Goal: Task Accomplishment & Management: Complete application form

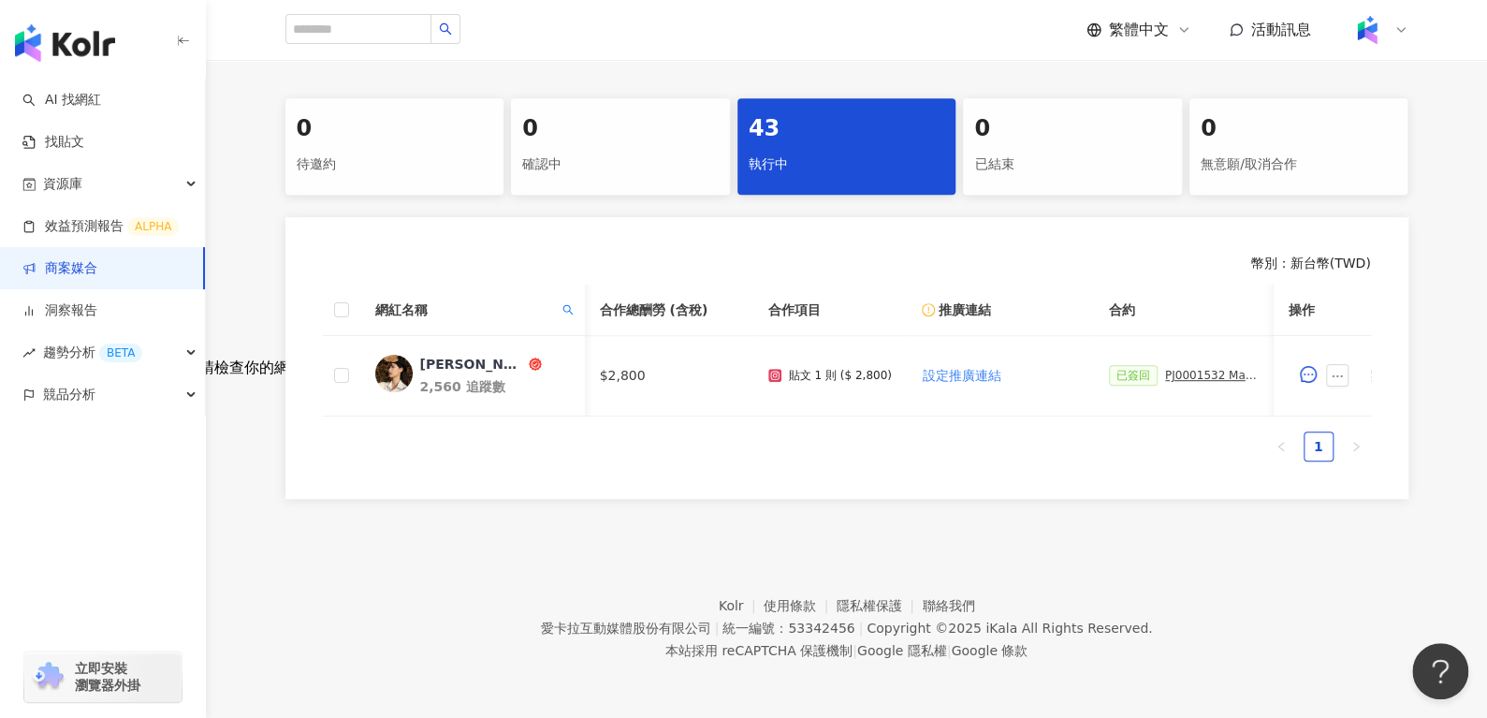
scroll to position [0, 447]
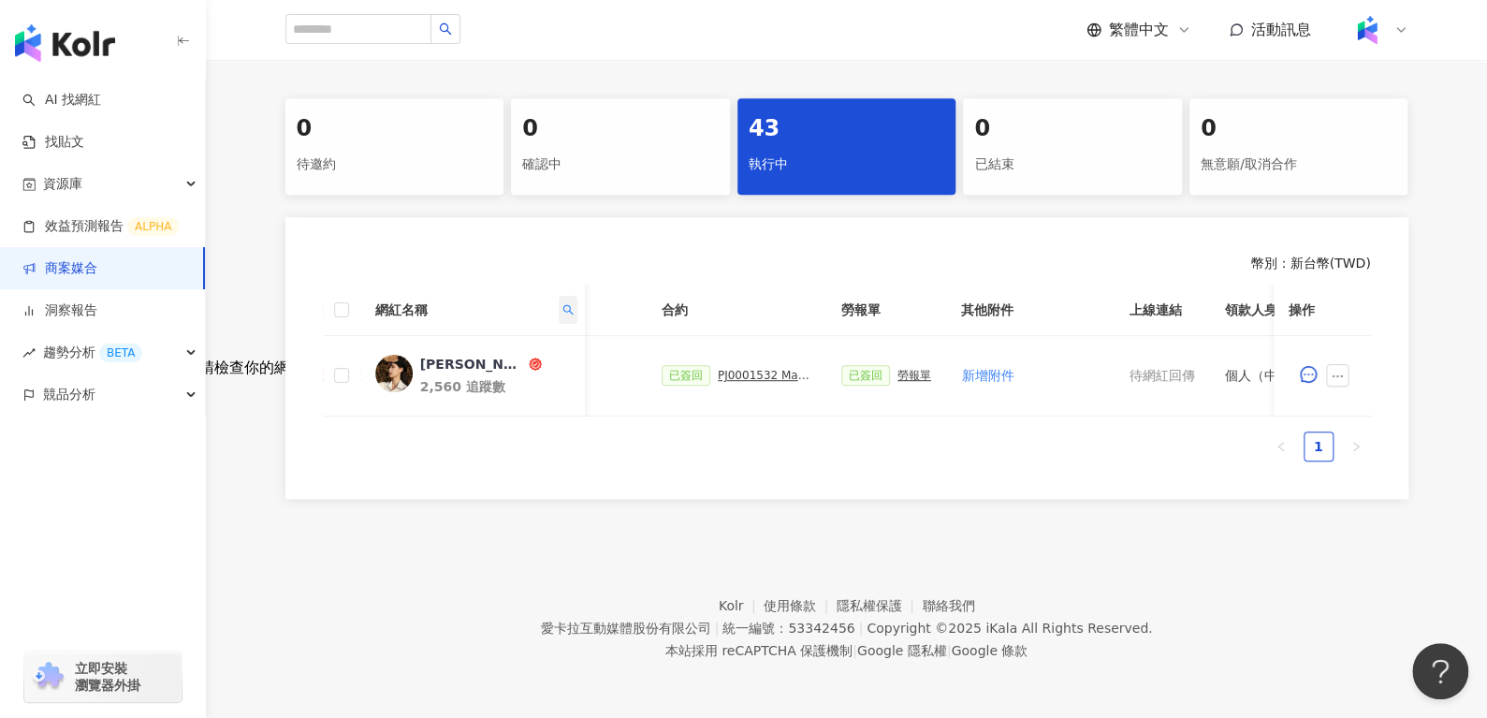
click at [567, 311] on span at bounding box center [567, 310] width 19 height 28
click at [541, 341] on input "**********" at bounding box center [482, 349] width 176 height 30
paste input "text"
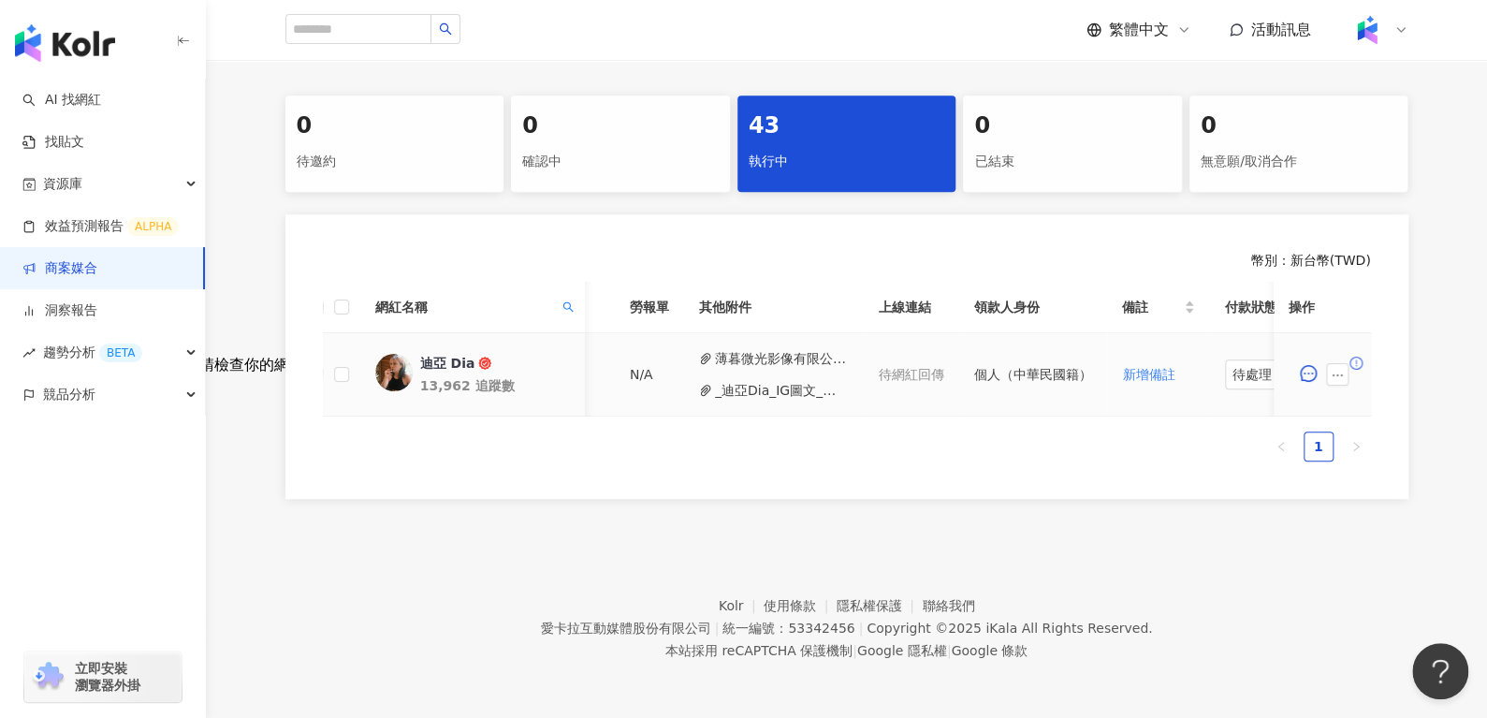
scroll to position [0, 649]
click at [1333, 374] on icon "ellipsis" at bounding box center [1337, 375] width 13 height 13
click at [773, 386] on button "_迪亞Dia_IG圖文_限動_Threads_睫毛膏_眼線液__PJ0001532_Maybelline_202506_skyhigh_小.pdf" at bounding box center [781, 390] width 134 height 21
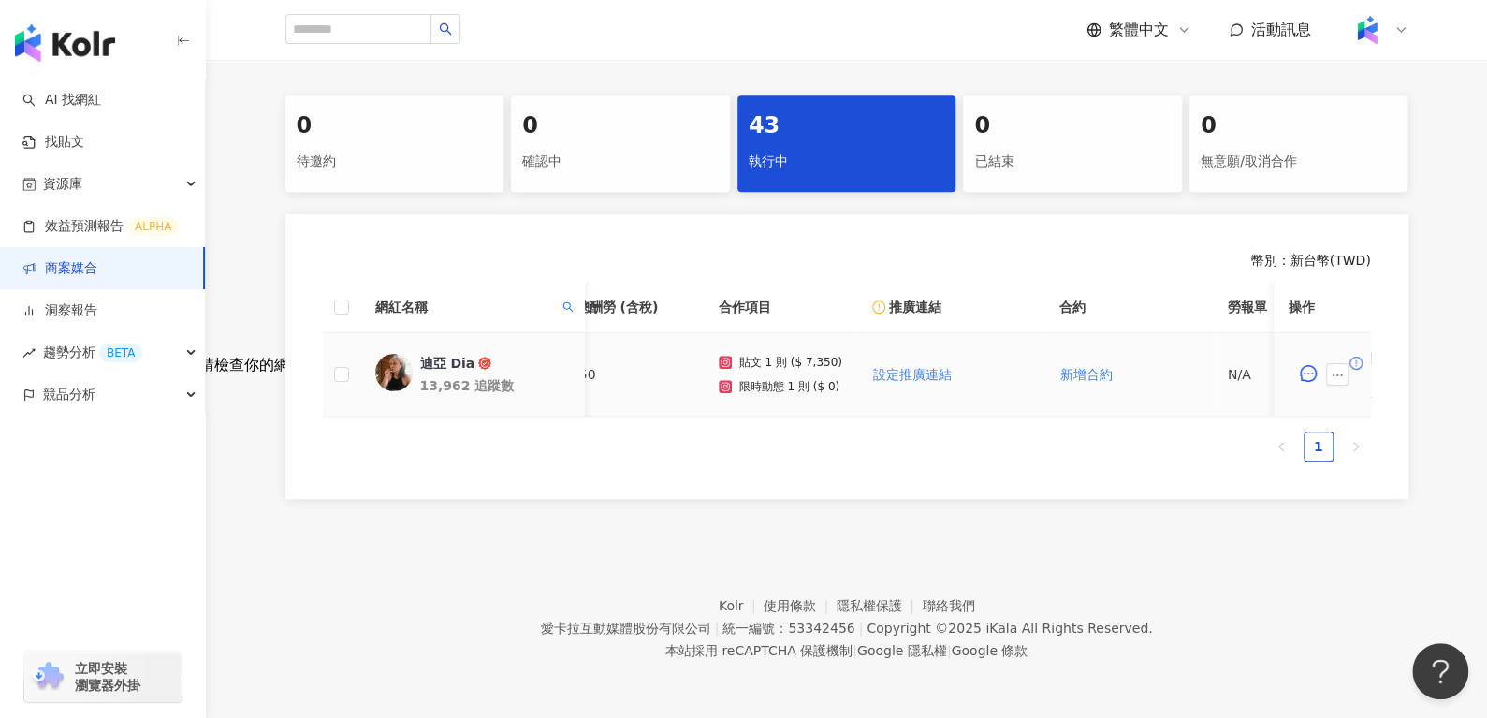
scroll to position [0, 48]
click at [563, 298] on span at bounding box center [567, 307] width 19 height 28
drag, startPoint x: 469, startPoint y: 344, endPoint x: 228, endPoint y: 355, distance: 240.8
paste input "text"
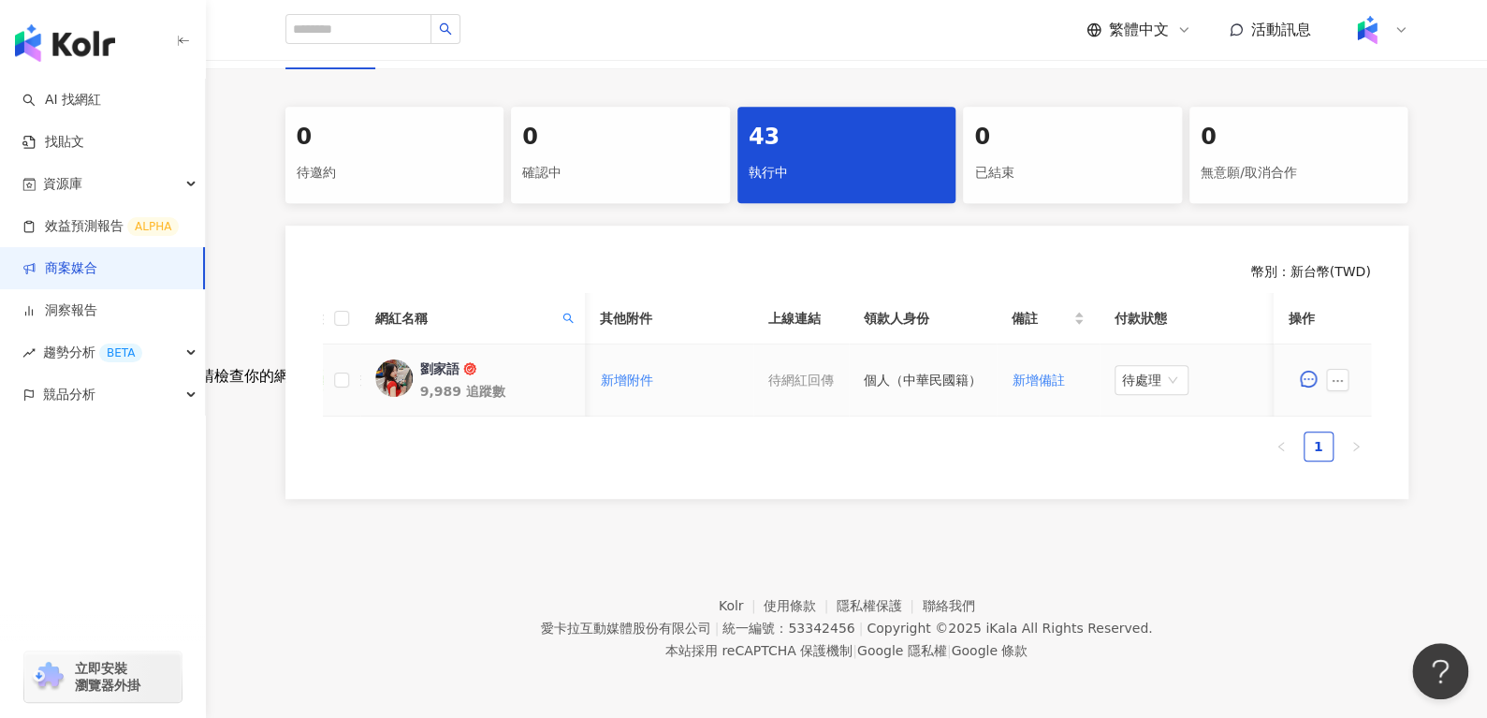
scroll to position [0, 810]
click at [1134, 366] on span "待處理" at bounding box center [1150, 380] width 59 height 28
click at [1160, 446] on div "處理中" at bounding box center [1143, 449] width 52 height 21
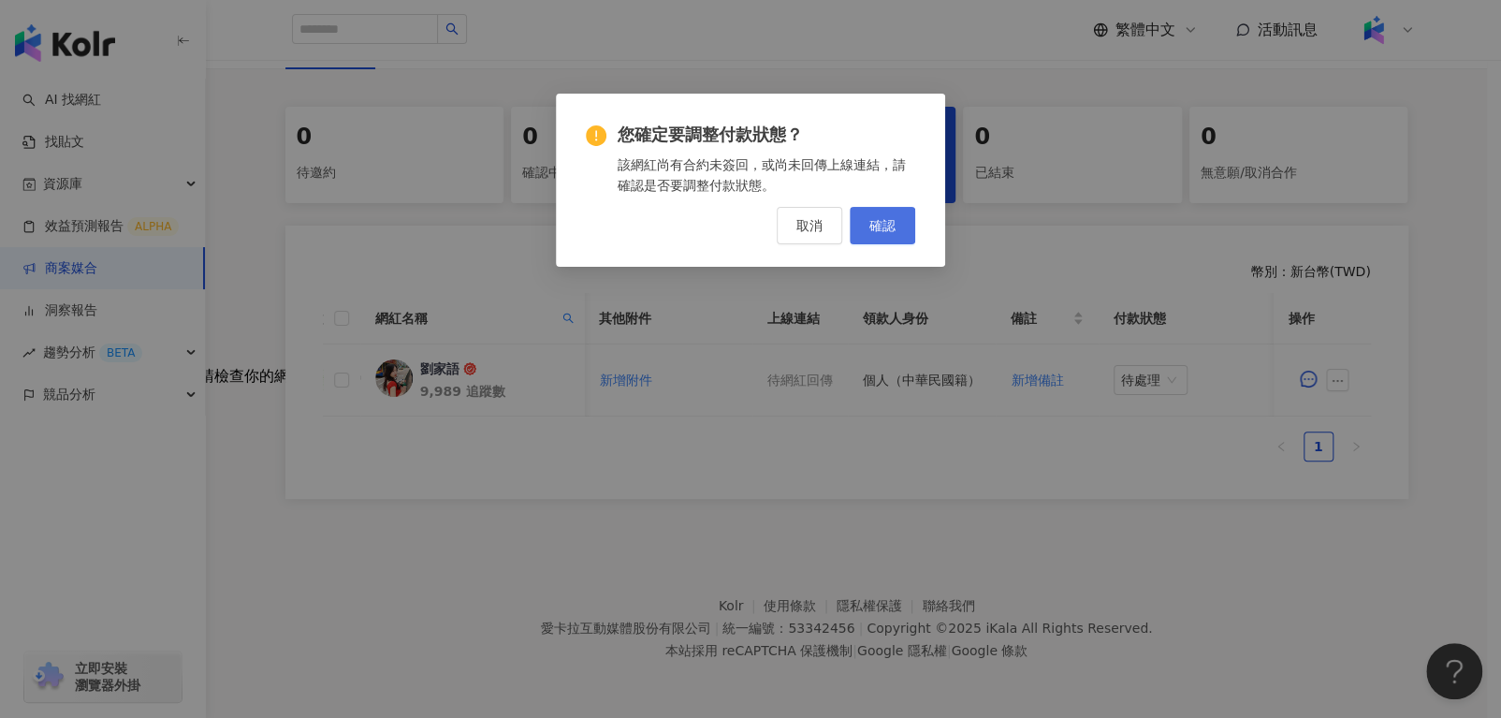
click at [884, 238] on button "確認" at bounding box center [883, 225] width 66 height 37
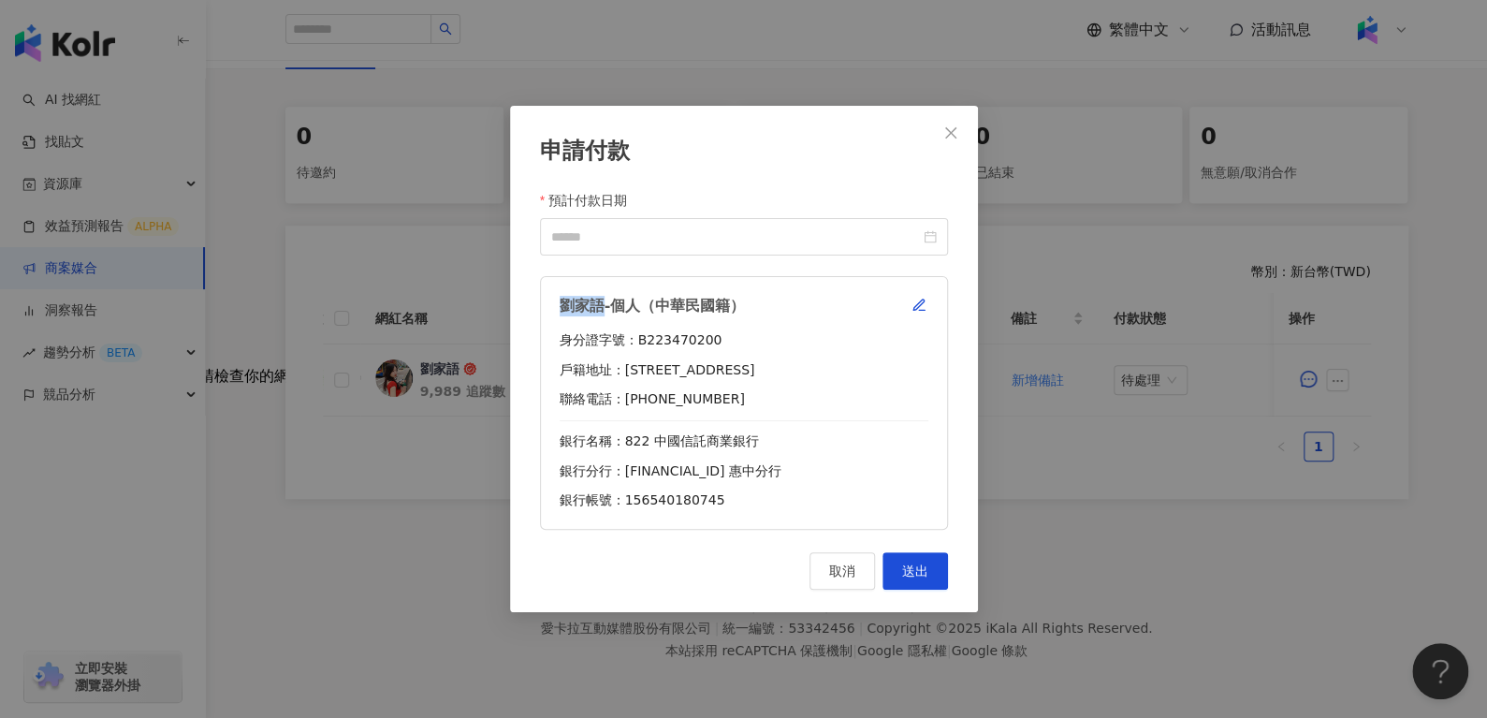
drag, startPoint x: 558, startPoint y: 305, endPoint x: 605, endPoint y: 305, distance: 46.8
click at [605, 305] on div "劉家語-個人（中華民國籍） 身分證字號：B223470200 戶籍地址：[STREET_ADDRESS] 聯絡電話：[PHONE_NUMBER] 銀行名稱：8…" at bounding box center [744, 403] width 408 height 254
copy div "劉家語"
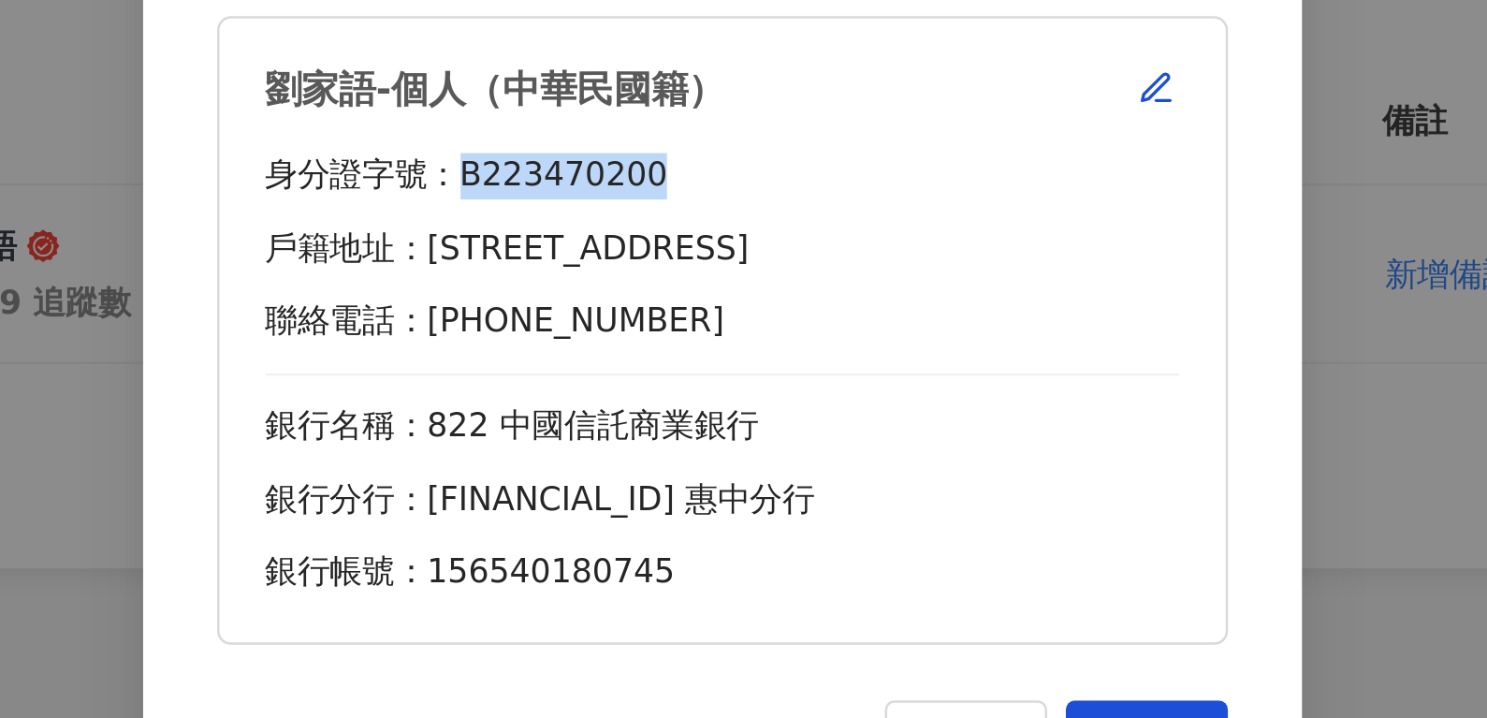
drag, startPoint x: 639, startPoint y: 339, endPoint x: 723, endPoint y: 337, distance: 83.3
click at [723, 337] on div "身分證字號：B223470200" at bounding box center [744, 340] width 369 height 19
copy div "B223470200"
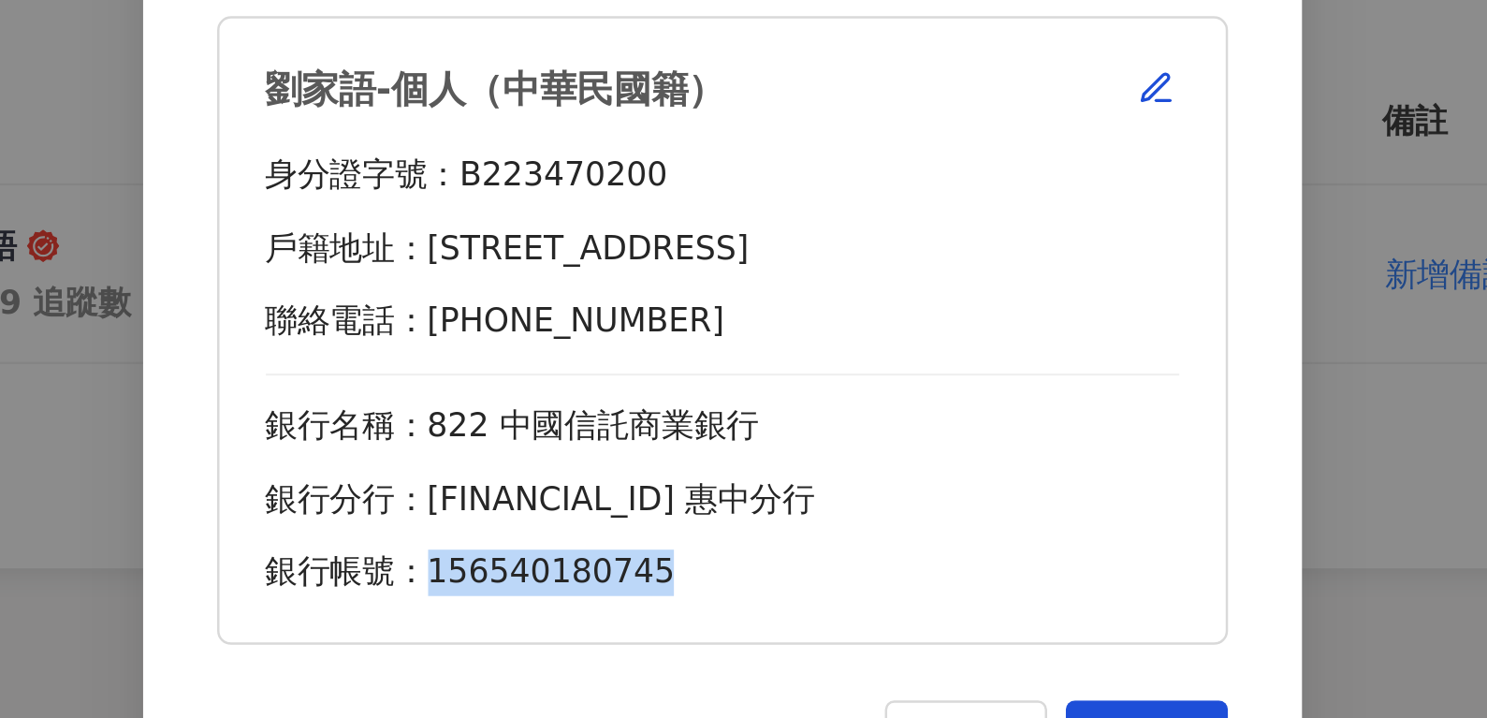
drag, startPoint x: 627, startPoint y: 499, endPoint x: 719, endPoint y: 492, distance: 92.0
click at [719, 492] on div "銀行帳號：156540180745" at bounding box center [744, 500] width 369 height 19
copy div "156540180745"
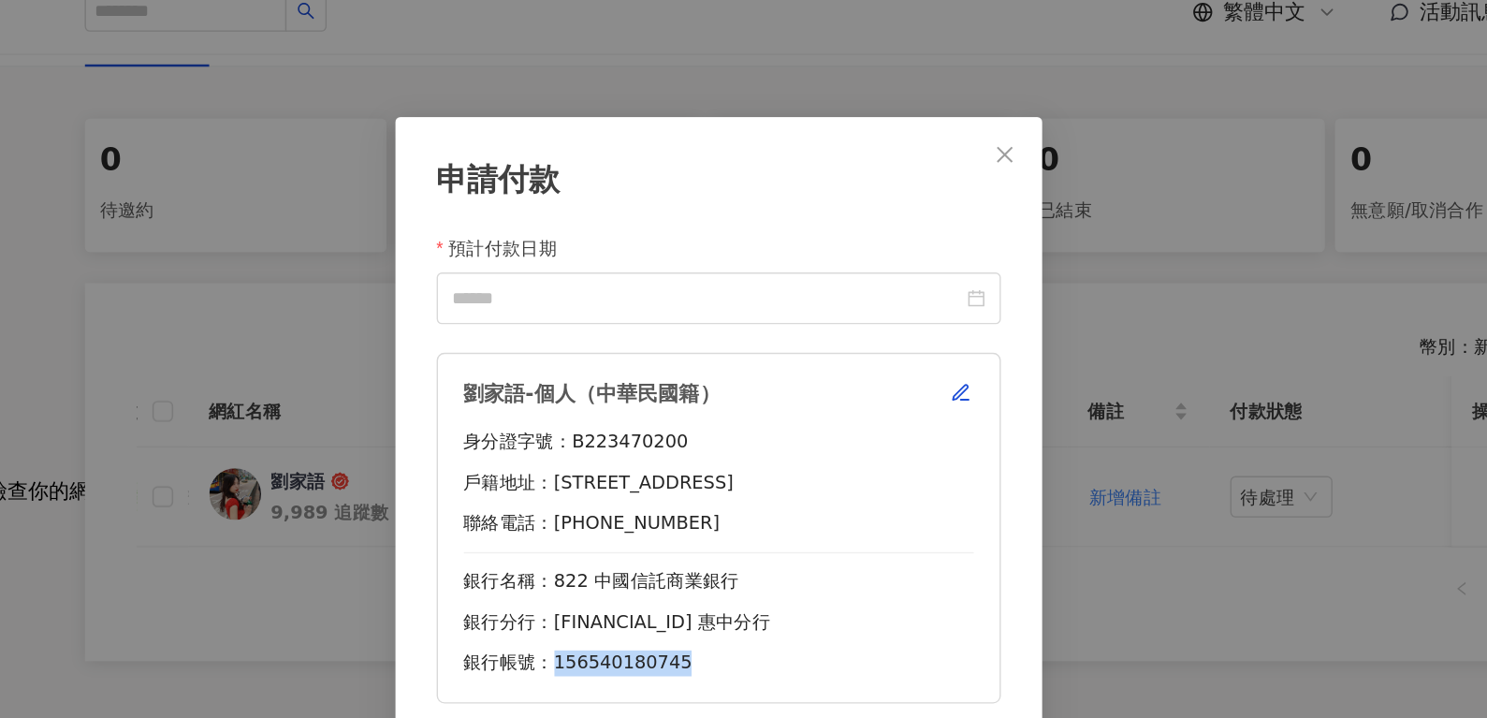
scroll to position [336, 0]
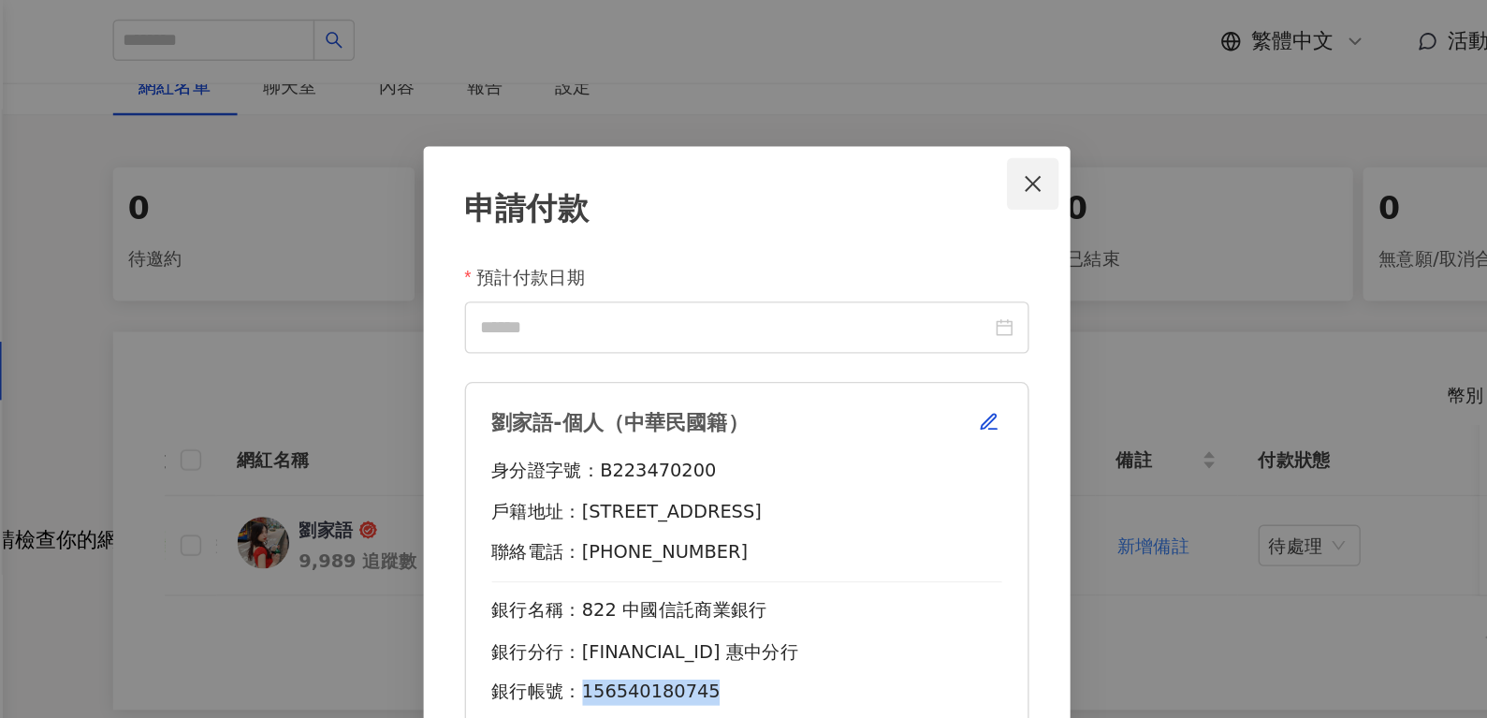
click at [946, 136] on icon "close" at bounding box center [950, 132] width 11 height 11
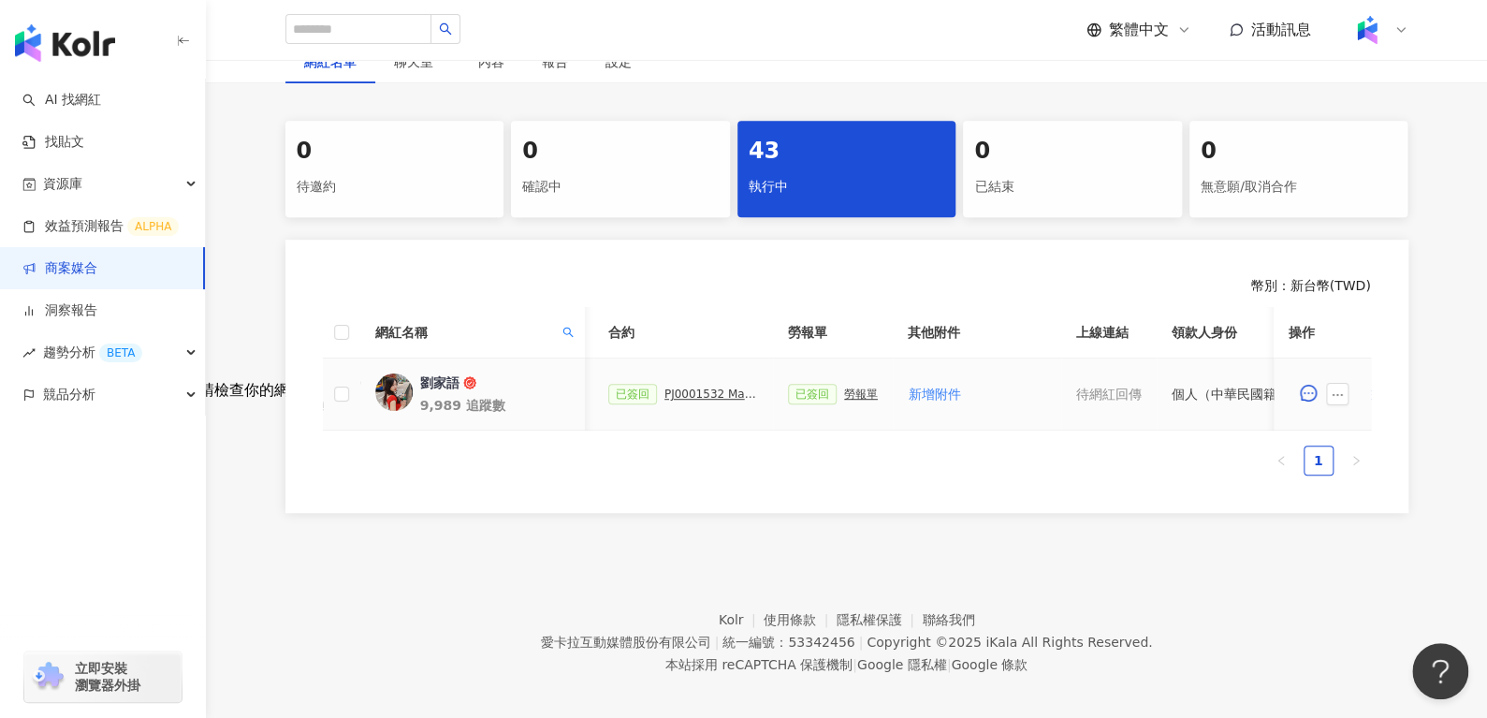
scroll to position [0, 500]
click at [682, 390] on div "PJ0001532 Maybelline_202506_skyhigh_小黑霸眼線液" at bounding box center [713, 394] width 94 height 13
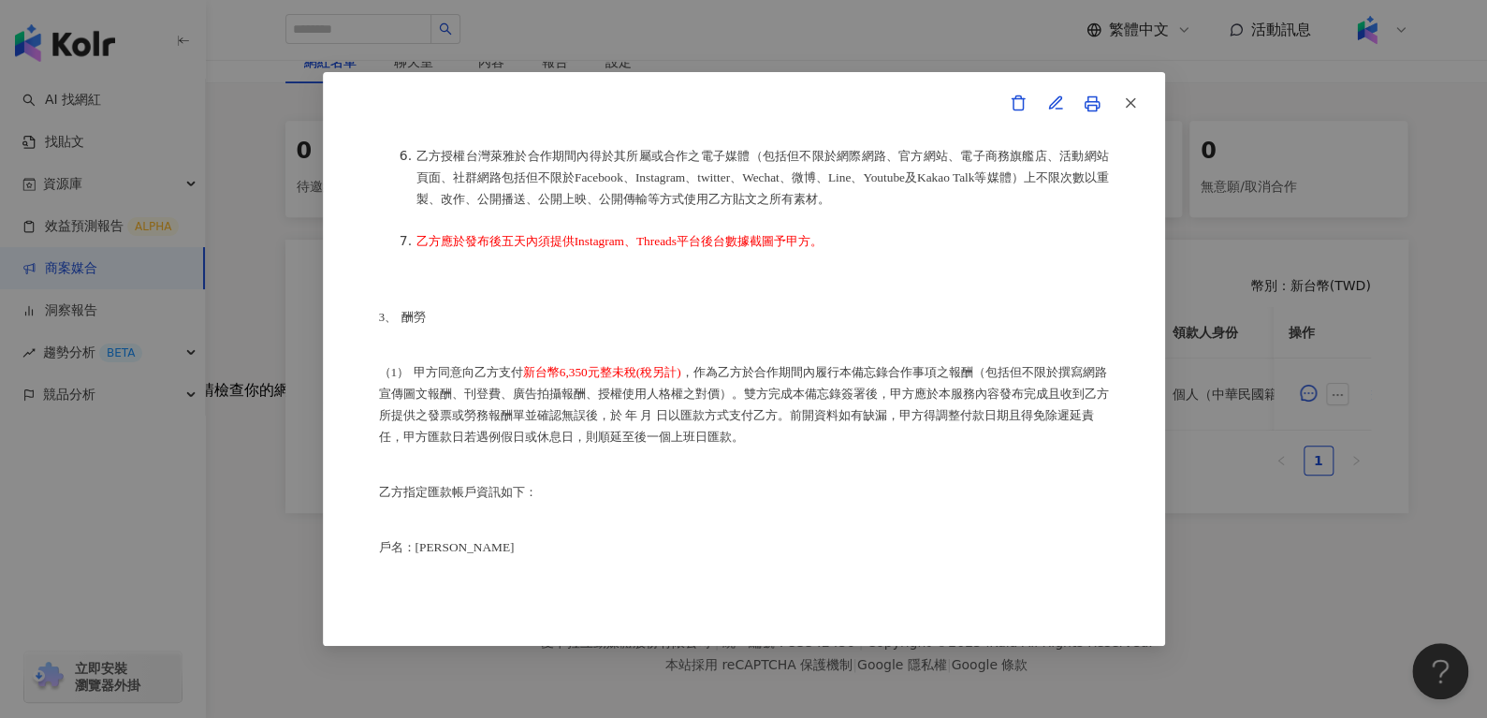
scroll to position [879, 0]
click at [1124, 111] on icon "button" at bounding box center [1130, 103] width 17 height 17
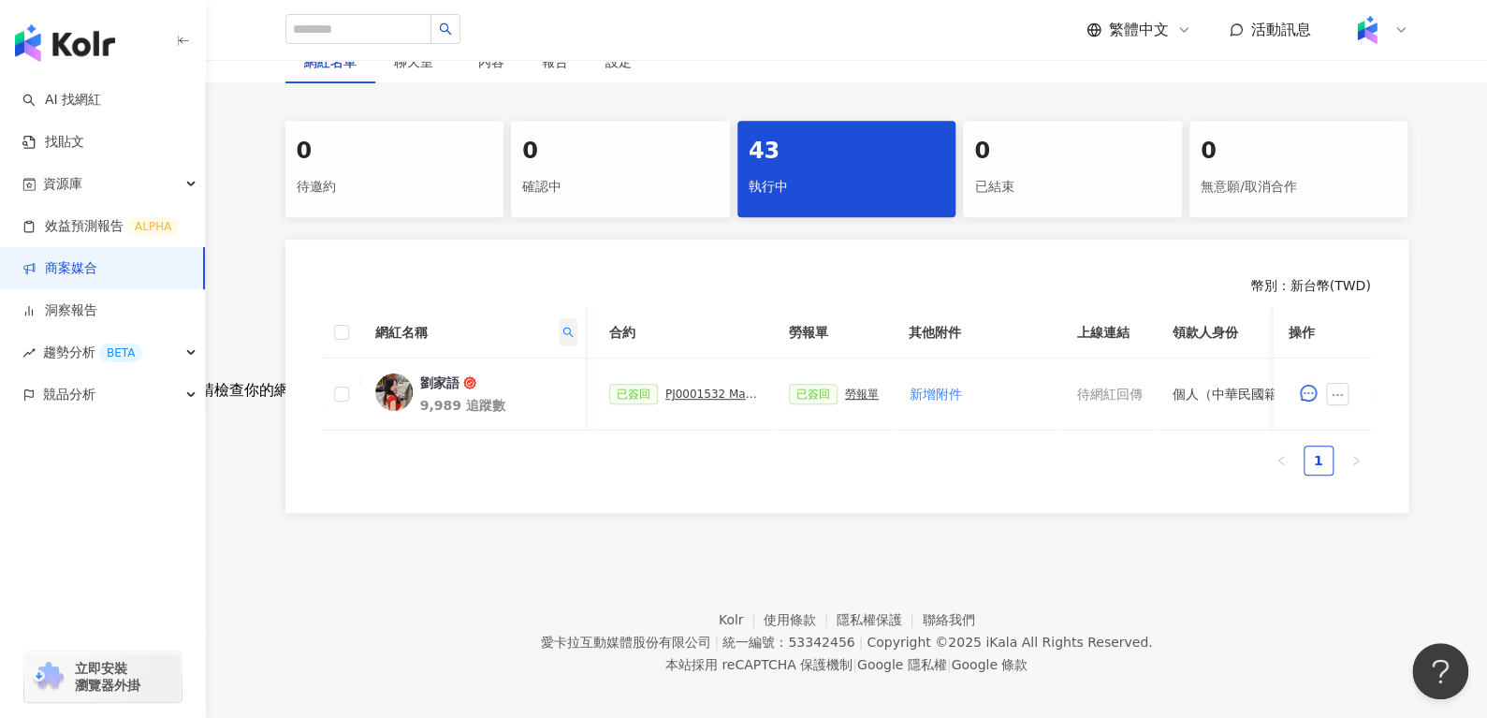
click at [562, 332] on icon "search" at bounding box center [567, 332] width 11 height 11
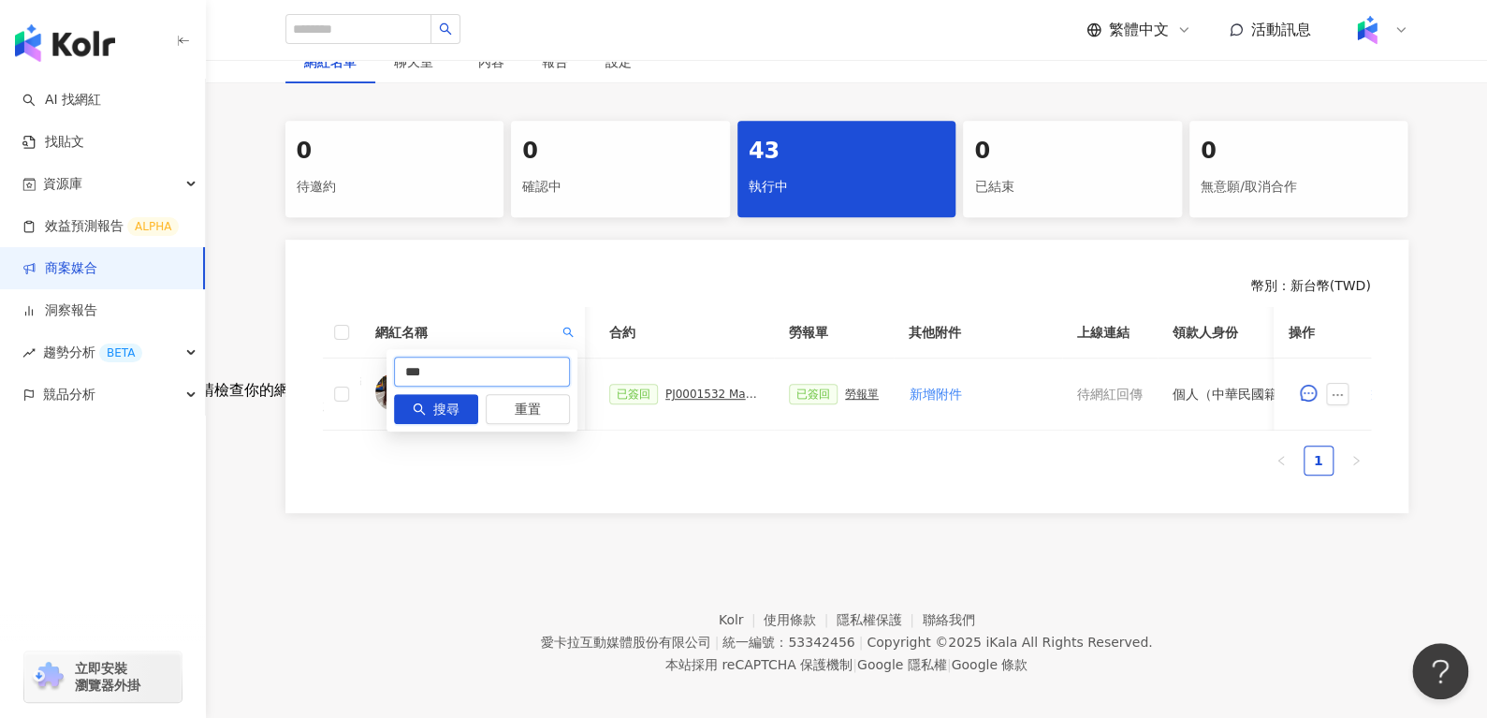
drag, startPoint x: 483, startPoint y: 375, endPoint x: 325, endPoint y: 418, distance: 163.9
click at [325, 382] on body "AI 找網紅 找貼文 資源庫 效益預測報告 ALPHA 商案媒合 洞察報告 趨勢分析 BETA 競品分析 立即安裝 瀏覽器外掛 繁體中文 活動訊息 活動列表 …" at bounding box center [743, 23] width 1487 height 718
paste input "text"
type input "***"
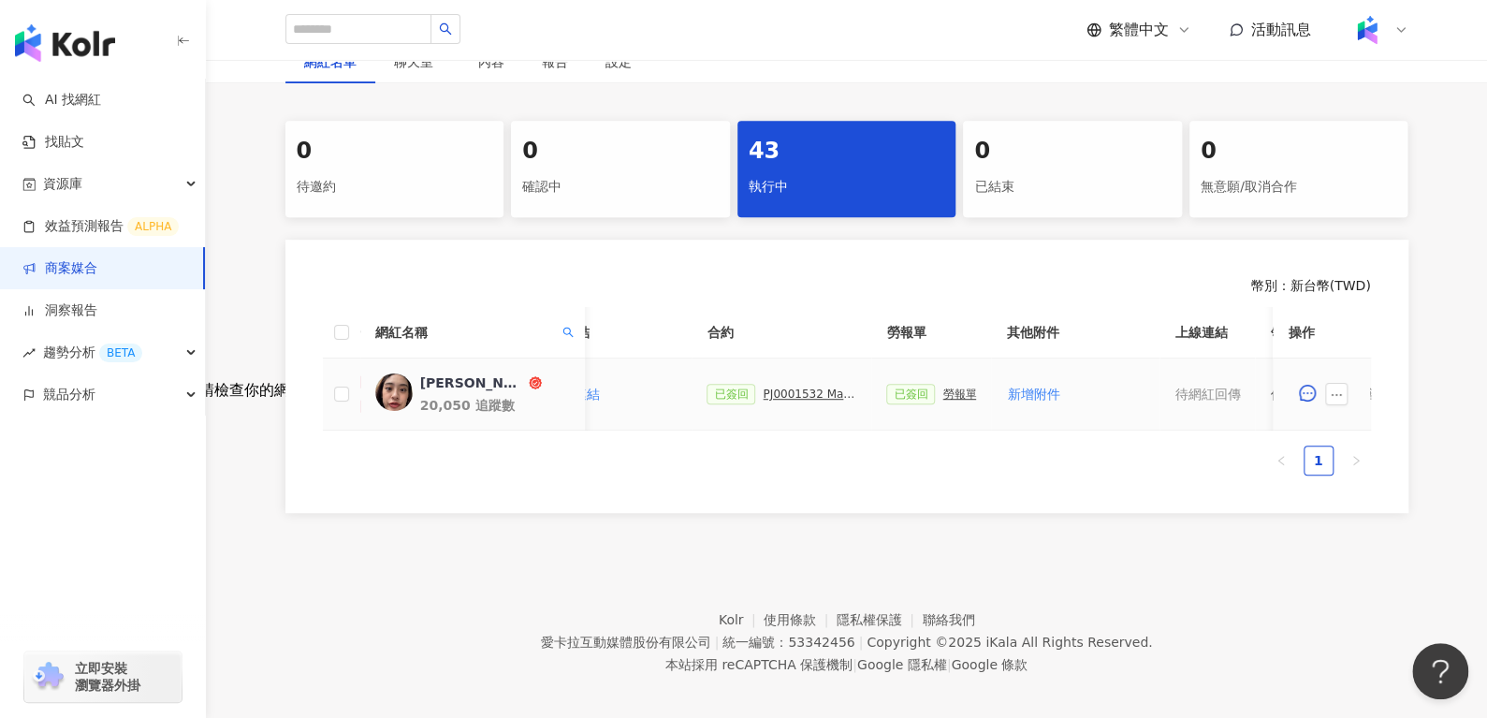
scroll to position [0, 385]
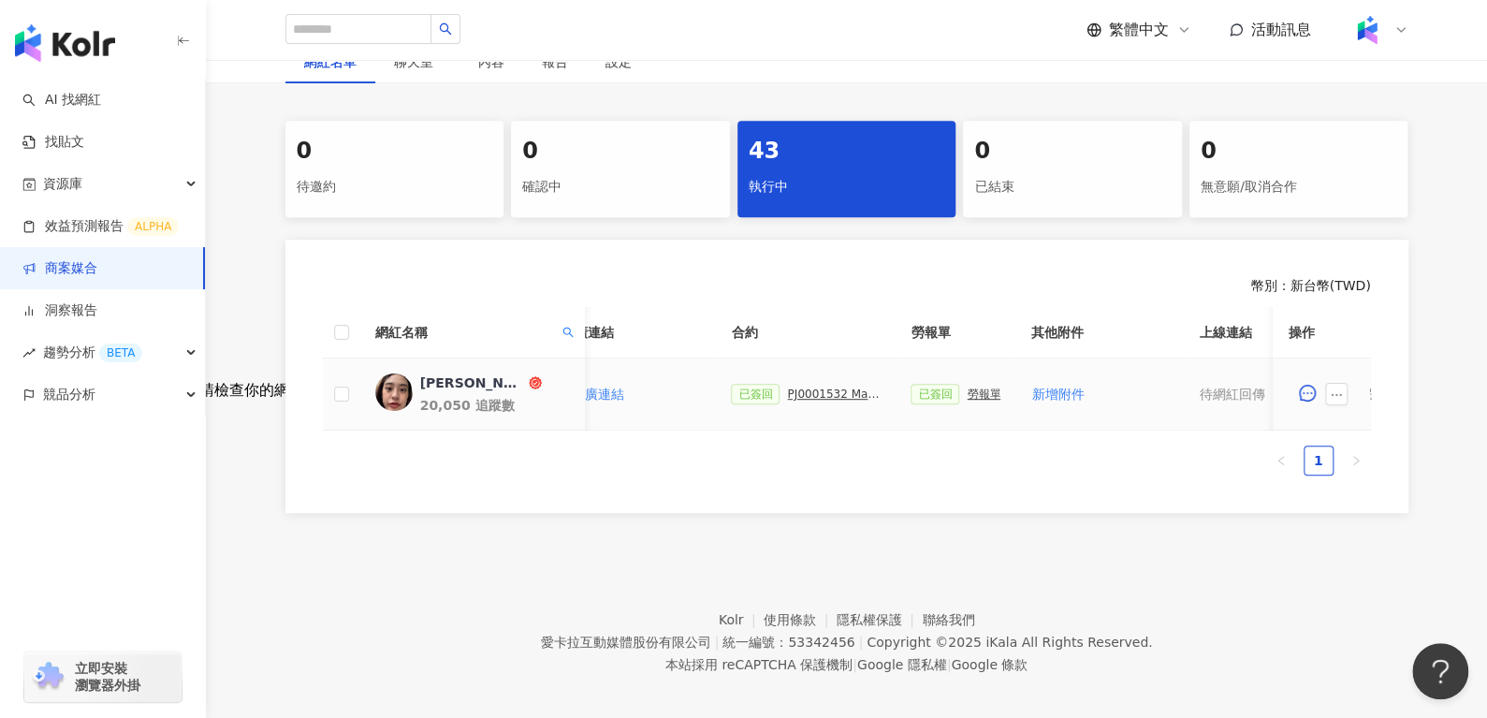
click at [965, 399] on div "已簽回 勞報單" at bounding box center [956, 394] width 90 height 21
click at [967, 396] on div "勞報單" at bounding box center [984, 394] width 34 height 13
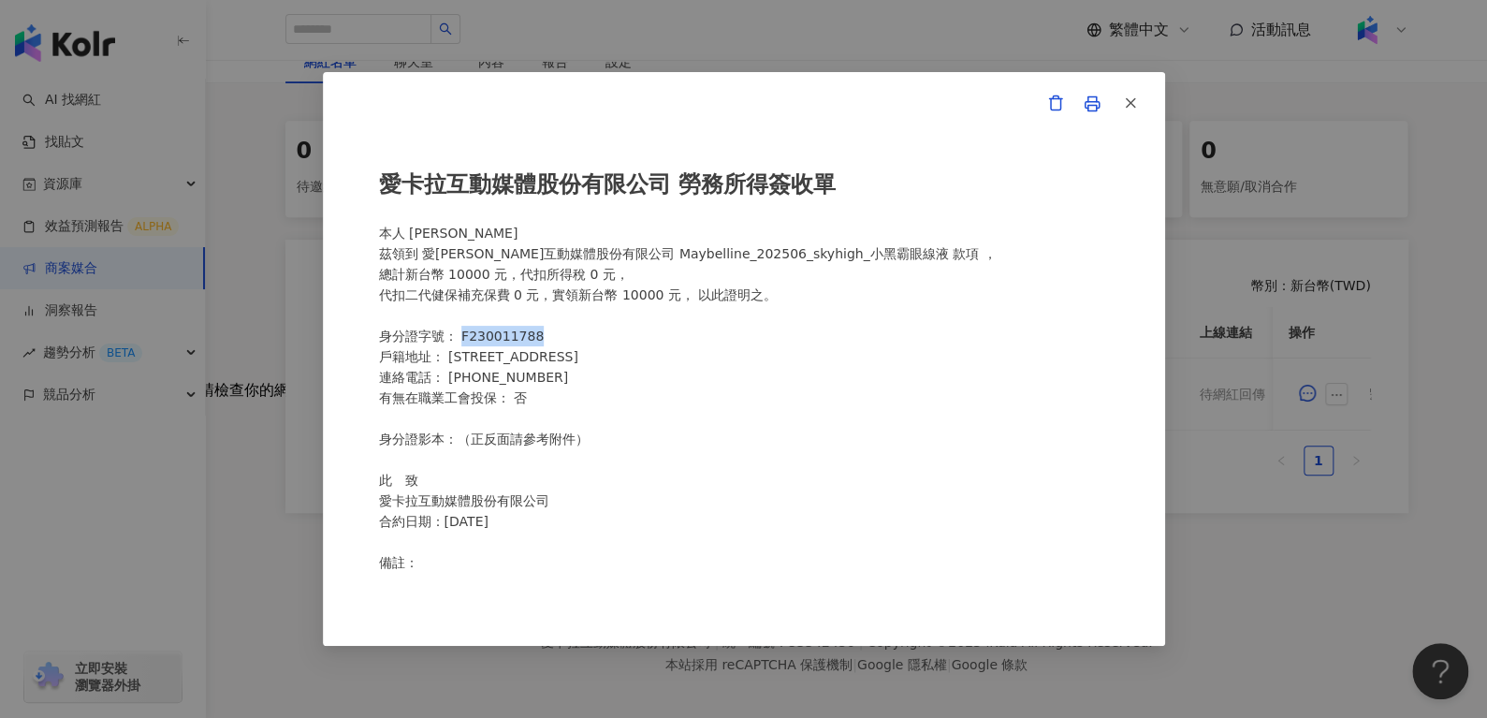
drag, startPoint x: 459, startPoint y: 335, endPoint x: 585, endPoint y: 331, distance: 126.4
click at [585, 331] on div "愛[PERSON_NAME]互動媒體股份有限公司 勞務所得簽收單 本人 [PERSON_NAME] 茲領到 愛[PERSON_NAME]互動媒體股份有限公司 …" at bounding box center [744, 359] width 730 height 425
copy div "F230011788"
click at [1123, 110] on icon "button" at bounding box center [1130, 103] width 17 height 17
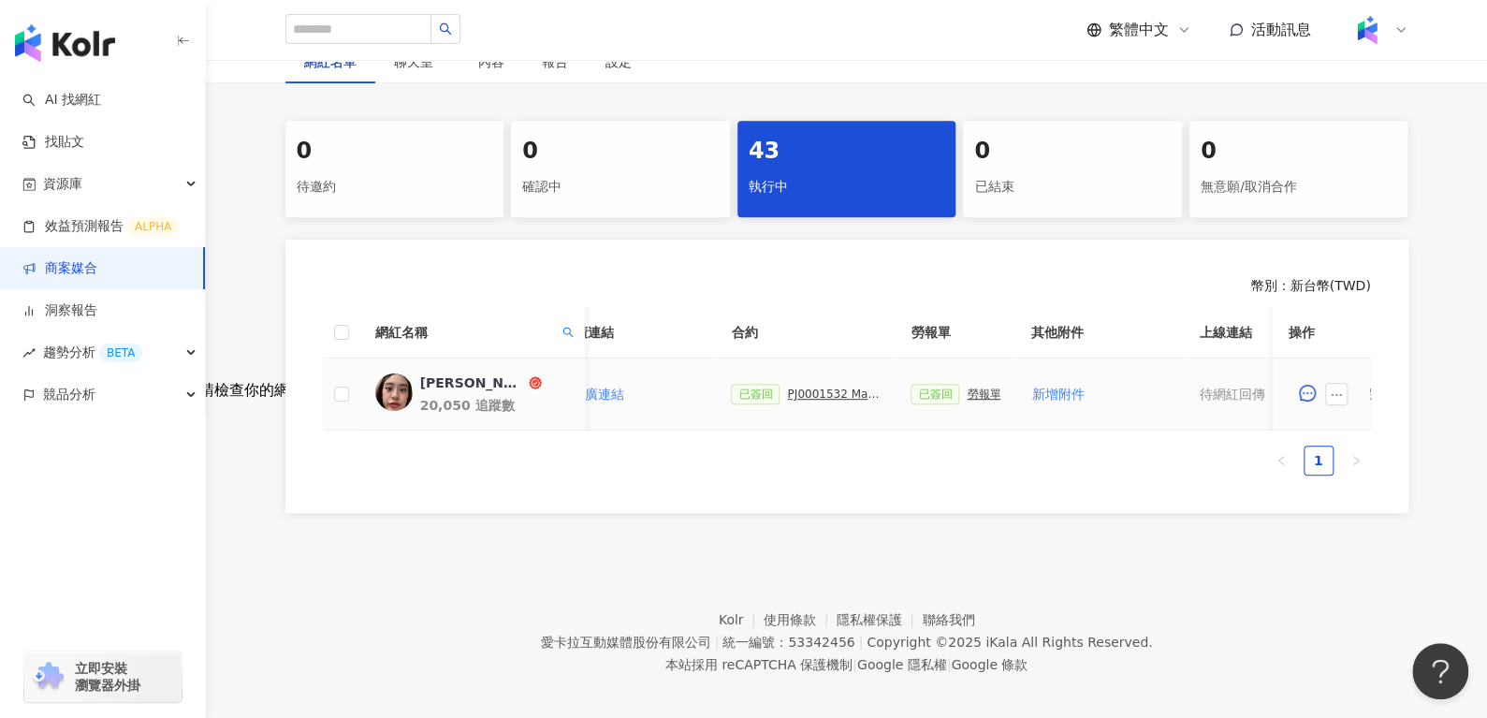
click at [813, 389] on div "PJ0001532 Maybelline_202506_skyhigh_小黑霸眼線液" at bounding box center [834, 394] width 94 height 13
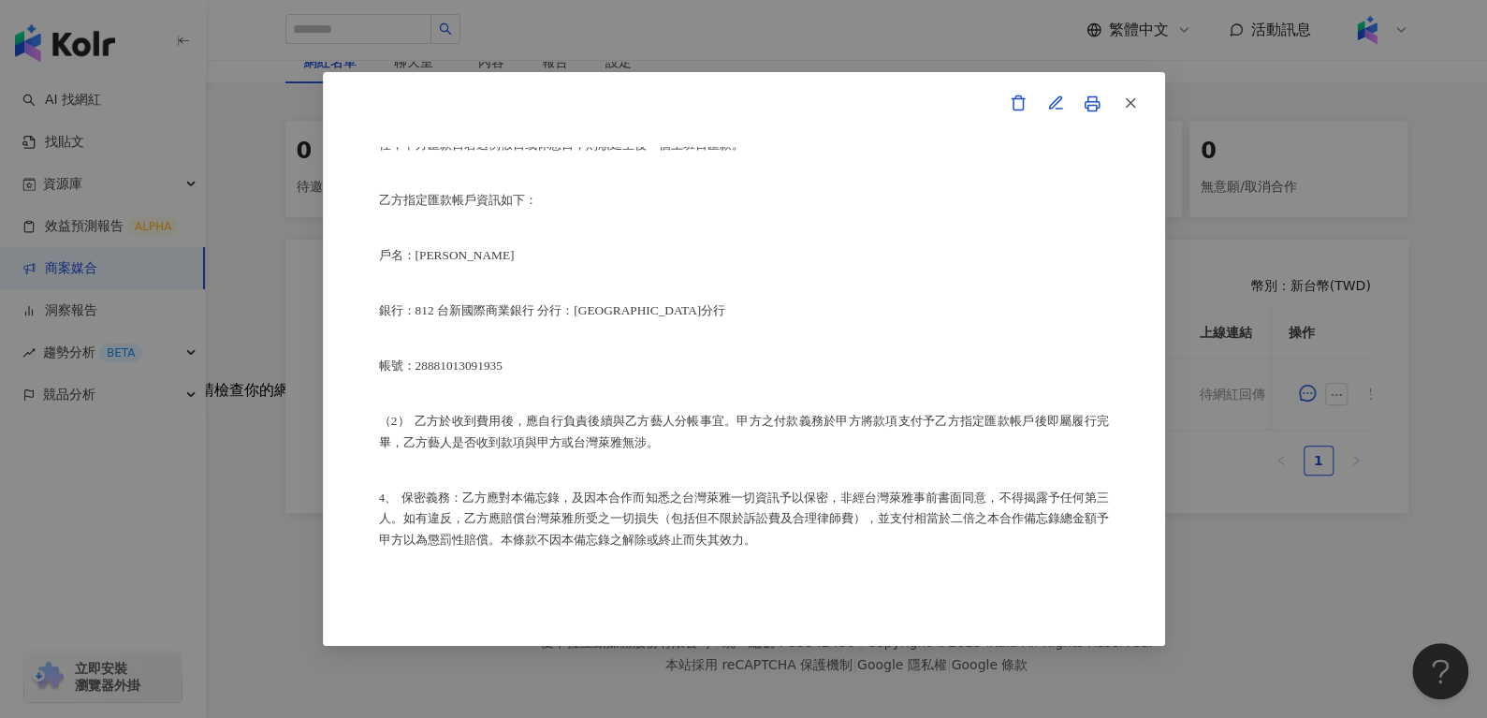
scroll to position [1171, 0]
drag, startPoint x: 416, startPoint y: 405, endPoint x: 544, endPoint y: 396, distance: 128.6
click at [544, 377] on p "帳號：28881013091935" at bounding box center [744, 367] width 730 height 22
copy p "28881013091935"
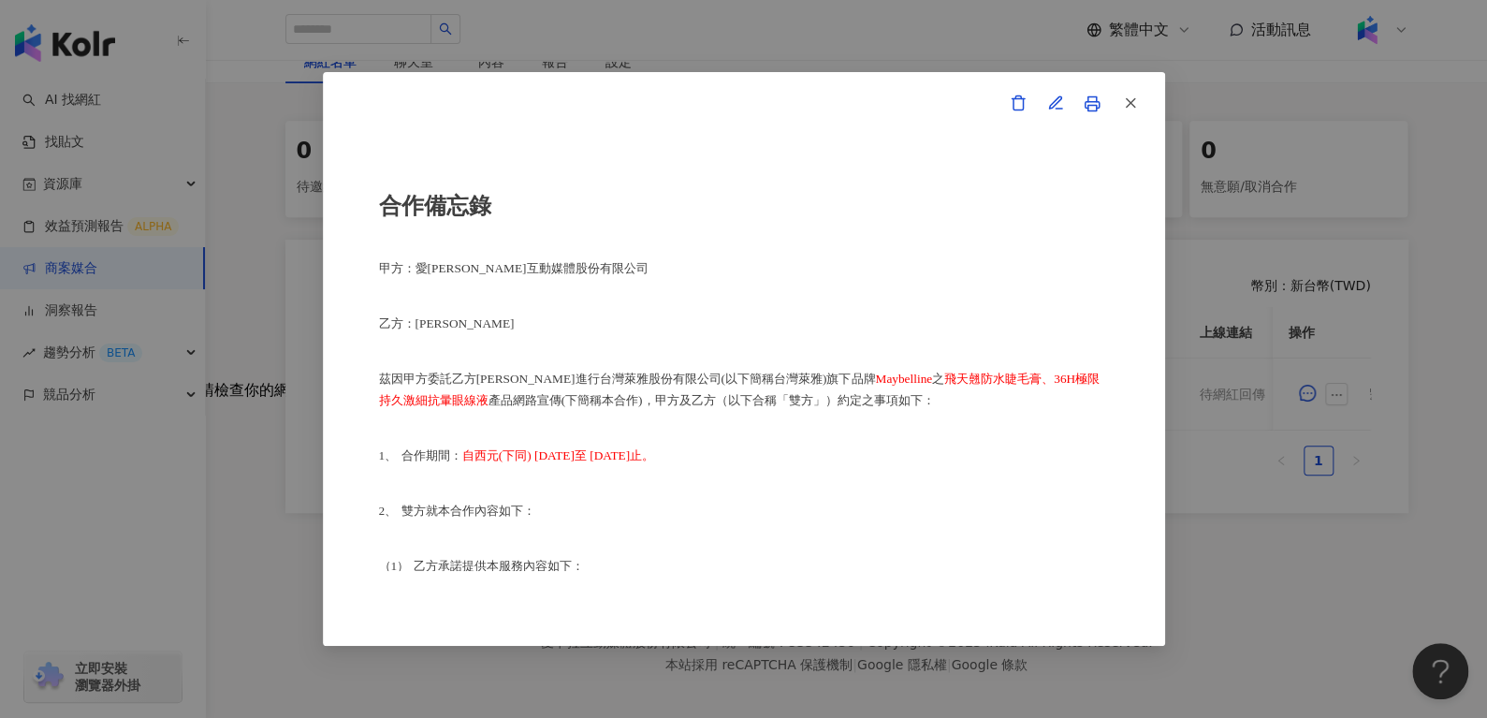
scroll to position [13, 0]
click at [1134, 89] on button "button" at bounding box center [1129, 103] width 37 height 37
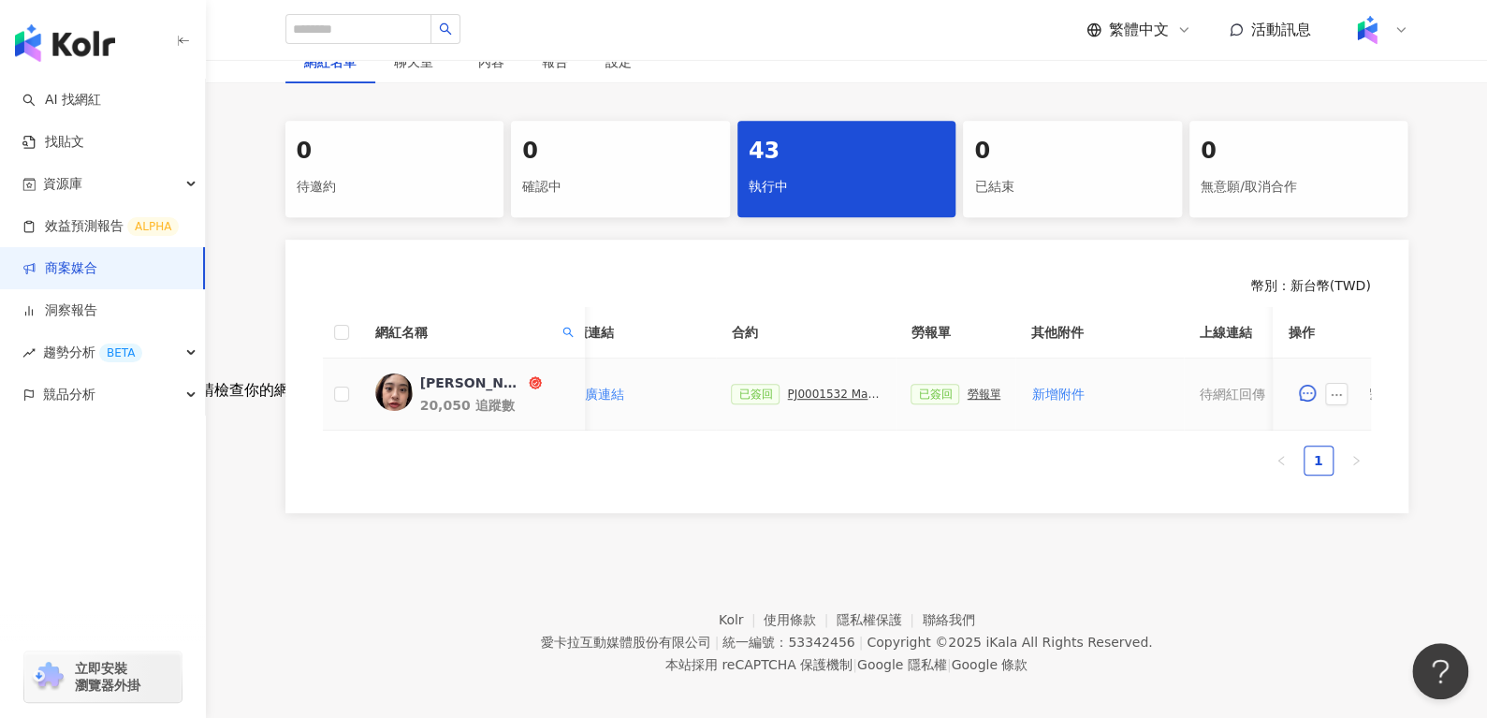
click at [434, 373] on td "[PERSON_NAME]20,050 追蹤數" at bounding box center [471, 394] width 225 height 72
click at [423, 381] on div "[PERSON_NAME]" at bounding box center [471, 382] width 105 height 19
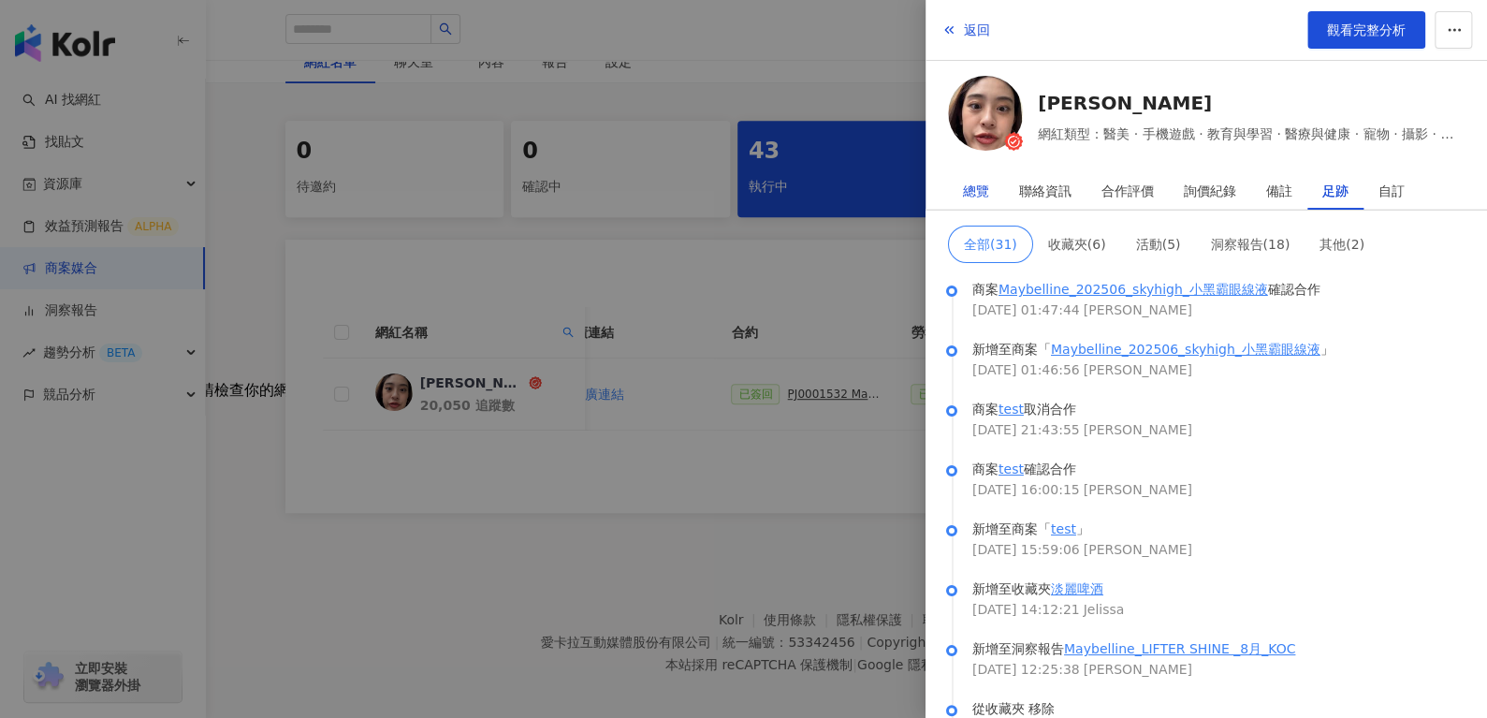
click at [978, 188] on div "總覽" at bounding box center [976, 190] width 26 height 37
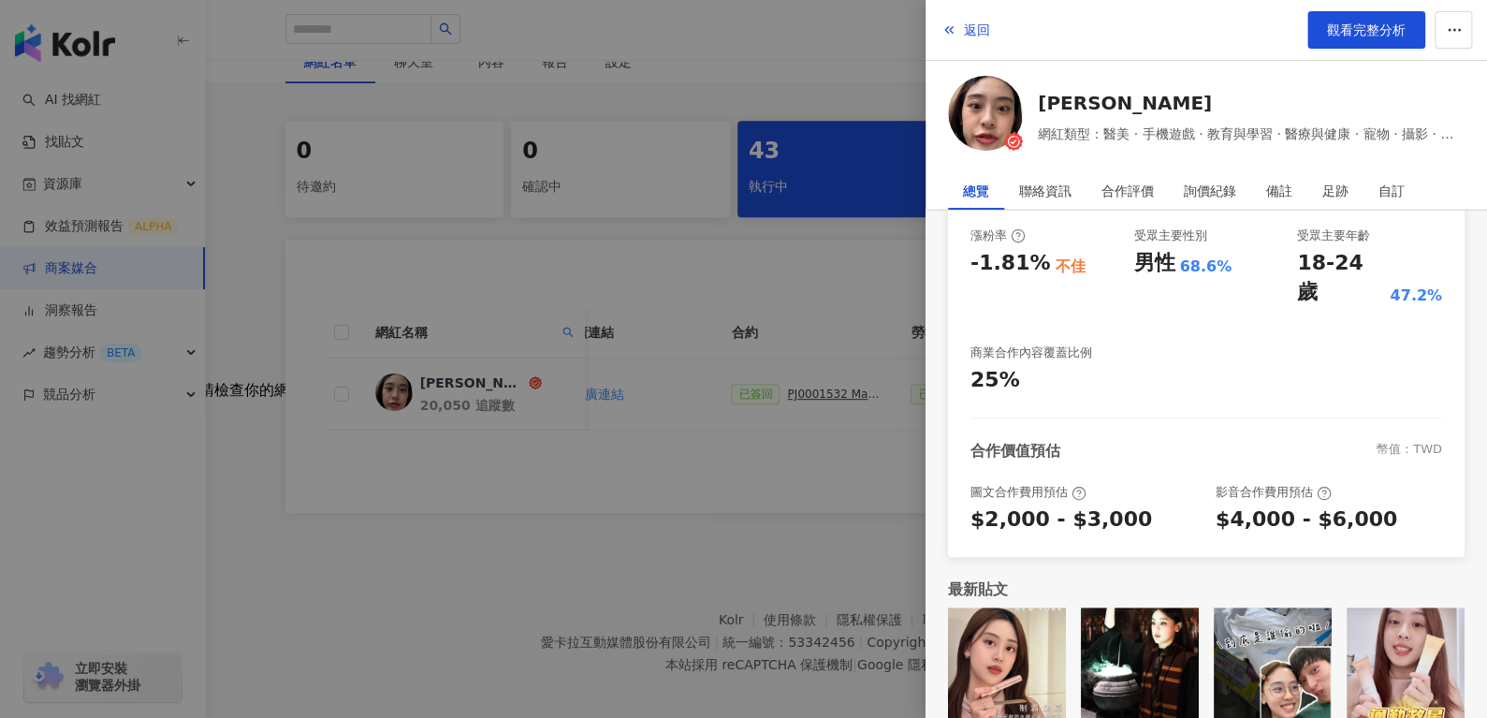
scroll to position [0, 0]
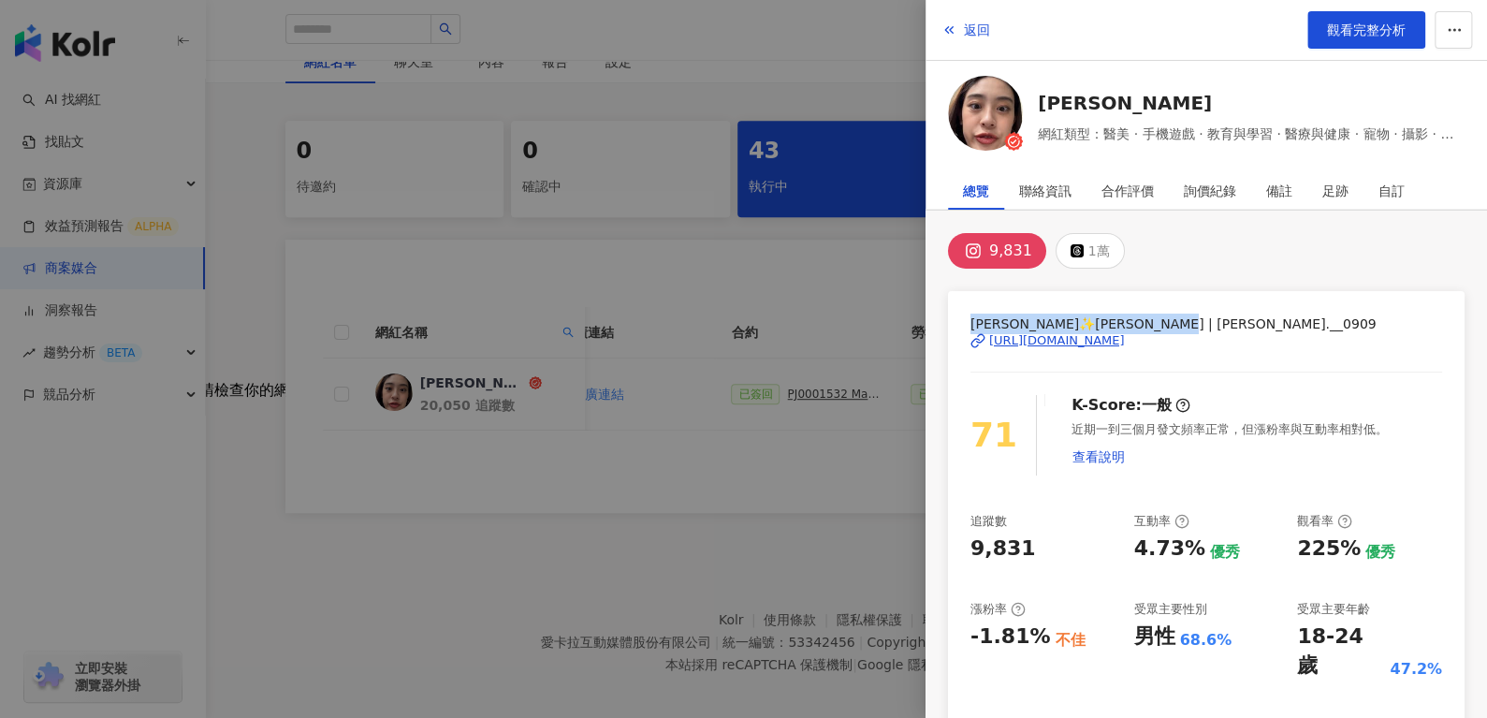
drag, startPoint x: 959, startPoint y: 318, endPoint x: 1183, endPoint y: 311, distance: 223.8
click at [1183, 311] on div "[PERSON_NAME]✨[PERSON_NAME] | [PERSON_NAME].__0909 [URL][DOMAIN_NAME] 71 K-Scor…" at bounding box center [1206, 610] width 517 height 639
copy span "[PERSON_NAME]✨[PERSON_NAME] | [PERSON_NAME].__0909"
click at [973, 32] on span "返回" at bounding box center [977, 29] width 26 height 15
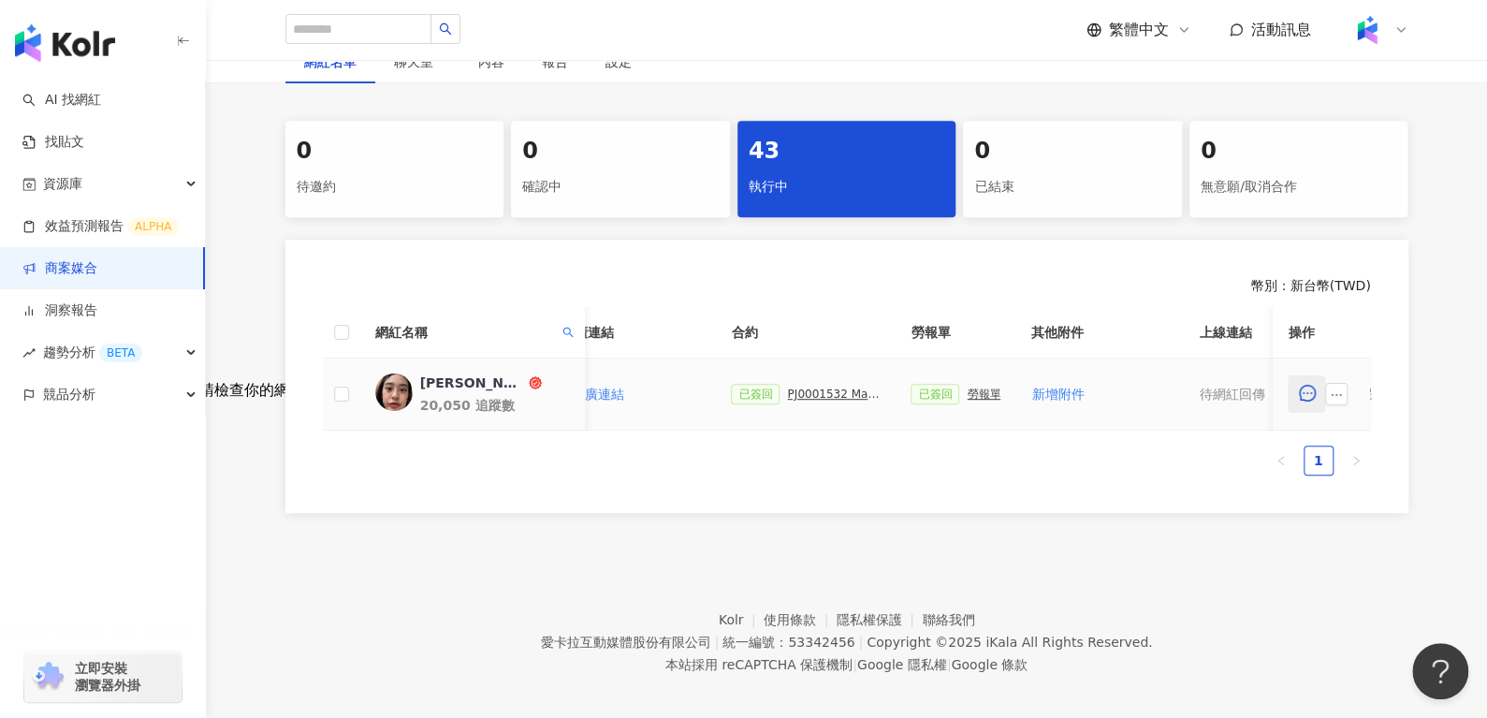
click at [1324, 397] on button "button" at bounding box center [1307, 393] width 37 height 37
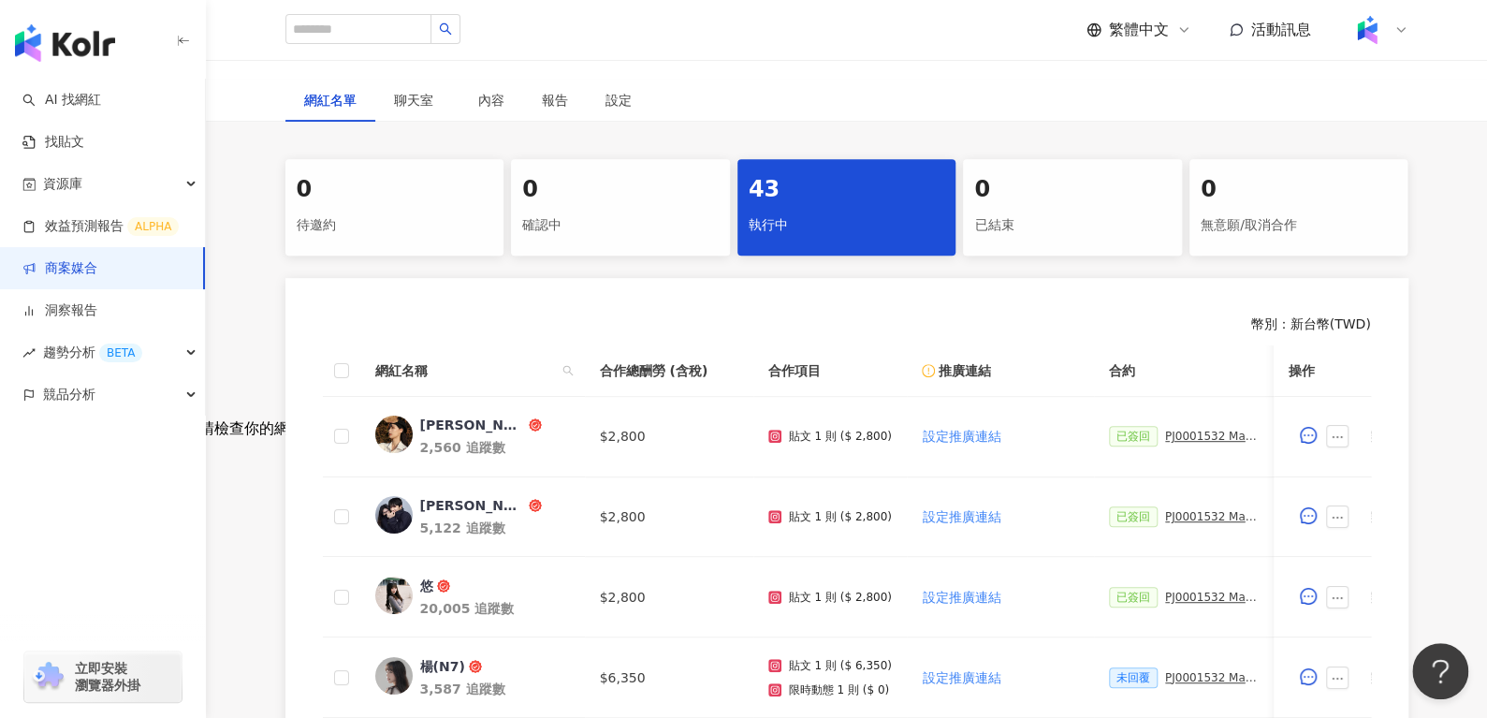
scroll to position [321, 0]
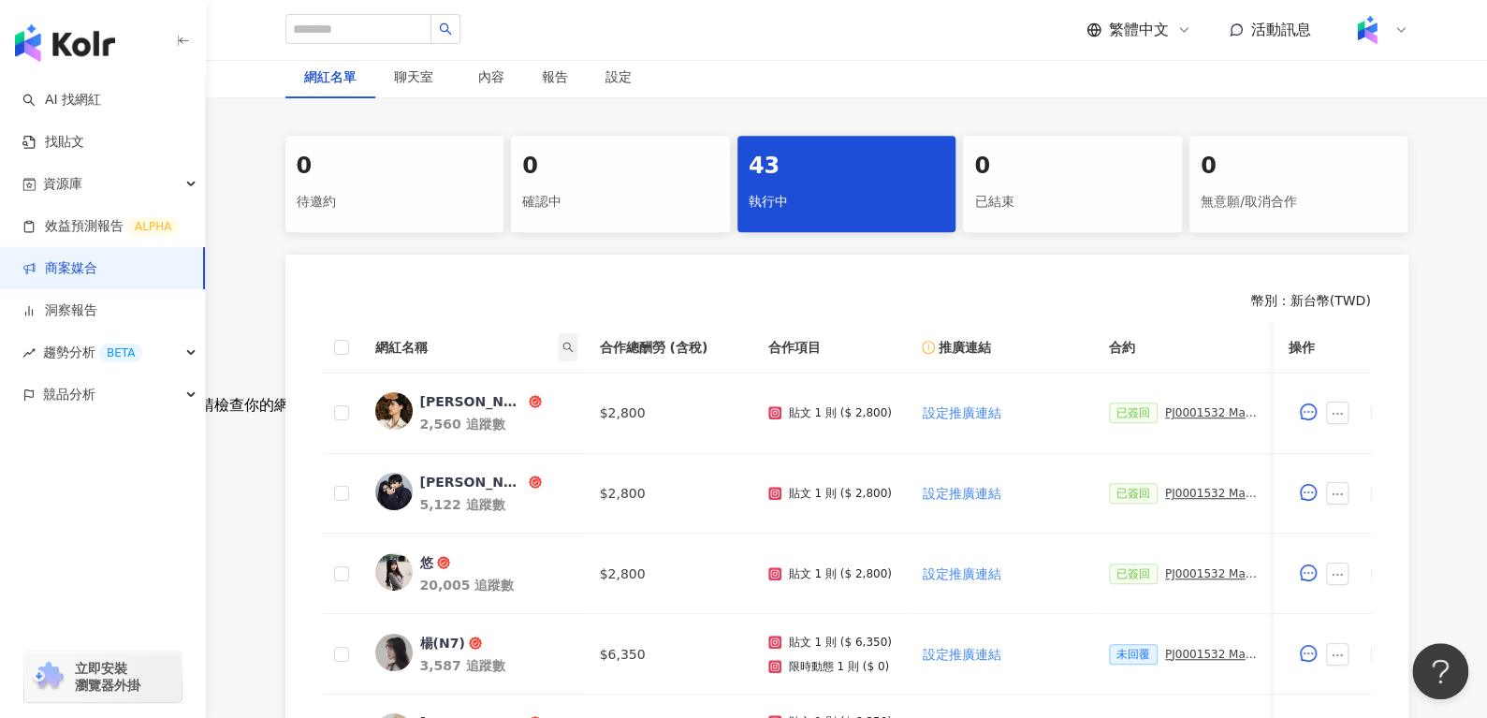
click at [563, 344] on icon "search" at bounding box center [568, 347] width 11 height 11
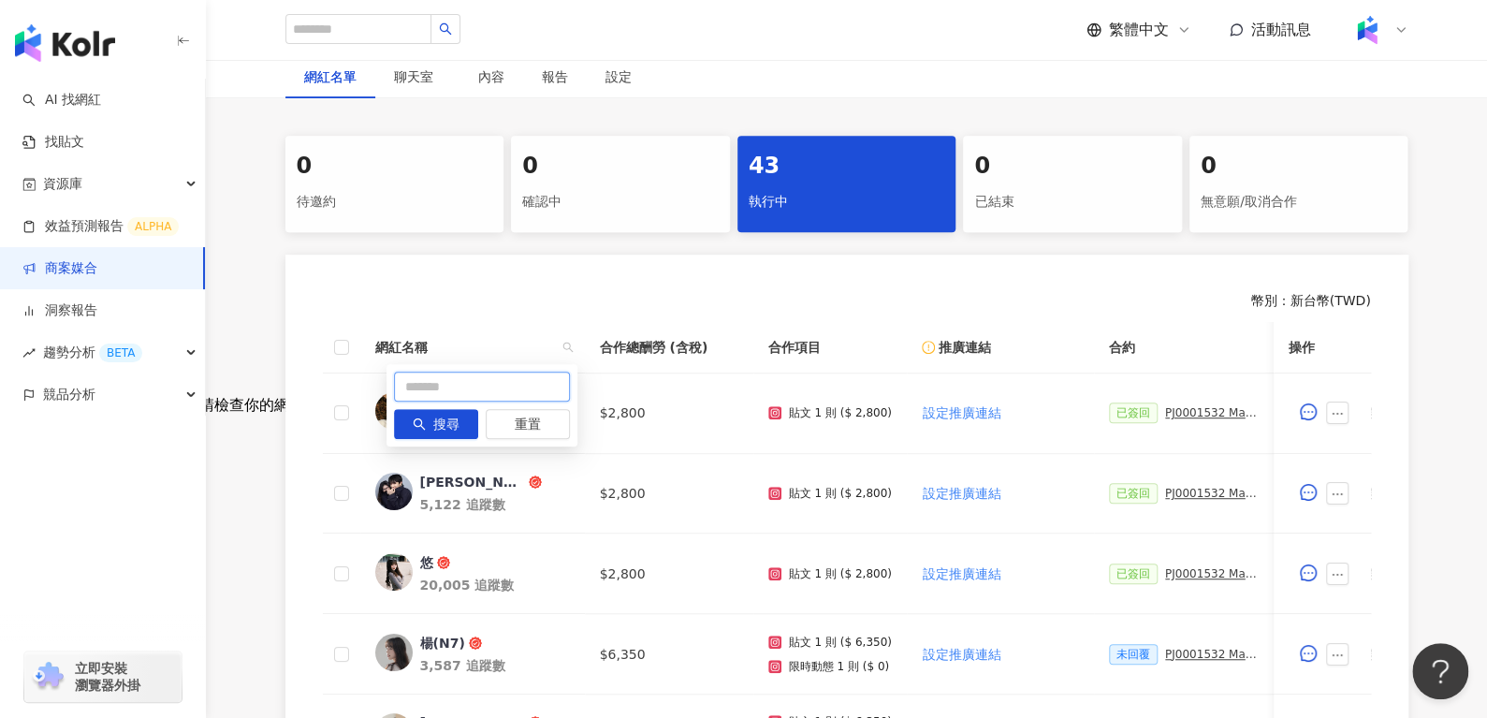
paste input "****"
click at [494, 390] on input "****" at bounding box center [482, 387] width 176 height 30
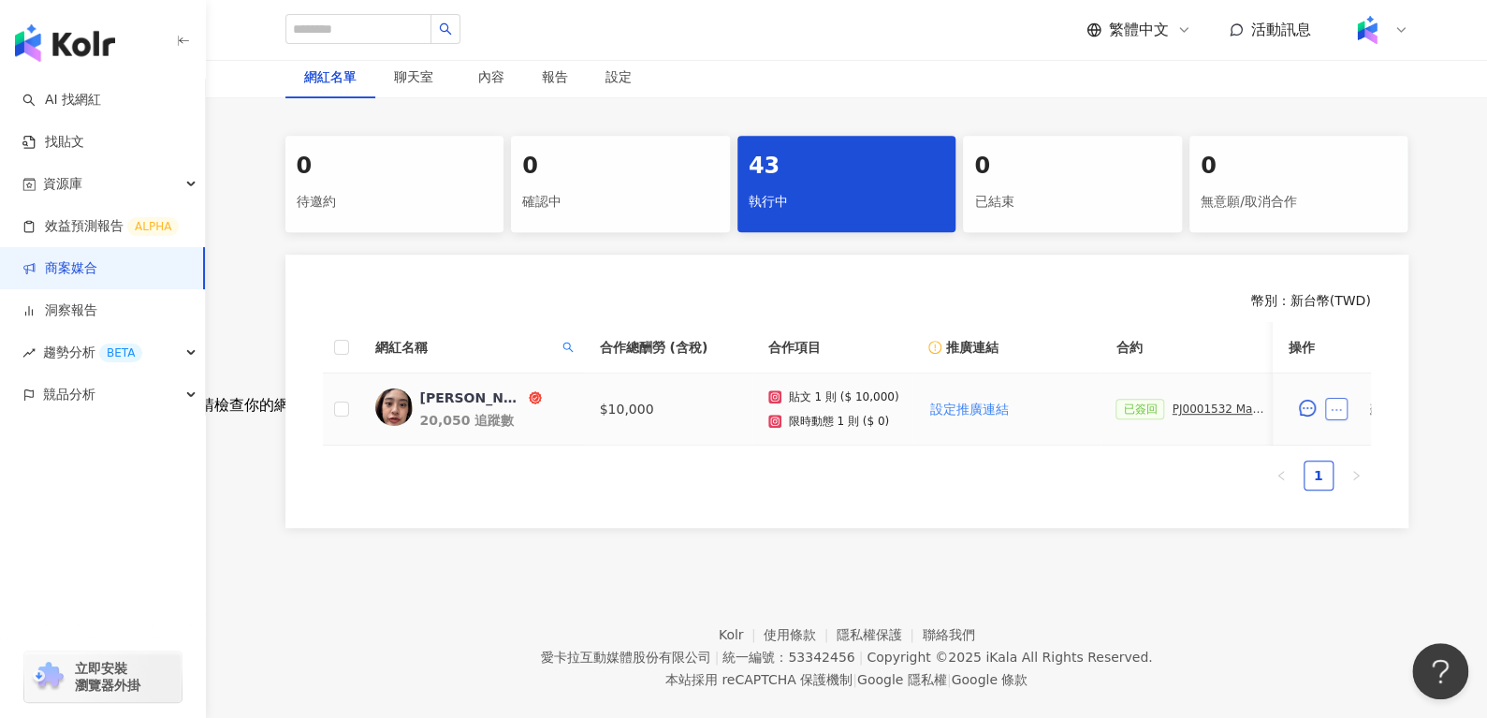
click at [1335, 403] on icon "ellipsis" at bounding box center [1337, 409] width 13 height 13
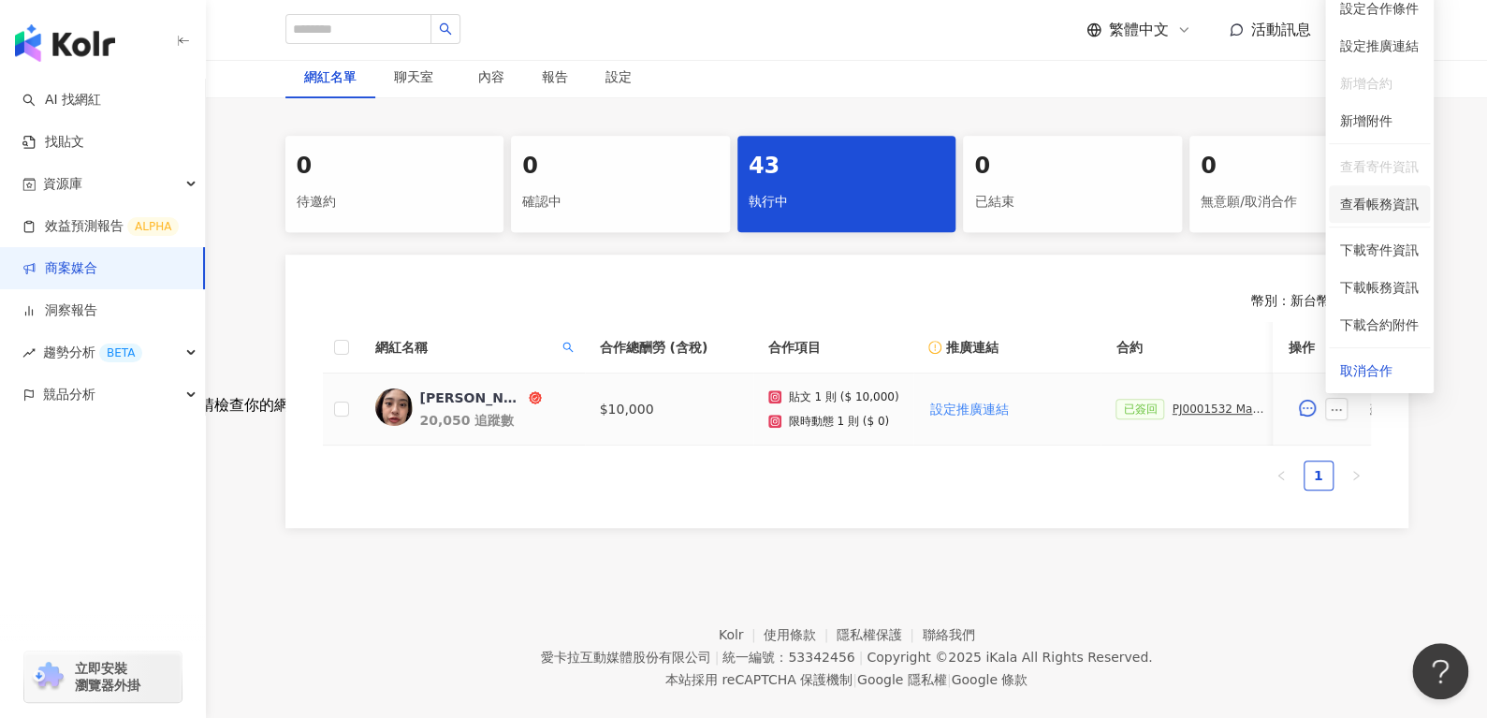
click at [1353, 213] on span "查看帳務資訊" at bounding box center [1379, 204] width 79 height 21
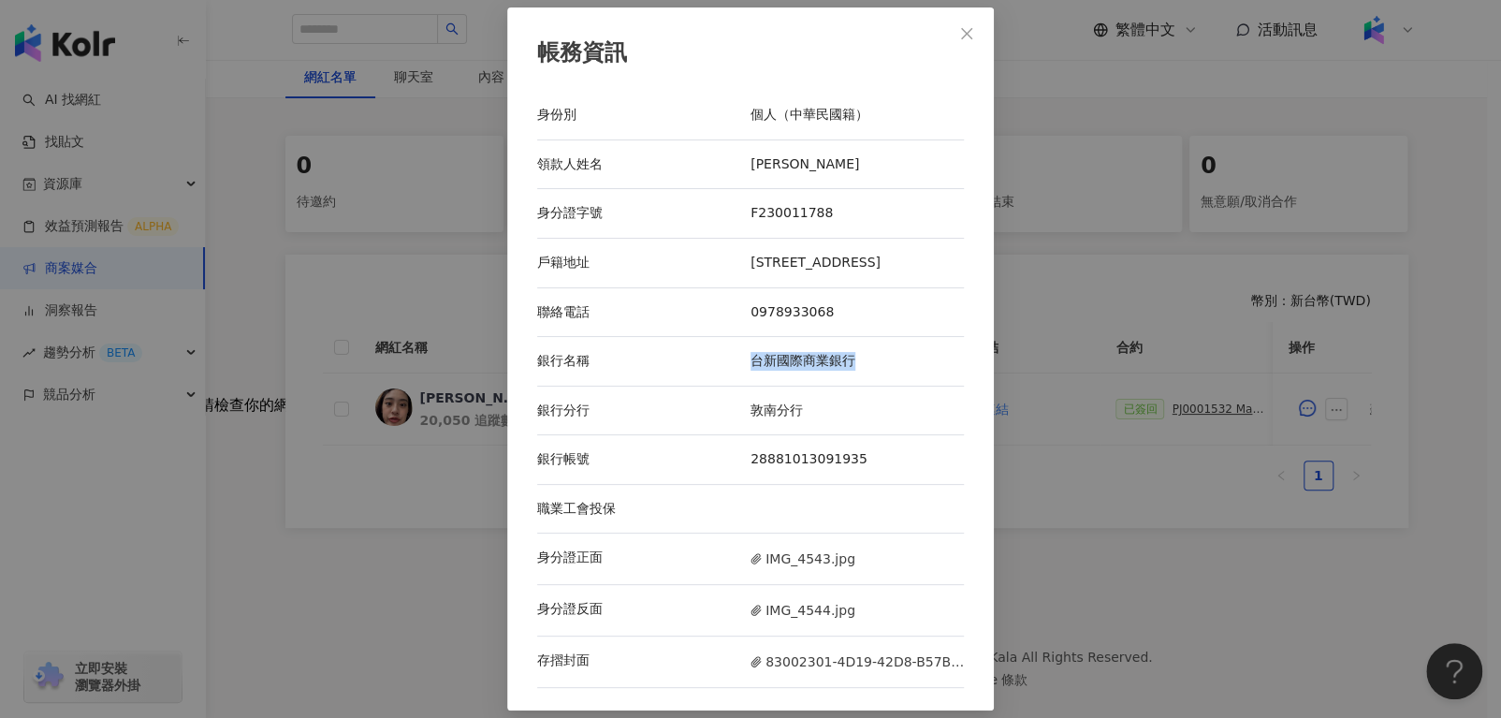
drag, startPoint x: 812, startPoint y: 369, endPoint x: 885, endPoint y: 368, distance: 73.0
click at [885, 368] on div "銀行名稱 台新國際商業銀行" at bounding box center [750, 362] width 427 height 50
copy div "銀行名稱 台新國際商業銀行"
drag, startPoint x: 739, startPoint y: 411, endPoint x: 846, endPoint y: 424, distance: 107.5
click at [846, 424] on div "銀行分行 [GEOGRAPHIC_DATA]分行" at bounding box center [750, 412] width 427 height 50
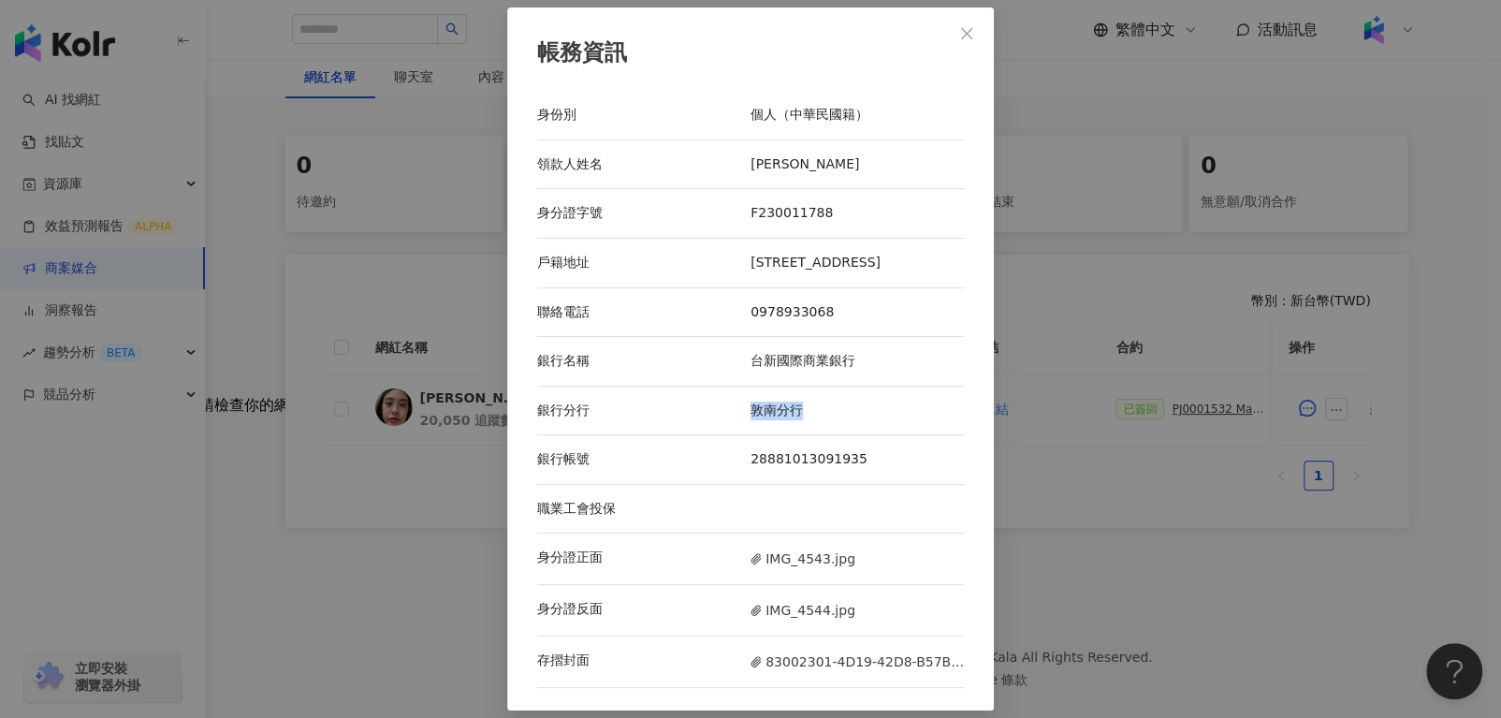
copy div "銀行分行 [GEOGRAPHIC_DATA]分行"
drag, startPoint x: 724, startPoint y: 154, endPoint x: 794, endPoint y: 160, distance: 70.5
click at [794, 160] on div "領款人姓名 [PERSON_NAME]" at bounding box center [750, 165] width 427 height 50
copy div "領款人姓名 [PERSON_NAME]"
drag, startPoint x: 744, startPoint y: 212, endPoint x: 882, endPoint y: 207, distance: 137.7
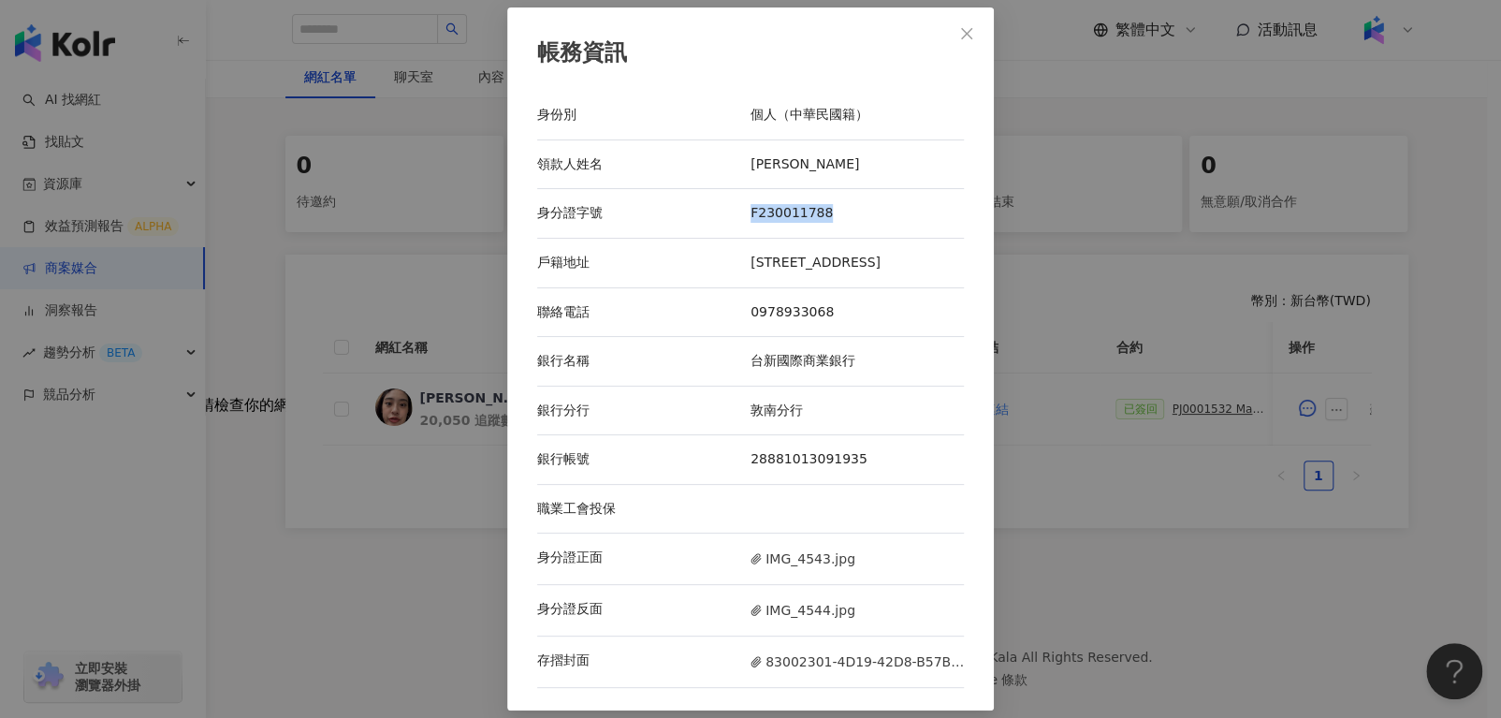
click at [882, 207] on div "F230011788" at bounding box center [857, 213] width 213 height 19
copy div "F230011788"
drag, startPoint x: 739, startPoint y: 248, endPoint x: 770, endPoint y: 291, distance: 53.0
click at [770, 288] on div "戶籍地址 [STREET_ADDRESS]" at bounding box center [750, 264] width 427 height 50
click at [808, 569] on span "IMG_4543.jpg" at bounding box center [803, 559] width 105 height 21
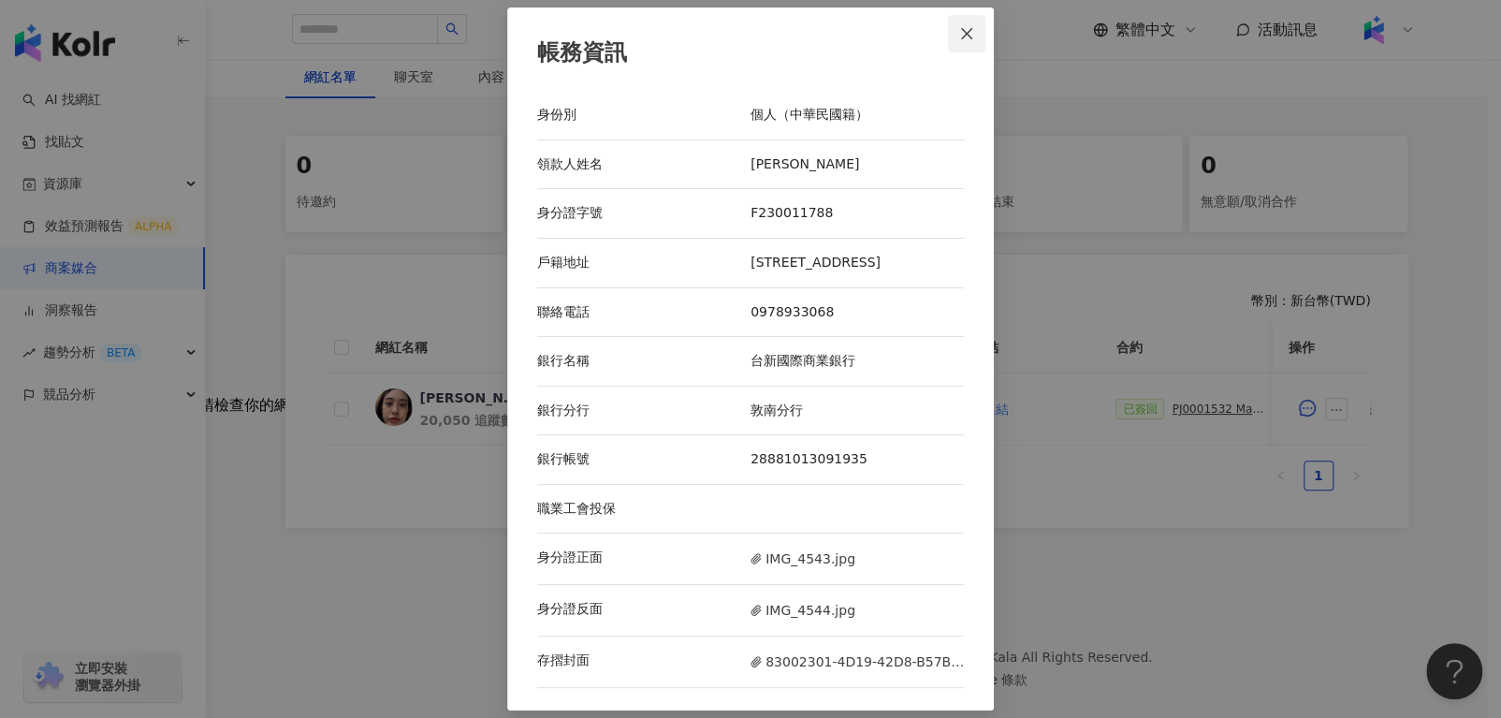
click at [959, 32] on icon "close" at bounding box center [966, 33] width 15 height 15
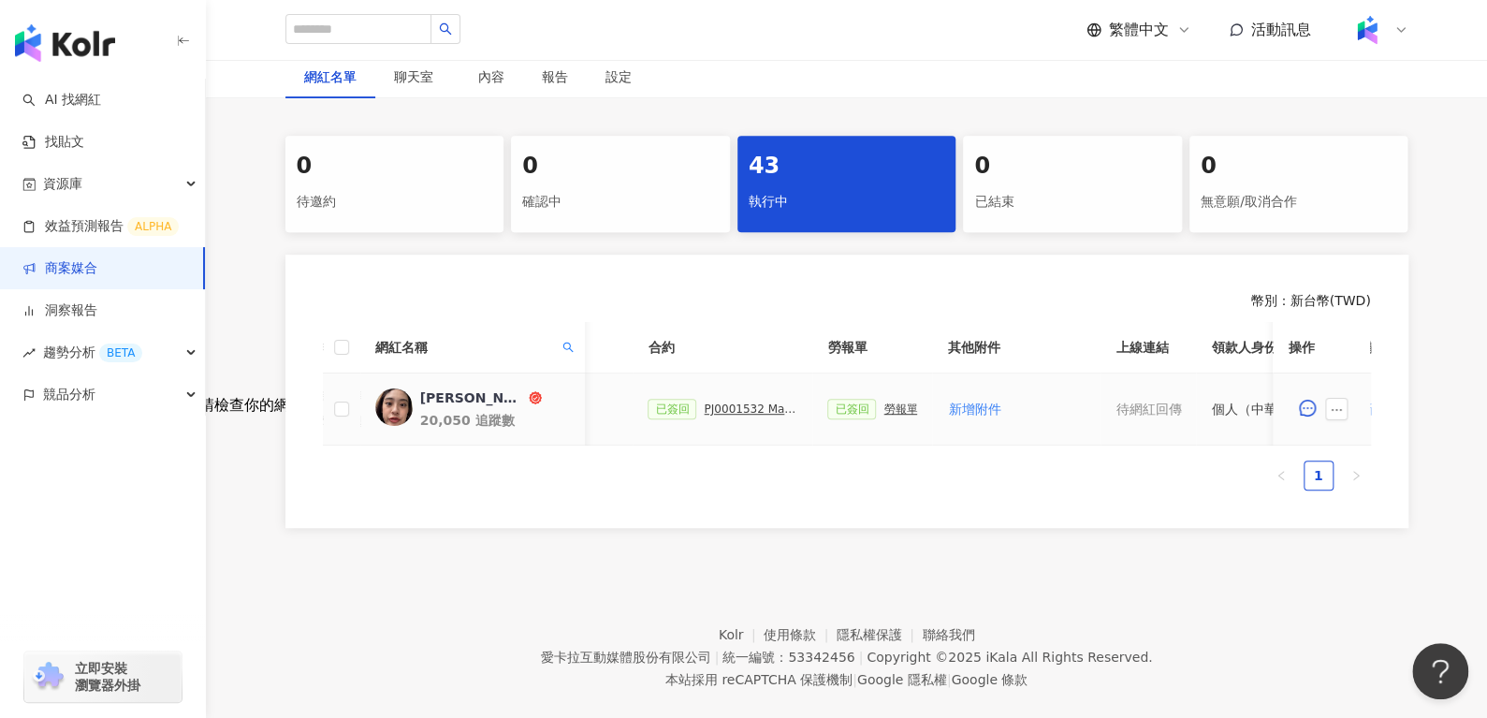
scroll to position [0, 462]
click at [742, 401] on div "已簽回 PJ0001532 Maybelline_202506_skyhigh_小黑霸眼線液" at bounding box center [728, 409] width 150 height 21
click at [740, 405] on div "PJ0001532 Maybelline_202506_skyhigh_小黑霸眼線液" at bounding box center [757, 408] width 94 height 13
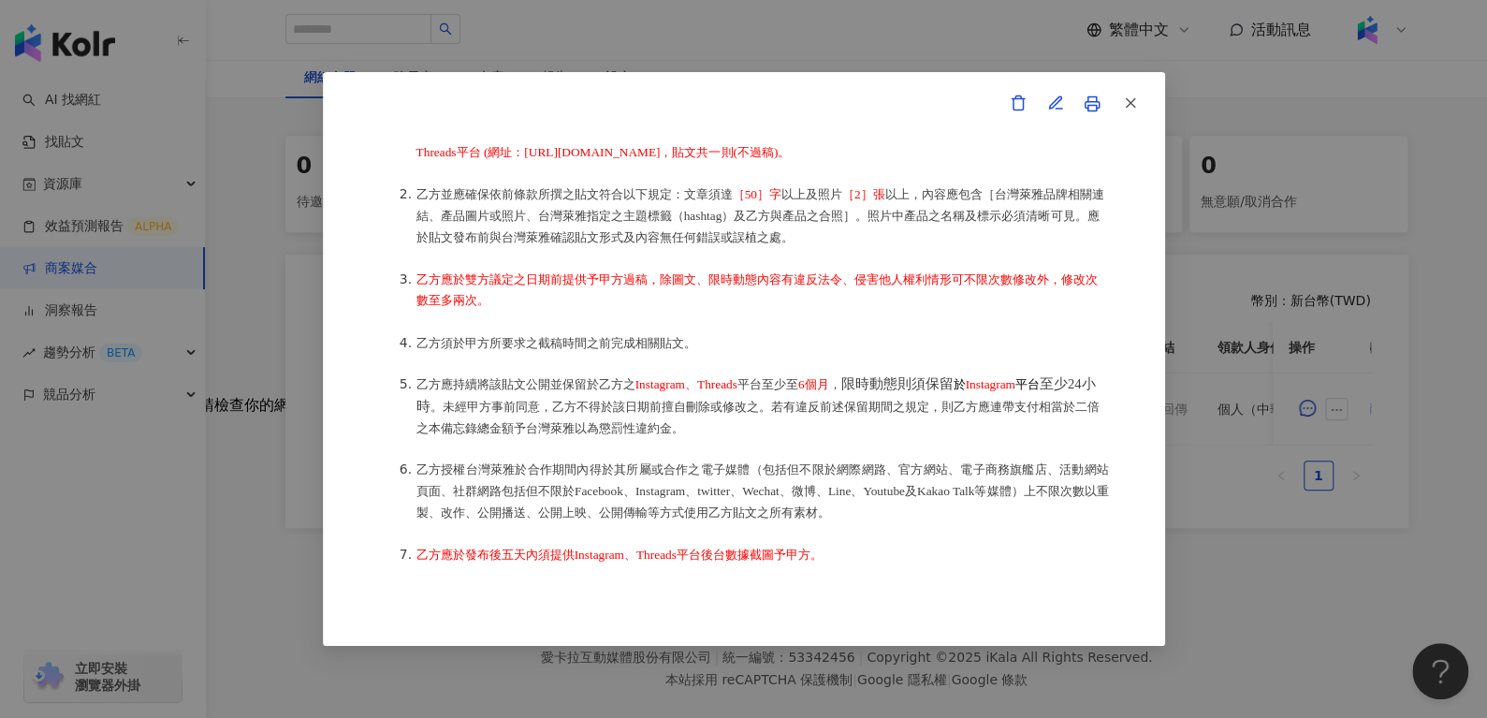
scroll to position [476, 0]
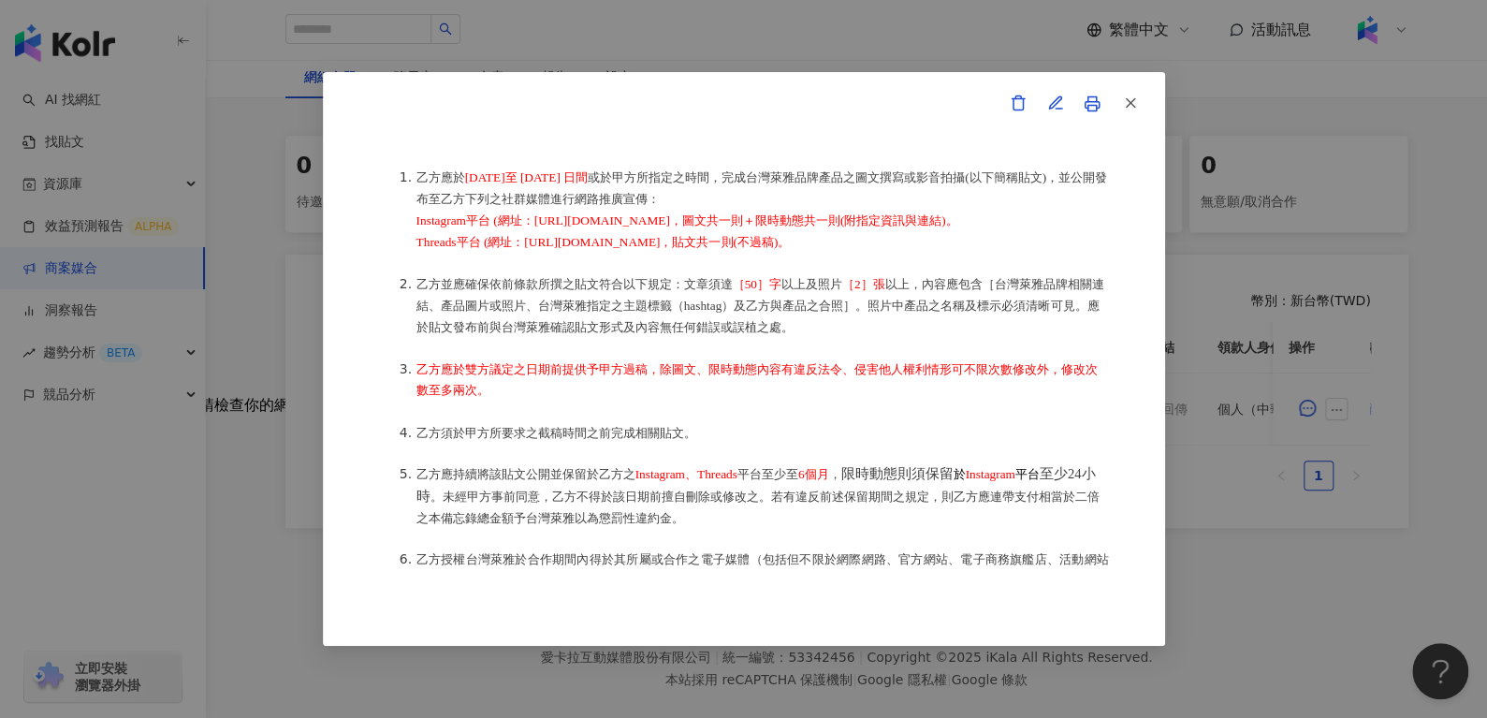
drag, startPoint x: 406, startPoint y: 226, endPoint x: 922, endPoint y: 270, distance: 517.6
click at [922, 270] on ol "乙方應於 [DATE]至 [DATE] 日間 或於甲方所指定之時間，完成台灣萊雅品牌產品之圖文撰寫或影音拍攝(以下簡稱貼文)，並公開發布至乙方下列之社群媒體進…" at bounding box center [744, 411] width 730 height 530
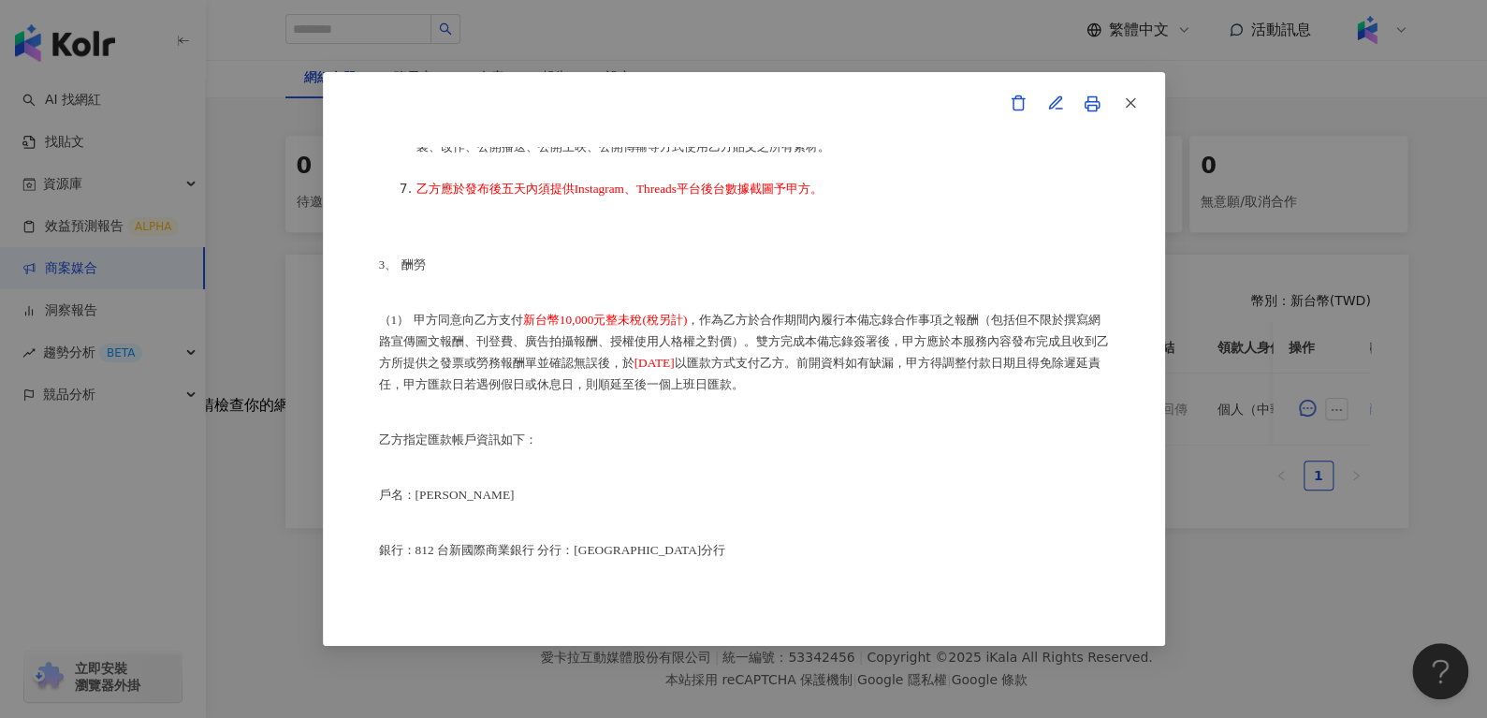
scroll to position [936, 0]
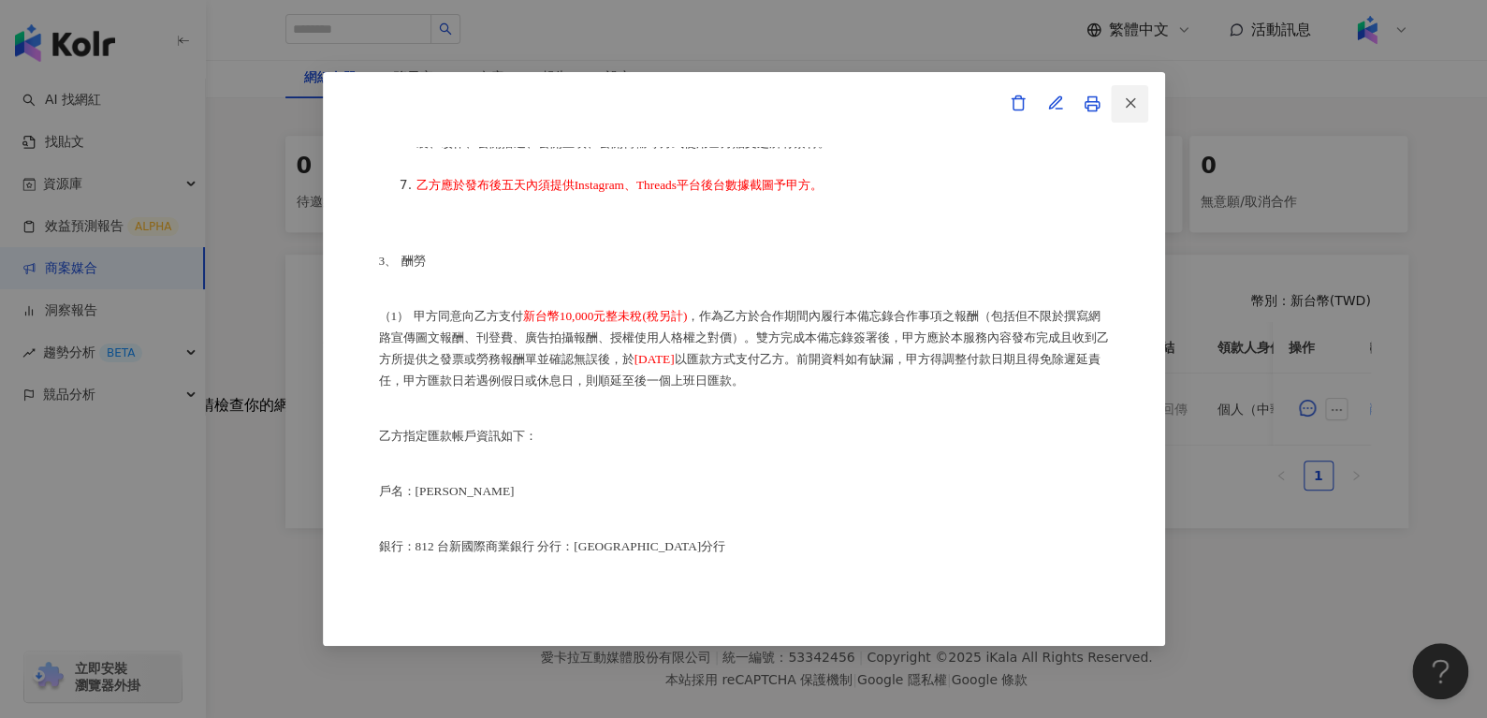
click at [1134, 98] on icon "button" at bounding box center [1130, 103] width 17 height 17
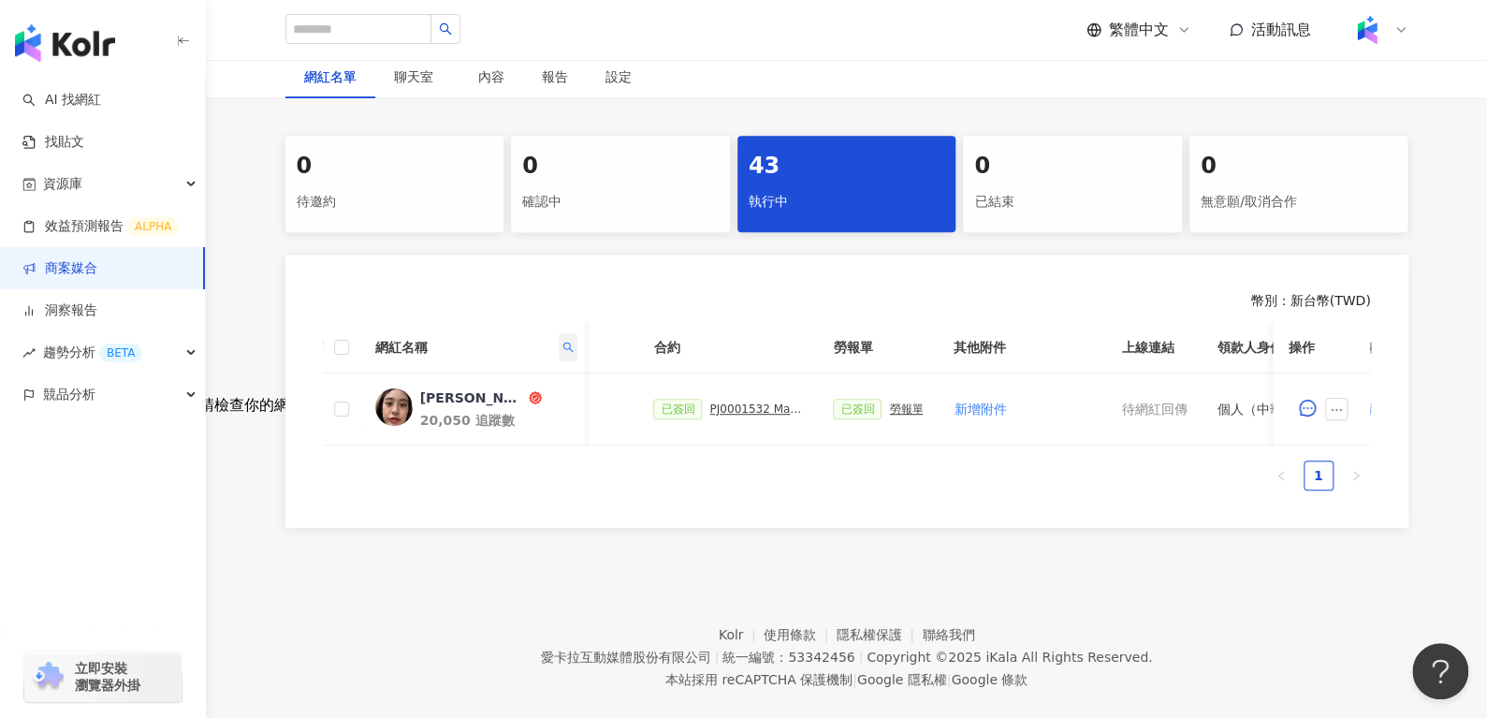
click at [573, 349] on span at bounding box center [567, 347] width 19 height 28
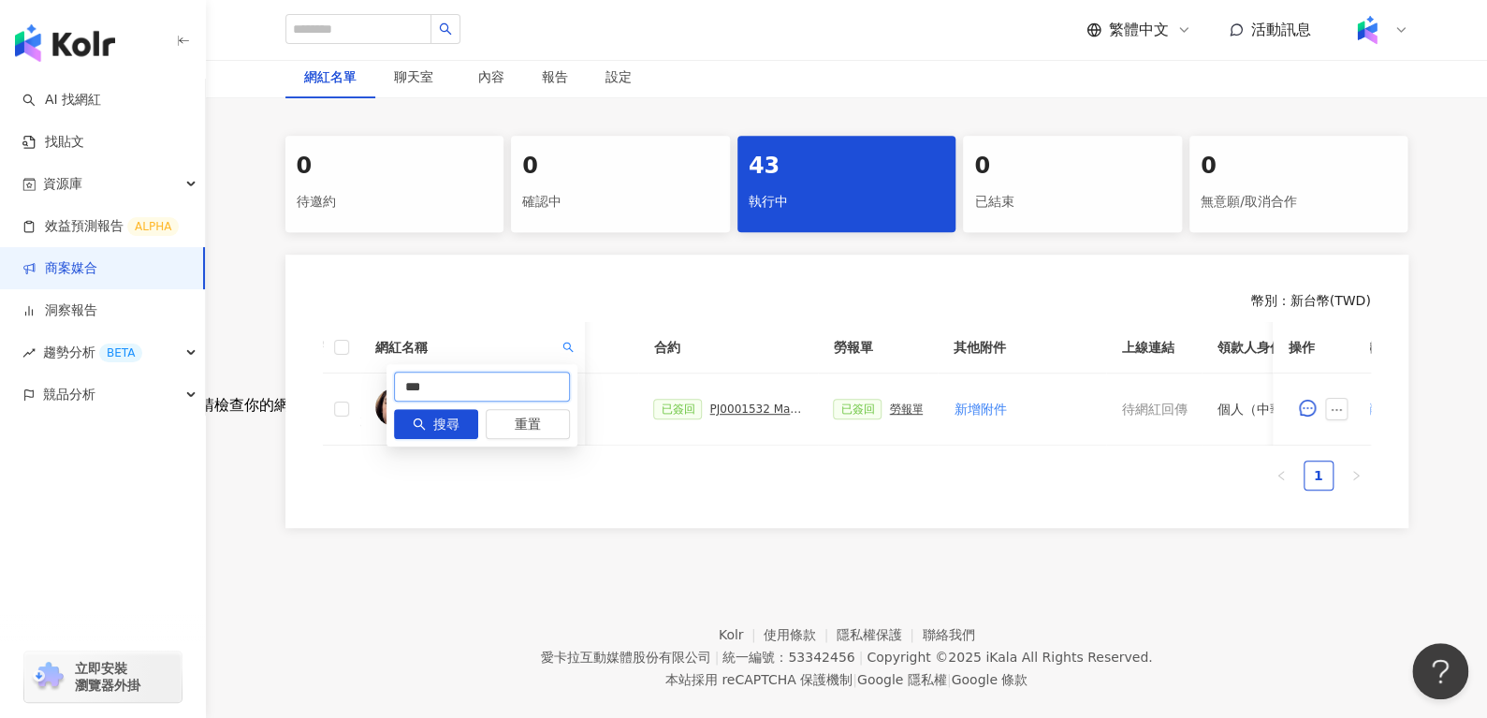
click at [514, 388] on input "***" at bounding box center [482, 387] width 176 height 30
type input "*"
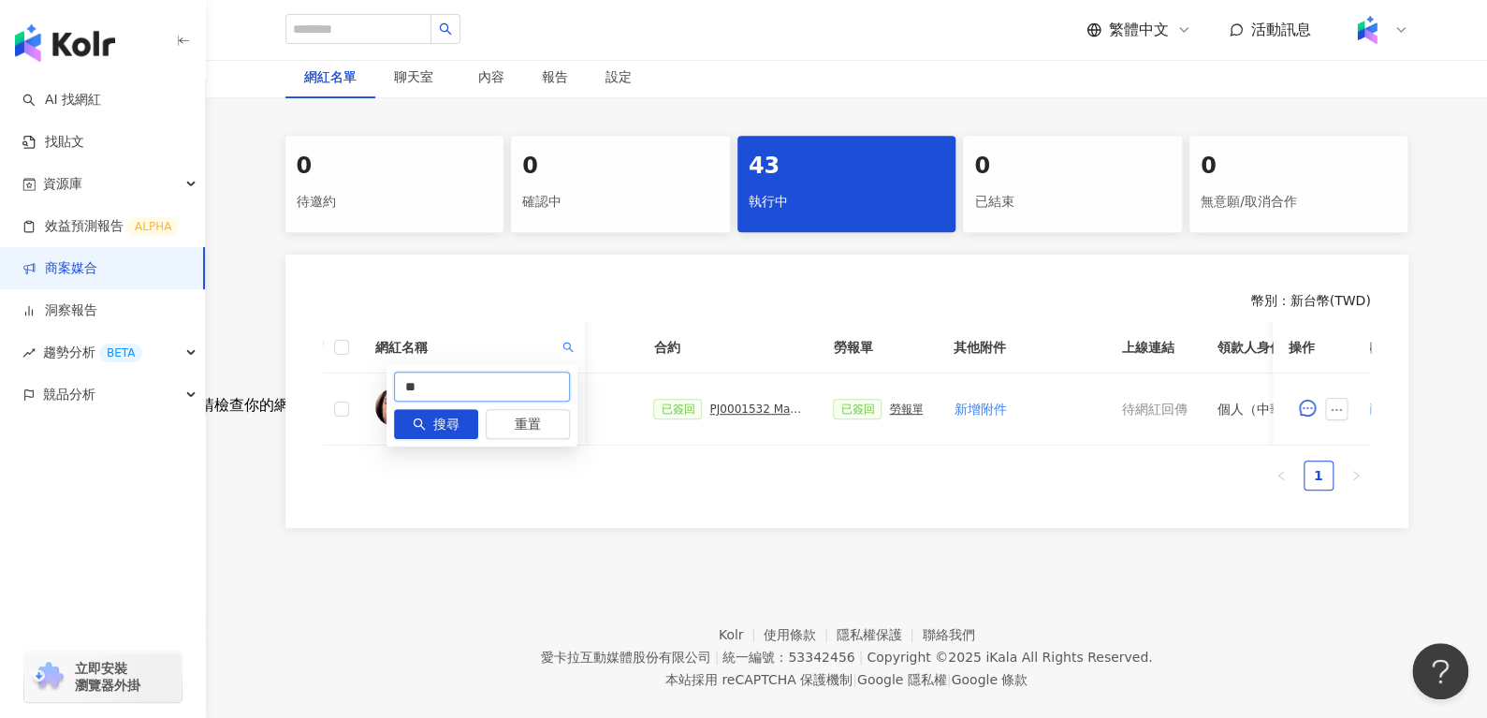
type input "*"
click at [422, 426] on icon "search" at bounding box center [419, 423] width 13 height 13
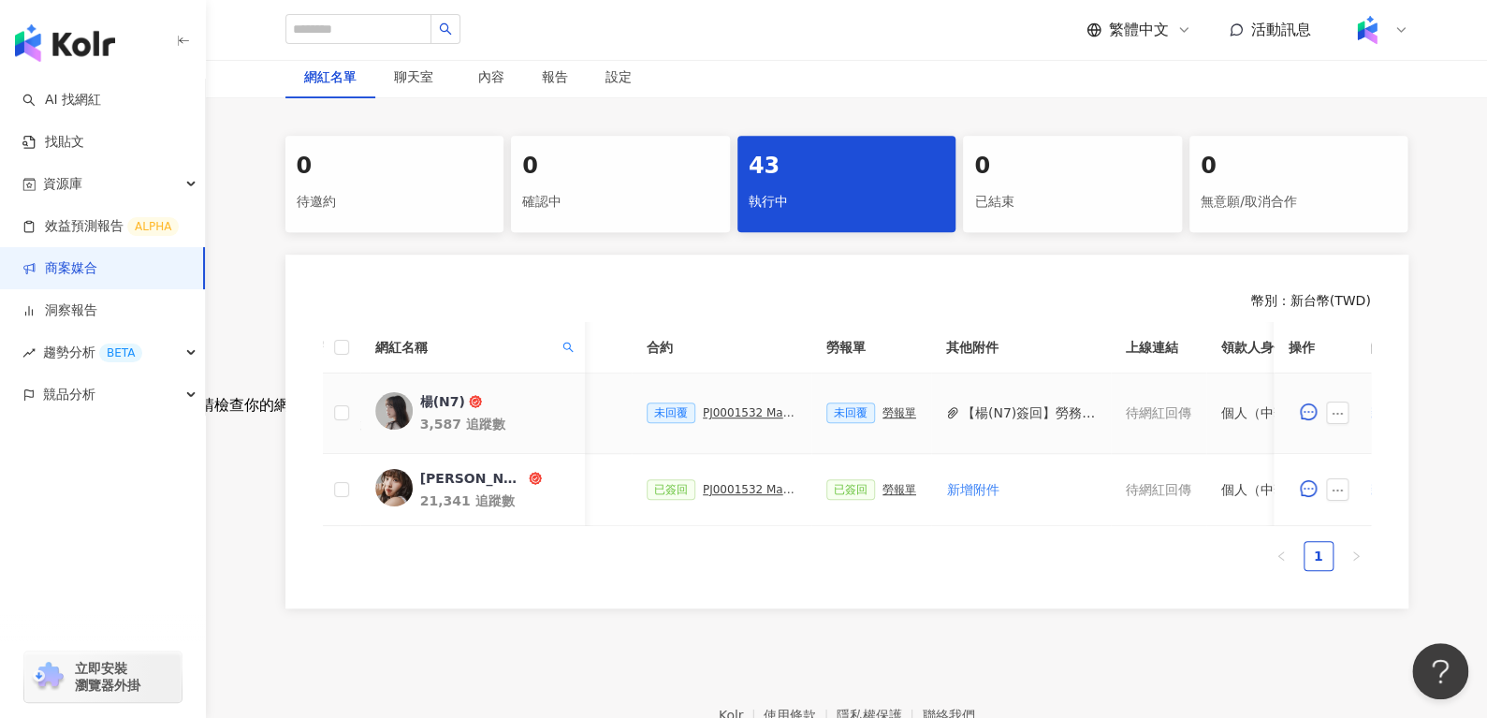
click at [728, 413] on div "PJ0001532 Maybelline_202506_skyhigh_小黑霸眼線液" at bounding box center [750, 412] width 94 height 13
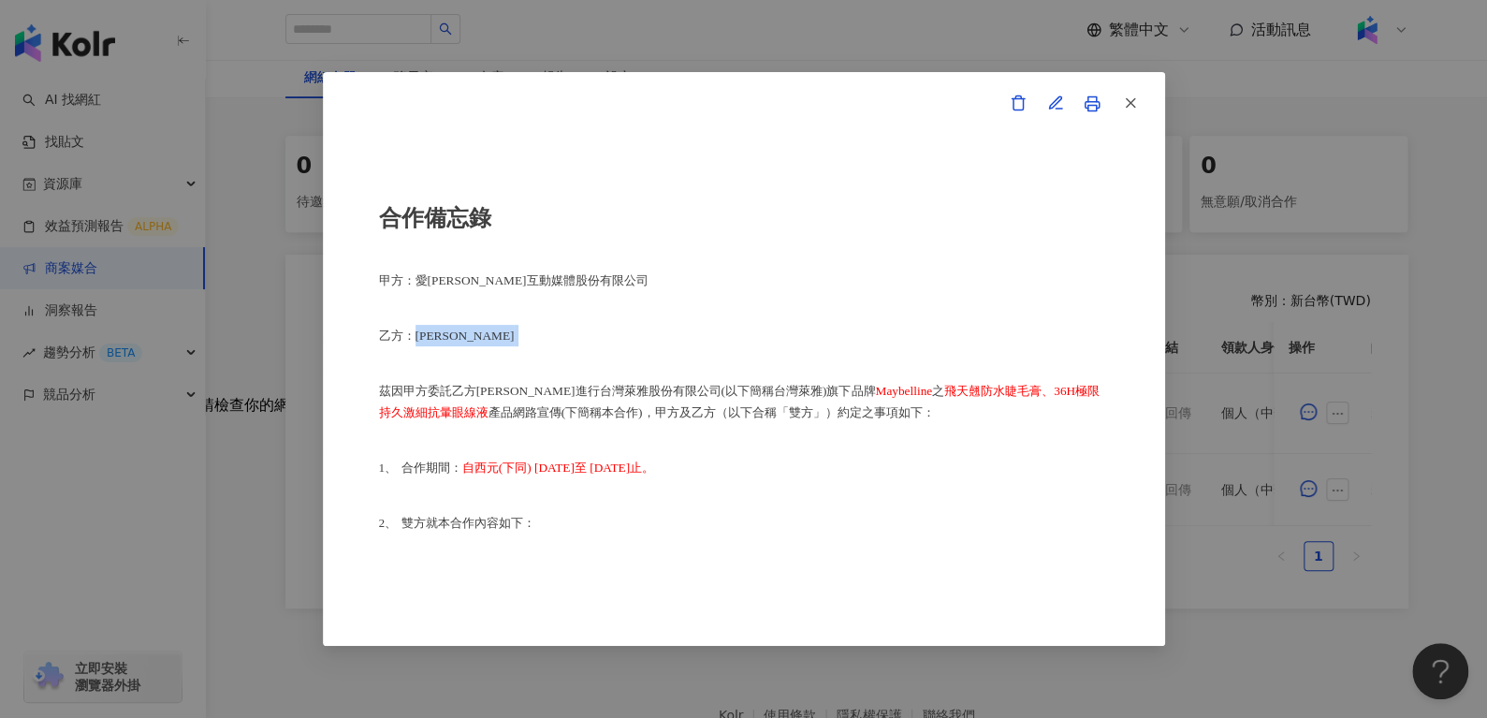
drag, startPoint x: 416, startPoint y: 337, endPoint x: 480, endPoint y: 337, distance: 64.6
click at [480, 337] on p "乙方：[PERSON_NAME]" at bounding box center [744, 336] width 730 height 22
click at [1131, 102] on line "button" at bounding box center [1130, 103] width 8 height 8
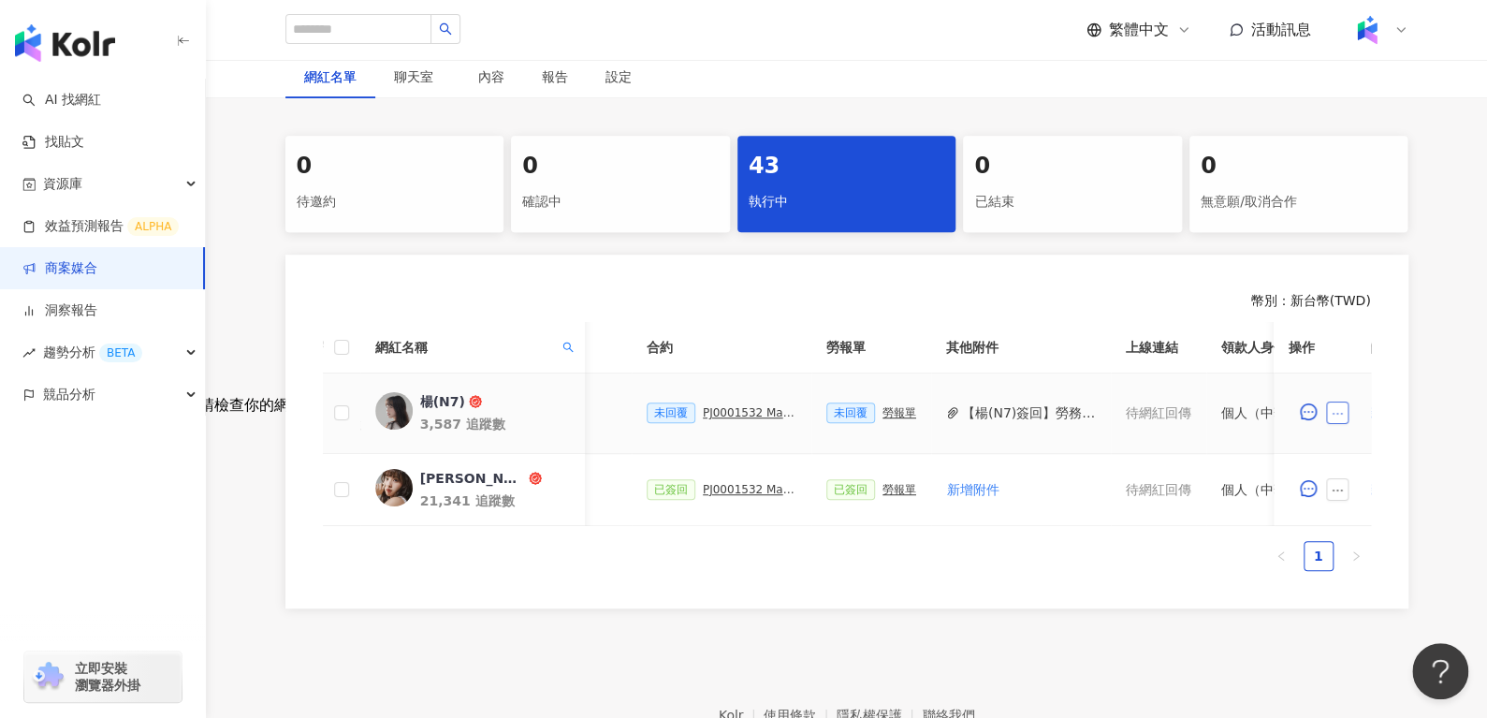
click at [1348, 408] on button "button" at bounding box center [1337, 413] width 22 height 22
click at [1380, 219] on li "查看帳務資訊" at bounding box center [1379, 207] width 101 height 37
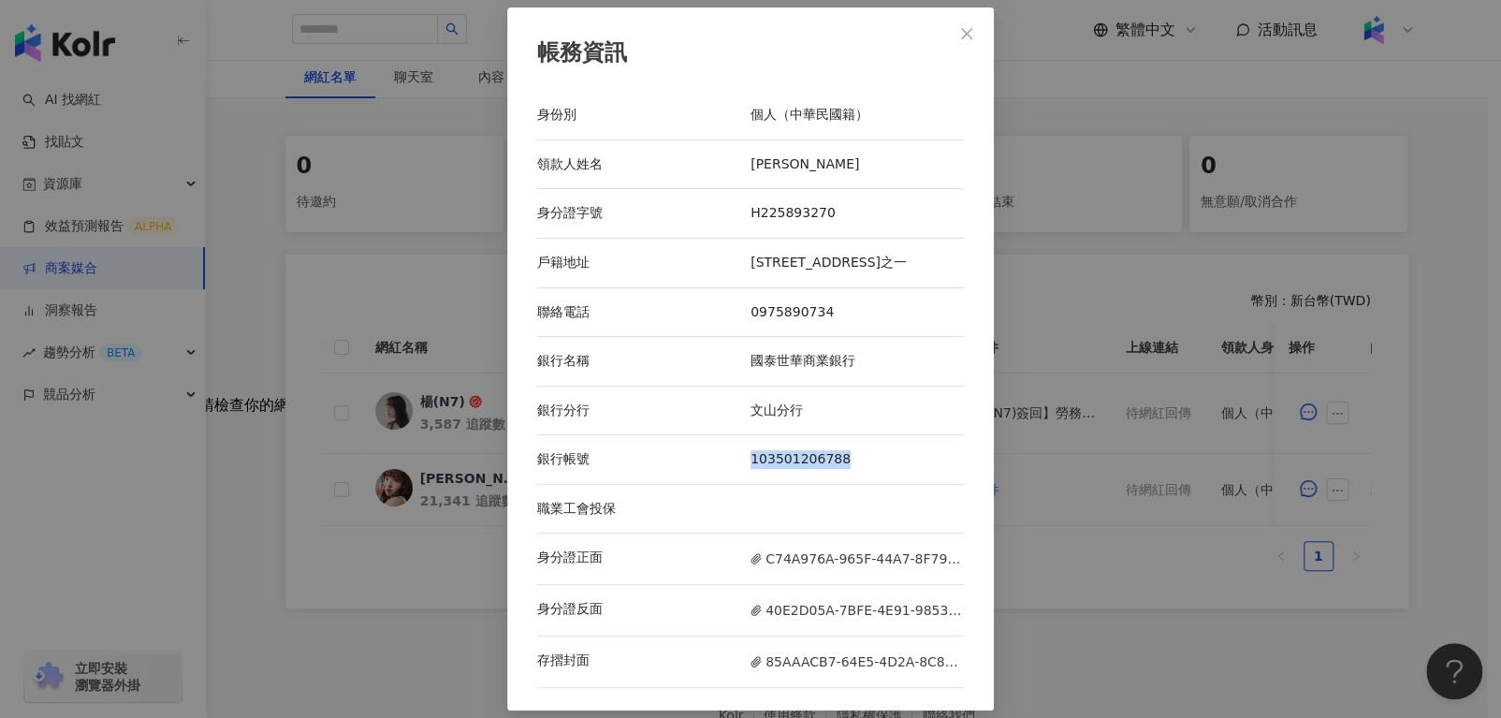
drag, startPoint x: 750, startPoint y: 466, endPoint x: 844, endPoint y: 464, distance: 94.6
click at [844, 464] on div "103501206788" at bounding box center [857, 459] width 213 height 19
drag, startPoint x: 750, startPoint y: 222, endPoint x: 850, endPoint y: 211, distance: 100.8
click at [850, 211] on div "H225893270" at bounding box center [857, 213] width 213 height 19
click at [966, 37] on icon "close" at bounding box center [966, 33] width 15 height 15
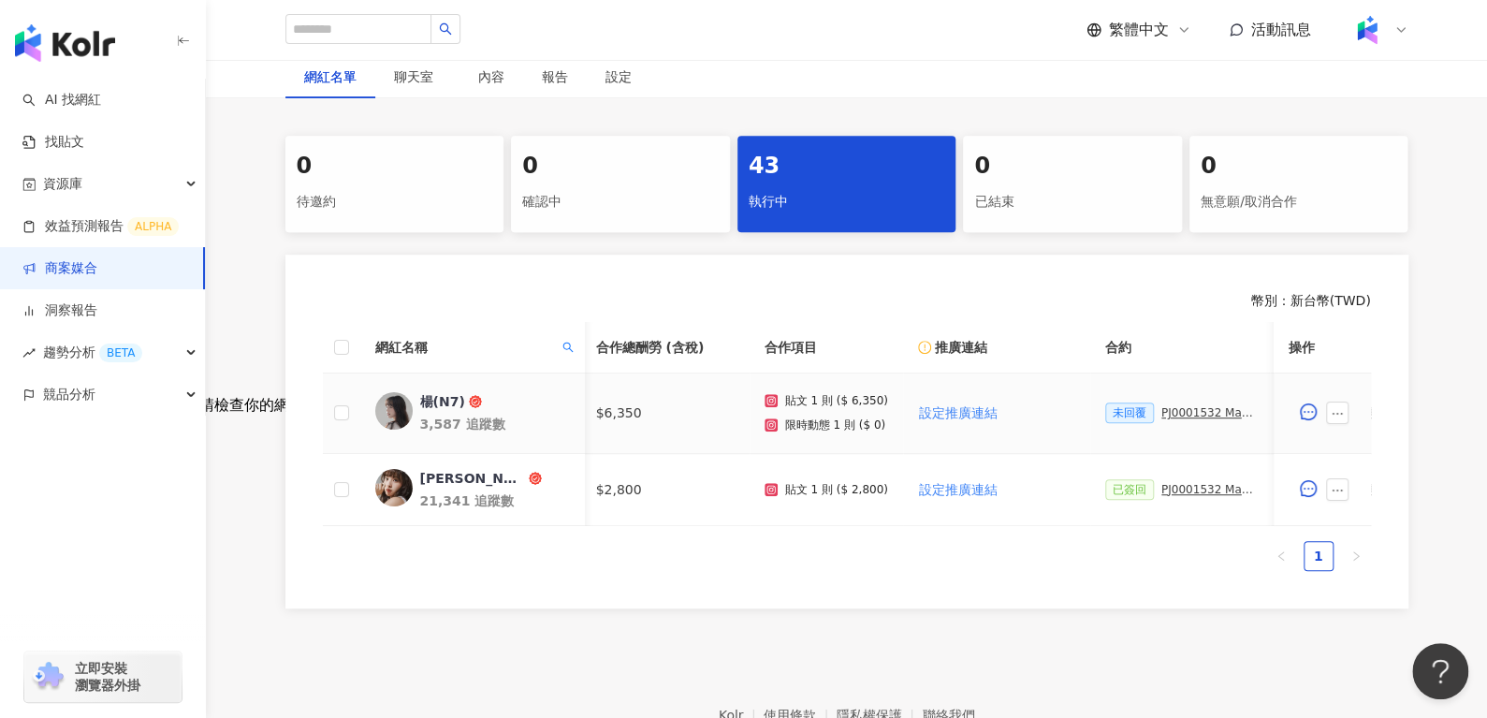
scroll to position [0, 0]
click at [1177, 411] on div "PJ0001532 Maybelline_202506_skyhigh_小黑霸眼線液" at bounding box center [1212, 412] width 94 height 13
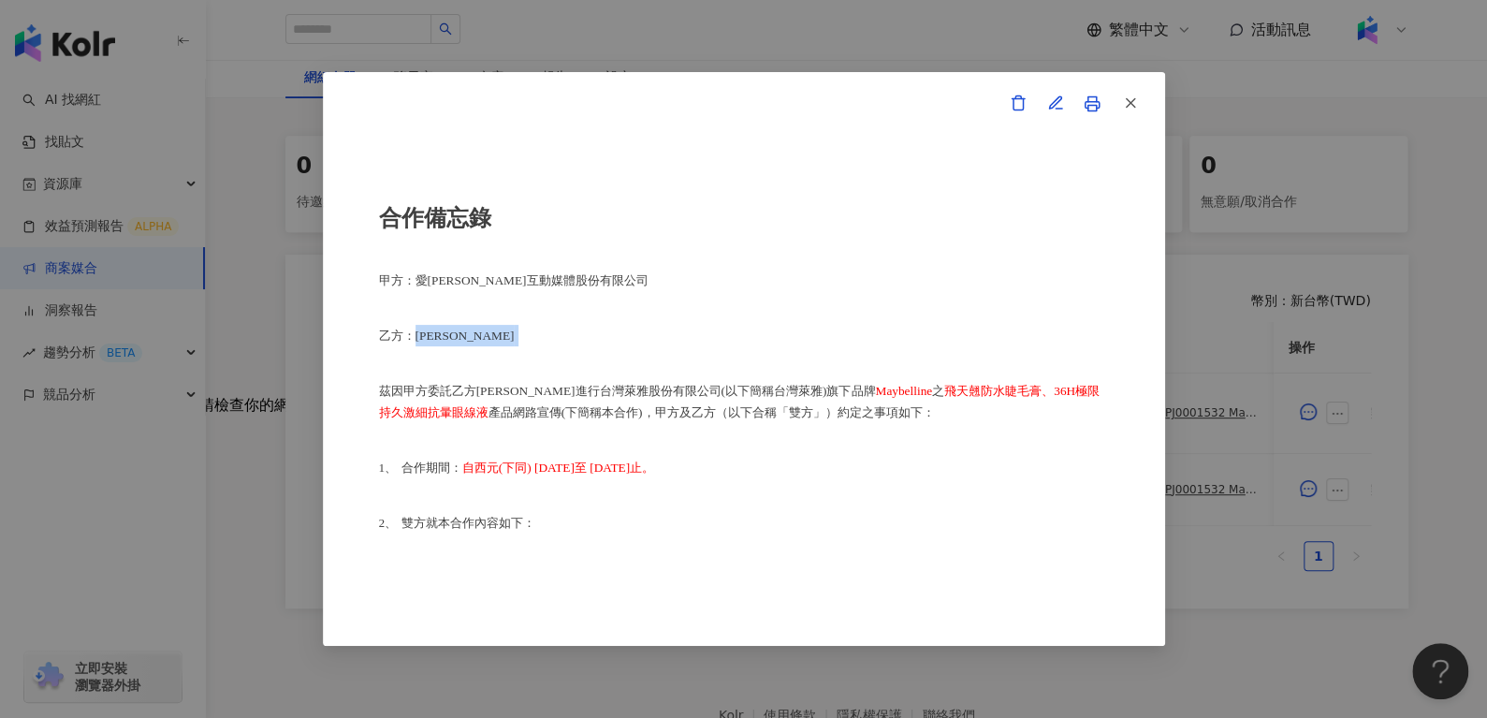
drag, startPoint x: 414, startPoint y: 331, endPoint x: 509, endPoint y: 331, distance: 95.5
click at [509, 331] on p "乙方：[PERSON_NAME]" at bounding box center [744, 336] width 730 height 22
click at [1126, 110] on icon "button" at bounding box center [1130, 103] width 17 height 17
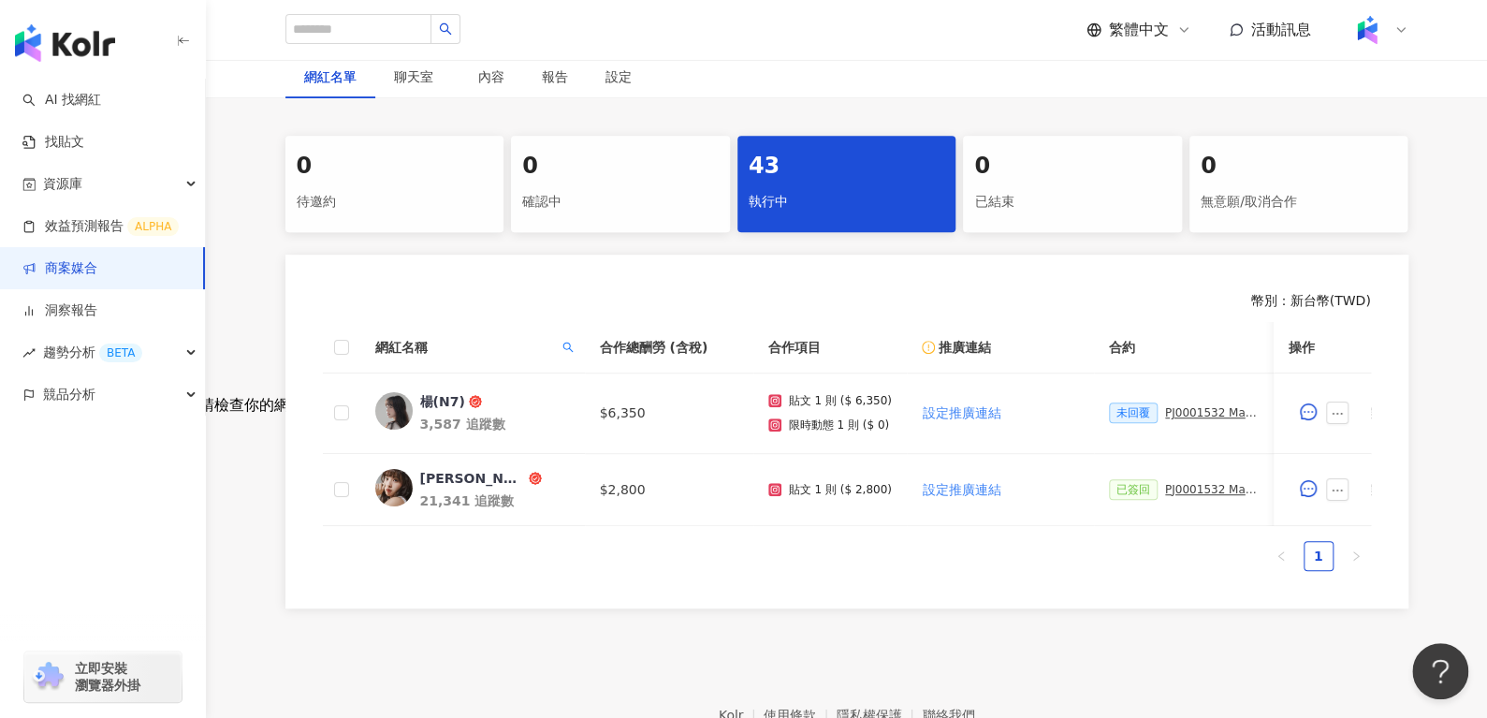
click at [553, 344] on span "網紅名稱" at bounding box center [465, 347] width 180 height 21
click at [557, 344] on div "網紅名稱" at bounding box center [472, 347] width 195 height 21
click at [568, 344] on icon "search" at bounding box center [568, 347] width 11 height 11
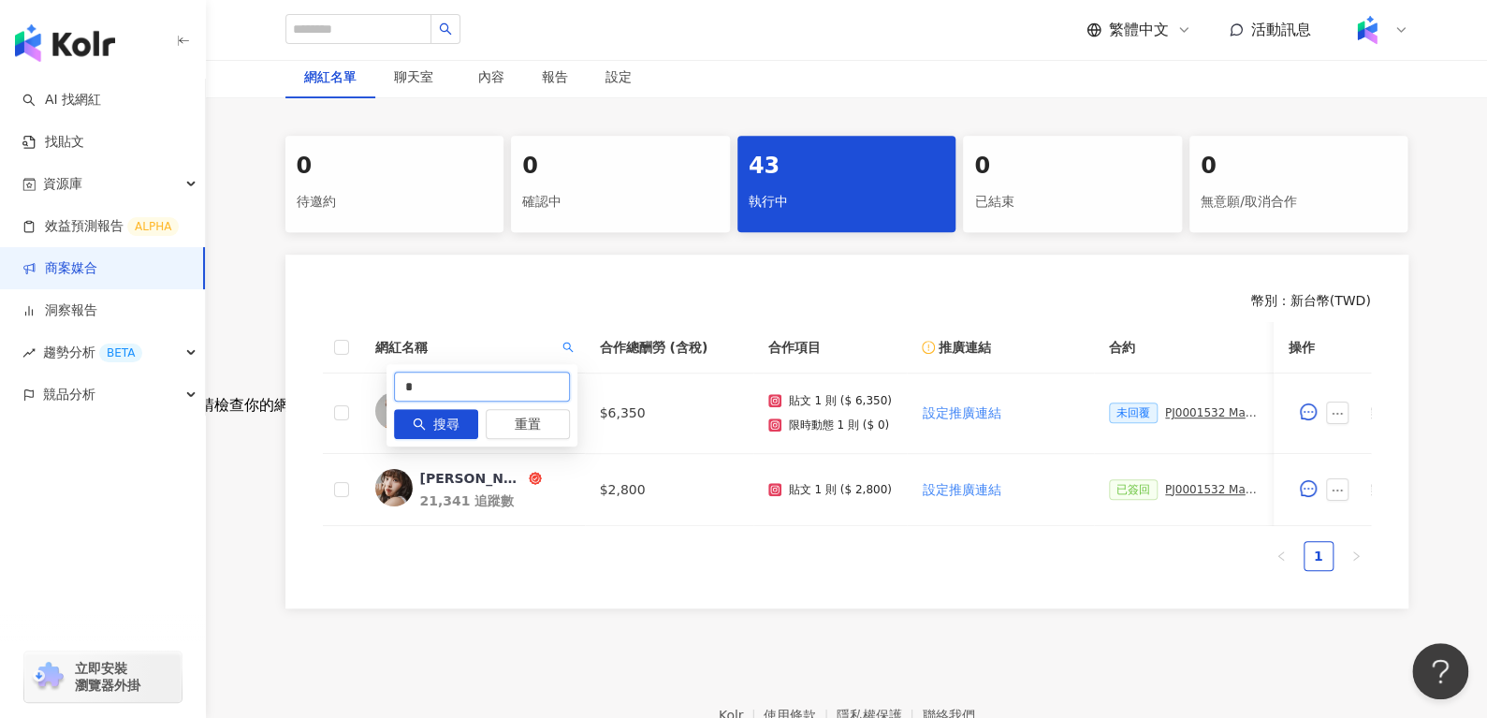
drag, startPoint x: 507, startPoint y: 397, endPoint x: 341, endPoint y: 400, distance: 166.6
click at [350, 397] on body "AI 找網紅 找貼文 資源庫 效益預測報告 ALPHA 商案媒合 洞察報告 趨勢分析 BETA 競品分析 立即安裝 瀏覽器外掛 繁體中文 活動訊息 活動列表 …" at bounding box center [743, 38] width 1487 height 718
paste input "*****"
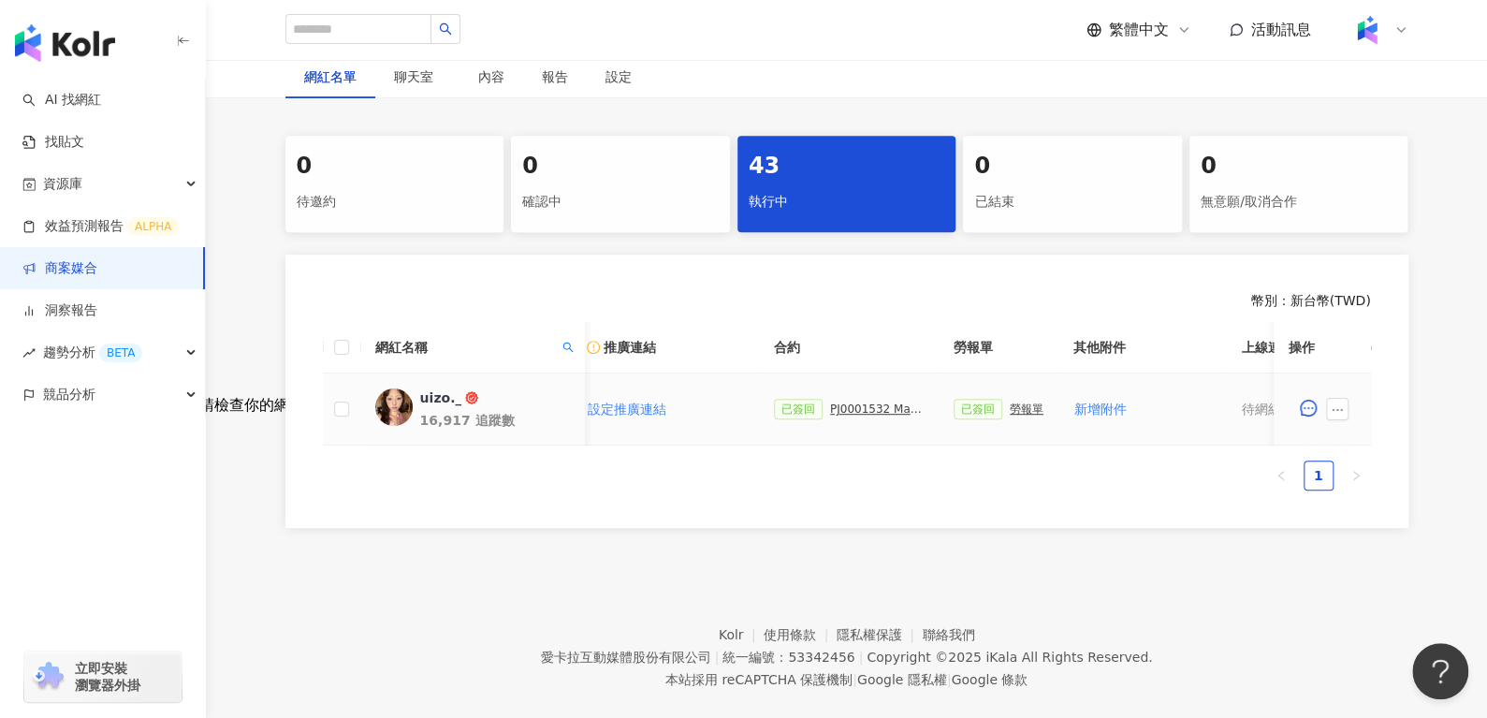
scroll to position [0, 335]
click at [1010, 413] on div "勞報單" at bounding box center [1027, 408] width 34 height 13
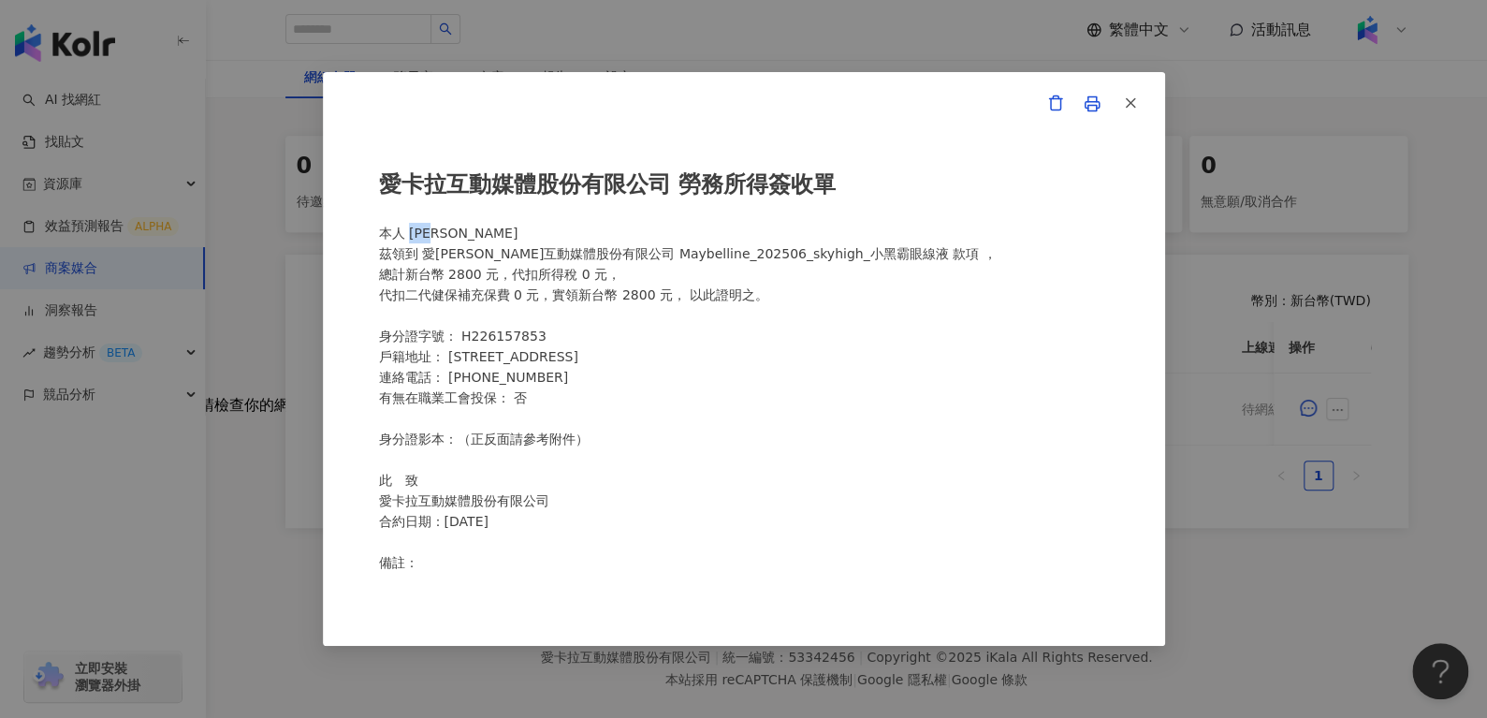
drag, startPoint x: 411, startPoint y: 231, endPoint x: 505, endPoint y: 226, distance: 94.7
click at [505, 226] on div "愛[PERSON_NAME]互動媒體股份有限公司 勞務所得簽收單 本人 [PERSON_NAME]領到 愛[PERSON_NAME]互動媒體股份有限公司 Ma…" at bounding box center [744, 359] width 730 height 425
drag, startPoint x: 1169, startPoint y: 9, endPoint x: 1086, endPoint y: 369, distance: 369.0
click at [1086, 369] on div "愛[PERSON_NAME]互動媒體股份有限公司 勞務所得簽收單 本人 [PERSON_NAME]領到 愛[PERSON_NAME]互動媒體股份有限公司 Ma…" at bounding box center [744, 359] width 730 height 425
click at [1142, 95] on button "button" at bounding box center [1129, 103] width 37 height 37
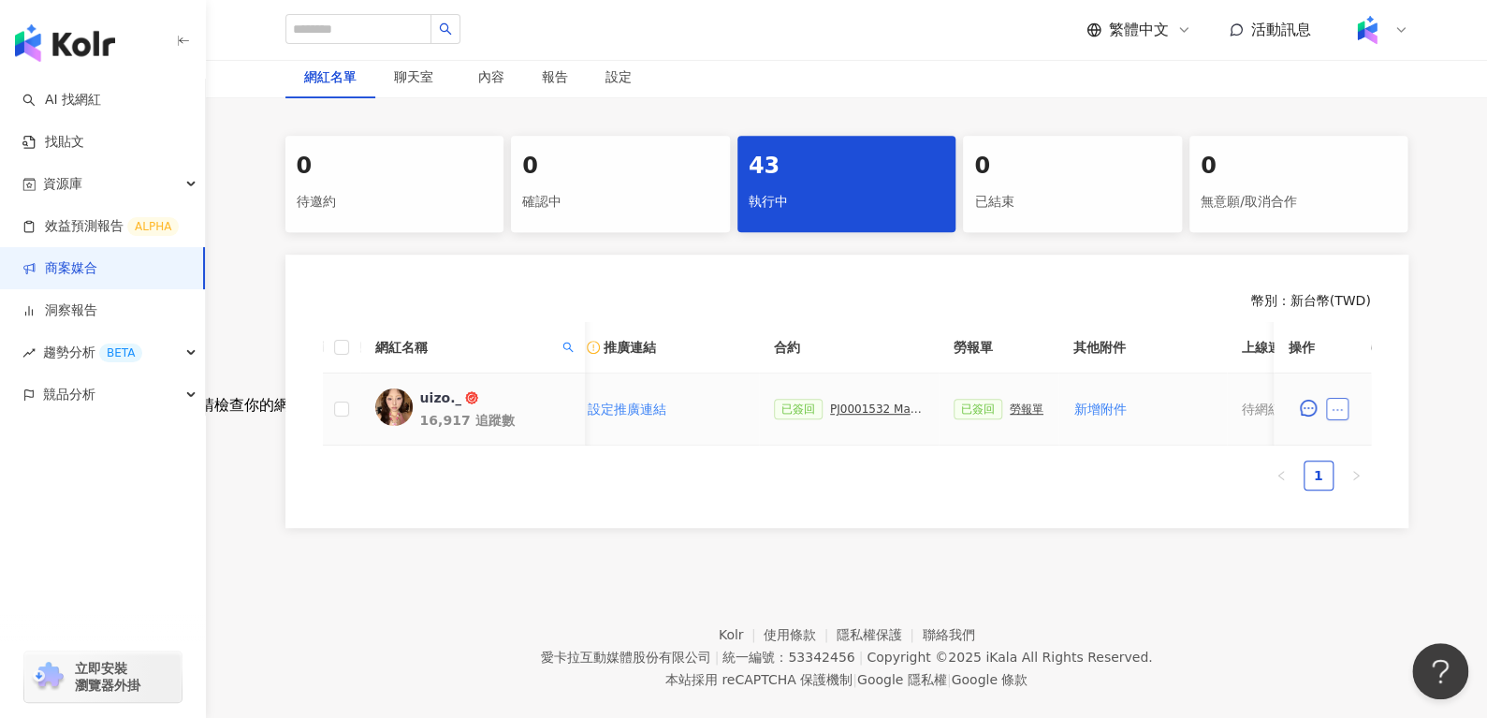
click at [1340, 407] on icon "ellipsis" at bounding box center [1337, 409] width 13 height 13
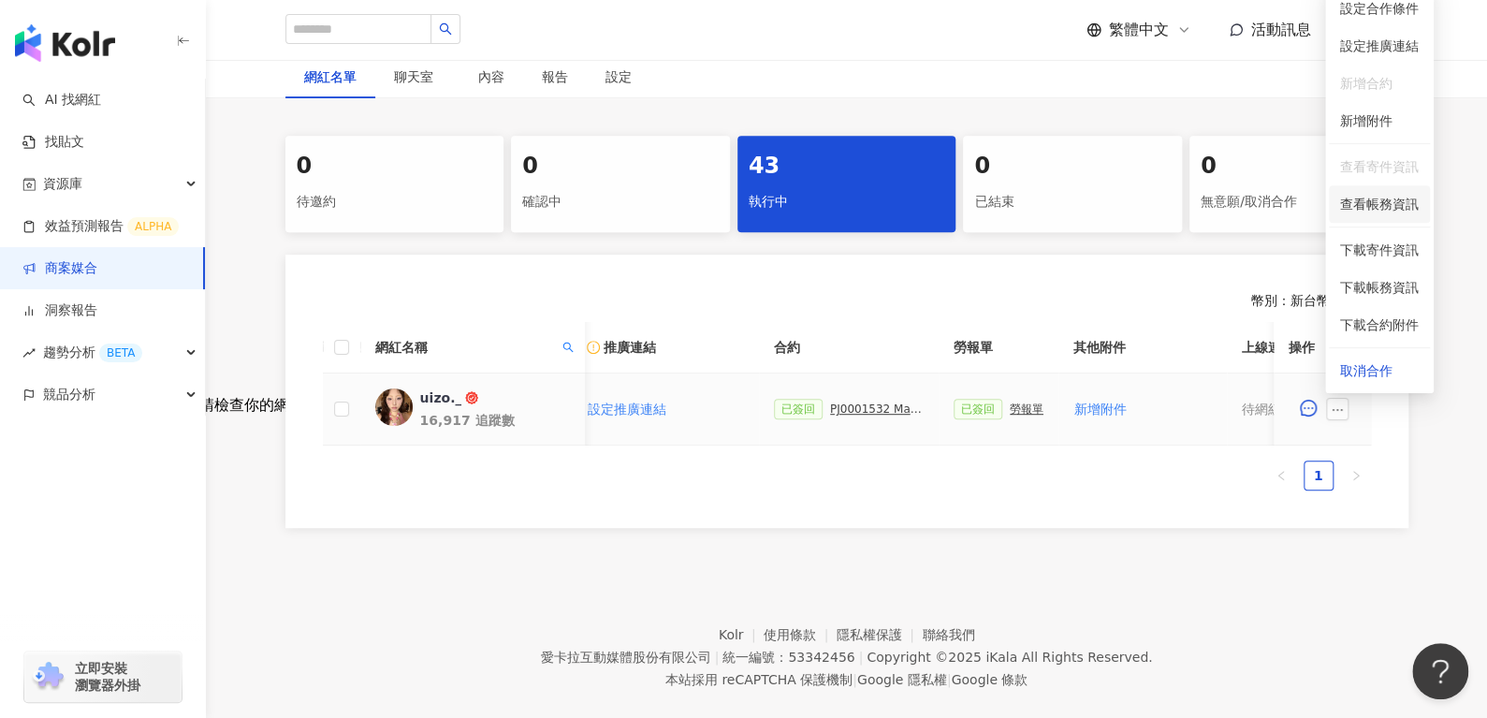
click at [1390, 201] on span "查看帳務資訊" at bounding box center [1379, 204] width 79 height 21
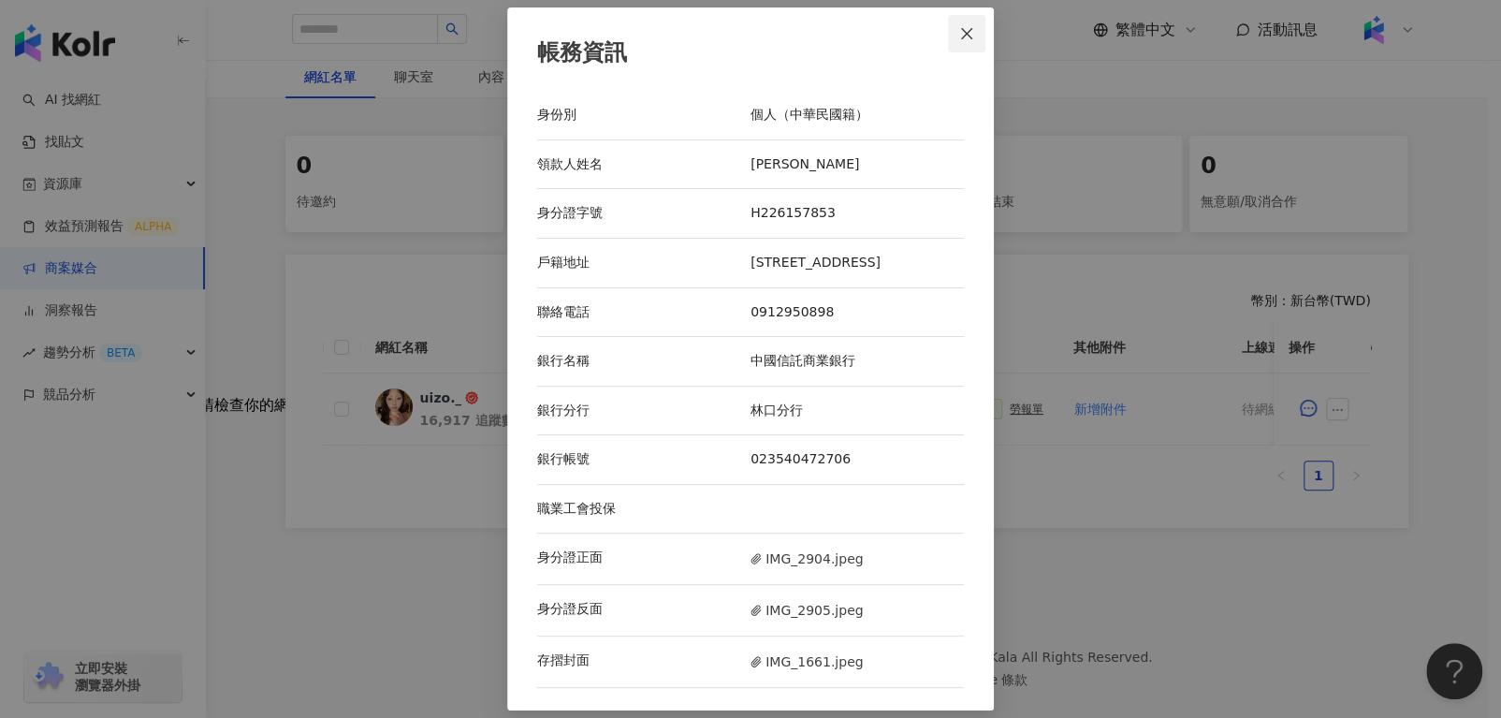
click at [958, 32] on span "Close" at bounding box center [966, 33] width 37 height 15
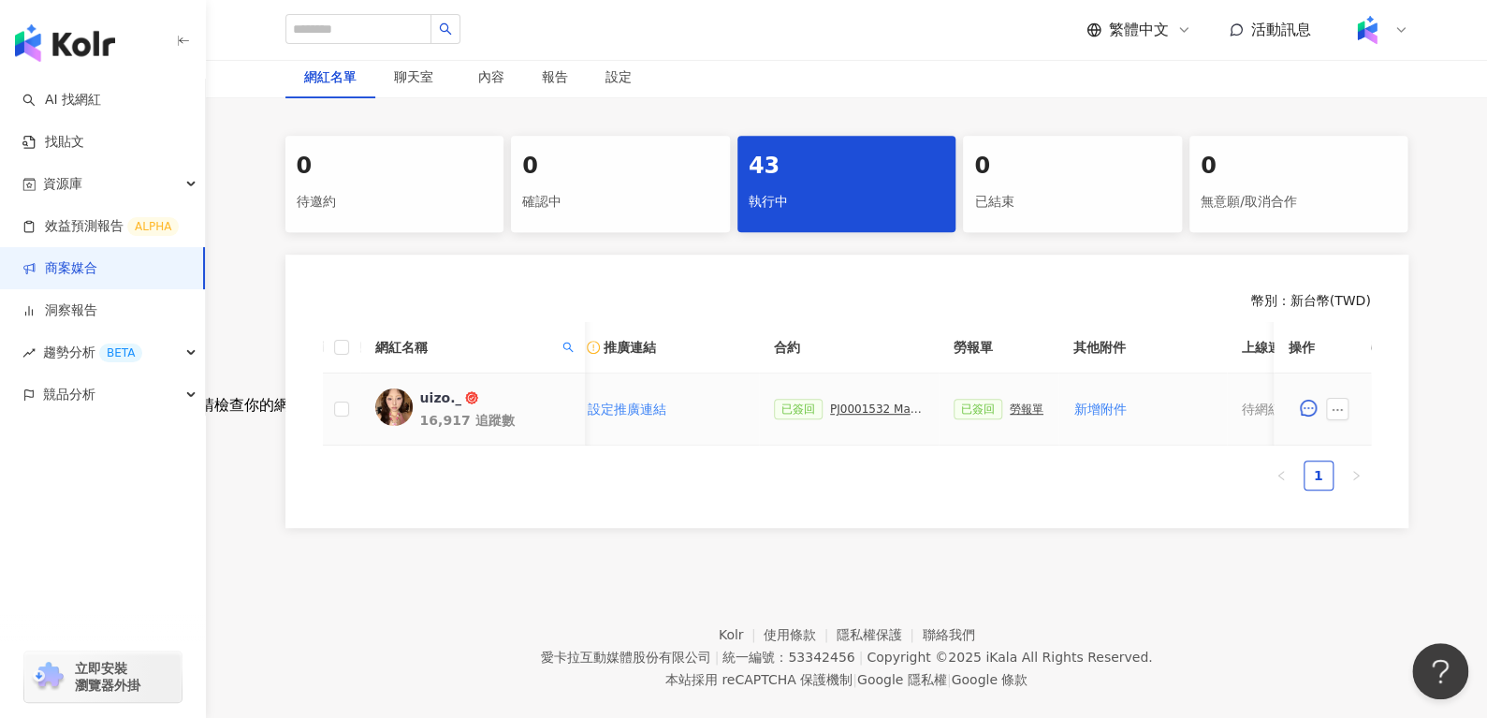
click at [812, 416] on div "已簽回 PJ0001532 Maybelline_202506_skyhigh_小黑霸眼線液_萊雅合作備忘錄" at bounding box center [849, 409] width 150 height 21
click at [843, 402] on div "PJ0001532 Maybelline_202506_skyhigh_小黑霸眼線液_萊雅合作備忘錄" at bounding box center [877, 408] width 94 height 13
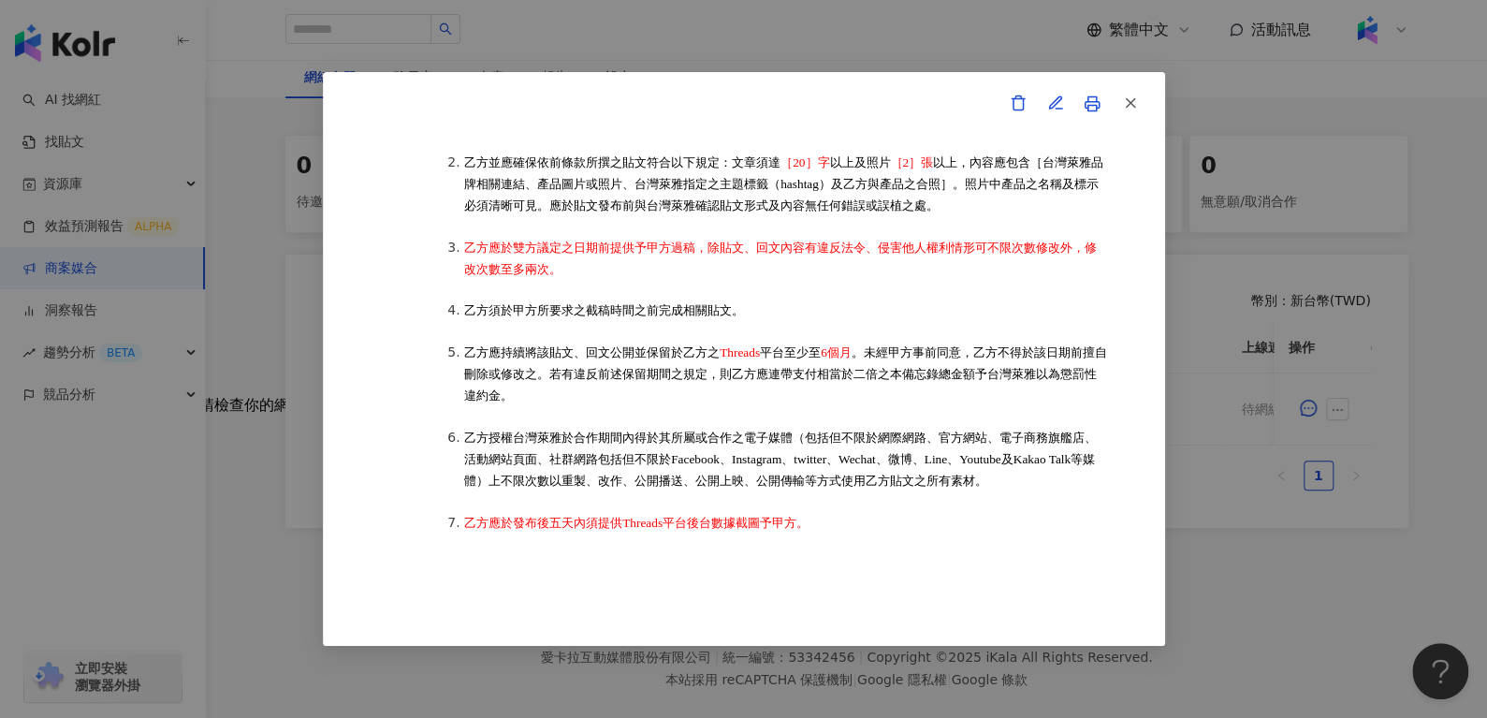
scroll to position [378, 0]
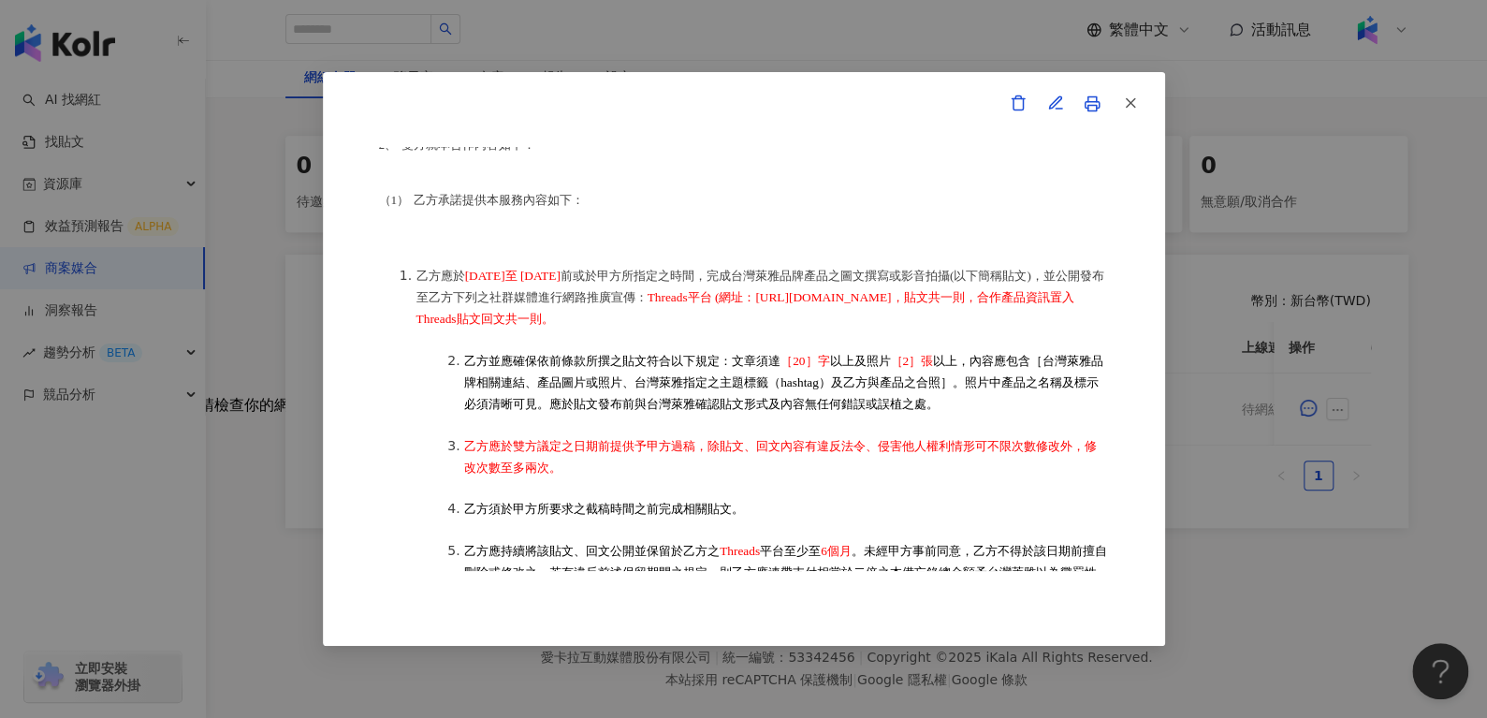
drag, startPoint x: 750, startPoint y: 326, endPoint x: 1001, endPoint y: 325, distance: 250.9
click at [1001, 325] on span "Threads平台 (網址：[URL][DOMAIN_NAME]，貼文共一則，合作產品資訊置入Threads貼文回文共一則。" at bounding box center [746, 308] width 658 height 36
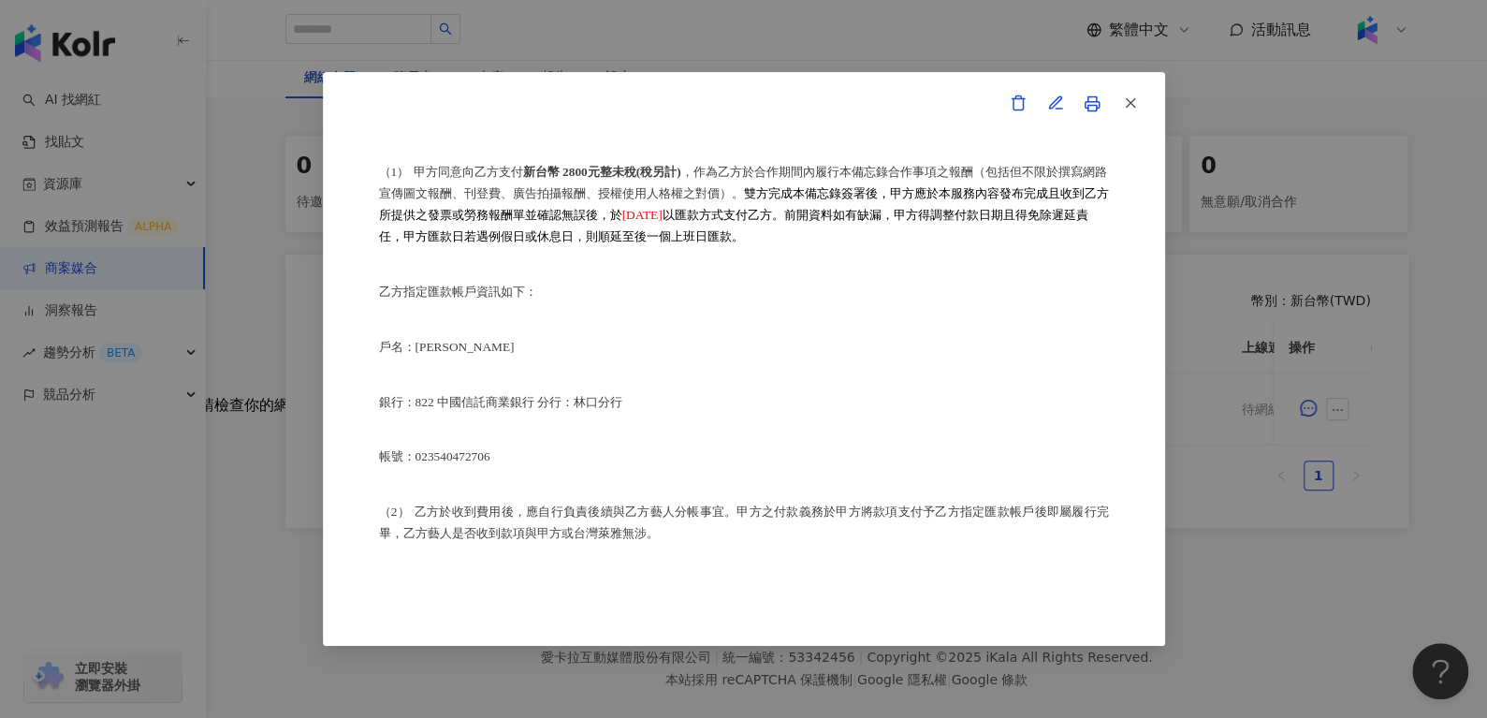
scroll to position [978, 0]
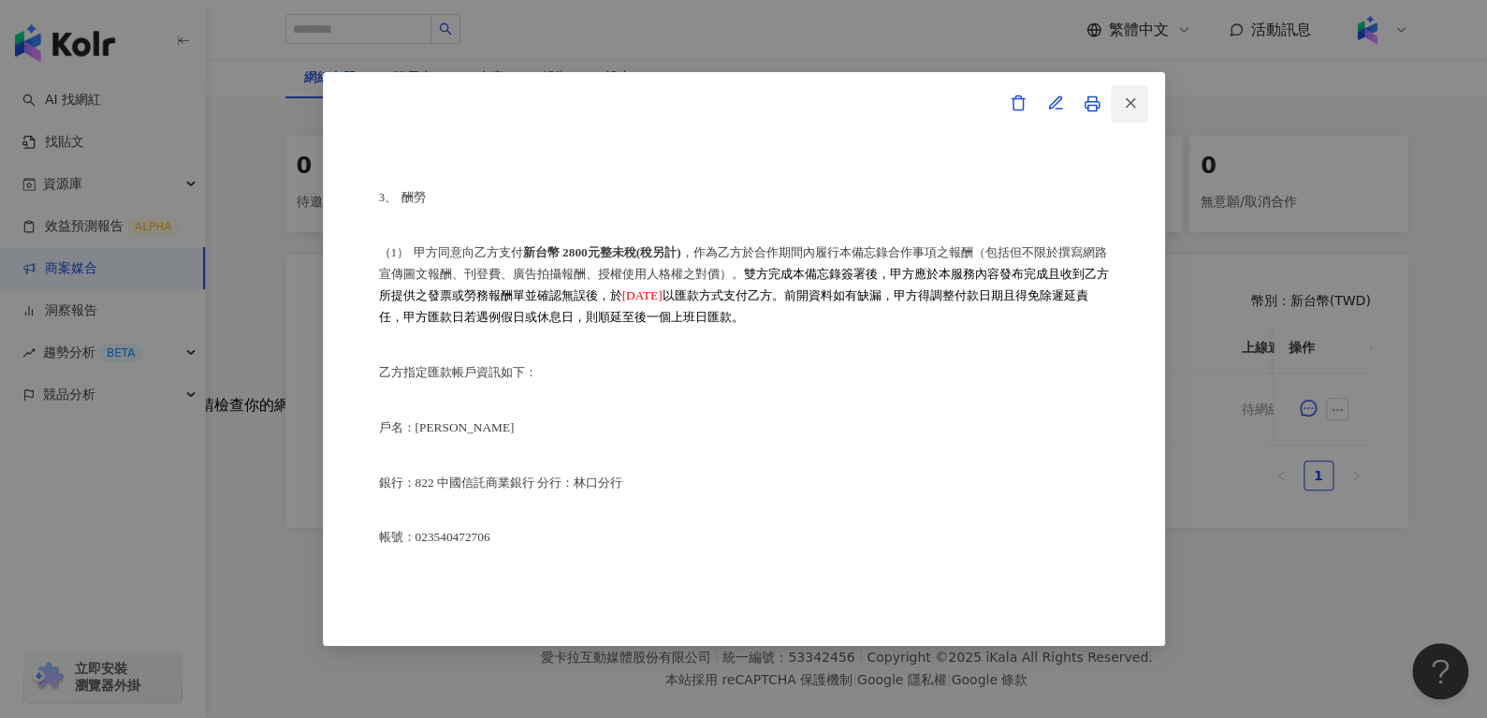
click at [1113, 108] on button "button" at bounding box center [1129, 103] width 37 height 37
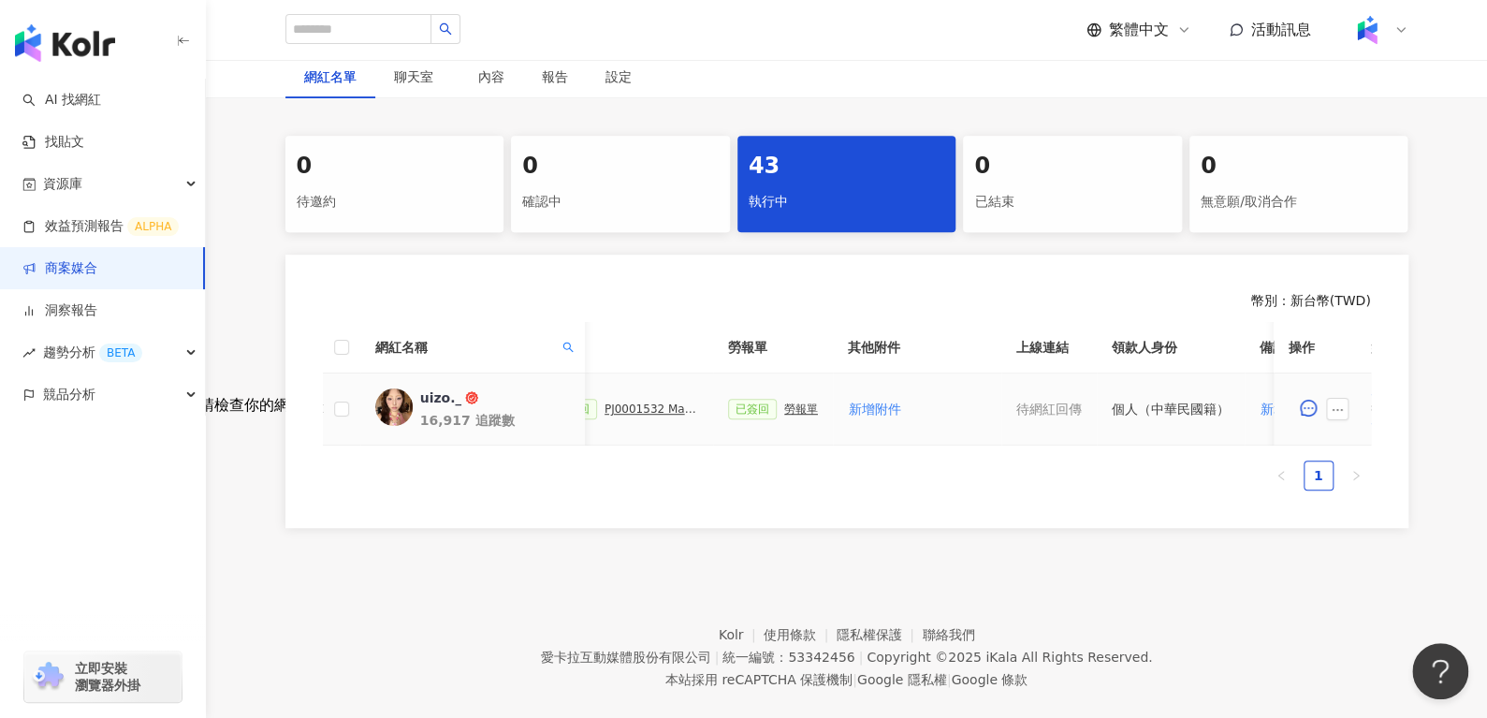
scroll to position [0, 558]
click at [565, 347] on icon "search" at bounding box center [567, 347] width 11 height 11
click at [517, 399] on input "******" at bounding box center [482, 387] width 176 height 30
type input "*"
paste input "**"
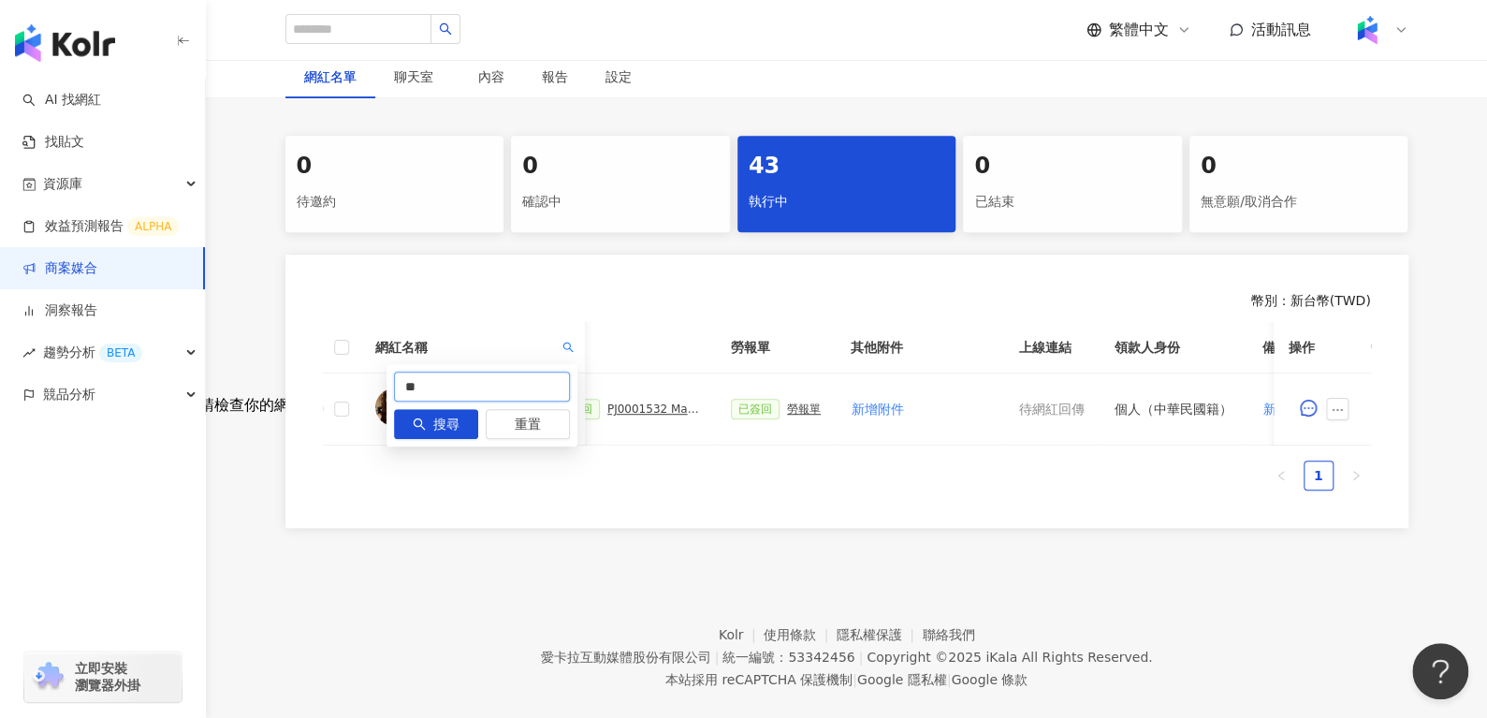
type input "**"
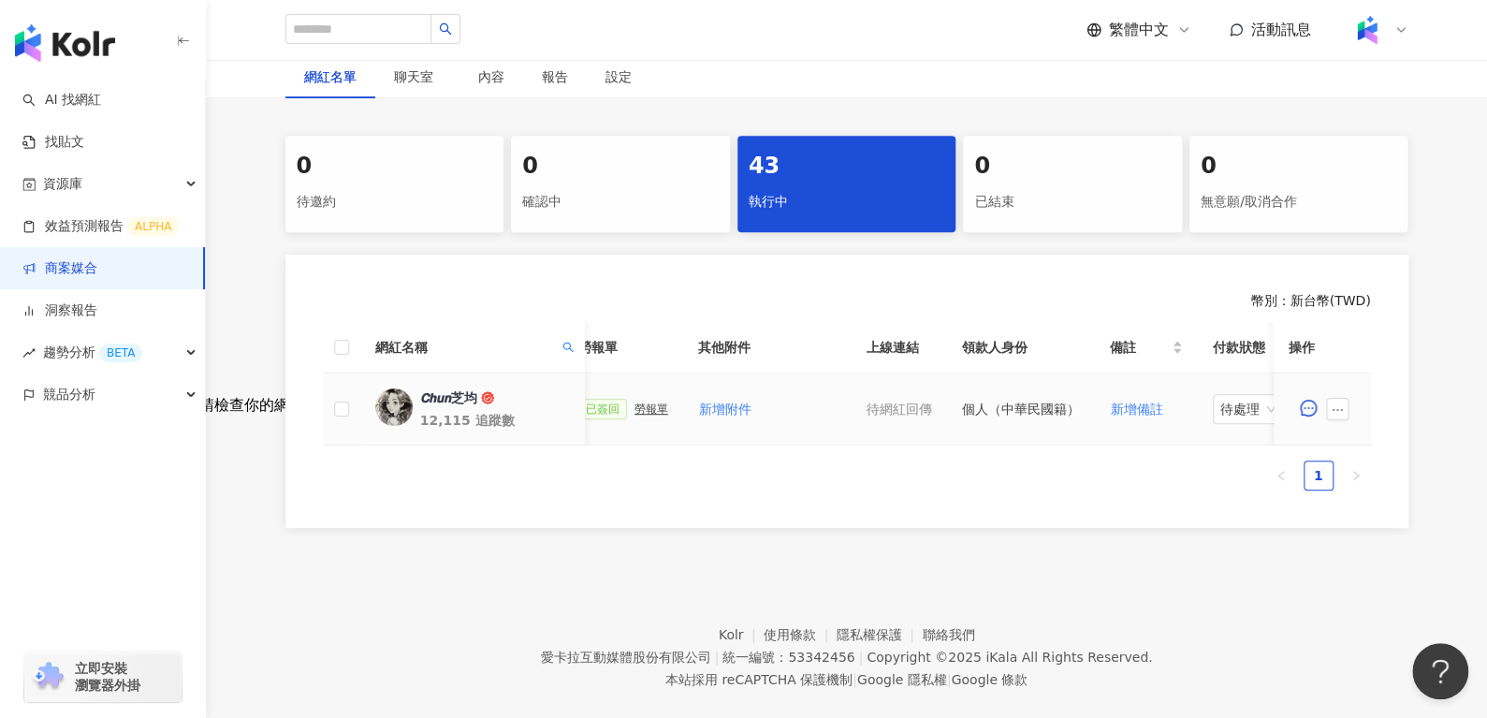
scroll to position [0, 719]
click at [1339, 399] on button "button" at bounding box center [1337, 409] width 22 height 22
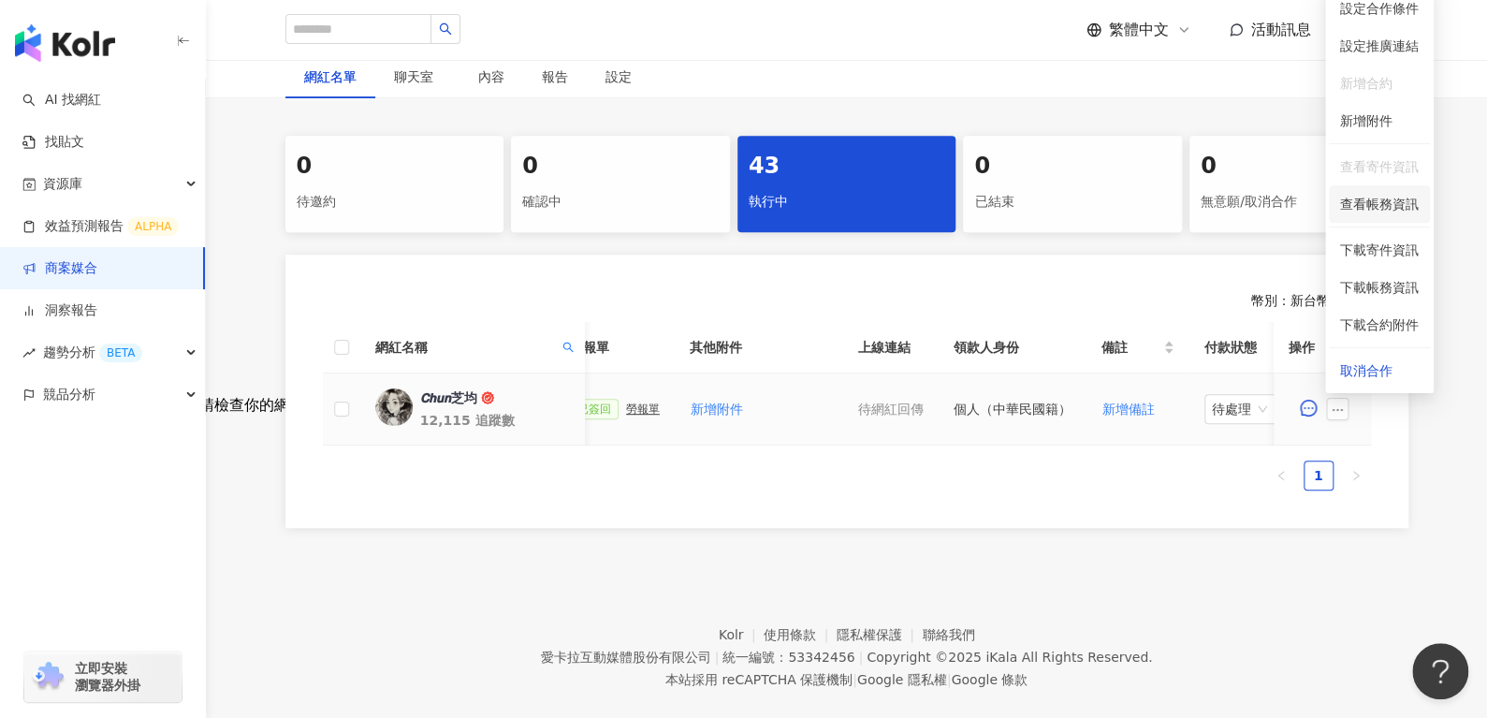
click at [1383, 193] on li "查看帳務資訊" at bounding box center [1379, 203] width 101 height 37
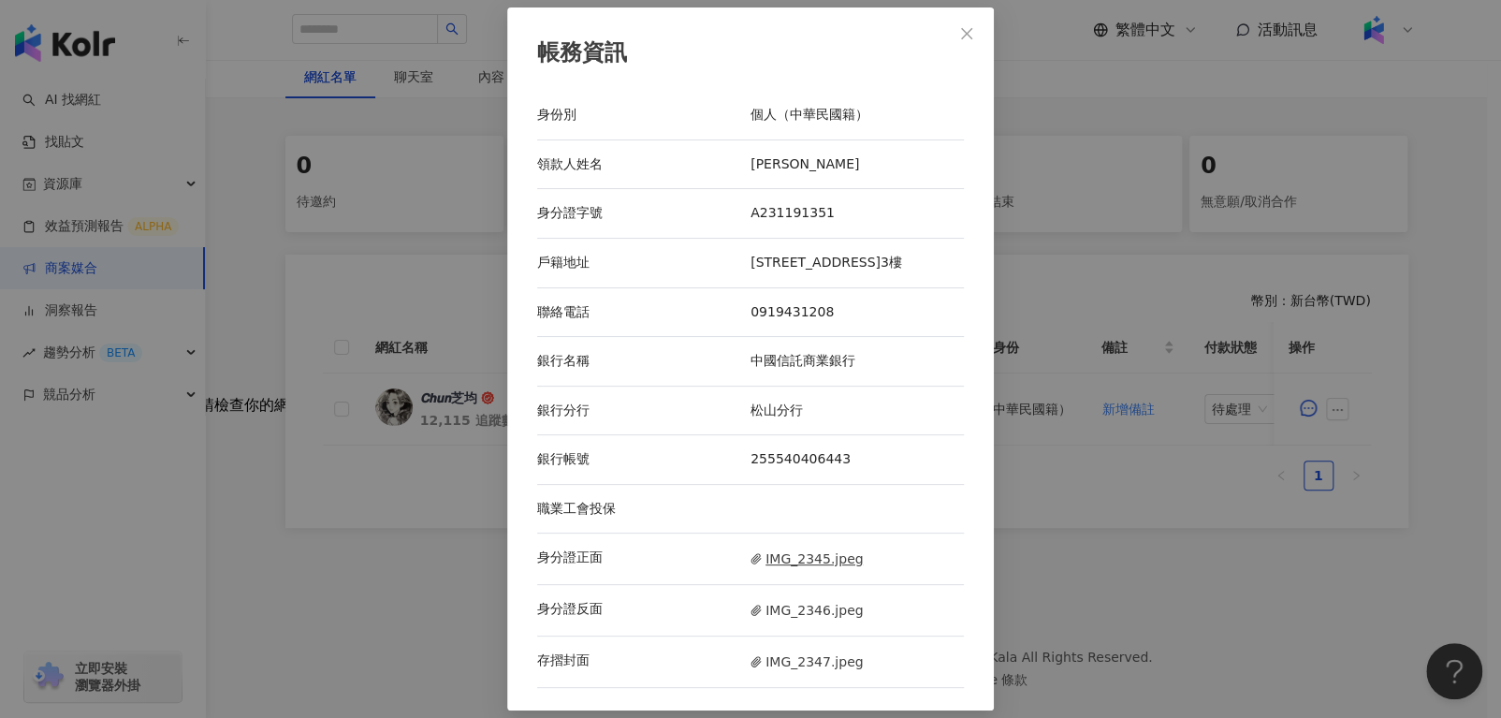
click at [791, 554] on span "IMG_2345.jpeg" at bounding box center [807, 559] width 112 height 21
click at [803, 618] on span "IMG_2346.jpeg" at bounding box center [807, 610] width 112 height 21
click at [789, 661] on span "IMG_2347.jpeg" at bounding box center [807, 661] width 112 height 21
click at [959, 47] on button "Close" at bounding box center [966, 33] width 37 height 37
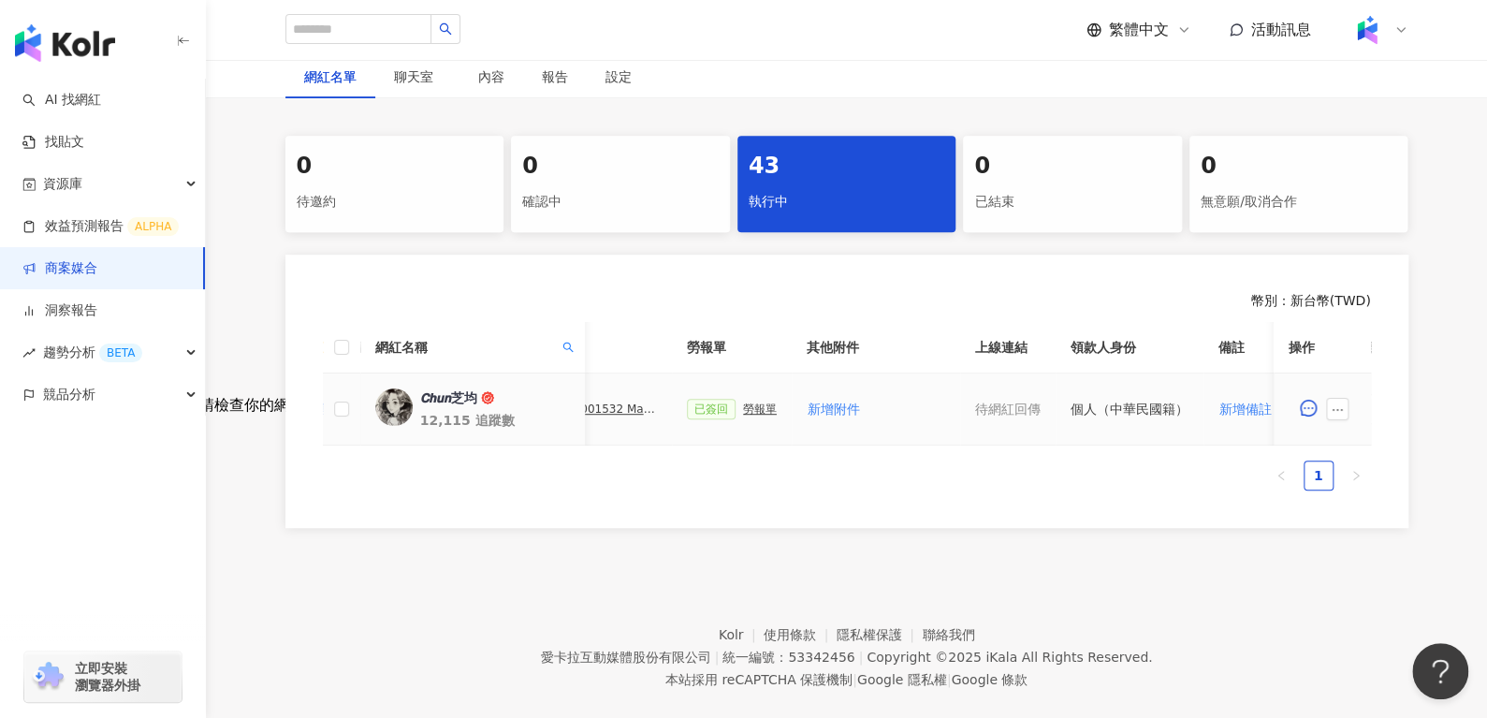
scroll to position [0, 600]
click at [766, 406] on td "已簽回 勞報單" at bounding box center [734, 409] width 120 height 72
click at [751, 406] on div "勞報單" at bounding box center [762, 408] width 34 height 13
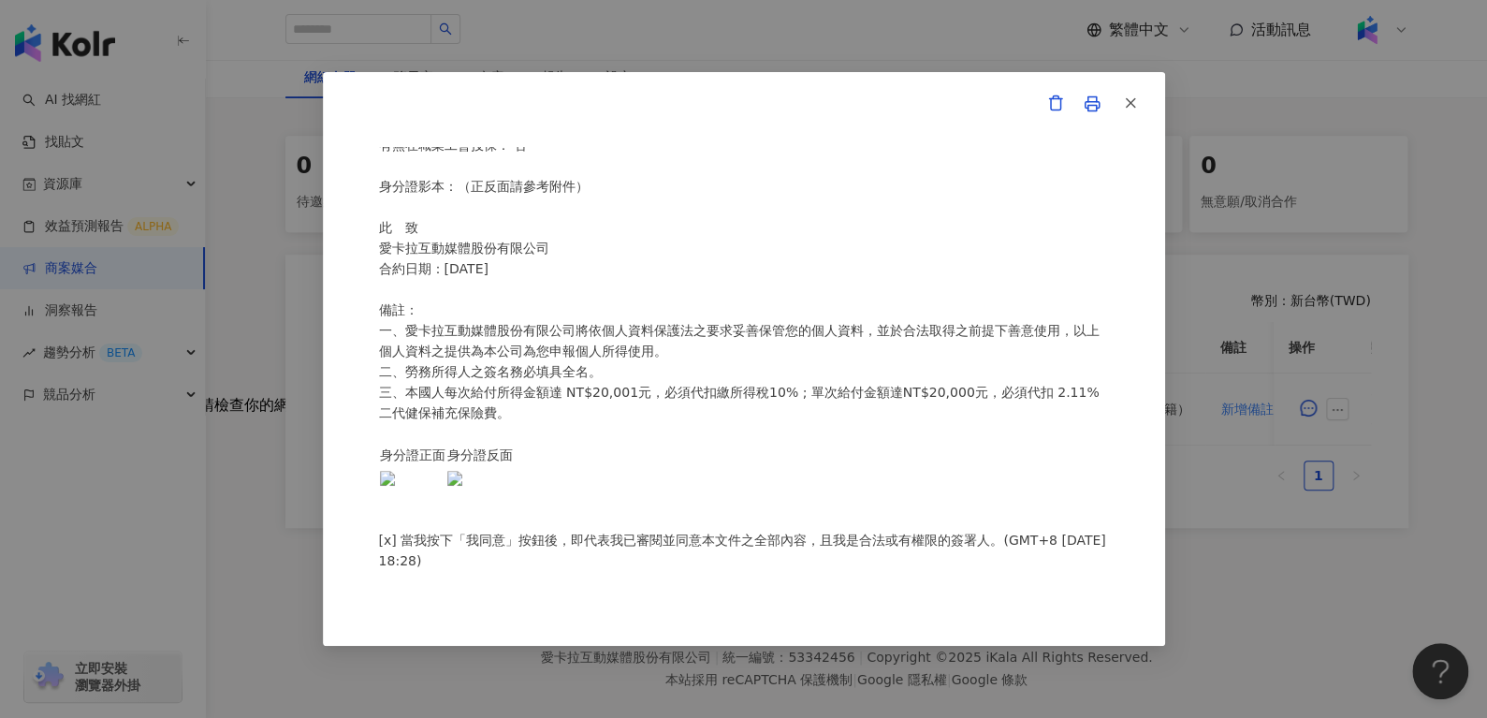
scroll to position [363, 0]
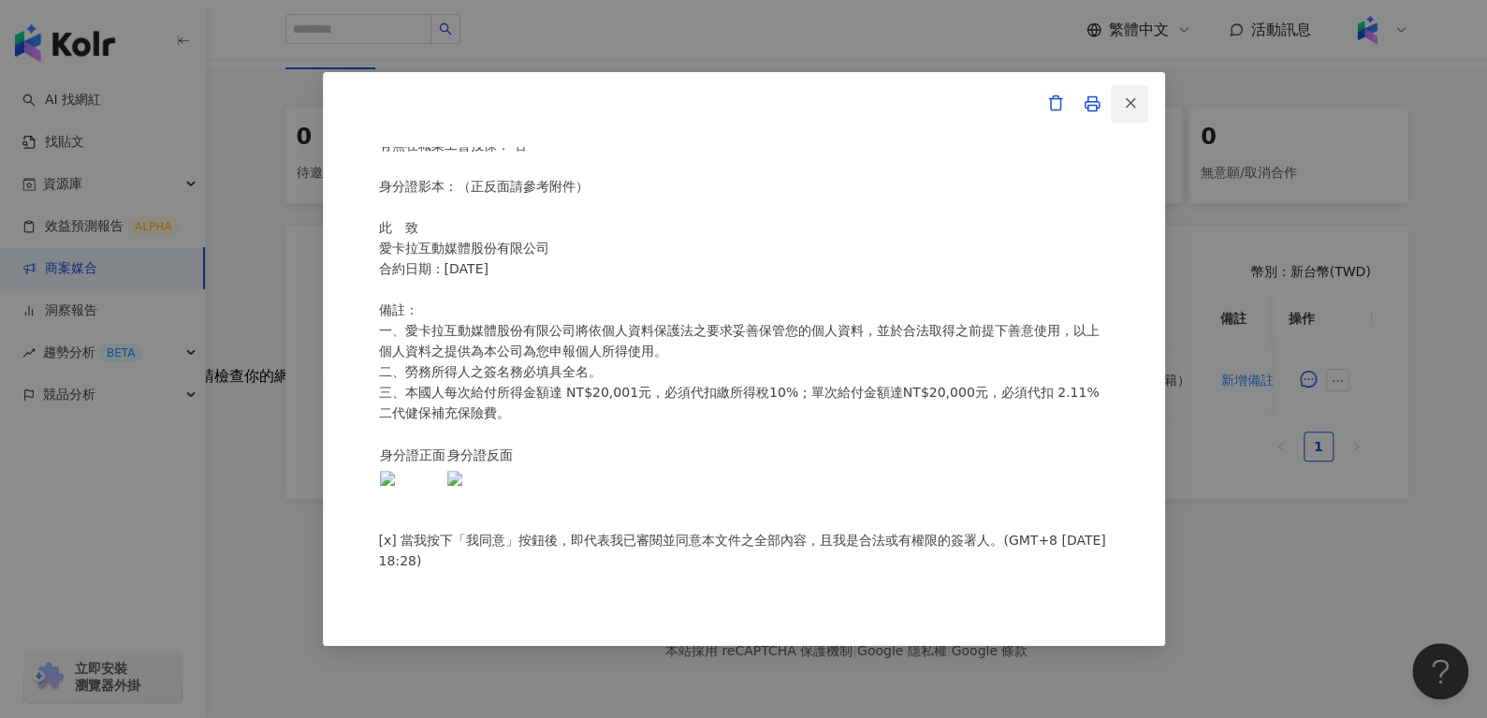
click at [1140, 113] on button "button" at bounding box center [1129, 103] width 37 height 37
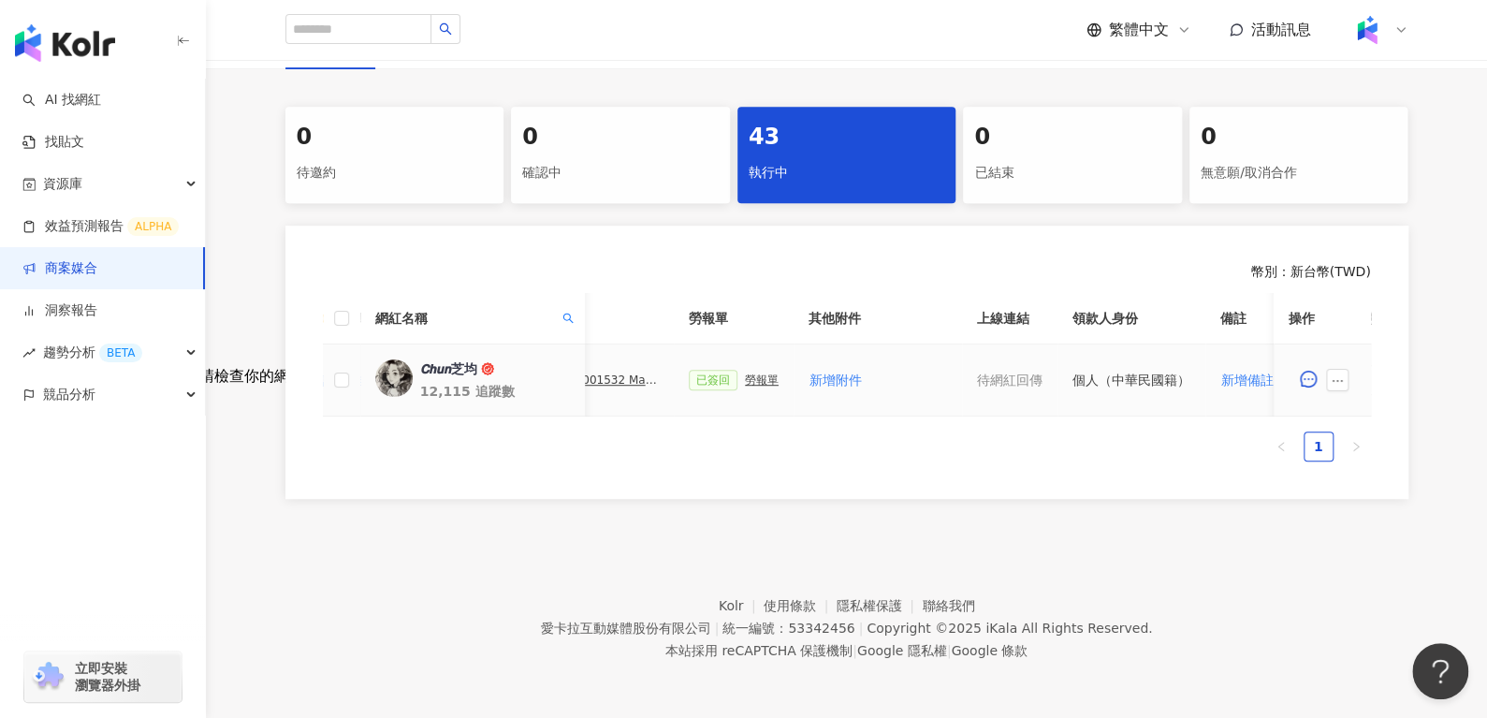
scroll to position [0, 505]
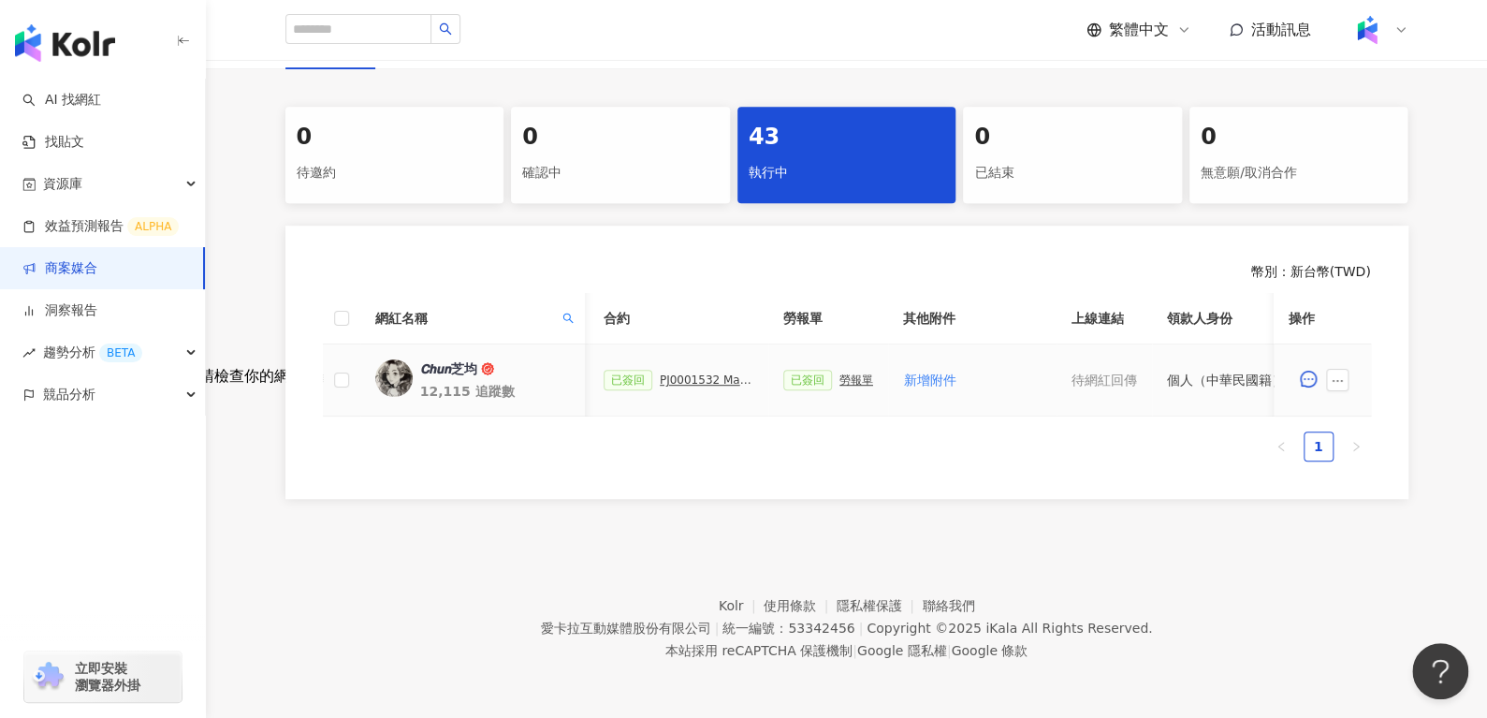
click at [705, 373] on div "PJ0001532 Maybelline_202506_skyhigh_小黑霸眼線液_萊雅合作備忘錄" at bounding box center [707, 379] width 94 height 13
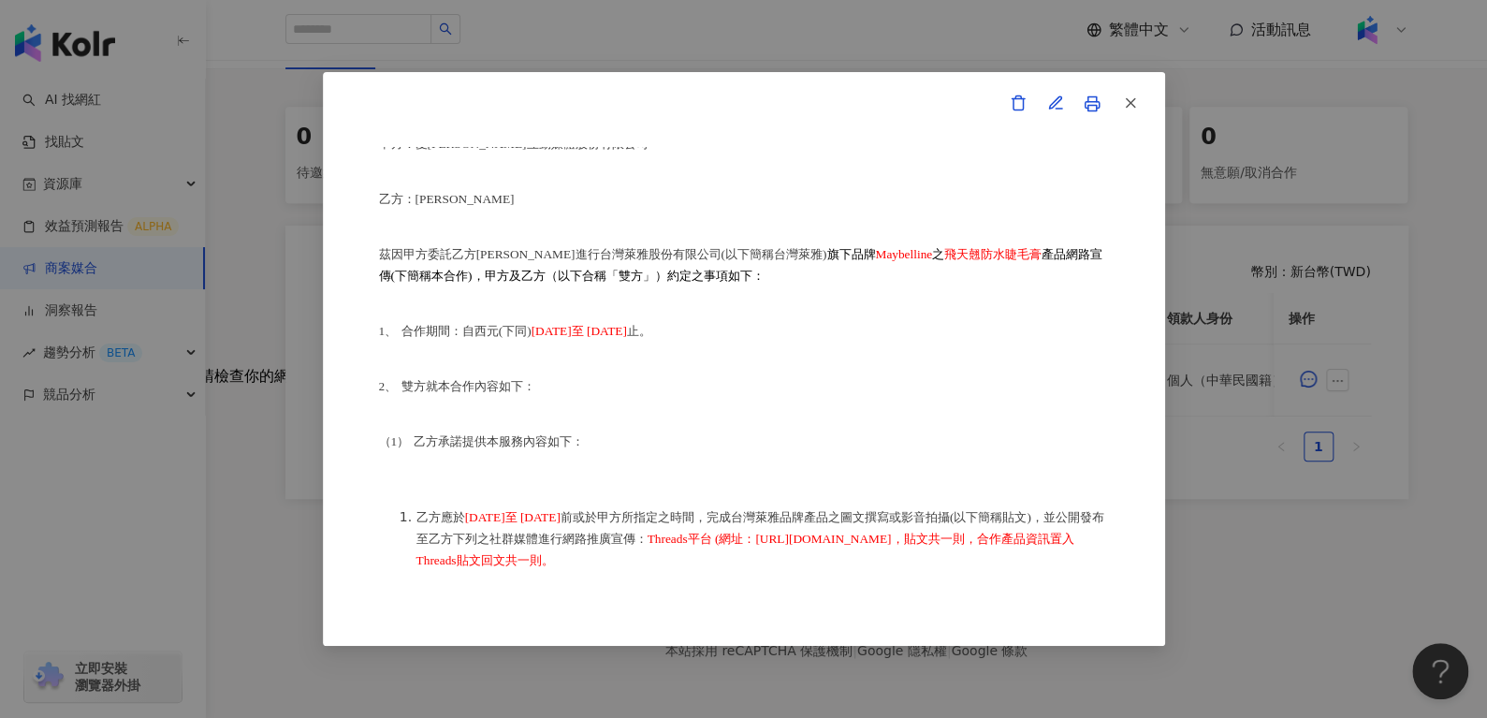
scroll to position [0, 0]
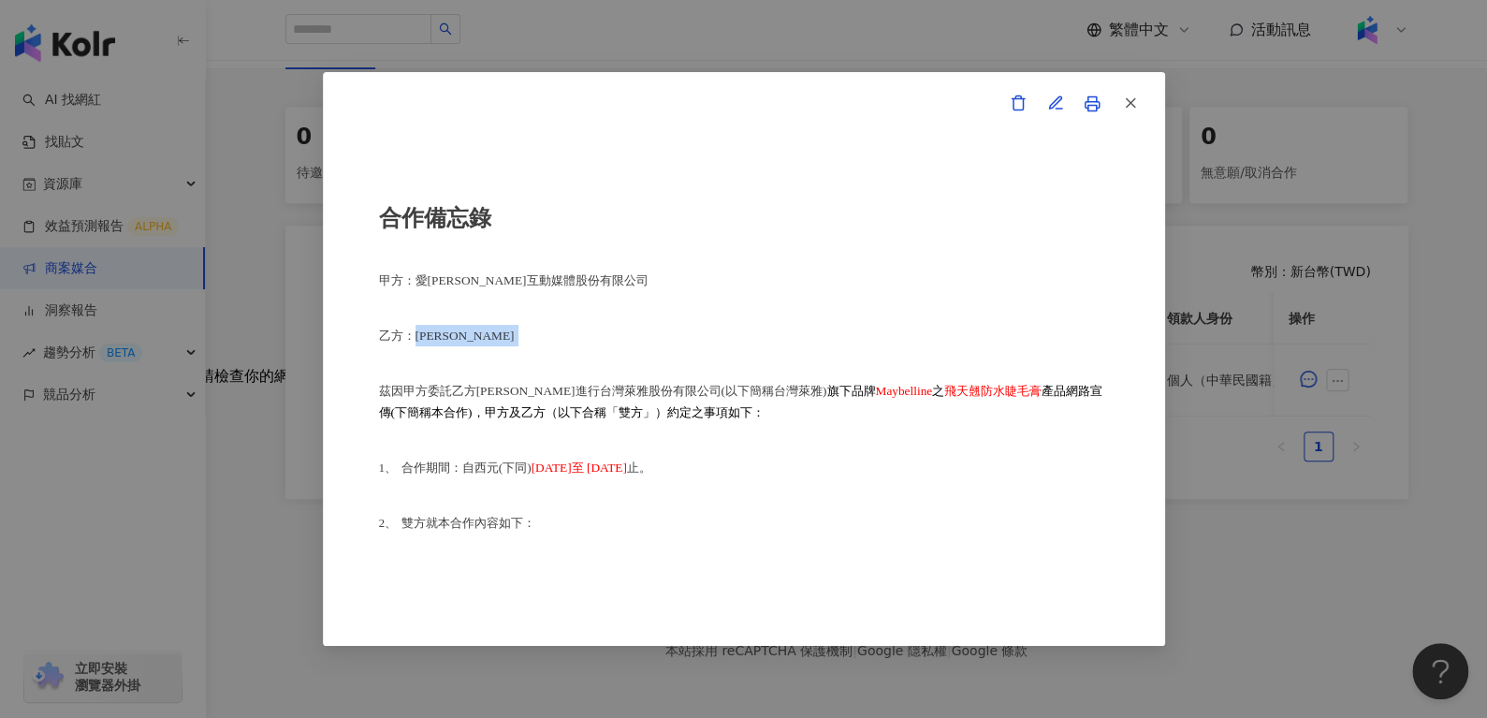
drag, startPoint x: 417, startPoint y: 339, endPoint x: 473, endPoint y: 339, distance: 55.2
click at [473, 339] on p "乙方：[PERSON_NAME]" at bounding box center [744, 336] width 730 height 22
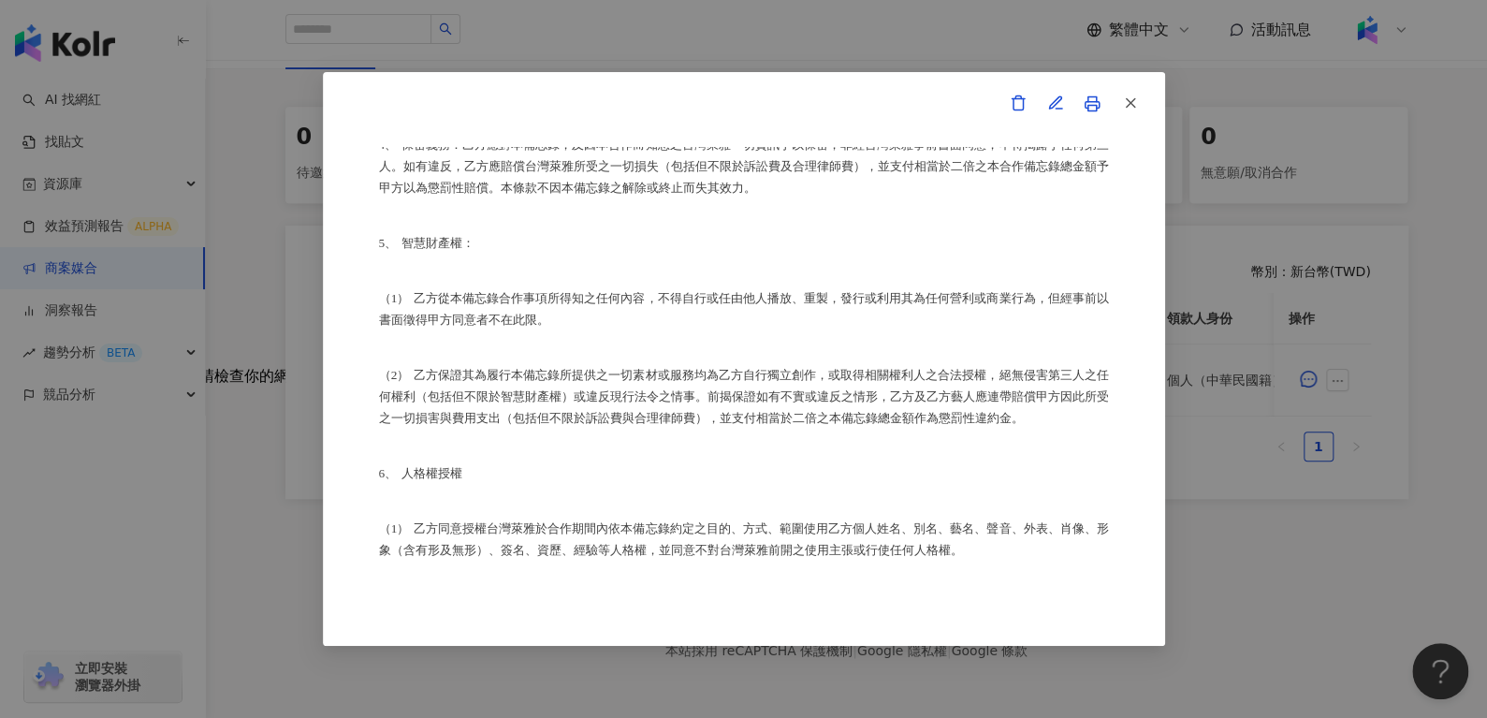
scroll to position [1289, 0]
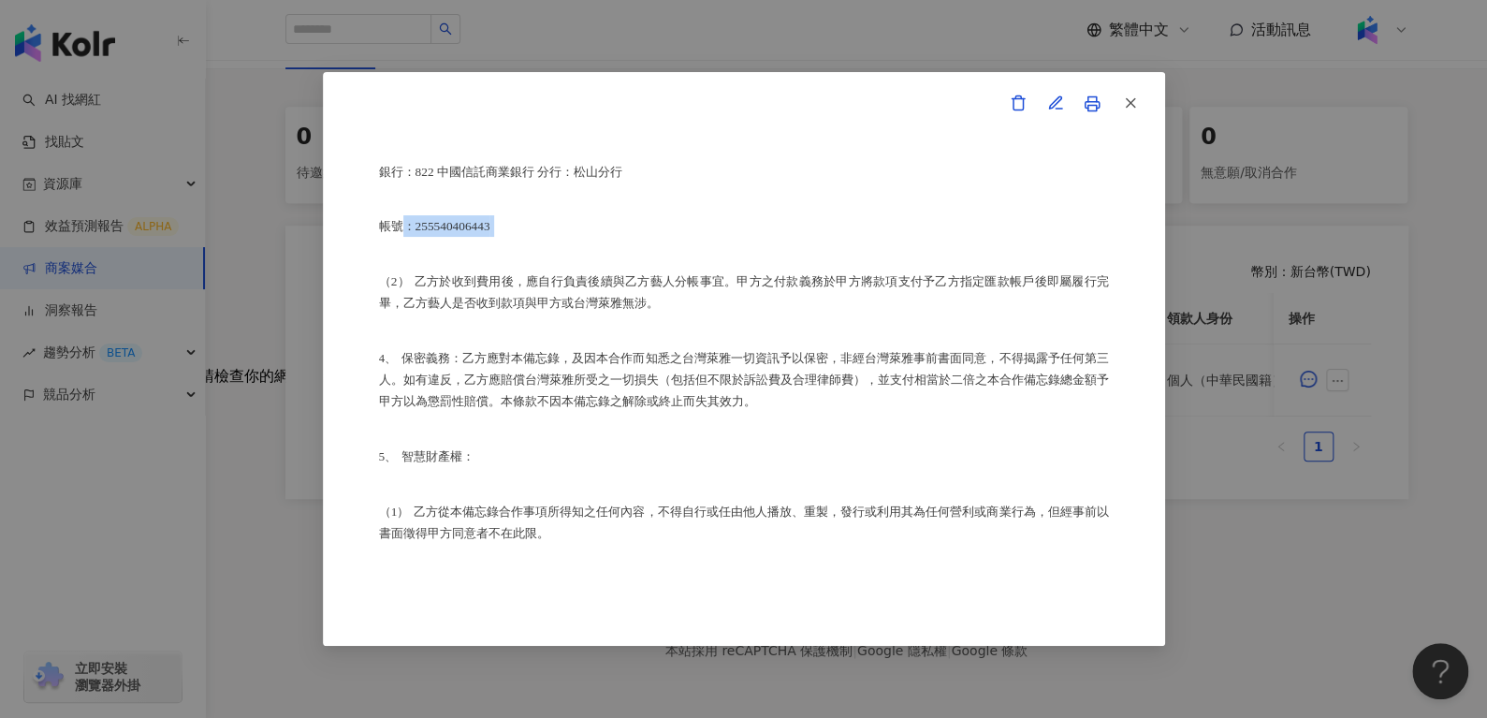
drag, startPoint x: 408, startPoint y: 267, endPoint x: 534, endPoint y: 258, distance: 125.7
click at [534, 237] on p "帳號：255540406443" at bounding box center [744, 226] width 730 height 22
drag, startPoint x: 415, startPoint y: 261, endPoint x: 523, endPoint y: 266, distance: 108.7
click at [523, 237] on p "帳號：255540406443" at bounding box center [744, 226] width 730 height 22
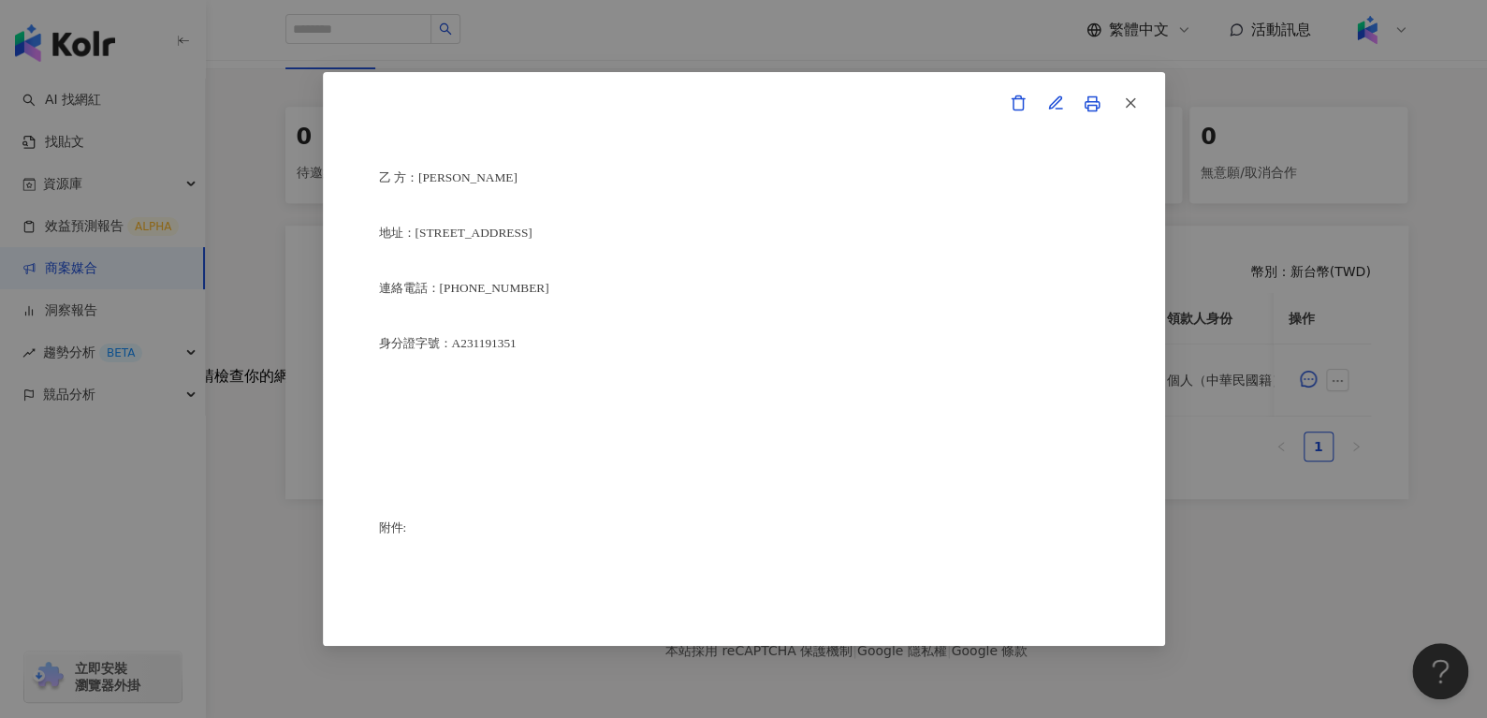
scroll to position [4636, 0]
drag, startPoint x: 452, startPoint y: 437, endPoint x: 572, endPoint y: 433, distance: 119.9
click at [572, 353] on p "身分證字號：A231191351" at bounding box center [744, 342] width 730 height 22
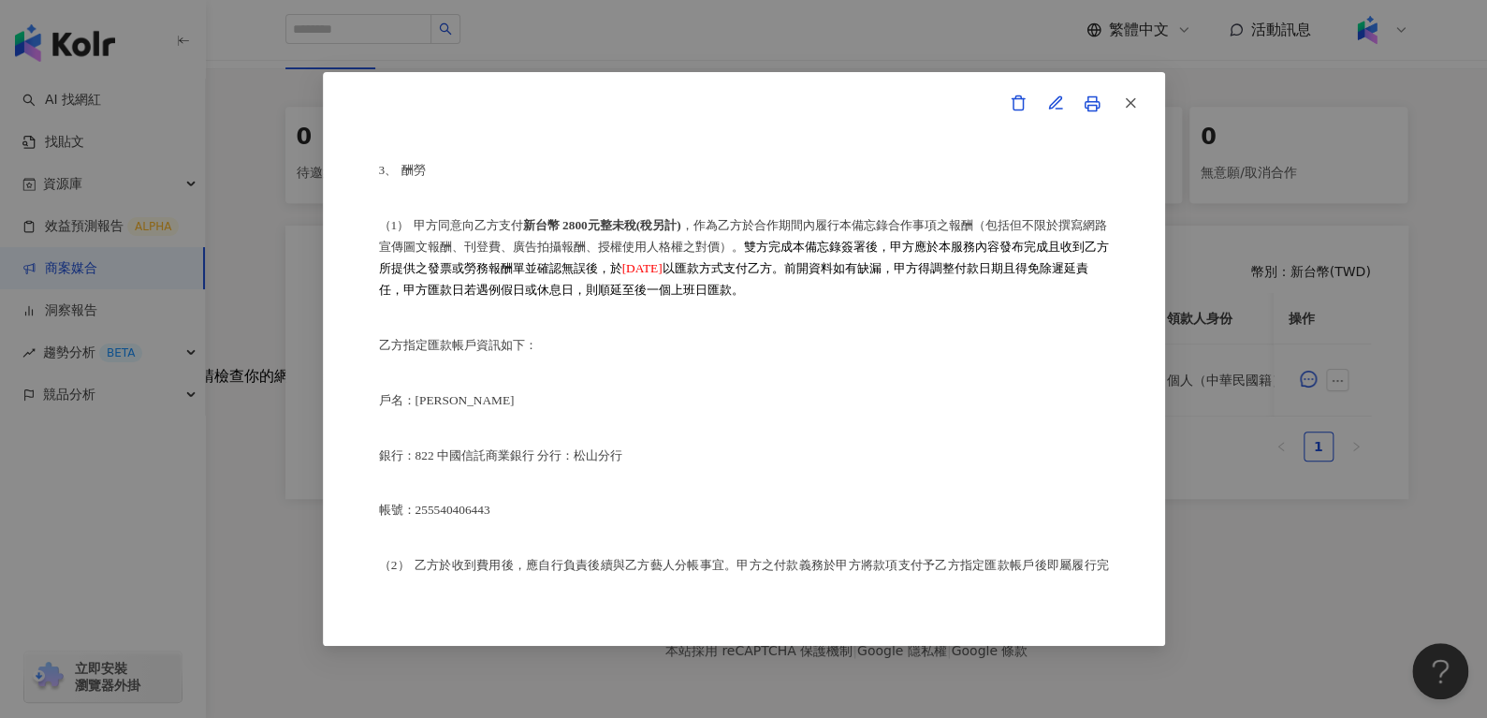
scroll to position [1003, 0]
click at [1133, 93] on span "button" at bounding box center [1130, 103] width 17 height 20
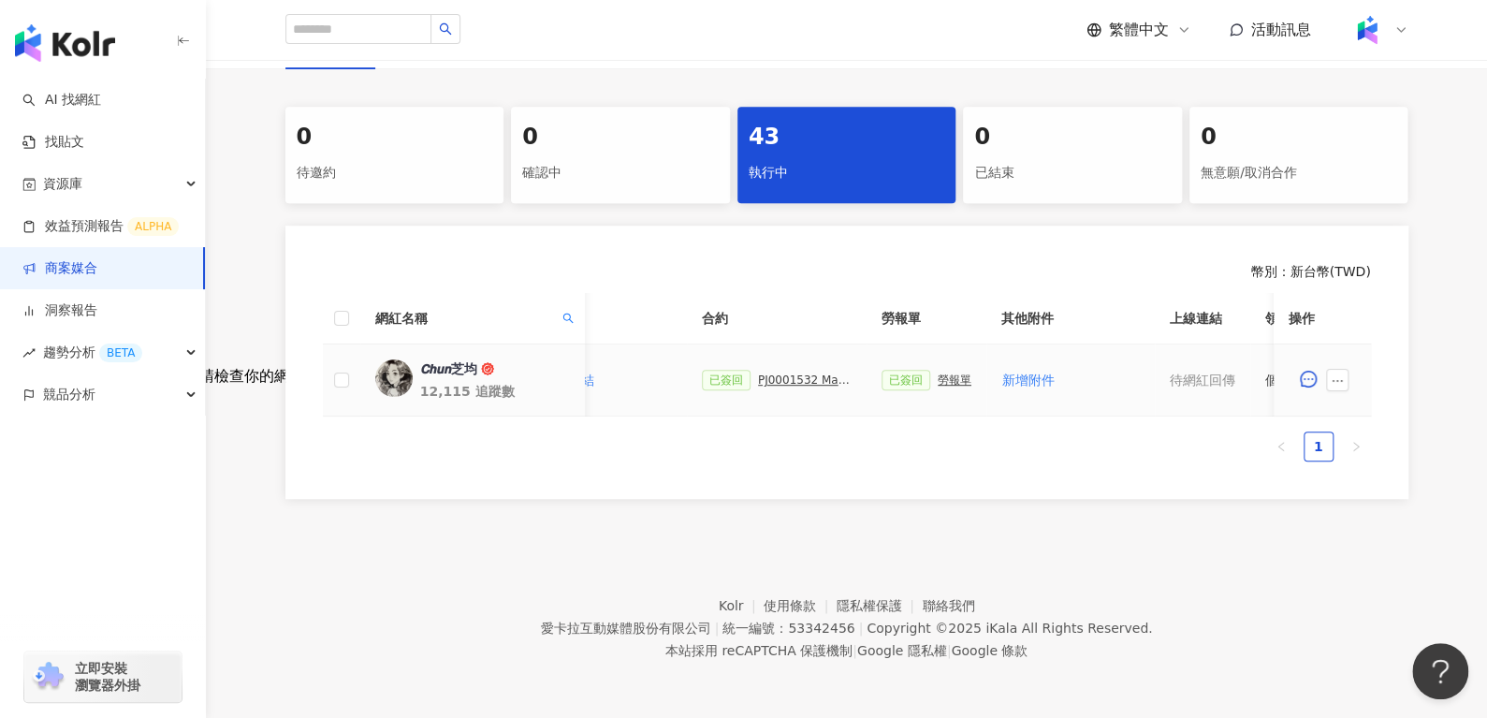
scroll to position [0, 740]
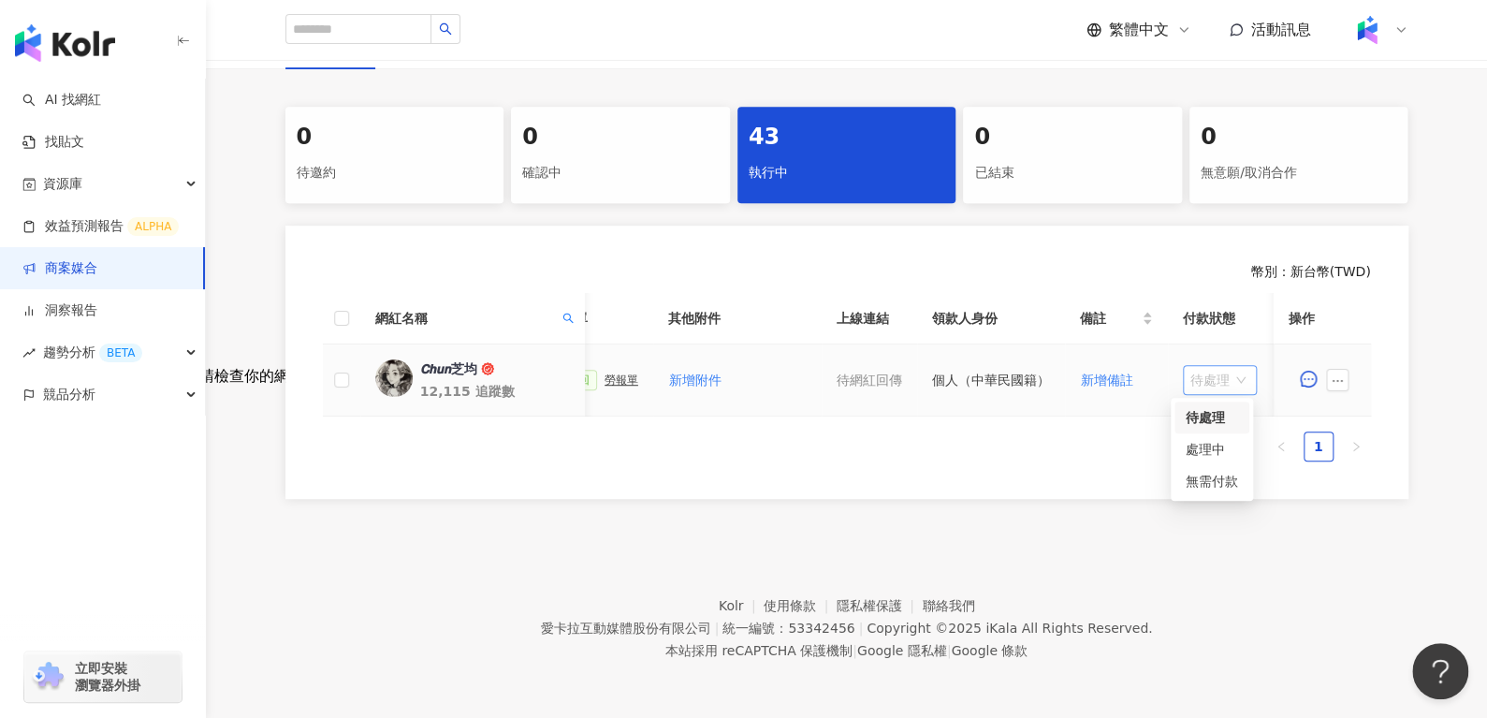
click at [1205, 366] on span "待處理" at bounding box center [1220, 380] width 59 height 28
click at [1202, 439] on div "處理中" at bounding box center [1212, 449] width 52 height 21
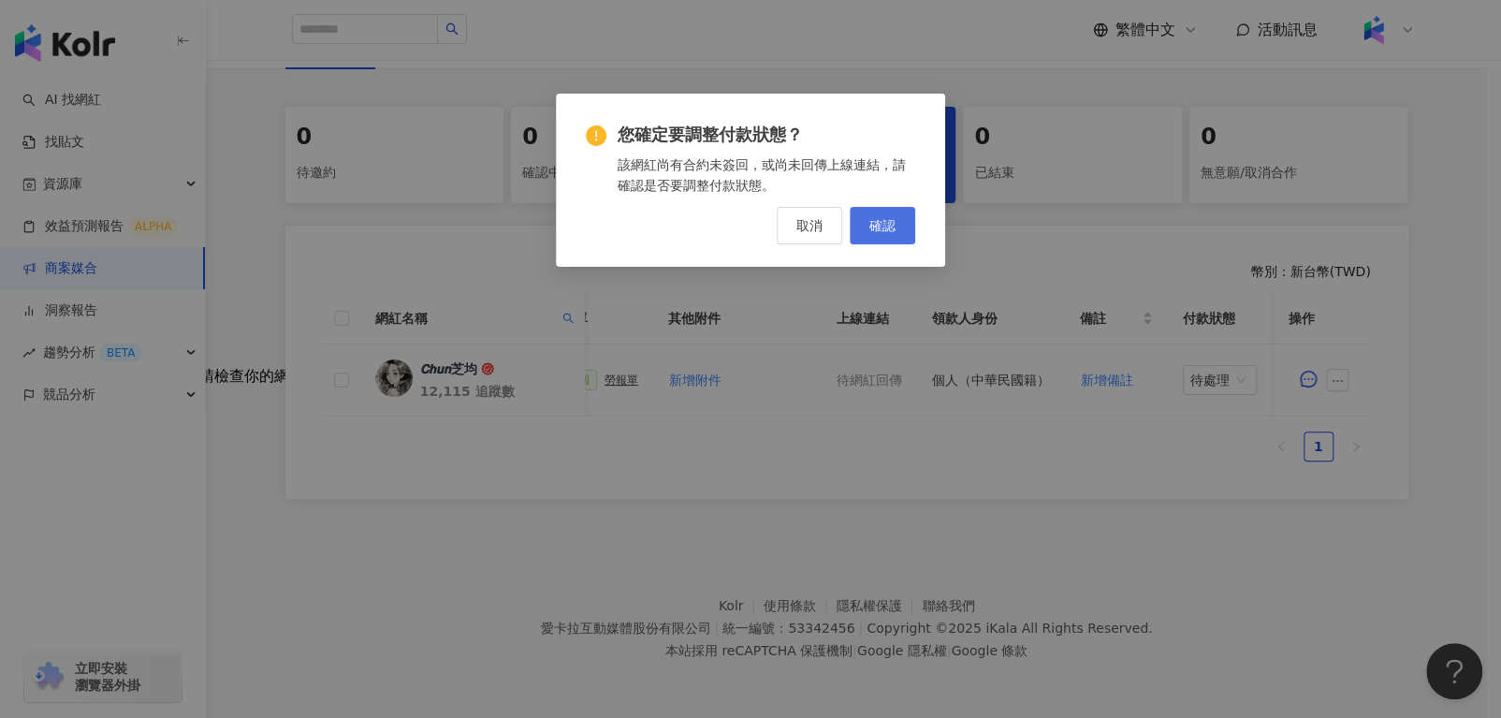
click at [871, 221] on span "確認" at bounding box center [883, 225] width 26 height 15
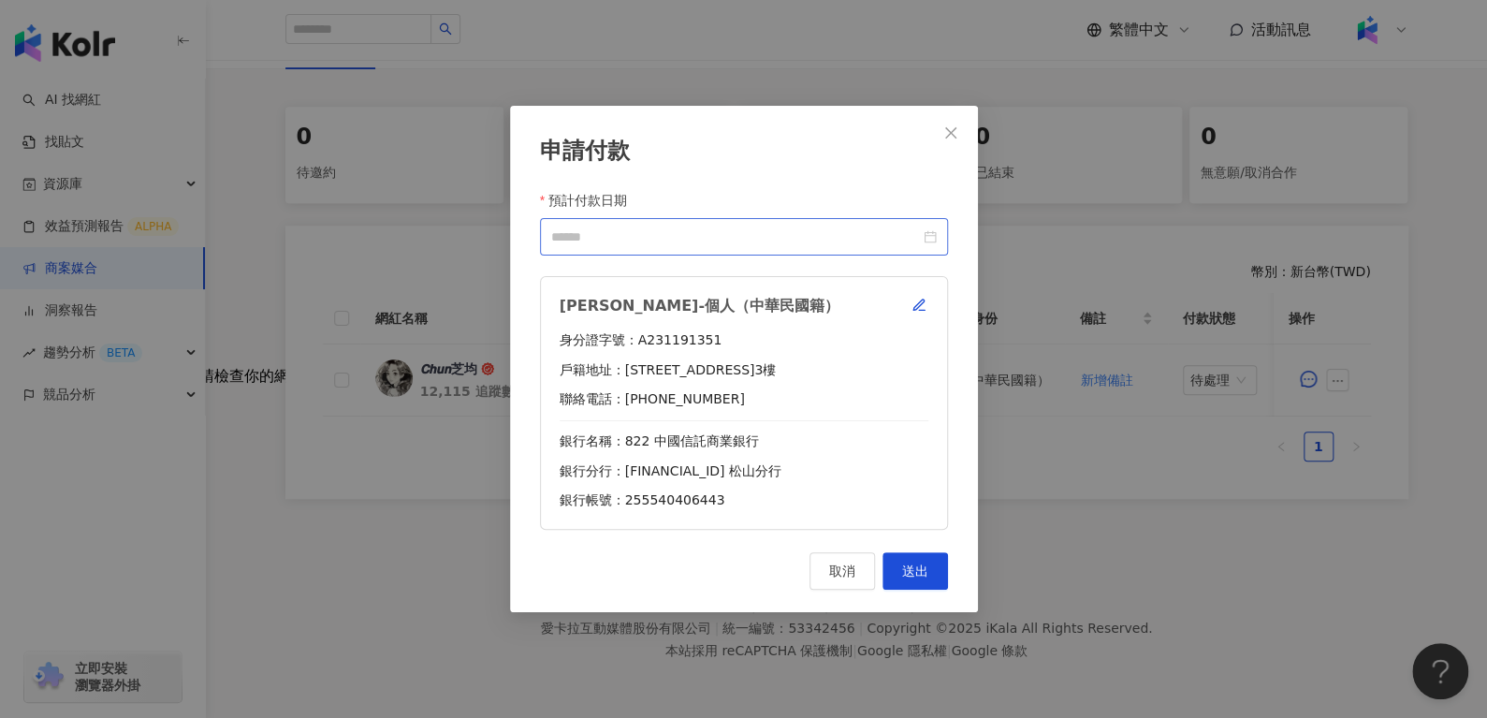
click at [922, 234] on div at bounding box center [744, 237] width 386 height 21
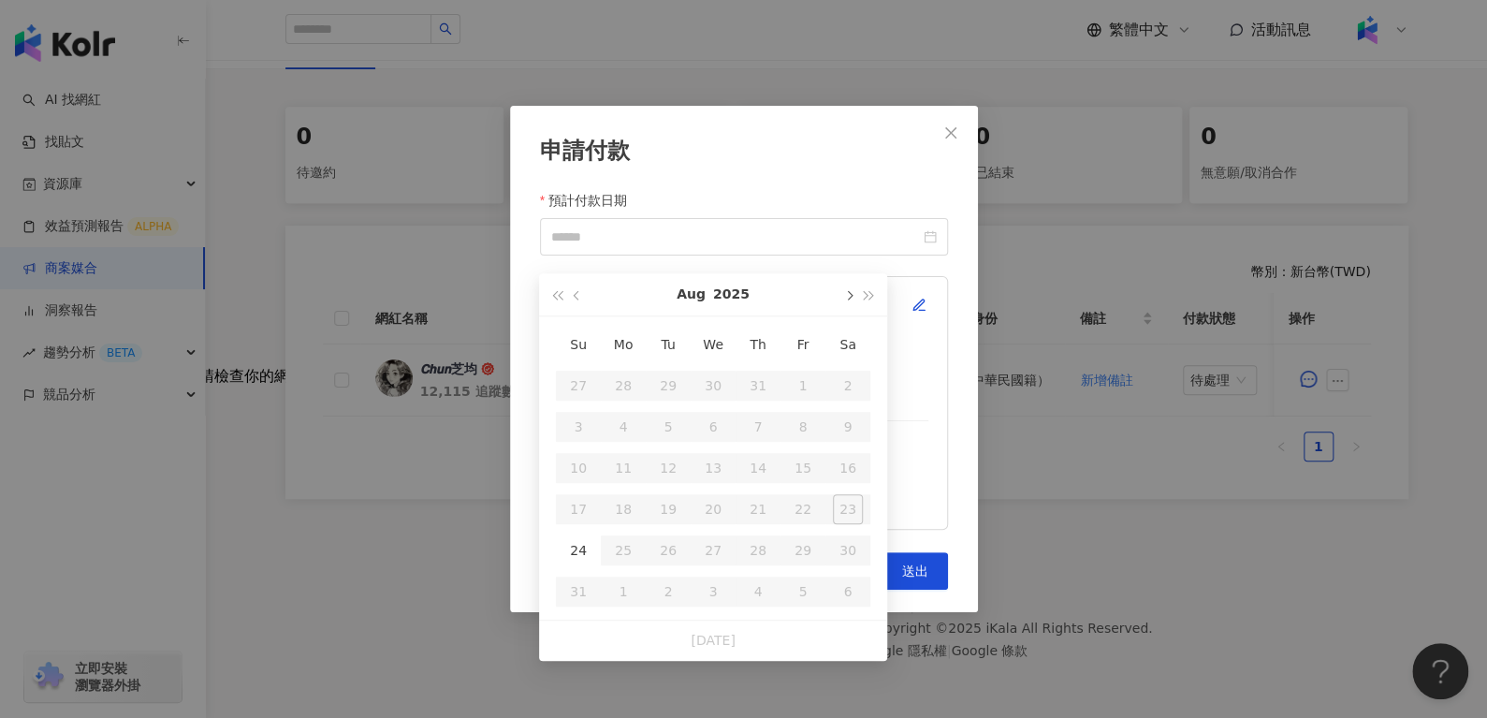
click at [850, 273] on button "button" at bounding box center [848, 294] width 21 height 42
type input "**********"
click at [713, 415] on div "10" at bounding box center [713, 427] width 30 height 30
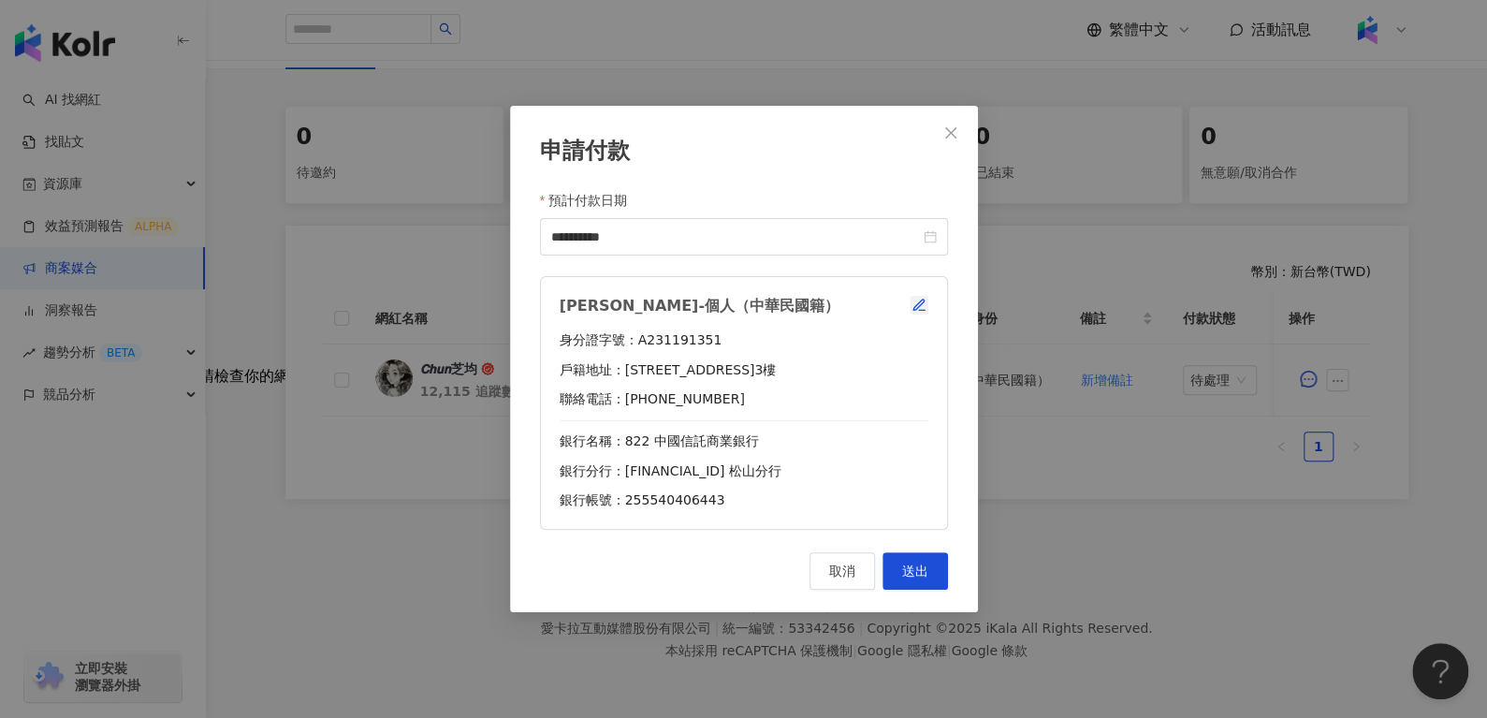
click at [919, 304] on icon "button" at bounding box center [919, 305] width 15 height 15
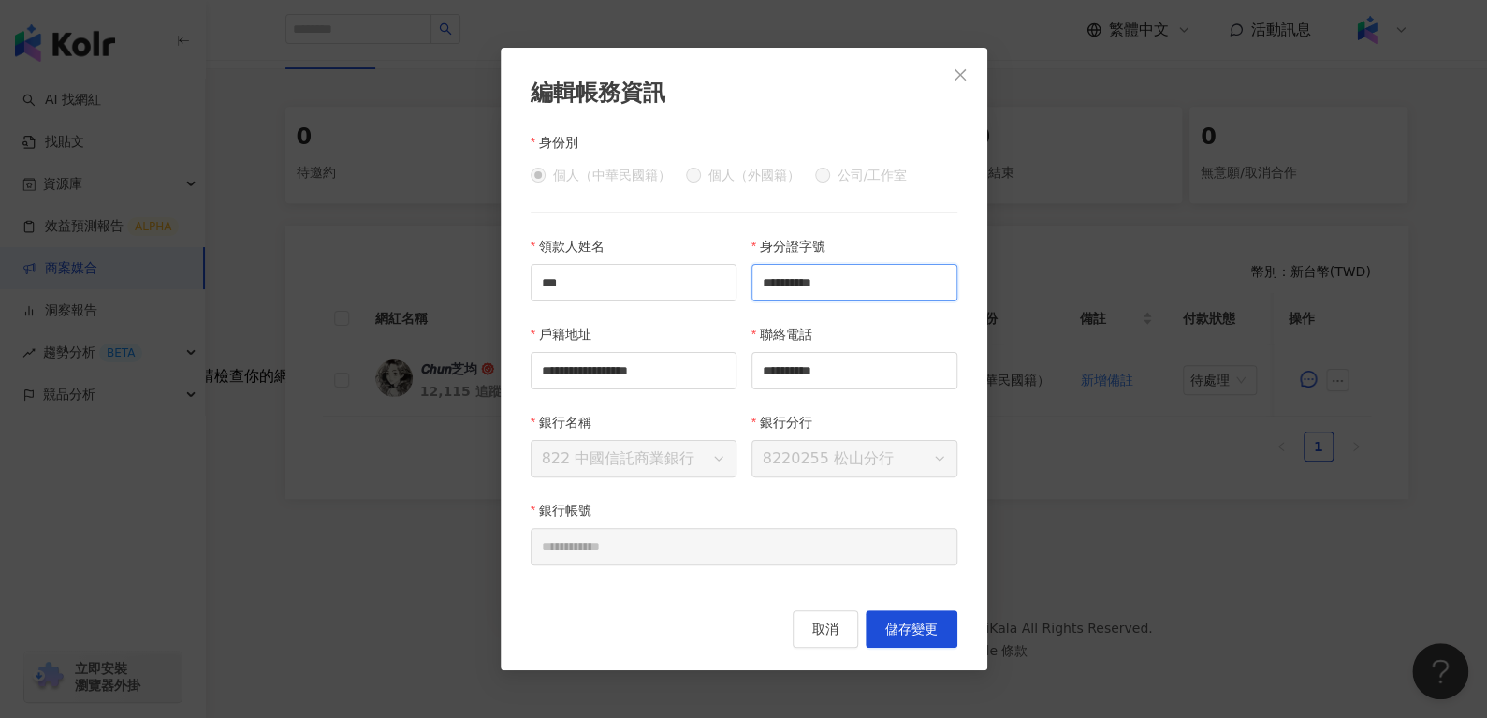
click at [897, 292] on input "**********" at bounding box center [855, 282] width 206 height 37
click at [917, 639] on button "儲存變更" at bounding box center [912, 628] width 92 height 37
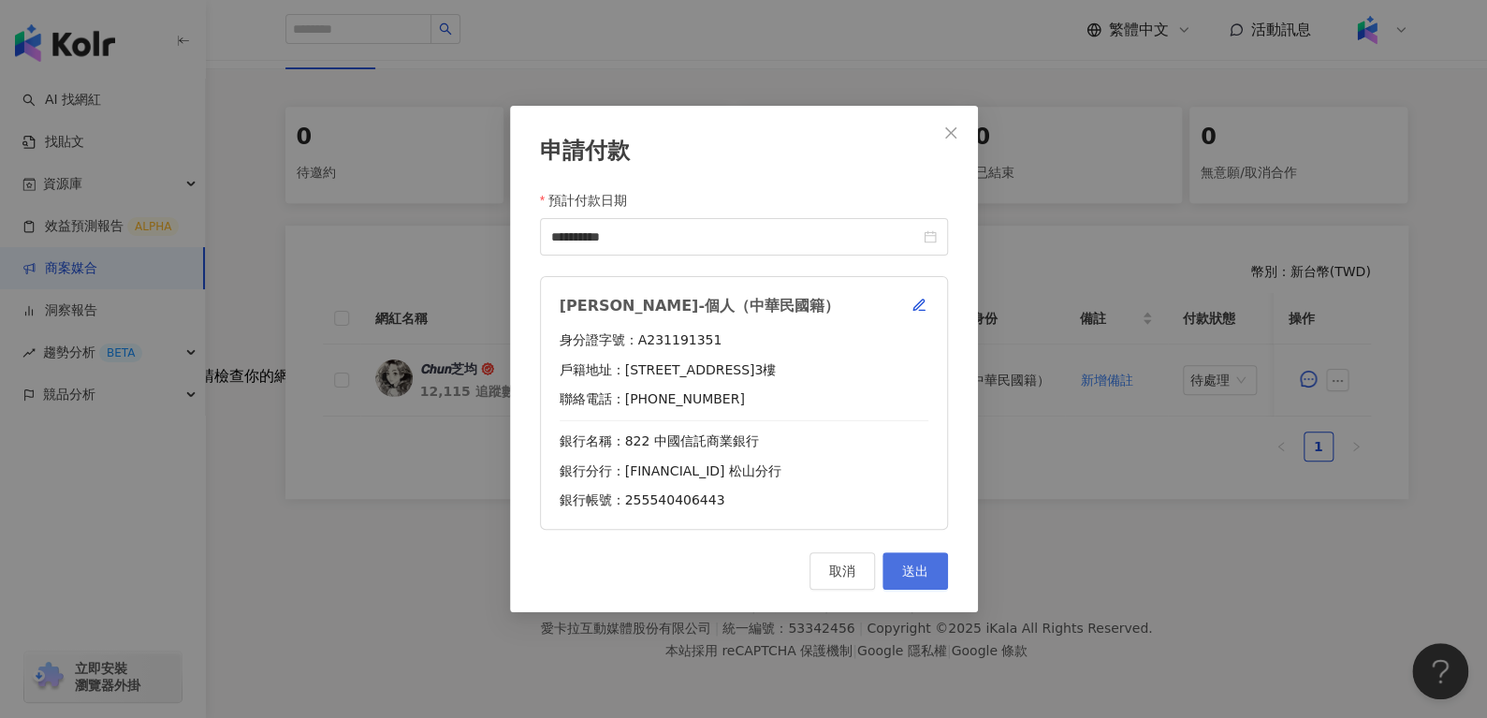
drag, startPoint x: 945, startPoint y: 538, endPoint x: 939, endPoint y: 555, distance: 18.1
click at [939, 555] on div "**********" at bounding box center [744, 359] width 468 height 506
click at [936, 566] on button "送出" at bounding box center [916, 570] width 66 height 37
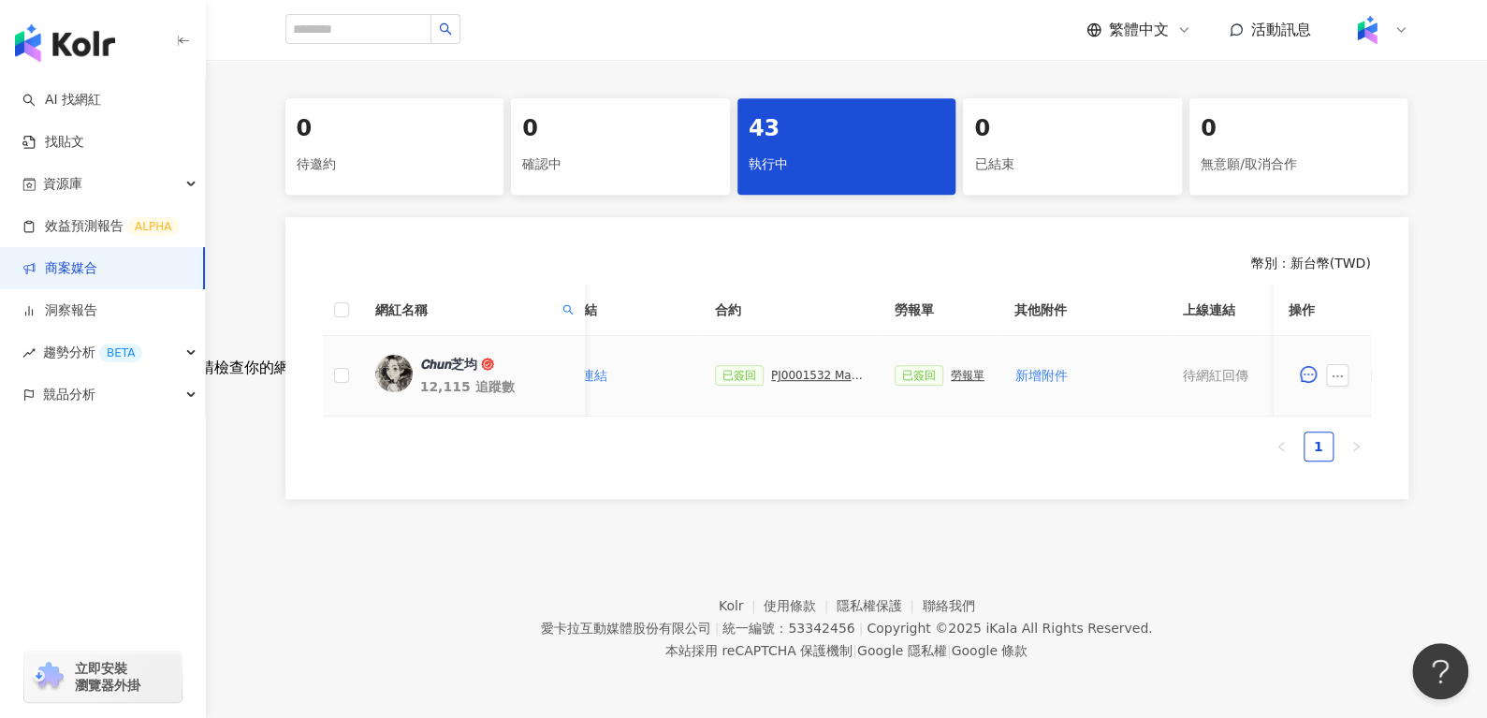
scroll to position [0, 810]
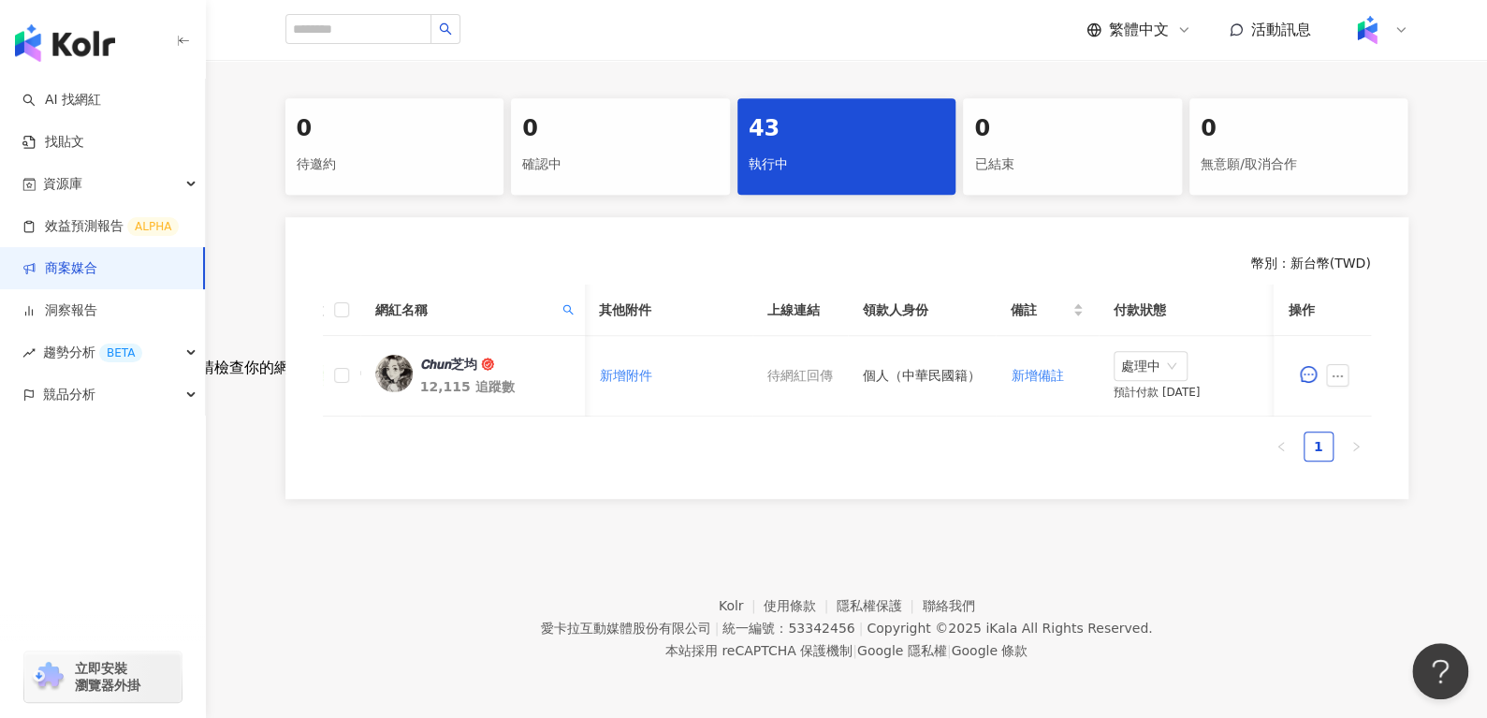
click at [557, 312] on div "網紅名稱" at bounding box center [471, 310] width 195 height 21
click at [558, 312] on span at bounding box center [567, 310] width 19 height 28
drag, startPoint x: 522, startPoint y: 332, endPoint x: 0, endPoint y: 430, distance: 531.3
click at [0, 359] on body "AI 找網紅 找貼文 資源庫 效益預測報告 ALPHA 商案媒合 洞察報告 趨勢分析 BETA 競品分析 立即安裝 瀏覽器外掛 繁體中文 活動訊息 活動列表 …" at bounding box center [743, 1] width 1487 height 718
paste input "**********"
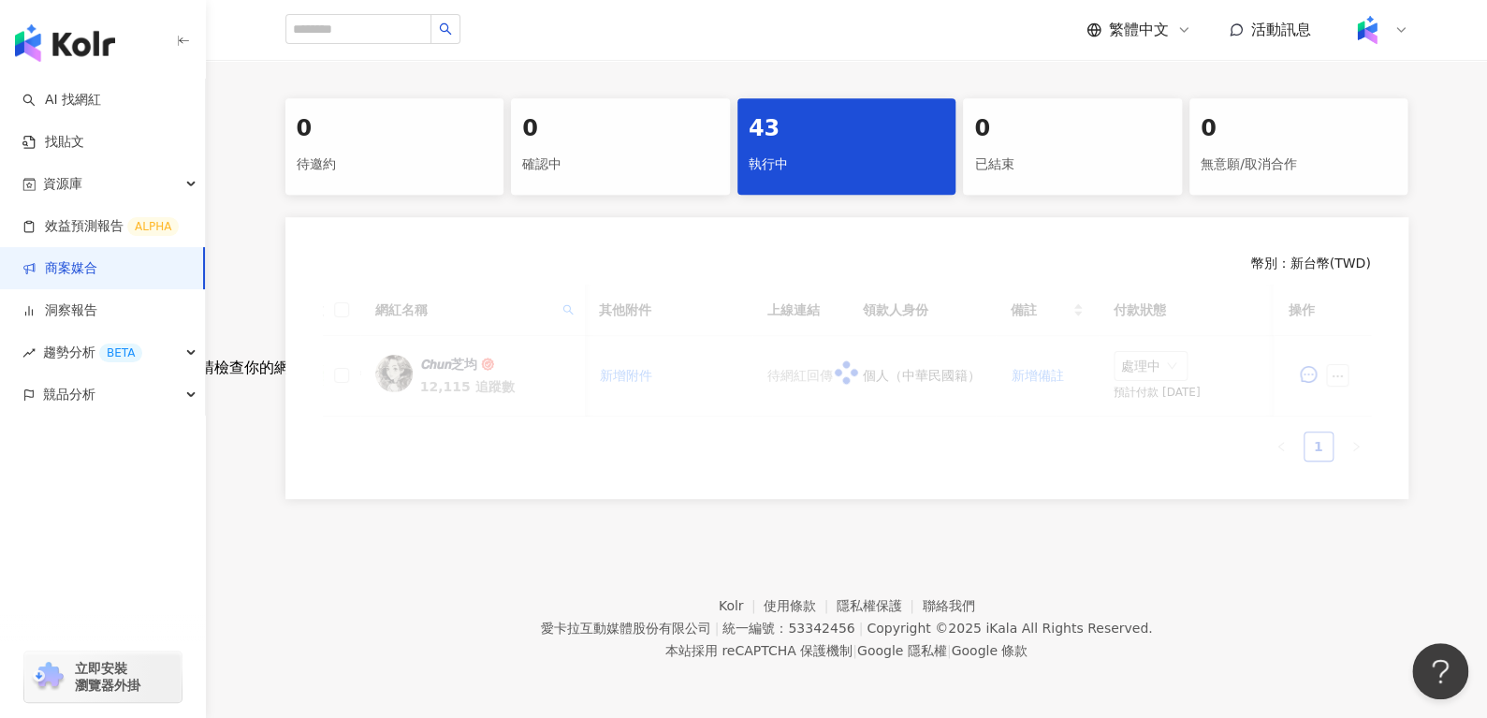
scroll to position [0, 563]
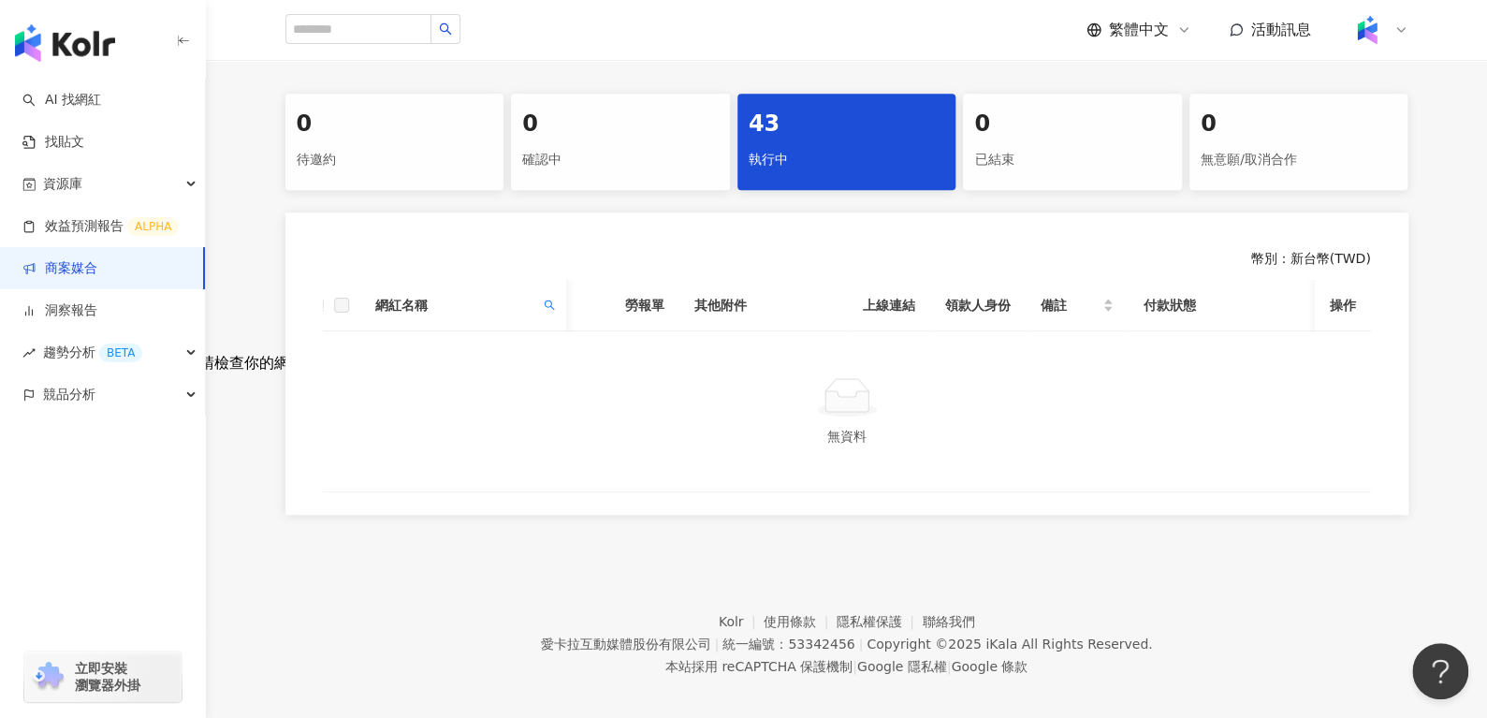
click at [551, 329] on th "網紅名稱" at bounding box center [462, 305] width 206 height 51
click at [551, 315] on span at bounding box center [548, 305] width 19 height 28
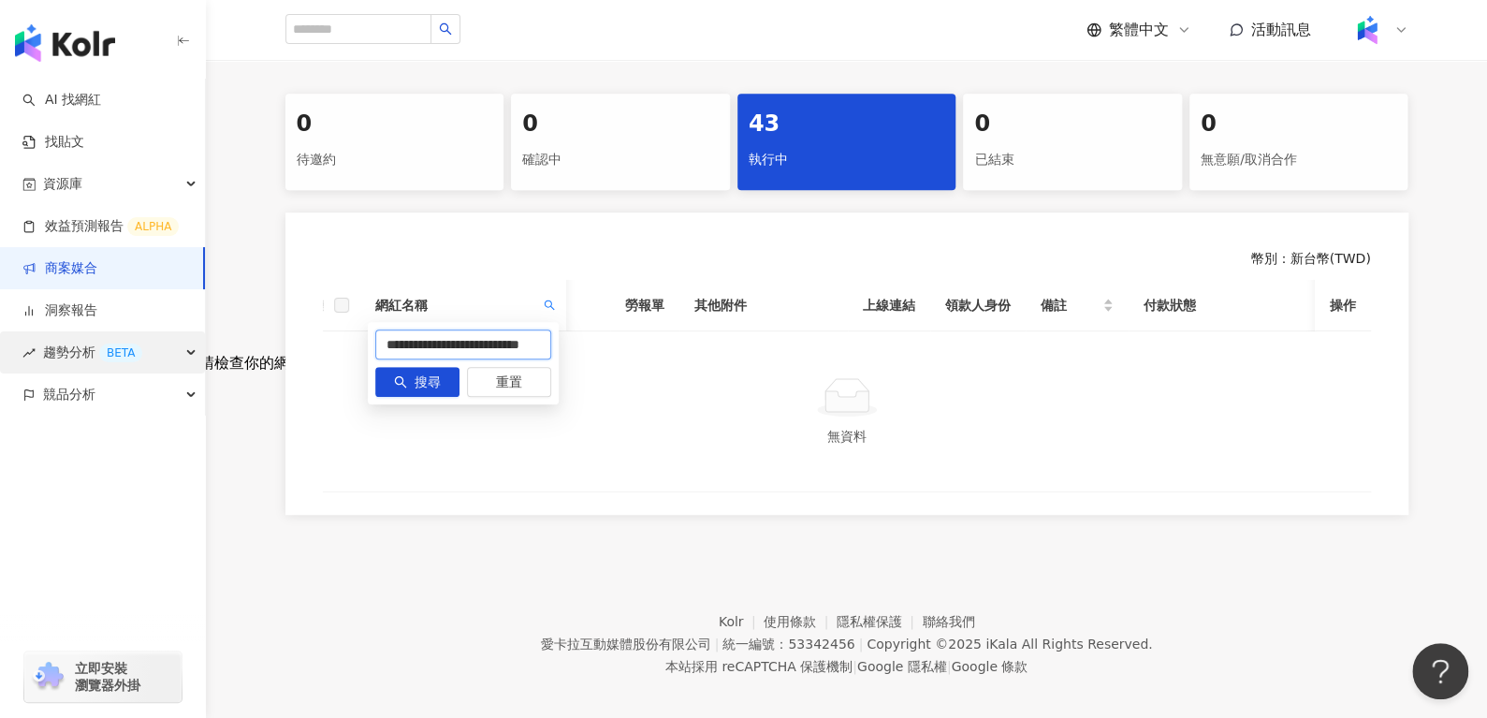
scroll to position [0, 0]
drag, startPoint x: 546, startPoint y: 348, endPoint x: 150, endPoint y: 358, distance: 396.1
paste input "text"
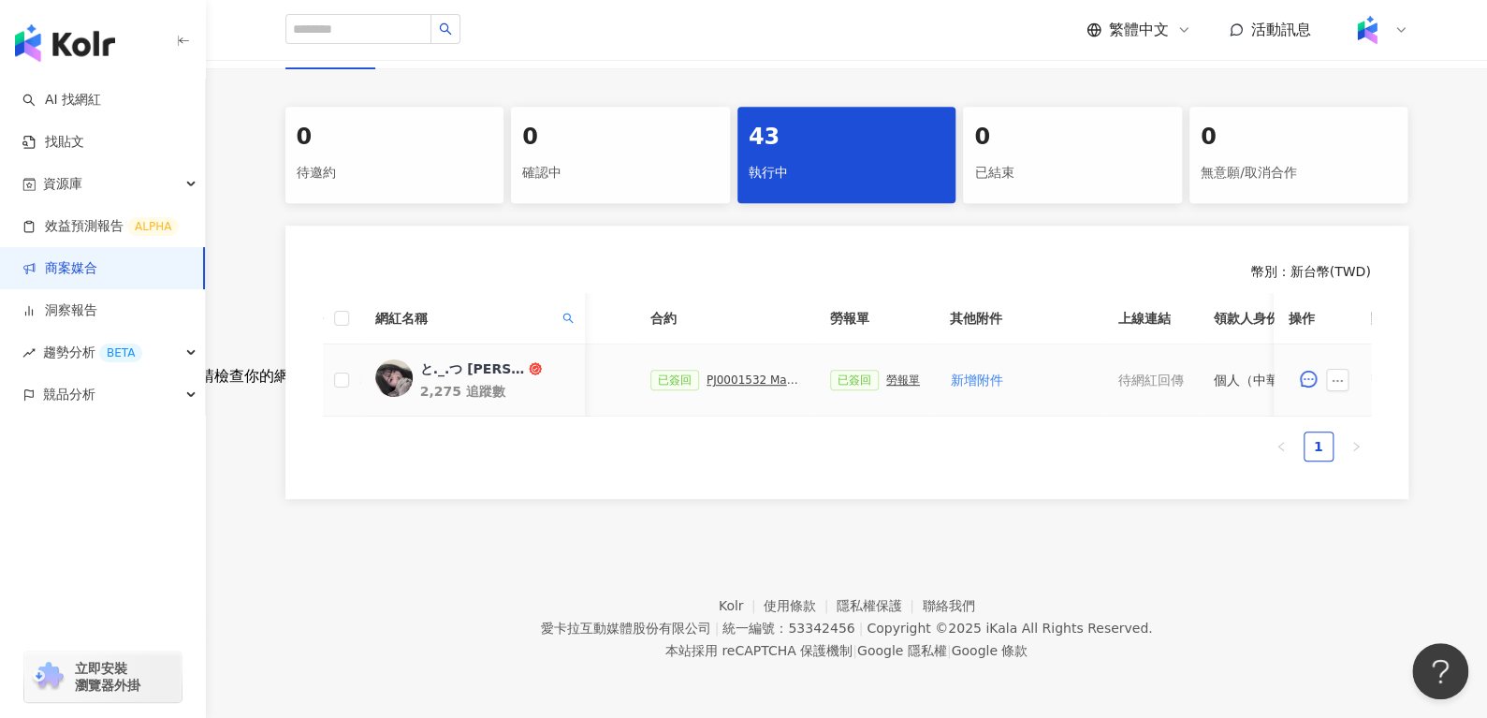
scroll to position [0, 810]
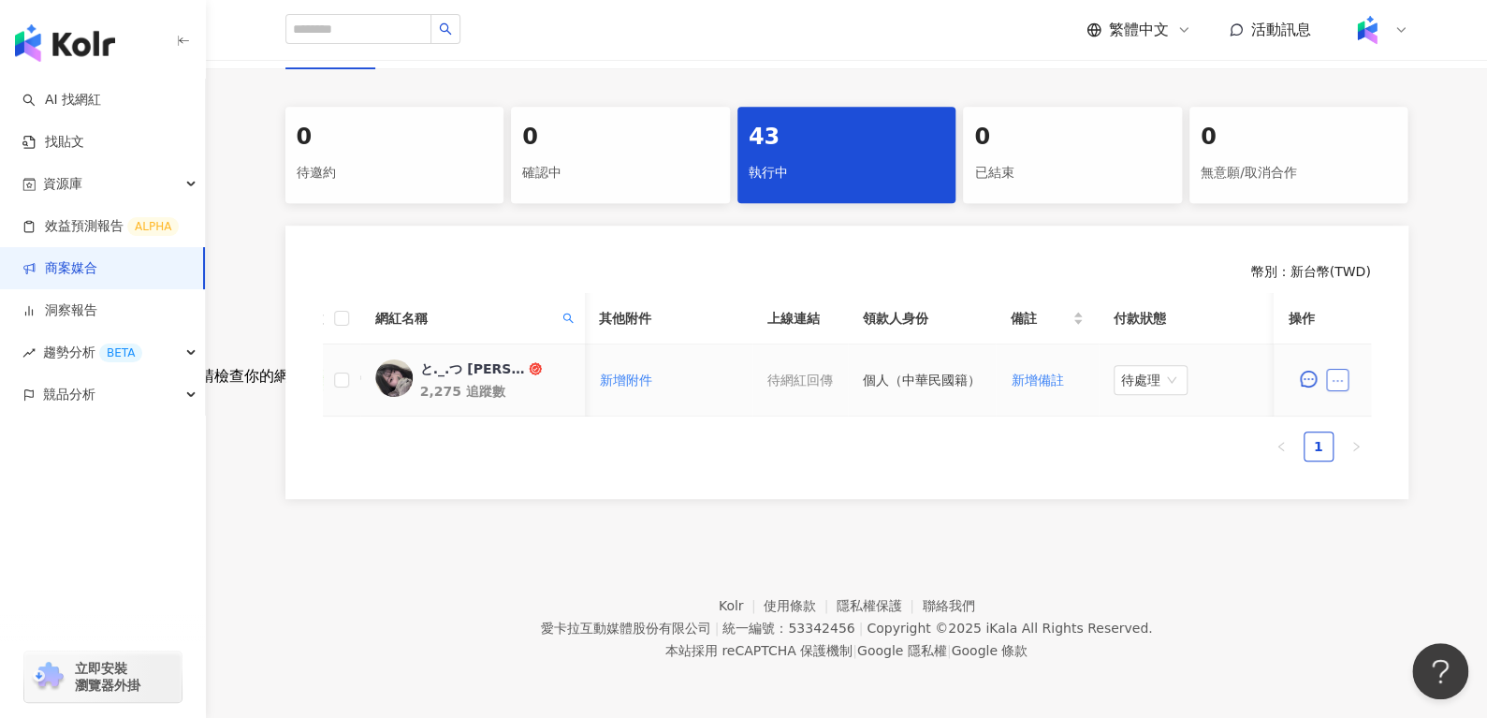
click at [1342, 374] on icon "ellipsis" at bounding box center [1337, 380] width 13 height 13
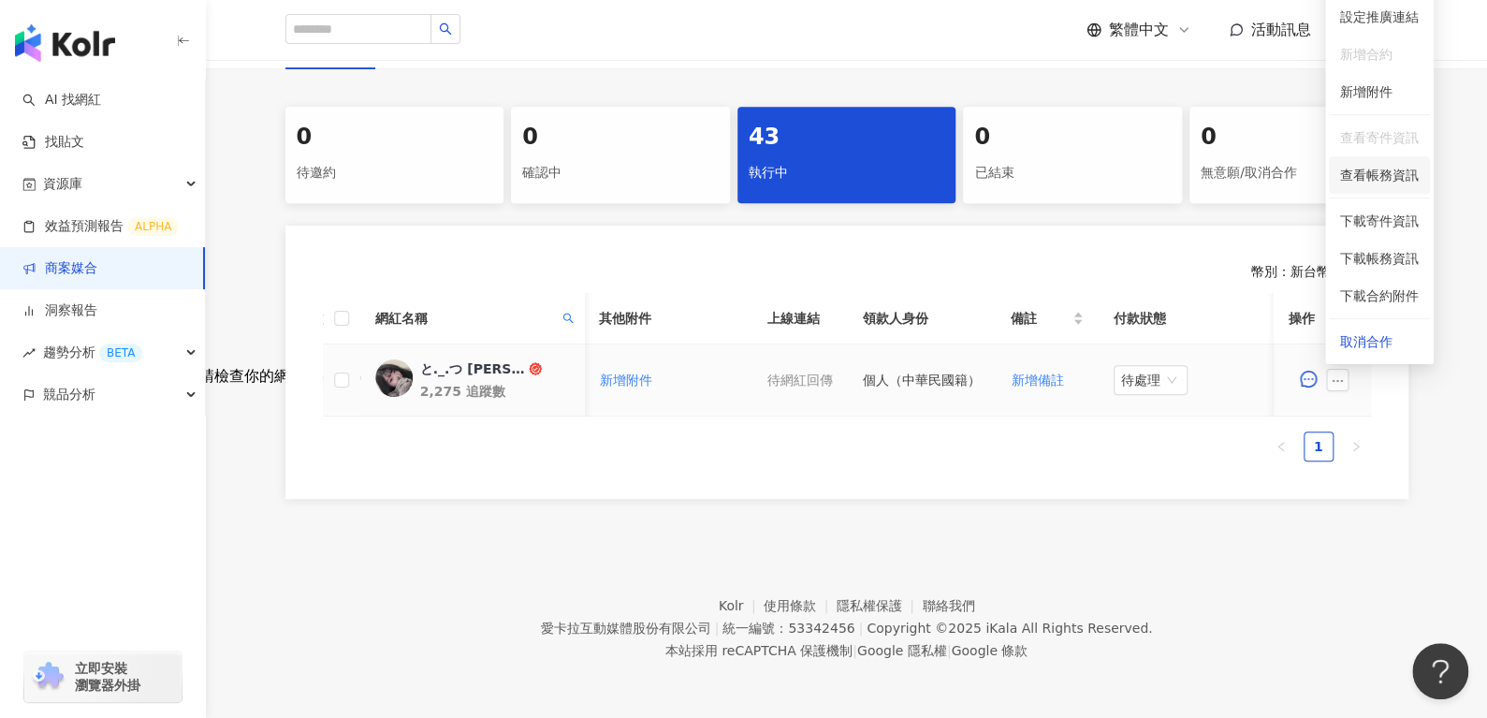
click at [1363, 165] on span "查看帳務資訊" at bounding box center [1379, 175] width 79 height 21
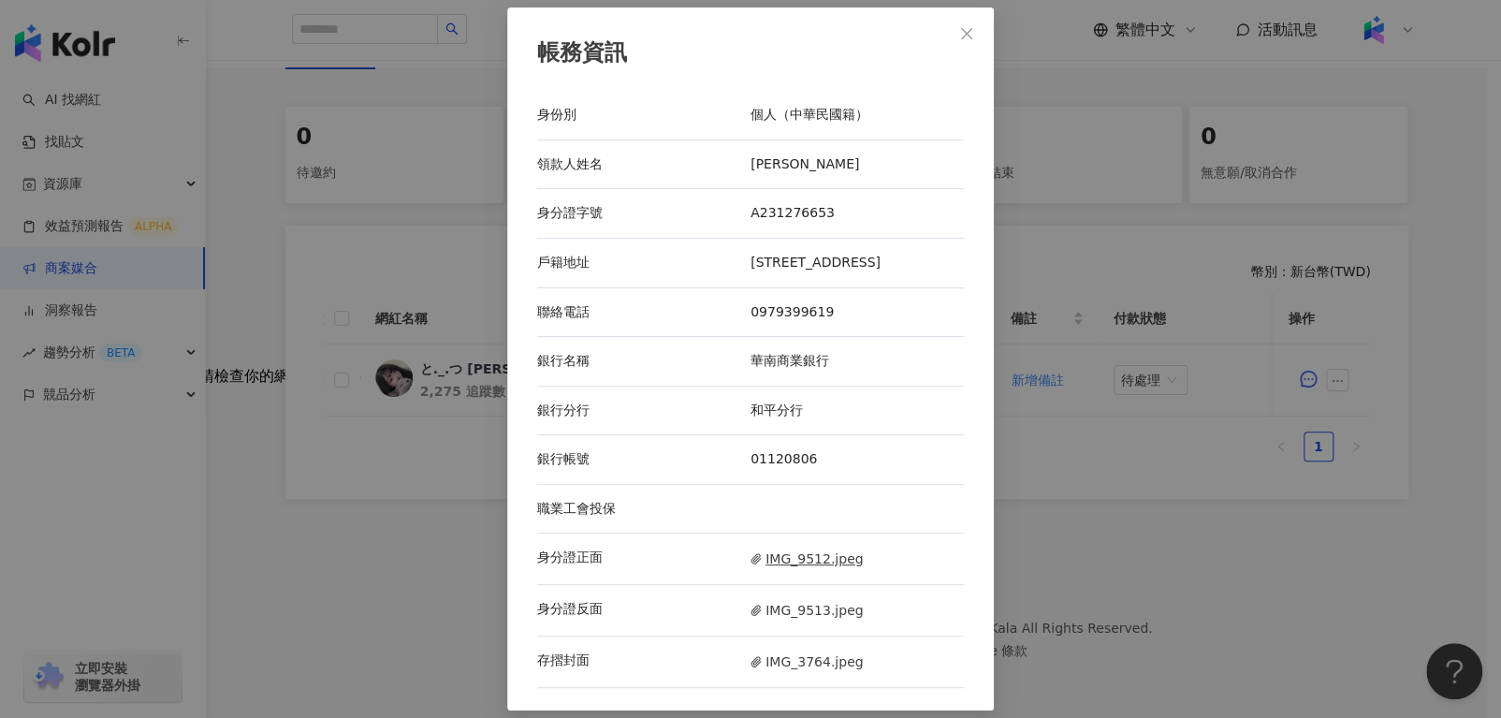
click at [790, 555] on span "IMG_9512.jpeg" at bounding box center [807, 559] width 112 height 21
click at [787, 619] on span "IMG_9513.jpeg" at bounding box center [807, 610] width 112 height 21
click at [782, 649] on div "存摺封面 IMG_3764.jpeg" at bounding box center [750, 661] width 427 height 51
click at [782, 663] on span "IMG_3764.jpeg" at bounding box center [807, 661] width 112 height 21
click at [979, 42] on button "Close" at bounding box center [966, 33] width 37 height 37
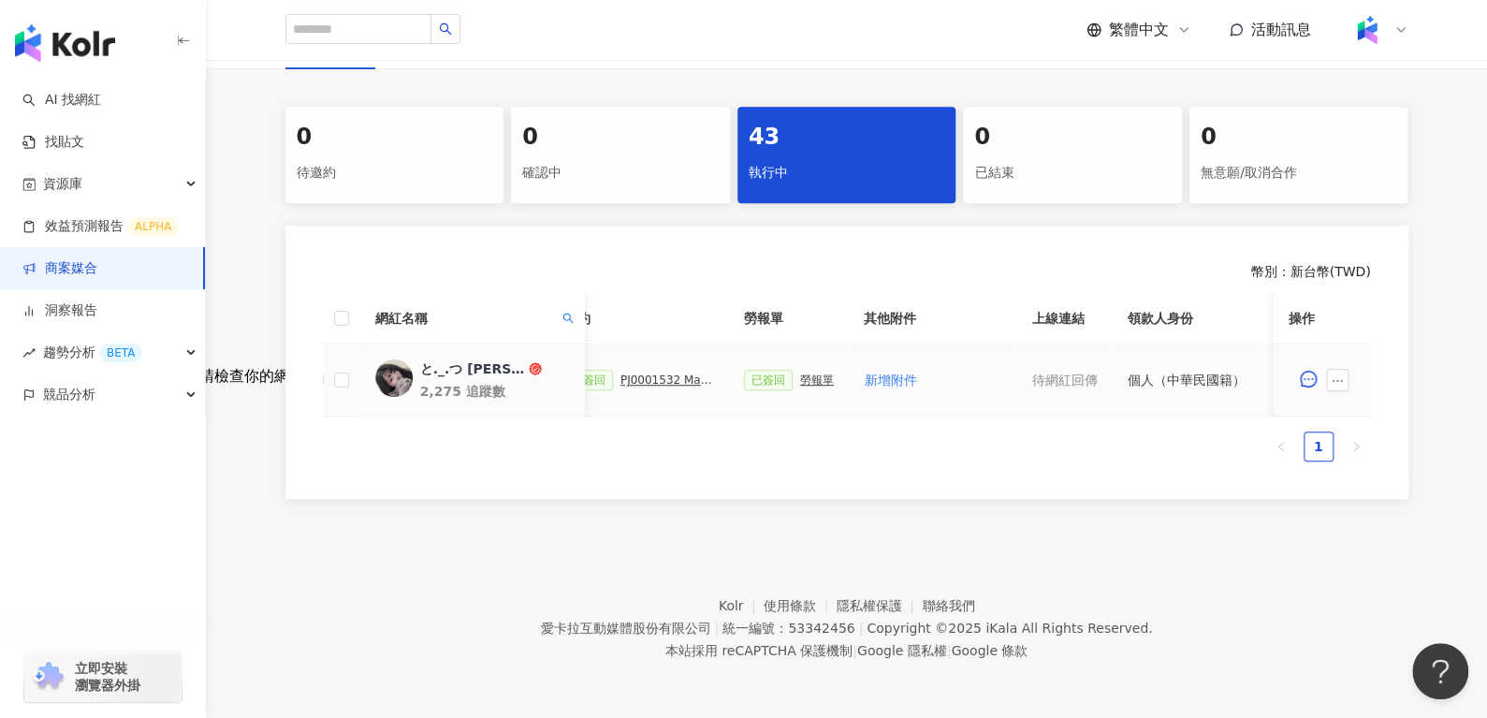
scroll to position [0, 546]
click at [814, 373] on div "勞報單" at bounding box center [816, 379] width 34 height 13
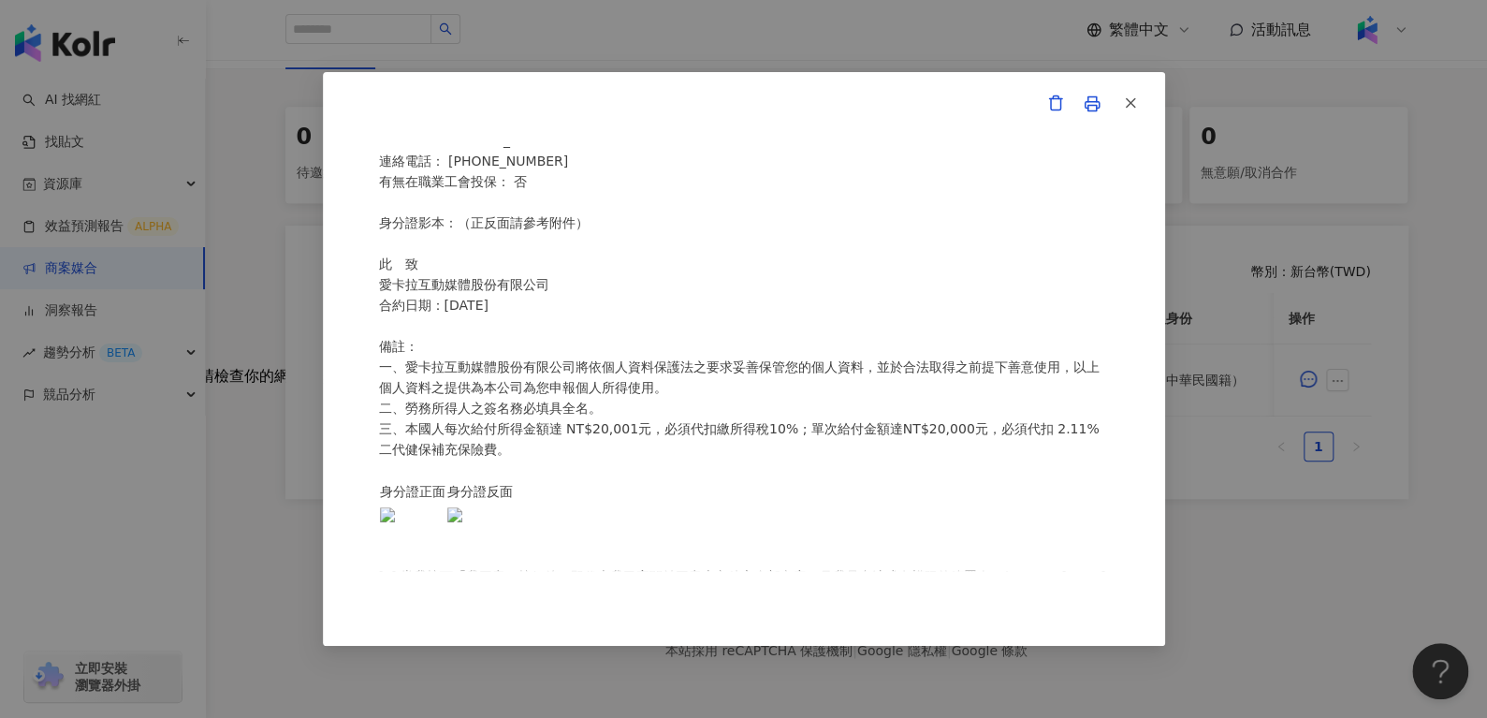
scroll to position [139, 0]
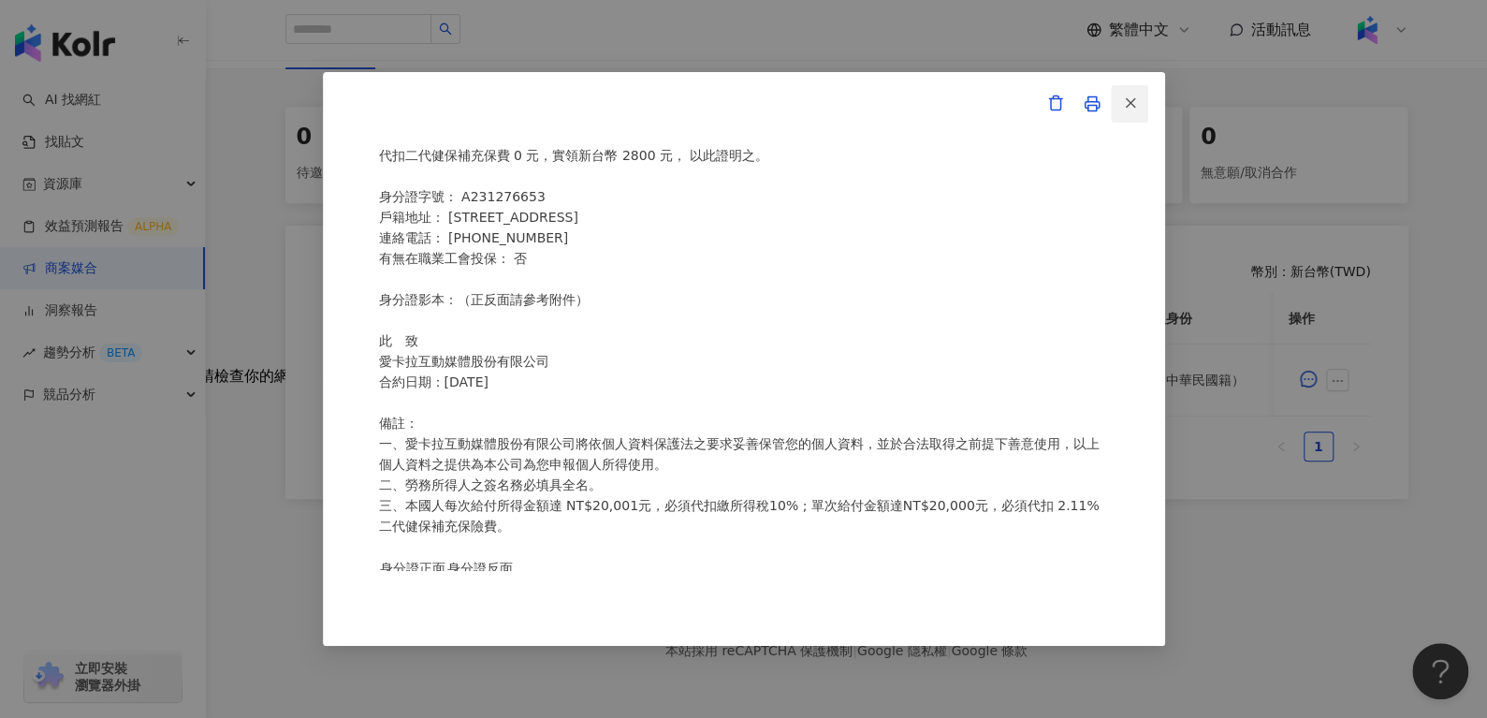
click at [1143, 109] on button "button" at bounding box center [1129, 103] width 37 height 37
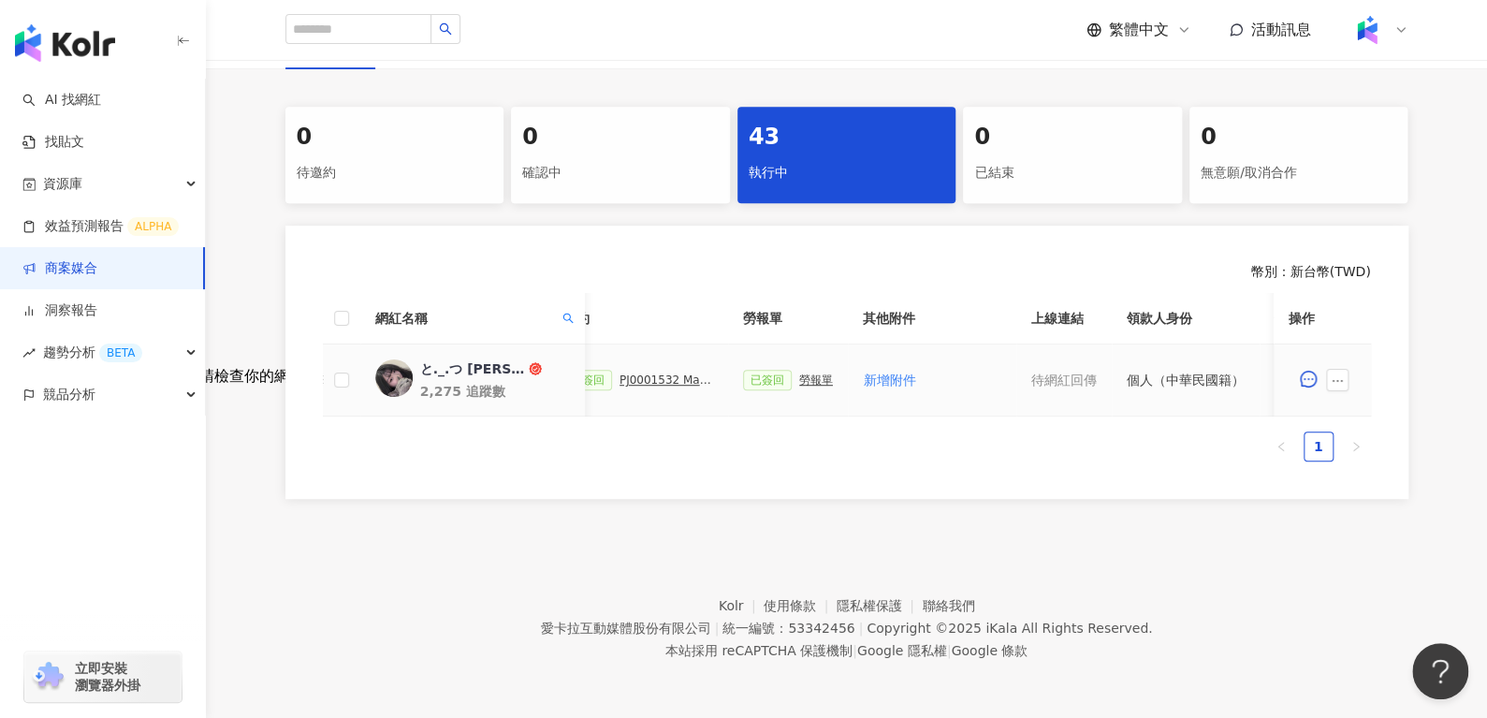
click at [638, 373] on div "PJ0001532 Maybelline_202506_skyhigh_小黑霸眼線液_萊雅合作備忘錄" at bounding box center [667, 379] width 94 height 13
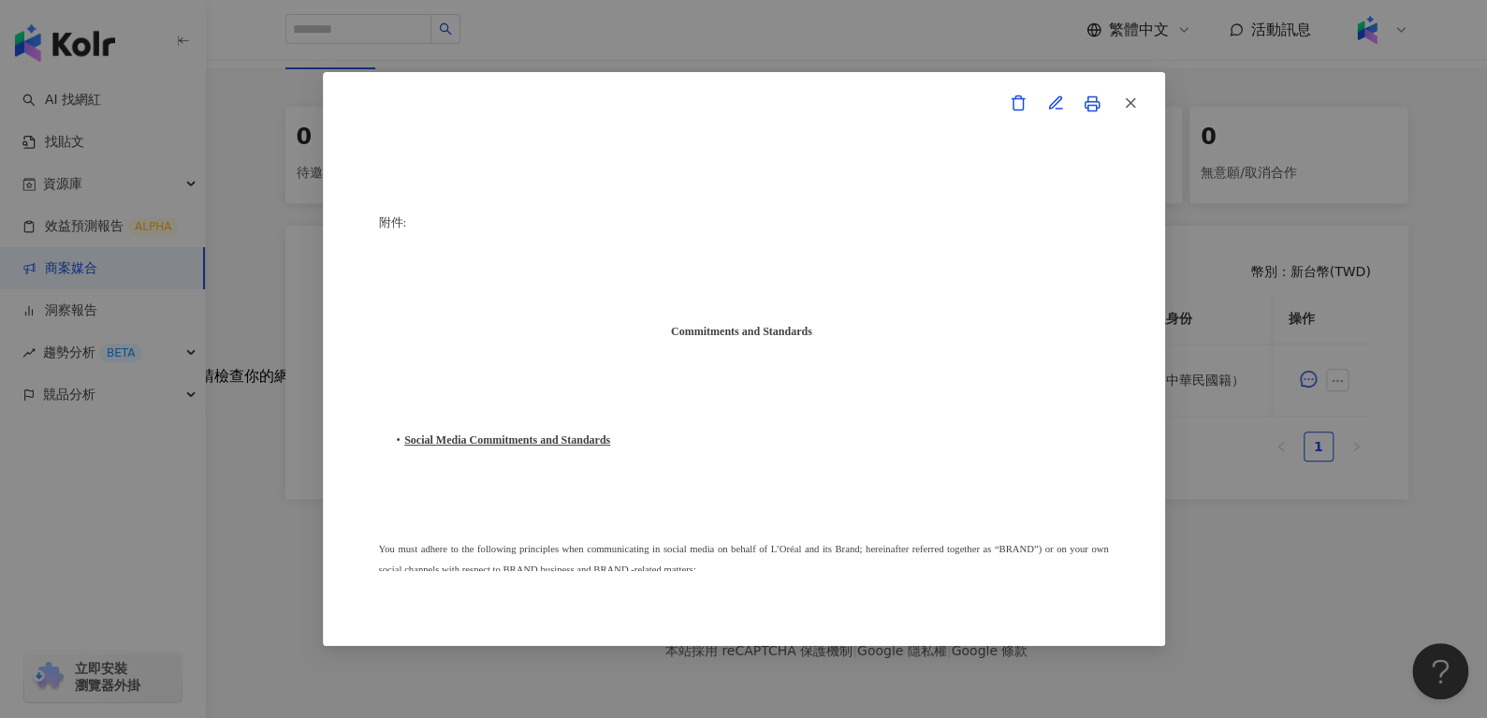
scroll to position [4639, 0]
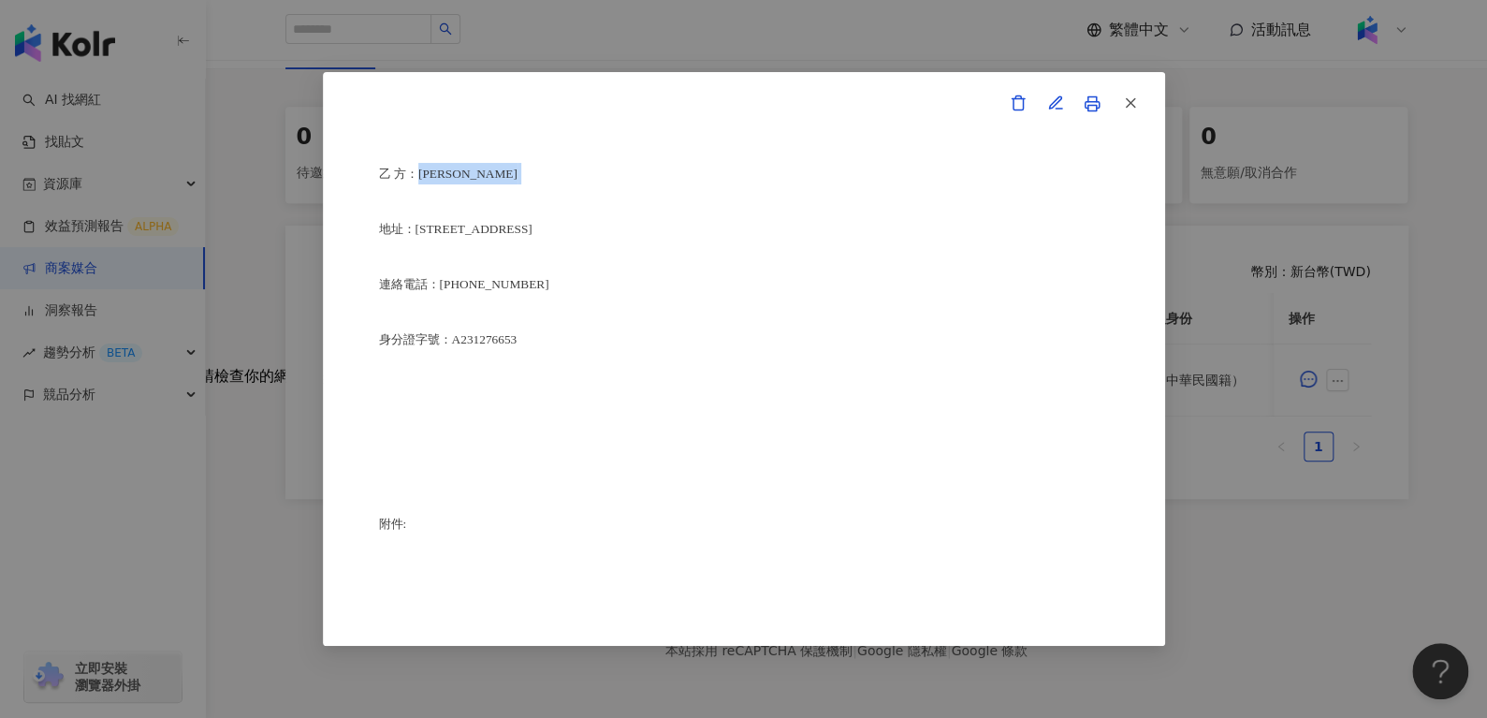
drag, startPoint x: 427, startPoint y: 272, endPoint x: 502, endPoint y: 272, distance: 74.9
click at [502, 184] on p "乙 方：[PERSON_NAME]" at bounding box center [744, 174] width 730 height 22
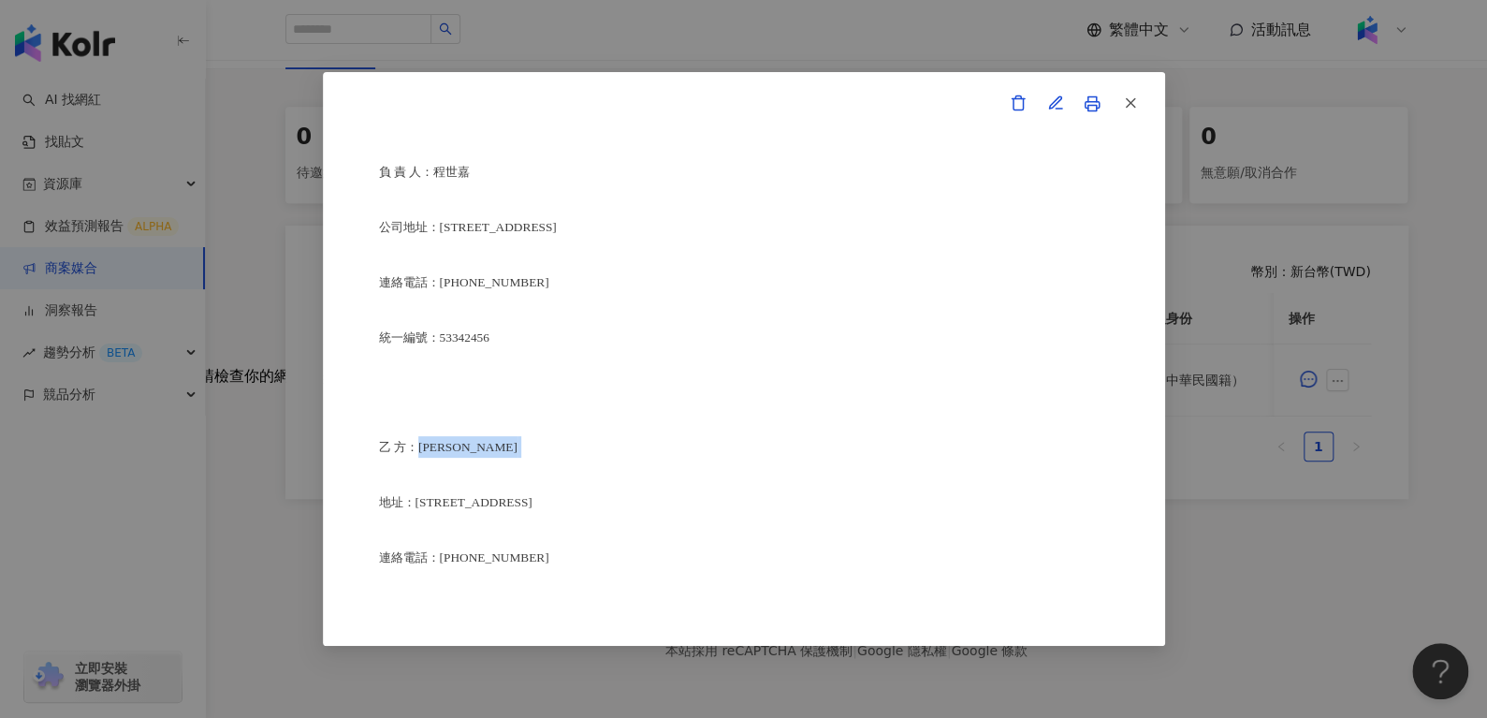
scroll to position [4591, 0]
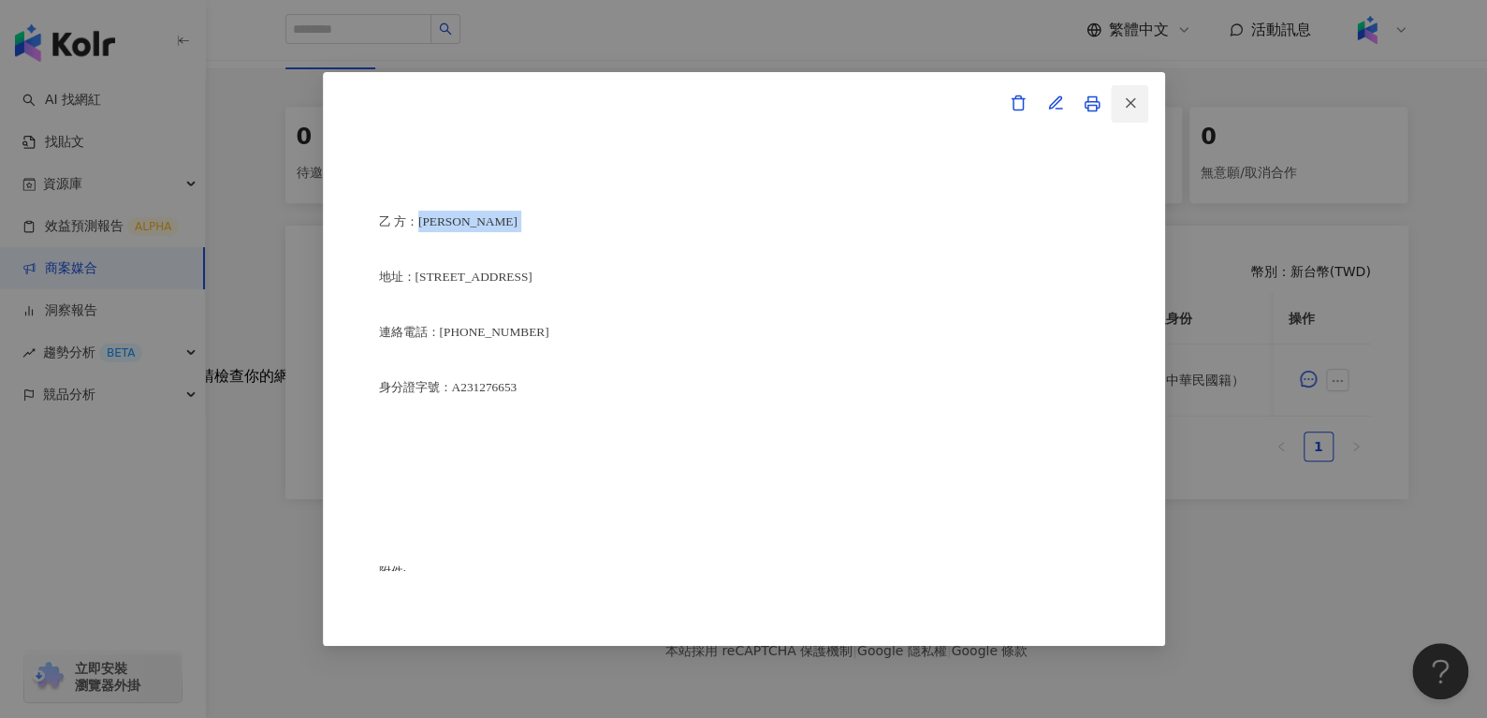
click at [1130, 109] on icon "button" at bounding box center [1130, 103] width 17 height 17
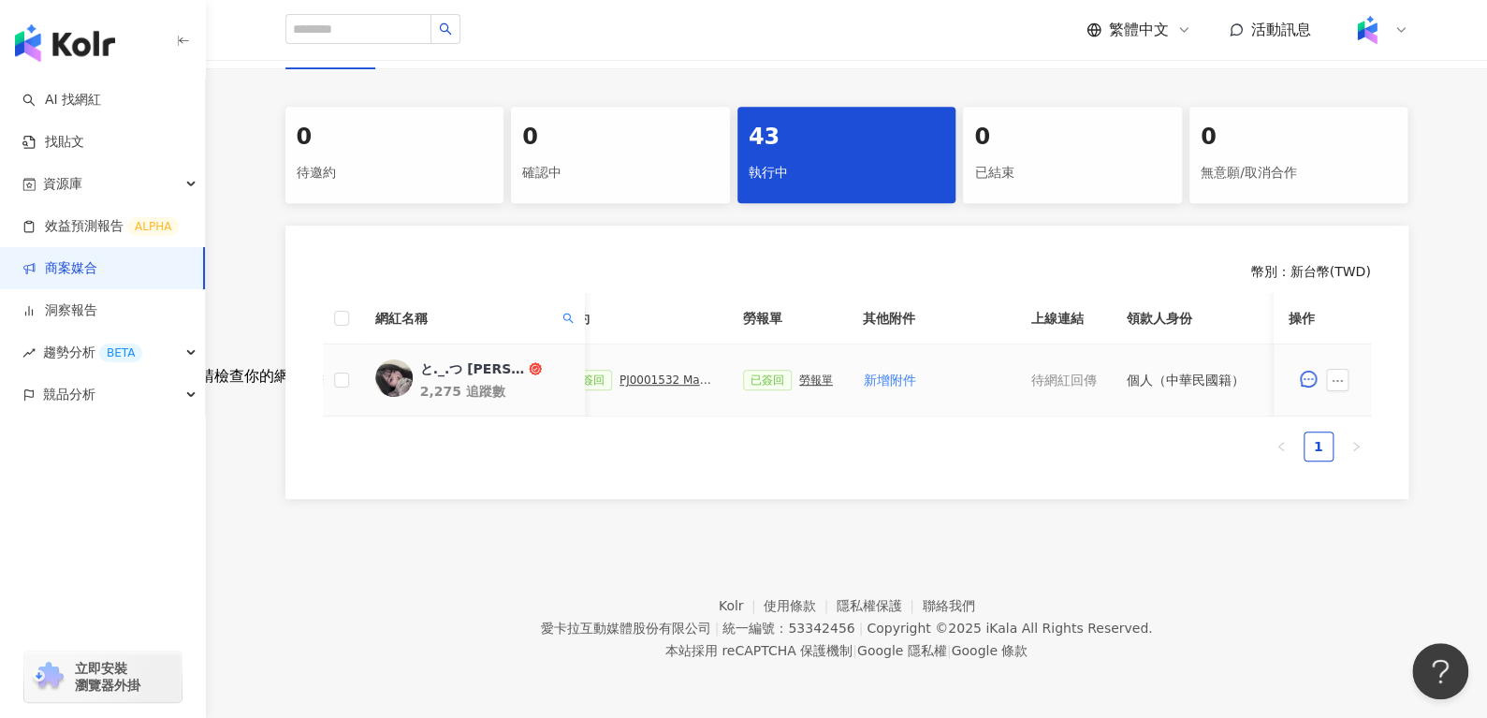
click at [799, 373] on div "勞報單" at bounding box center [816, 379] width 34 height 13
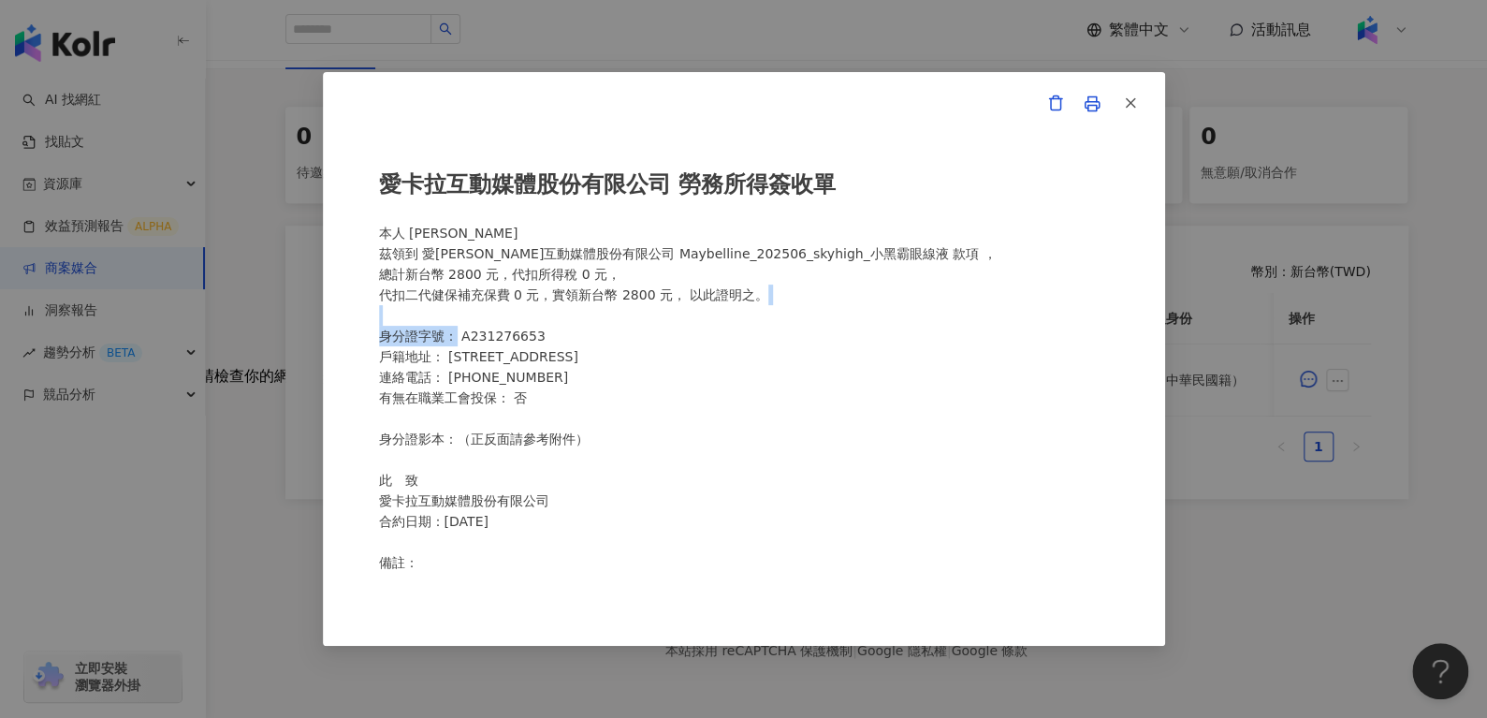
drag, startPoint x: 456, startPoint y: 339, endPoint x: 632, endPoint y: 319, distance: 177.1
click at [632, 319] on div "愛[PERSON_NAME]互動媒體股份有限公司 勞務所得簽收單 本人 [PERSON_NAME]領到 愛[PERSON_NAME]互動媒體股份有限公司 Ma…" at bounding box center [744, 359] width 730 height 425
drag, startPoint x: 549, startPoint y: 329, endPoint x: 459, endPoint y: 340, distance: 91.4
click at [459, 340] on div "愛[PERSON_NAME]互動媒體股份有限公司 勞務所得簽收單 本人 [PERSON_NAME]領到 愛[PERSON_NAME]互動媒體股份有限公司 Ma…" at bounding box center [744, 359] width 730 height 425
drag, startPoint x: 407, startPoint y: 231, endPoint x: 491, endPoint y: 227, distance: 84.4
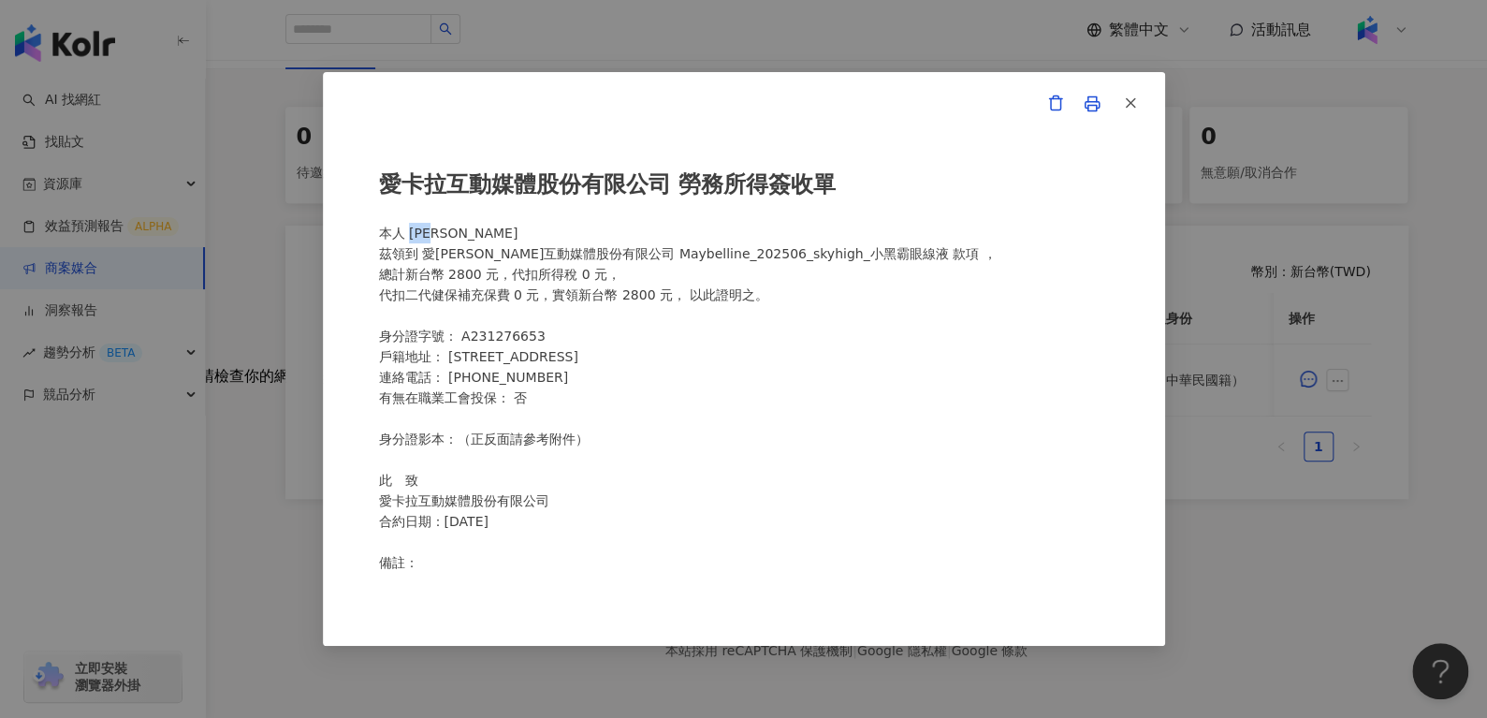
click at [491, 227] on div "愛[PERSON_NAME]互動媒體股份有限公司 勞務所得簽收單 本人 [PERSON_NAME]領到 愛[PERSON_NAME]互動媒體股份有限公司 Ma…" at bounding box center [744, 359] width 730 height 425
click at [1133, 93] on span "button" at bounding box center [1130, 103] width 17 height 20
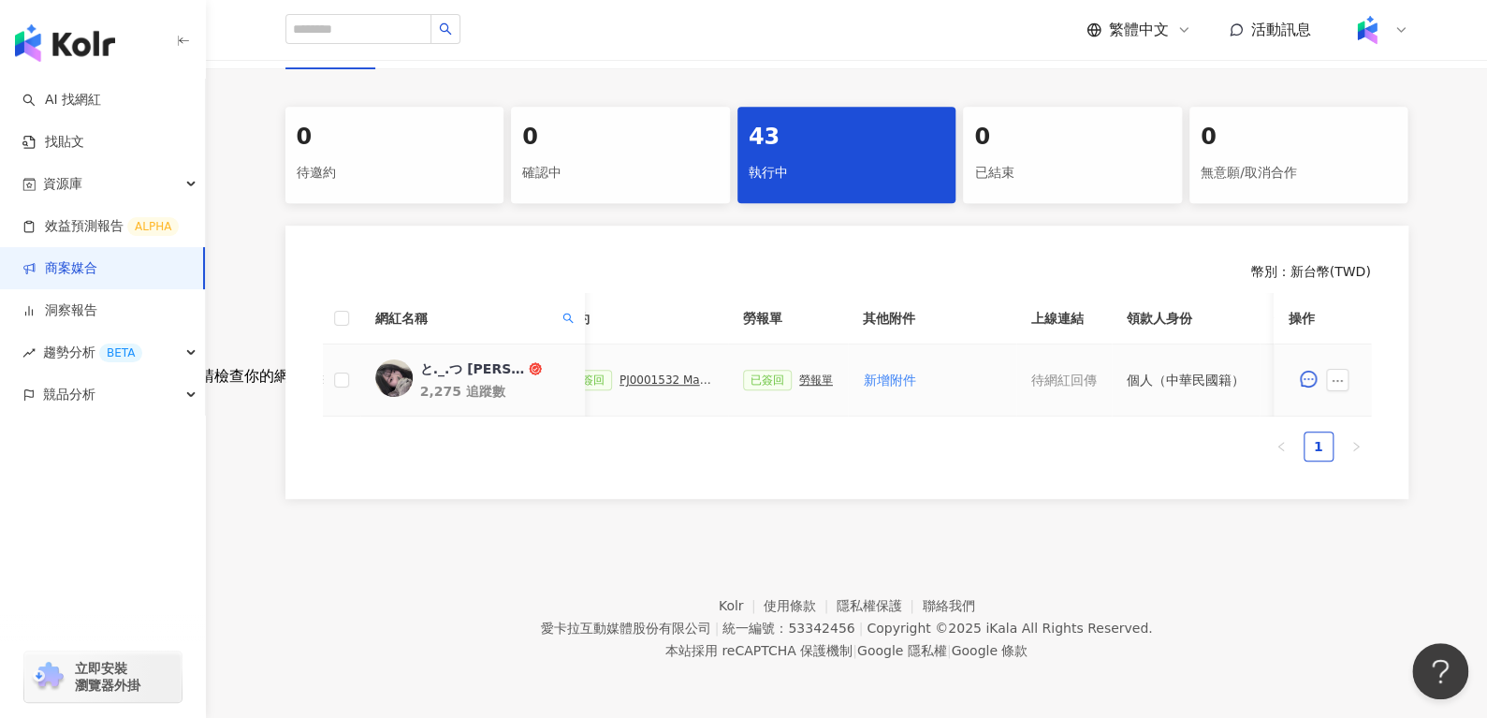
click at [651, 373] on div "PJ0001532 Maybelline_202506_skyhigh_小黑霸眼線液_萊雅合作備忘錄" at bounding box center [667, 379] width 94 height 13
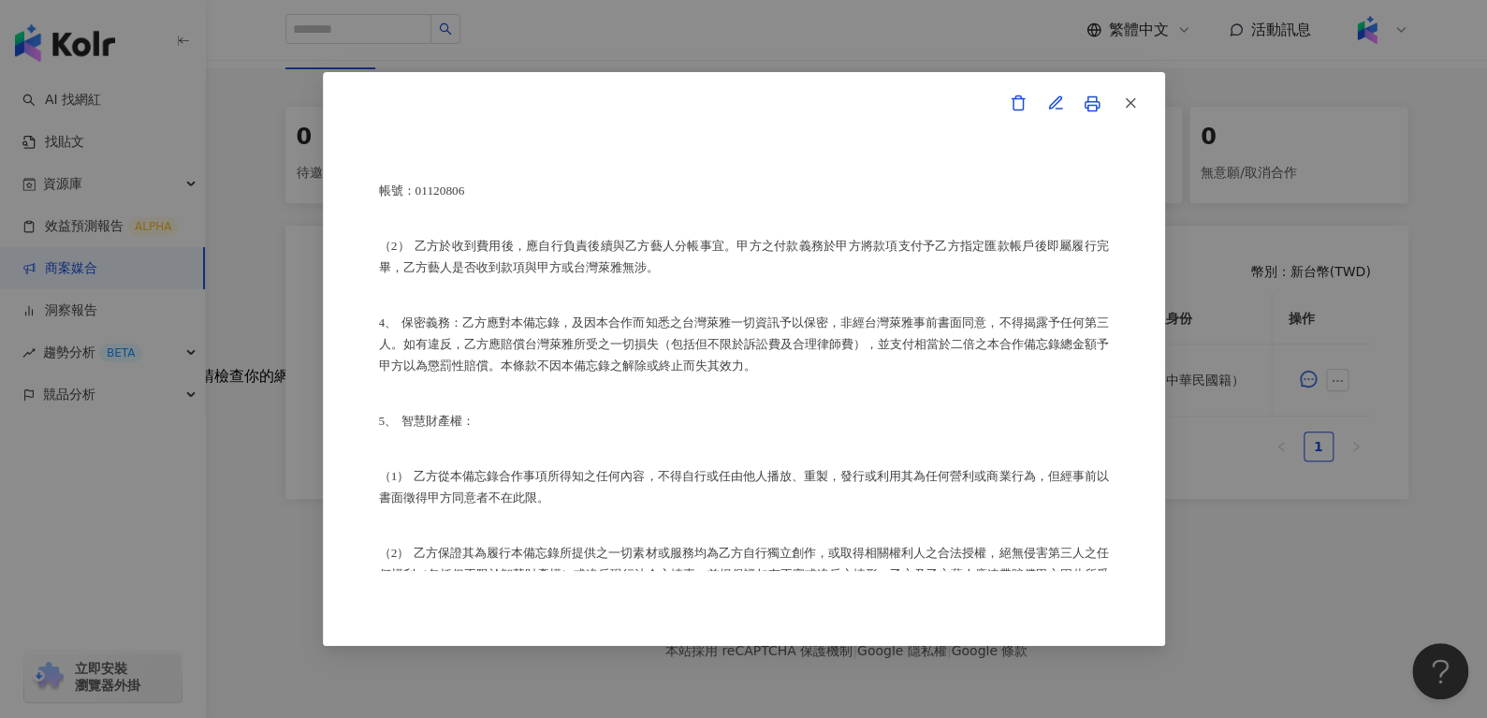
scroll to position [1323, 0]
click at [1132, 111] on icon "button" at bounding box center [1130, 103] width 17 height 17
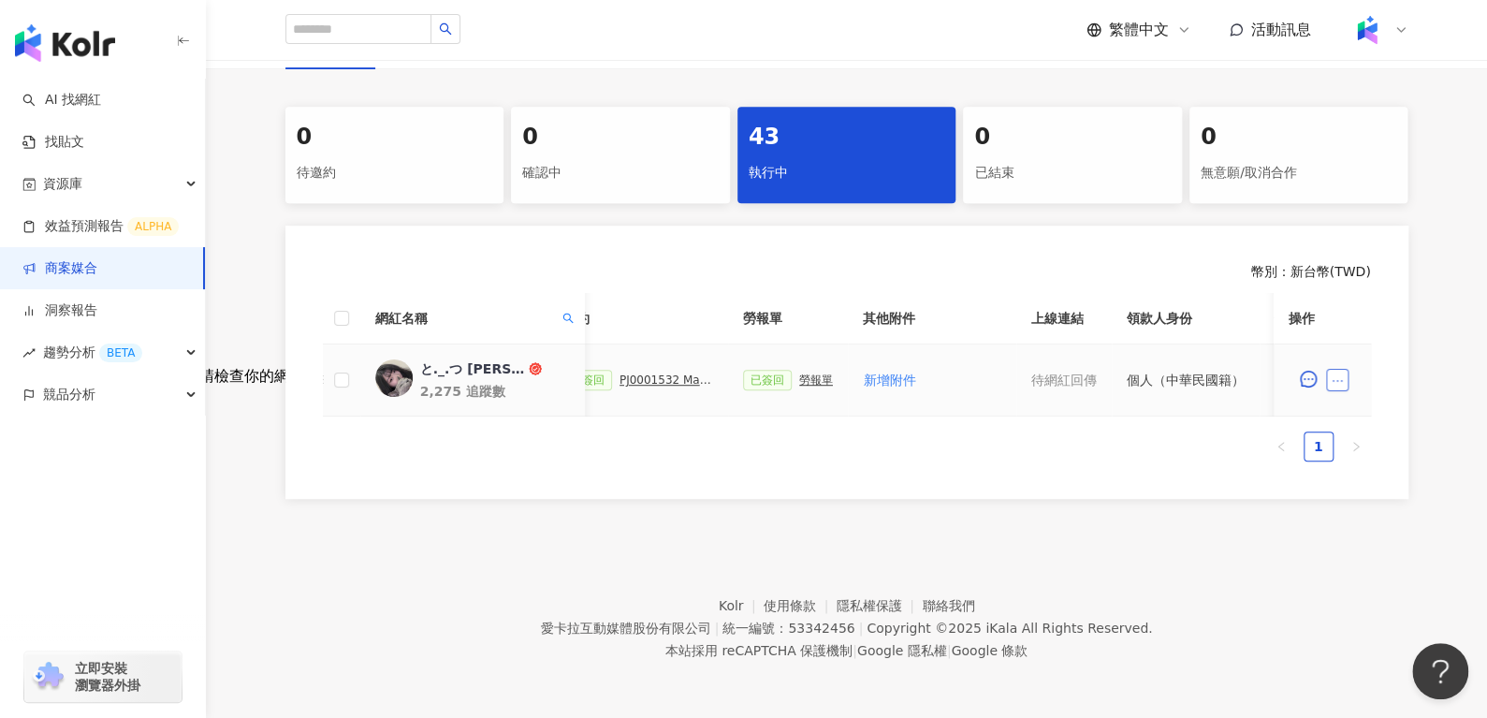
click at [1328, 372] on button "button" at bounding box center [1337, 380] width 22 height 22
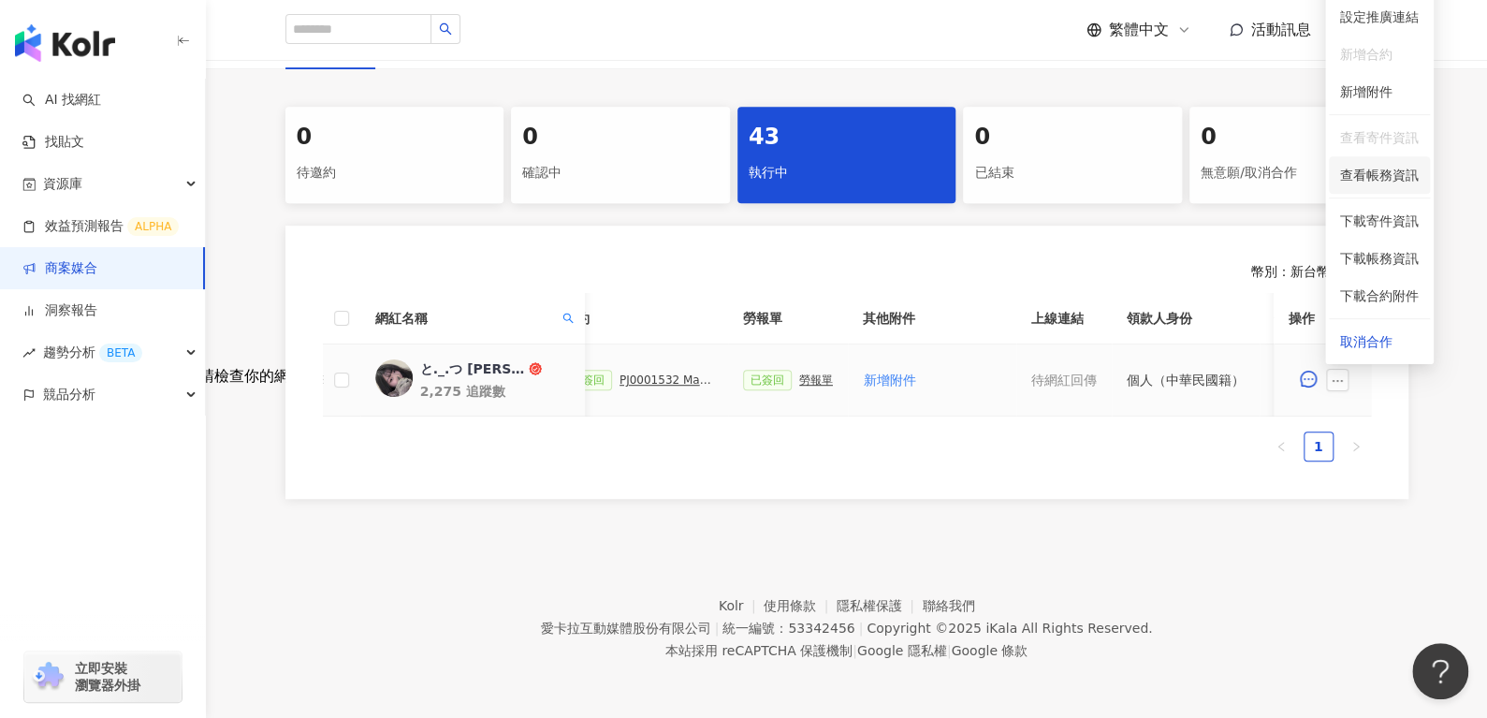
click at [1368, 165] on span "查看帳務資訊" at bounding box center [1379, 175] width 79 height 21
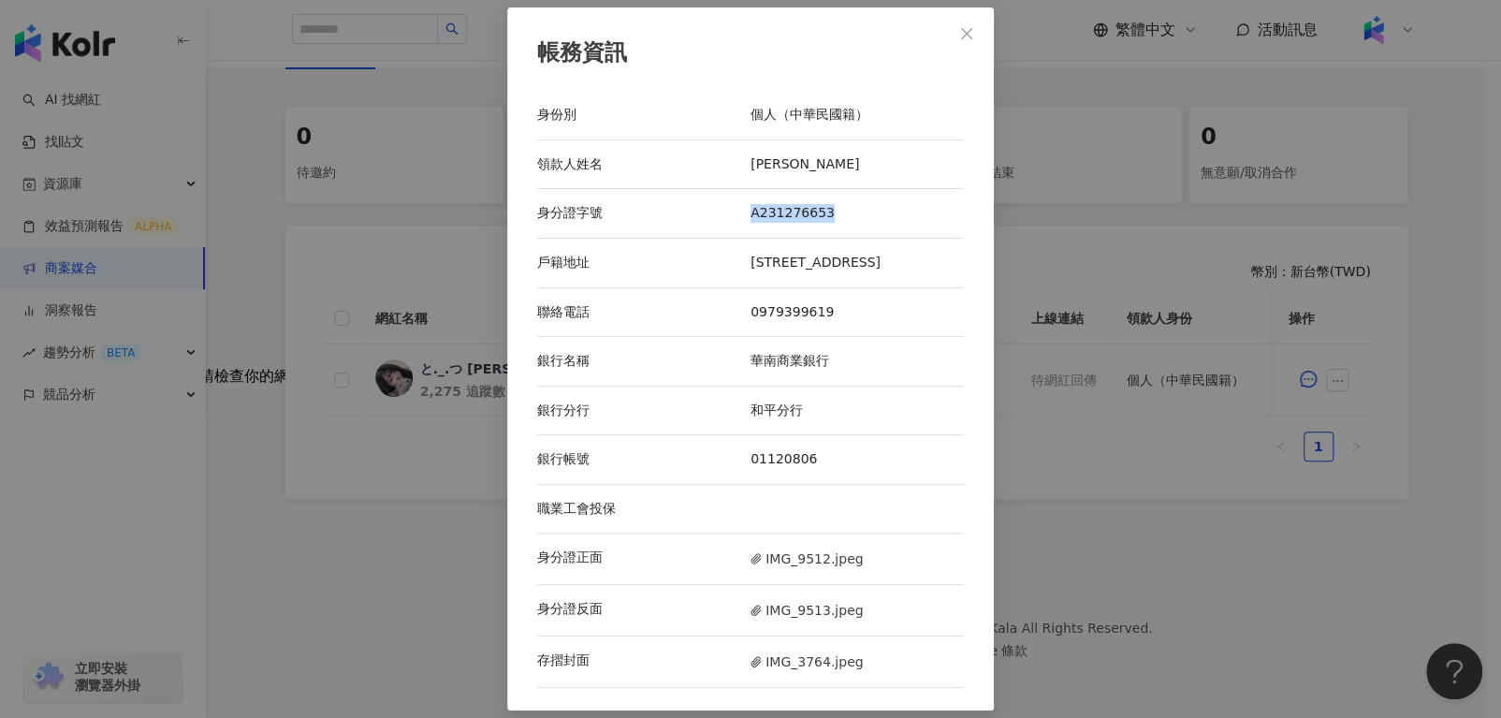
drag, startPoint x: 754, startPoint y: 211, endPoint x: 869, endPoint y: 220, distance: 114.6
click at [869, 220] on div "身分證字號 A231276653" at bounding box center [750, 214] width 427 height 50
drag, startPoint x: 751, startPoint y: 268, endPoint x: 981, endPoint y: 263, distance: 230.3
click at [981, 263] on div "帳務資訊 身份別 個人（中華民國籍） 領款人姓名 [PERSON_NAME] 身分證字號 A231276653 戶籍地址 [STREET_ADDRESS] 聯…" at bounding box center [750, 359] width 487 height 704
drag, startPoint x: 747, startPoint y: 168, endPoint x: 824, endPoint y: 168, distance: 76.8
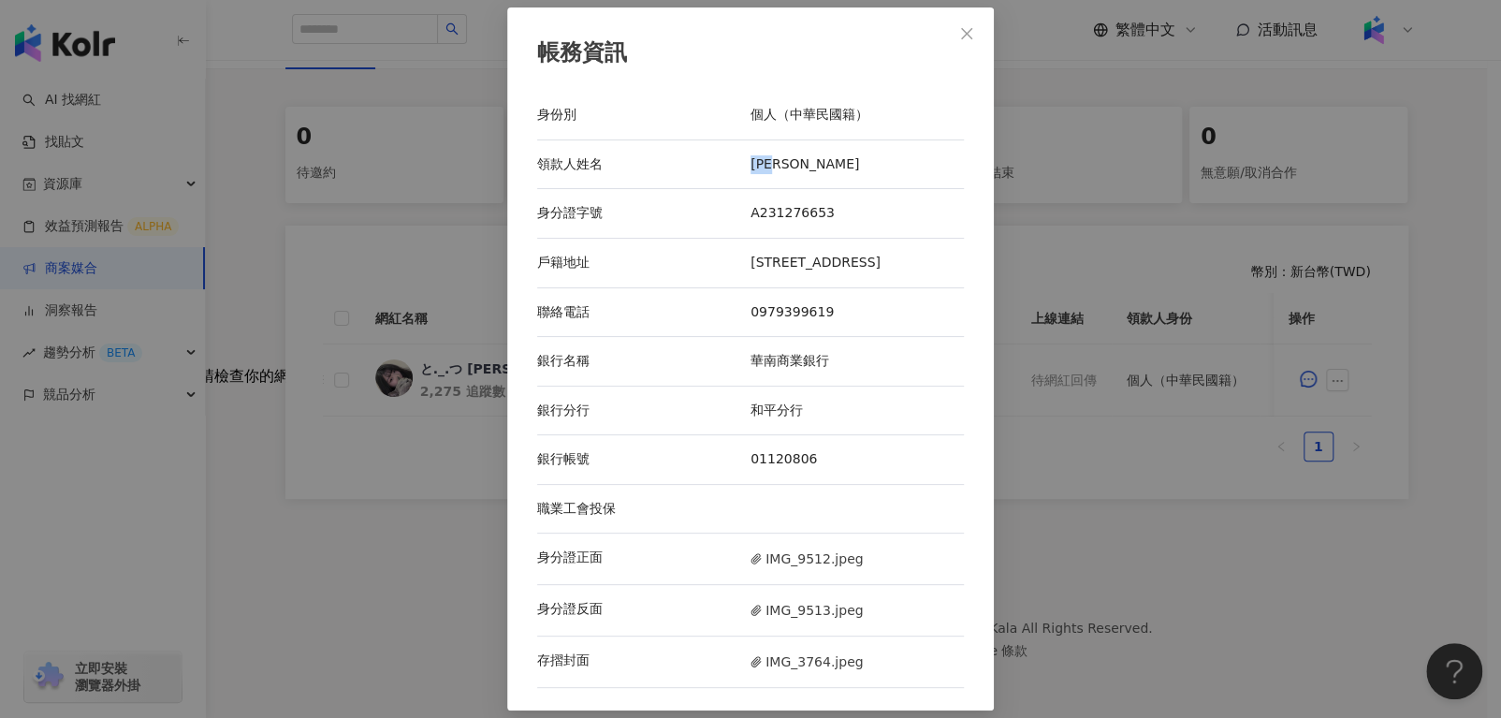
click at [824, 168] on div "領款人姓名 [PERSON_NAME]" at bounding box center [750, 165] width 427 height 50
click at [951, 38] on span "Close" at bounding box center [966, 33] width 37 height 15
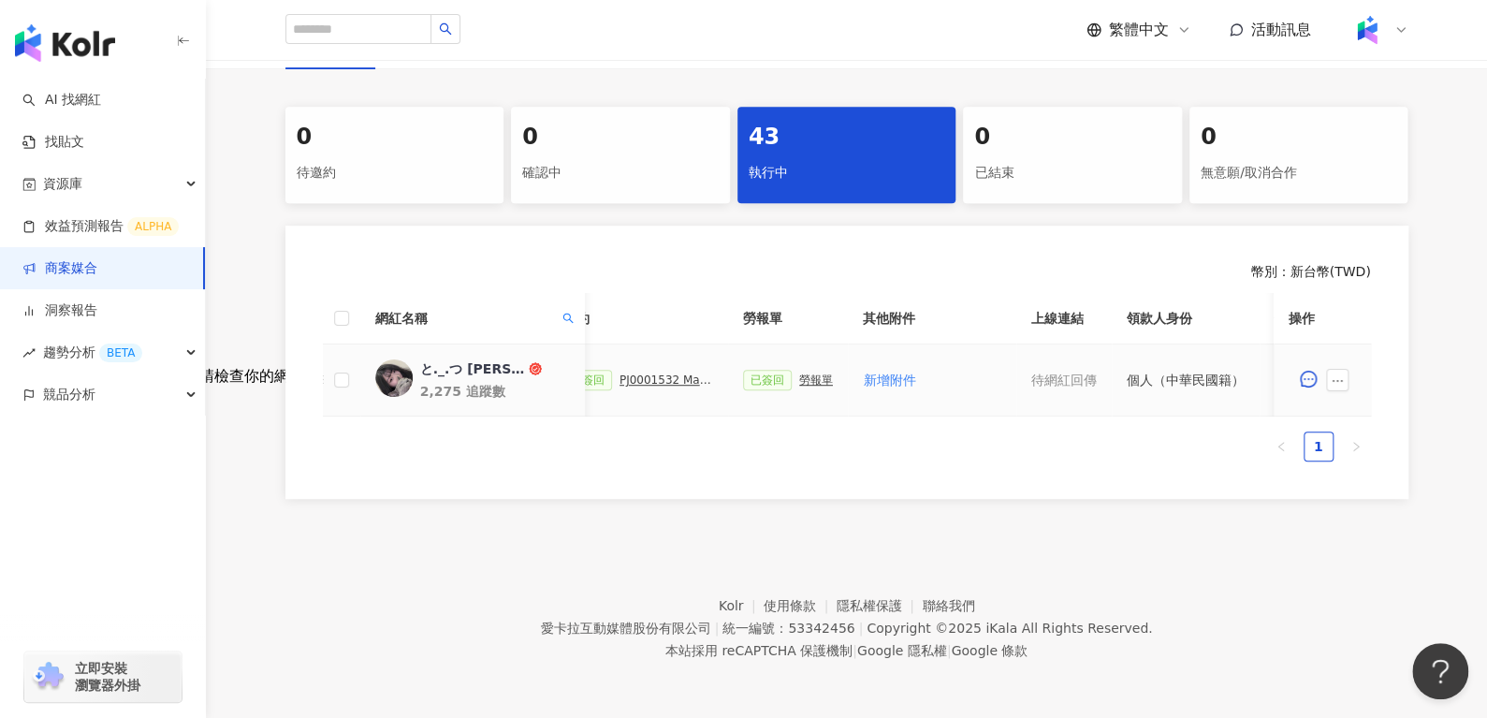
click at [803, 373] on div "勞報單" at bounding box center [816, 379] width 34 height 13
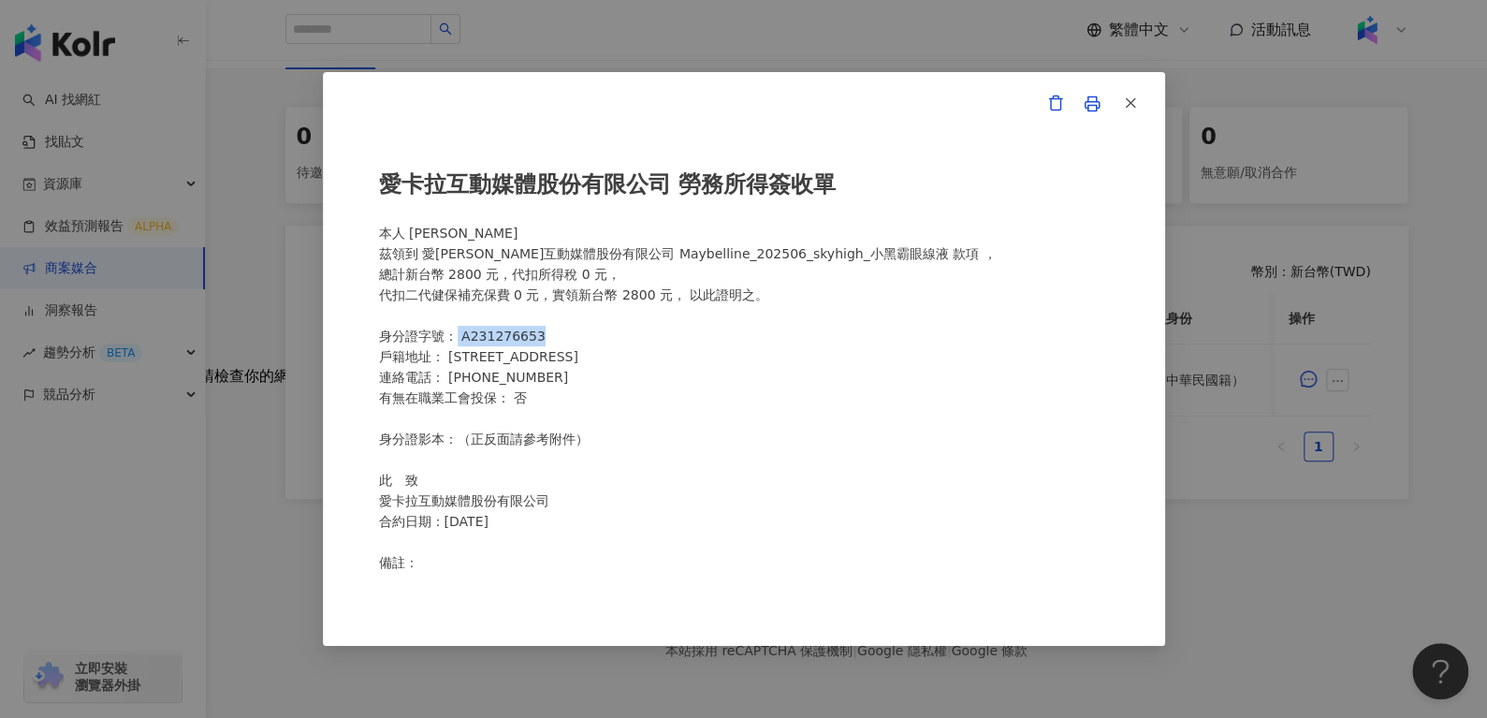
drag, startPoint x: 454, startPoint y: 344, endPoint x: 596, endPoint y: 342, distance: 142.3
click at [596, 342] on div "愛[PERSON_NAME]互動媒體股份有限公司 勞務所得簽收單 本人 [PERSON_NAME]領到 愛[PERSON_NAME]互動媒體股份有限公司 Ma…" at bounding box center [744, 359] width 730 height 425
click at [1134, 110] on icon "button" at bounding box center [1130, 103] width 17 height 17
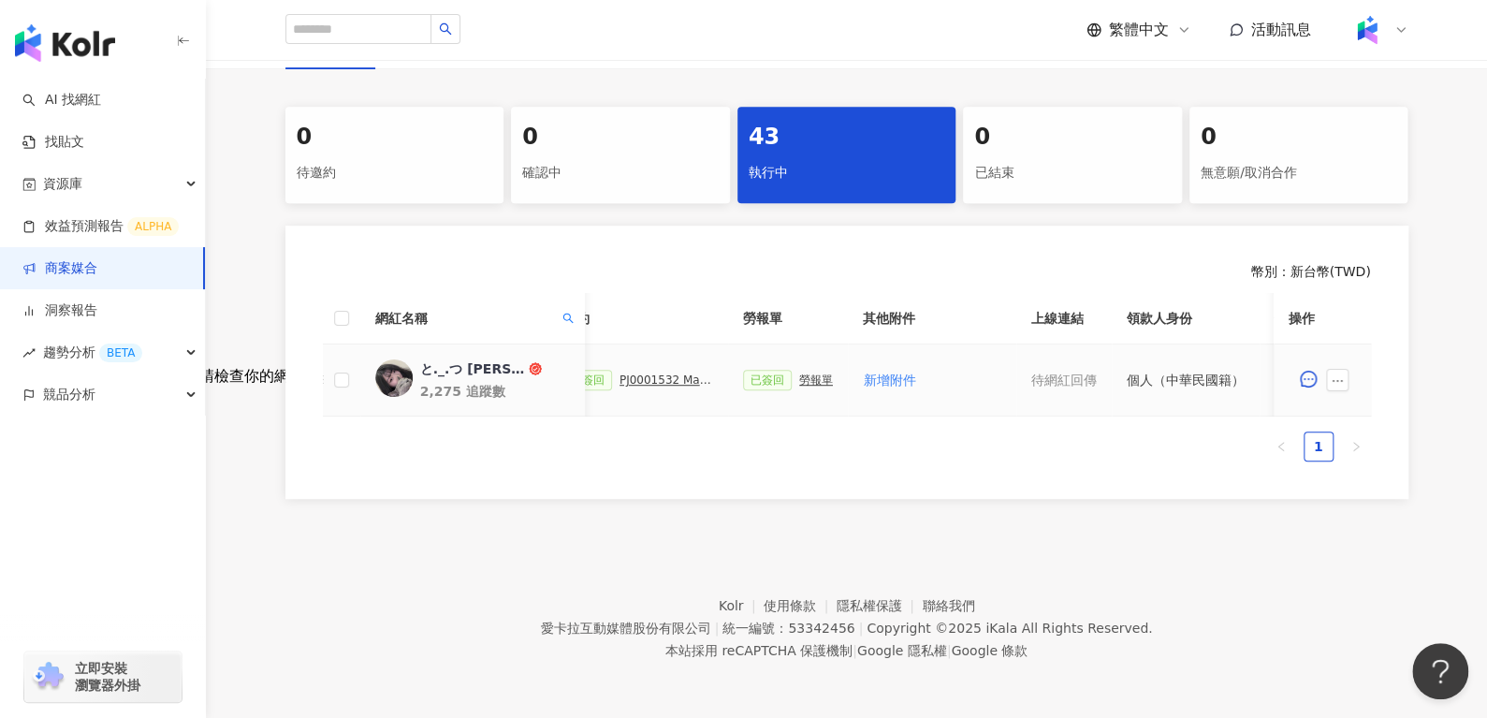
scroll to position [0, 810]
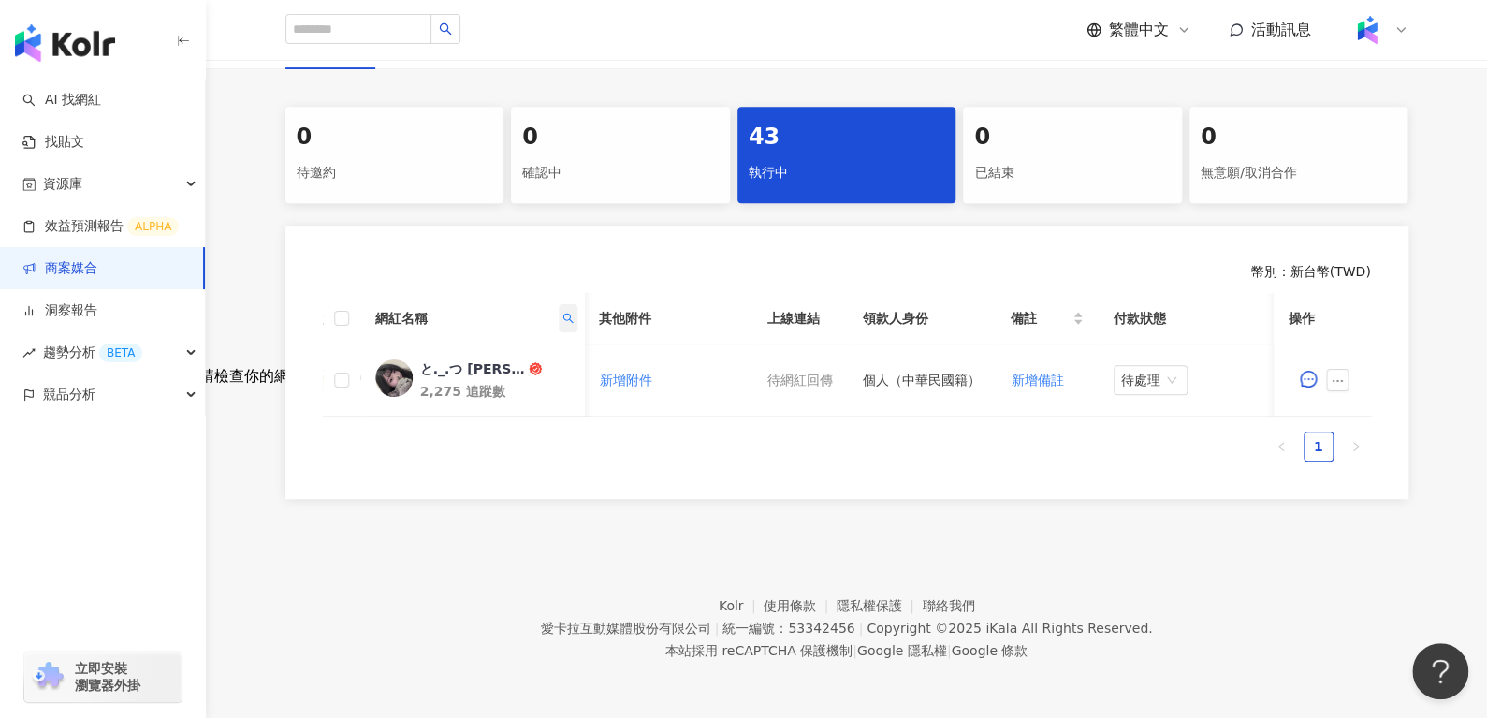
click at [565, 313] on icon "search" at bounding box center [567, 318] width 11 height 11
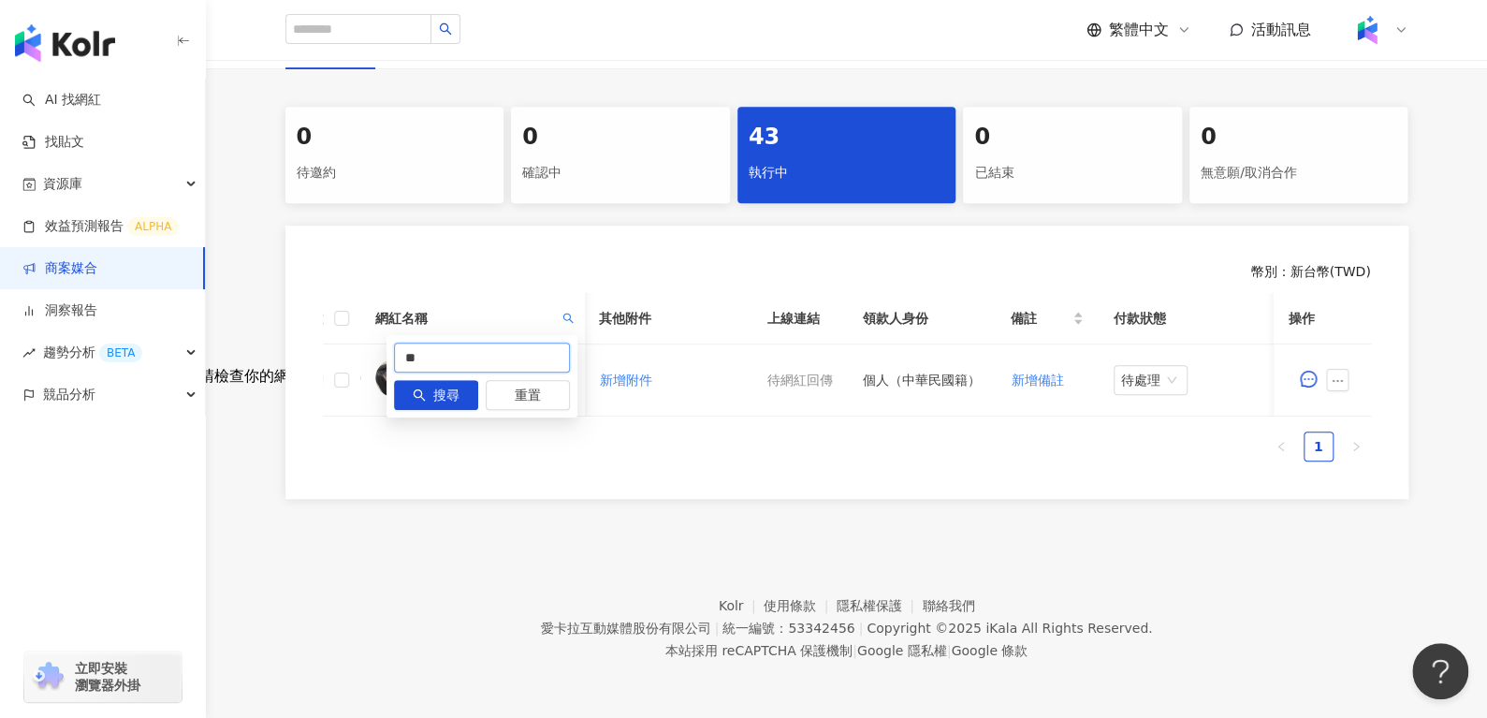
click at [505, 343] on input "**" at bounding box center [482, 358] width 176 height 30
type input "*"
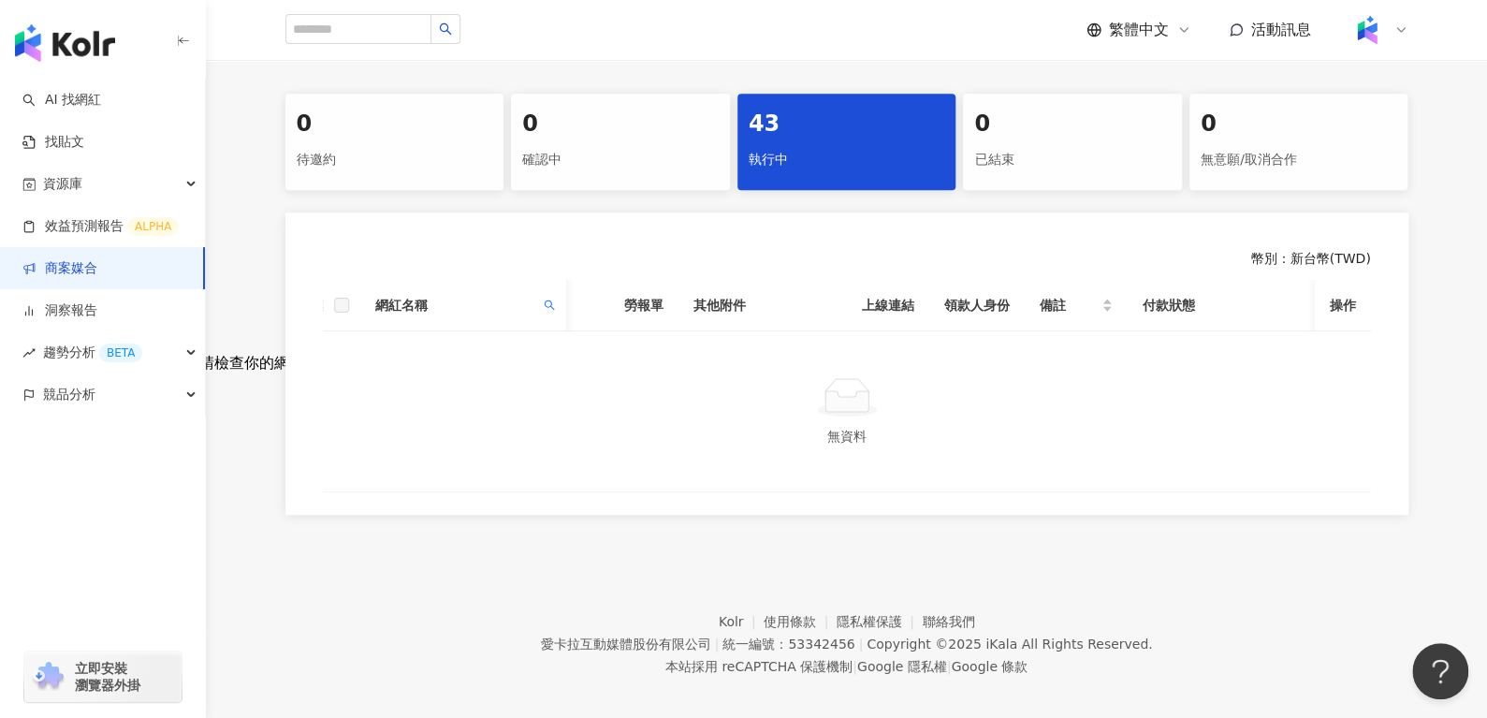
scroll to position [0, 563]
click at [543, 292] on span at bounding box center [548, 305] width 19 height 28
click at [496, 341] on input "*****" at bounding box center [463, 344] width 176 height 30
paste input "text"
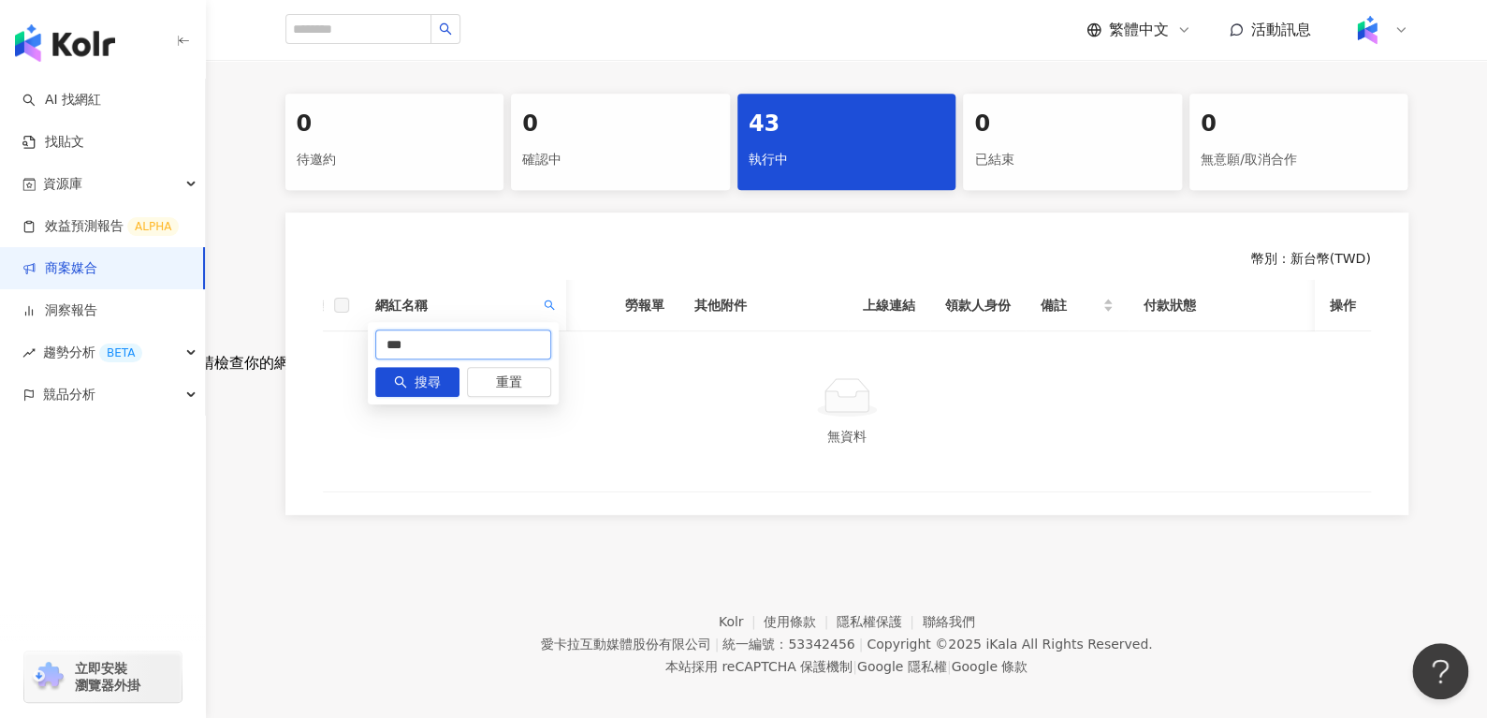
type input "***"
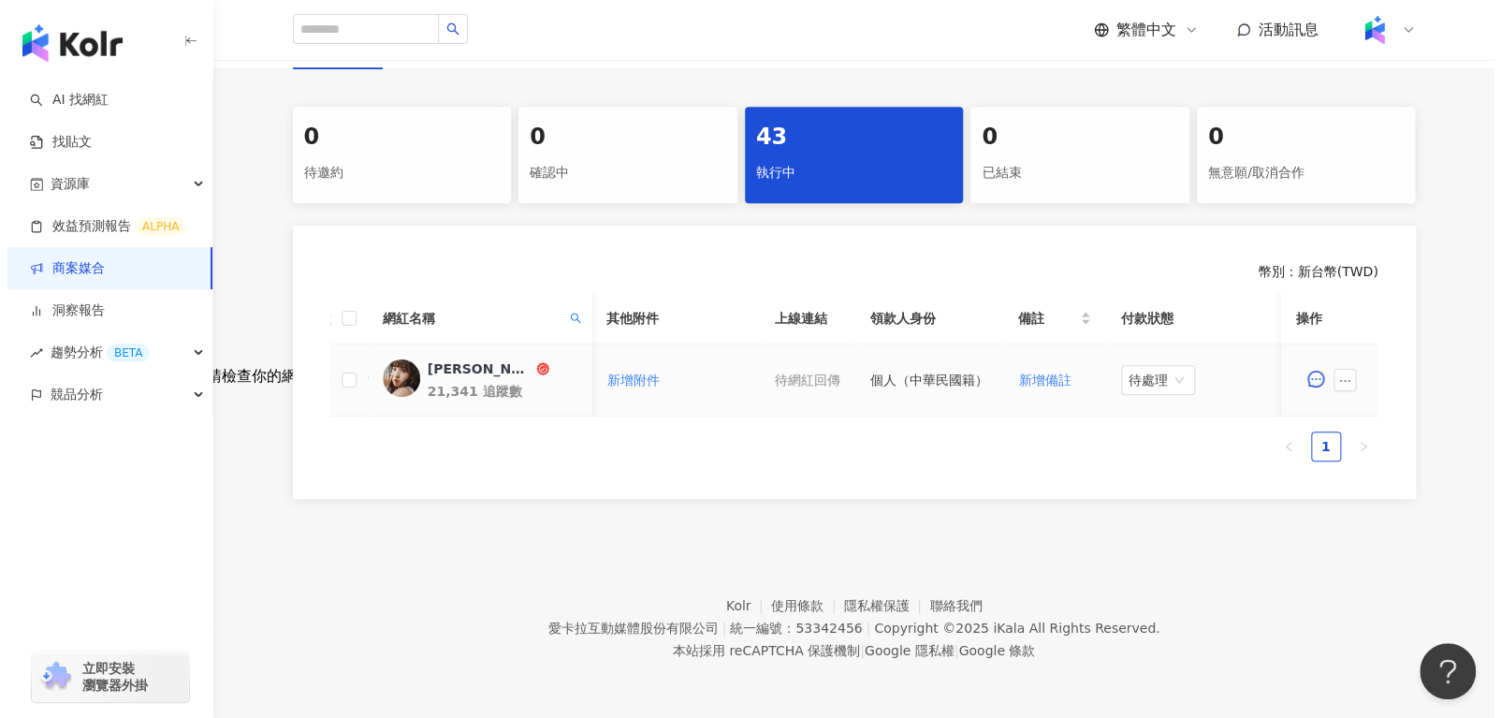
scroll to position [0, 809]
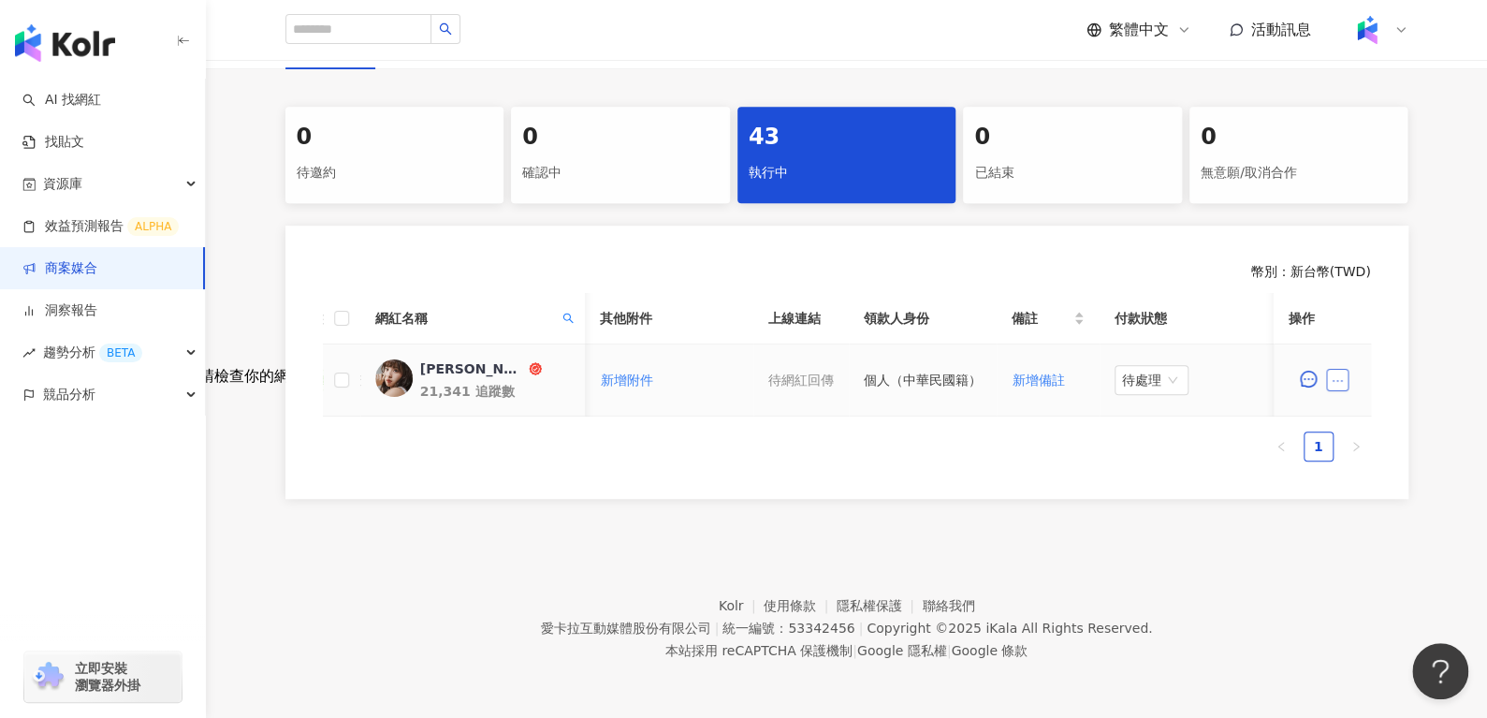
click at [1340, 374] on icon "ellipsis" at bounding box center [1337, 380] width 13 height 13
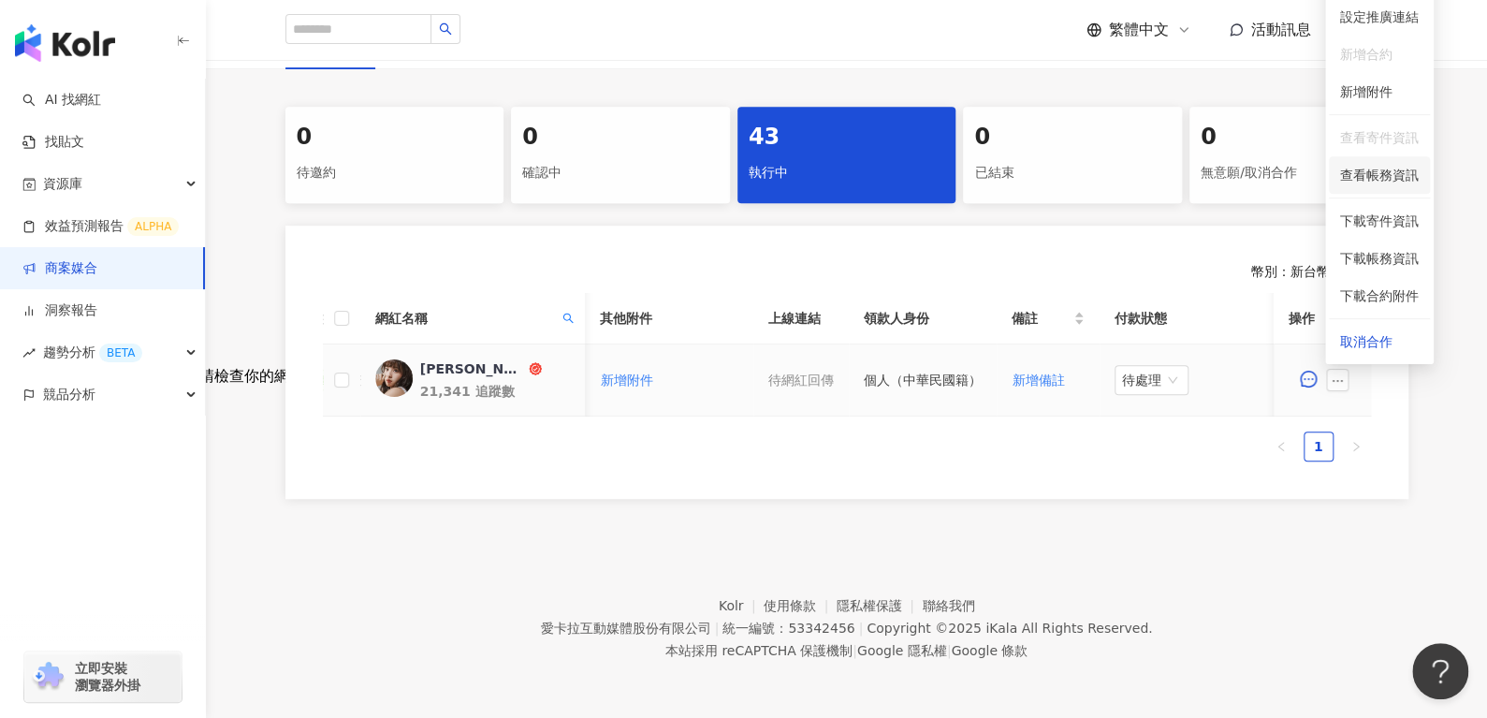
click at [1383, 168] on span "查看帳務資訊" at bounding box center [1379, 175] width 79 height 21
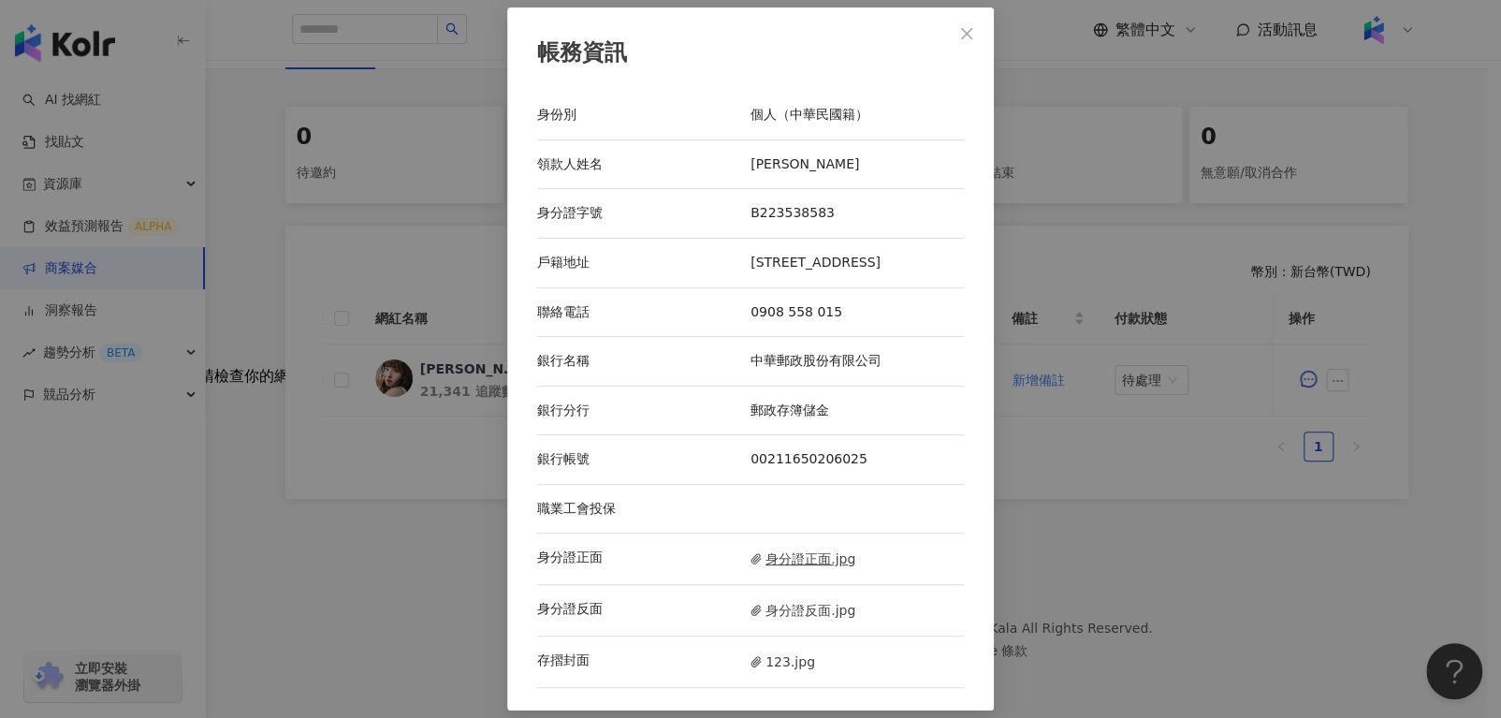
click at [779, 569] on span "身分證正面.jpg" at bounding box center [803, 559] width 105 height 21
click at [792, 613] on span "身分證反面.jpg" at bounding box center [803, 610] width 105 height 21
click at [795, 672] on span "123.jpg" at bounding box center [783, 661] width 65 height 21
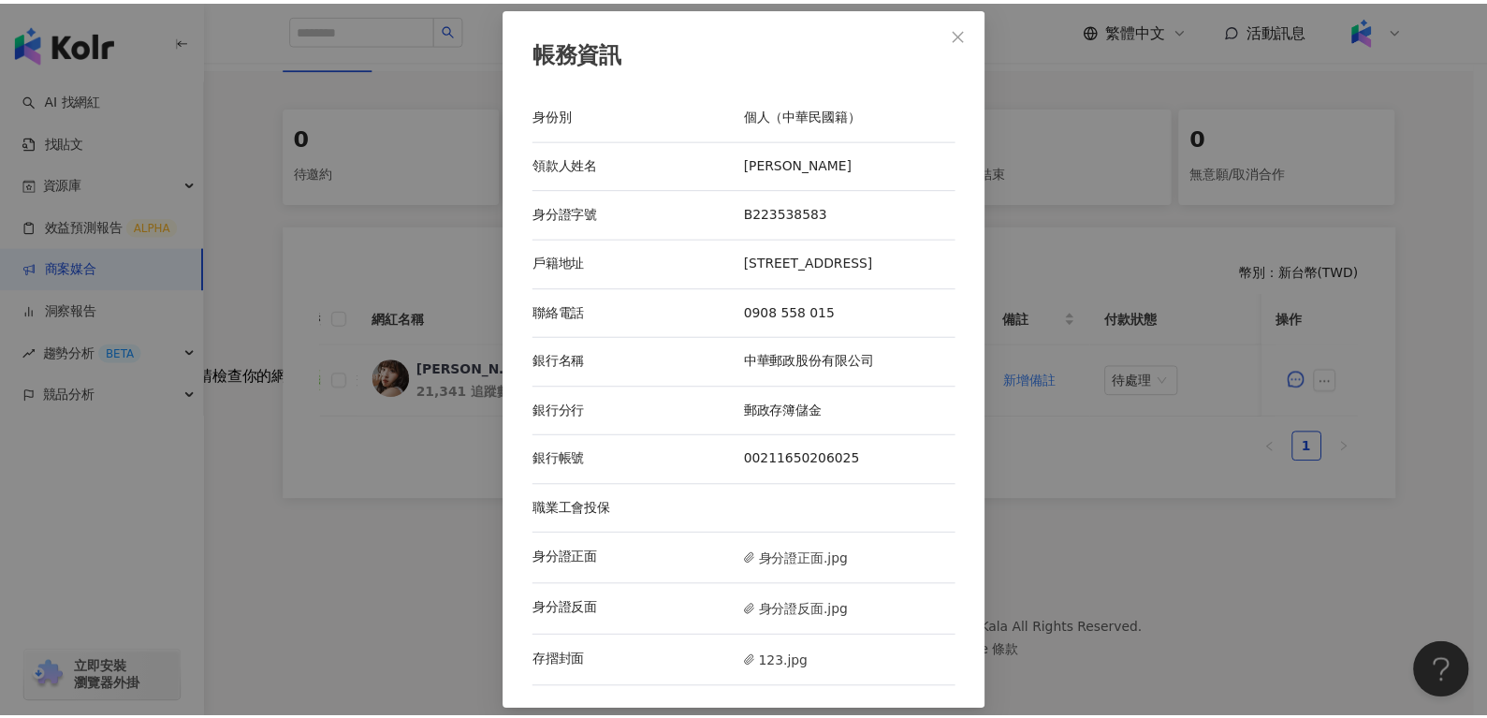
scroll to position [2, 0]
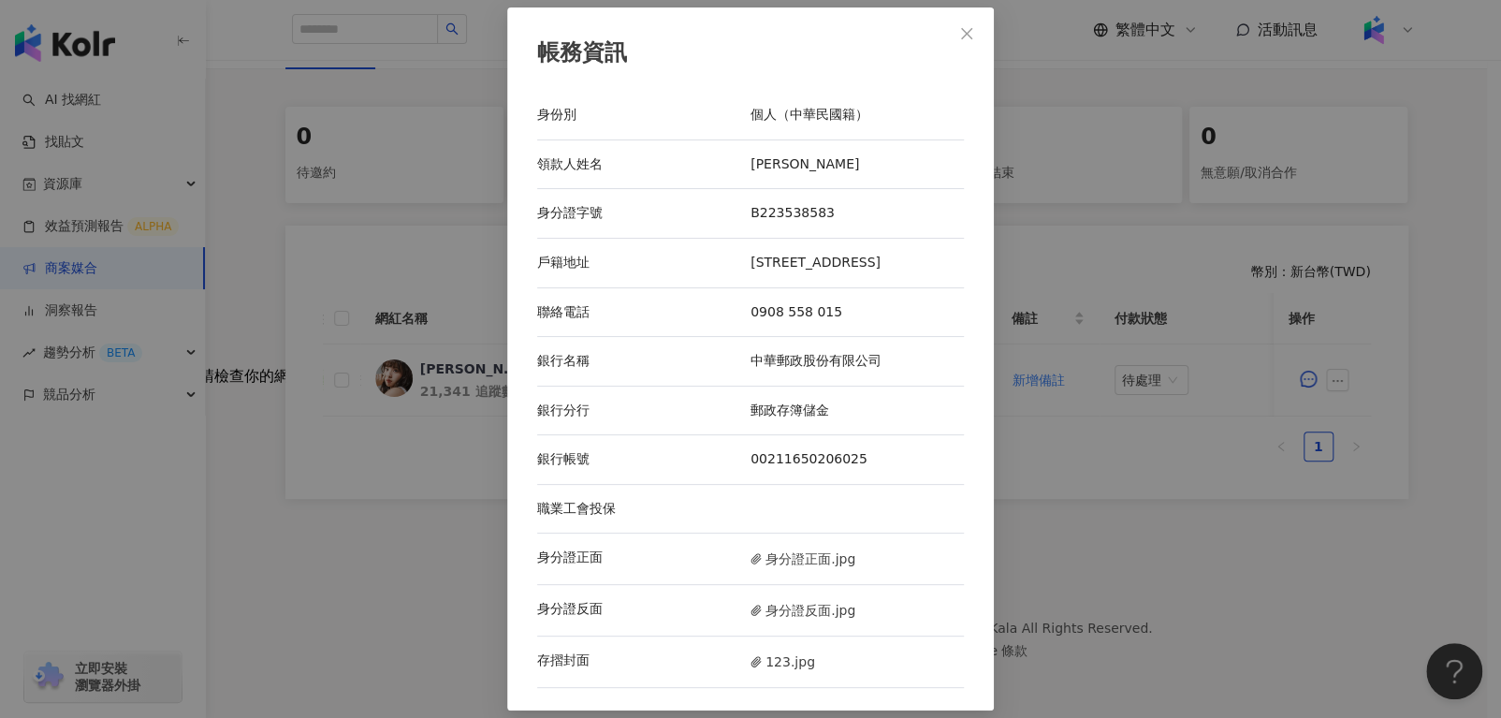
click at [941, 47] on div "帳務資訊" at bounding box center [750, 53] width 427 height 32
click at [966, 15] on button "Close" at bounding box center [966, 33] width 37 height 37
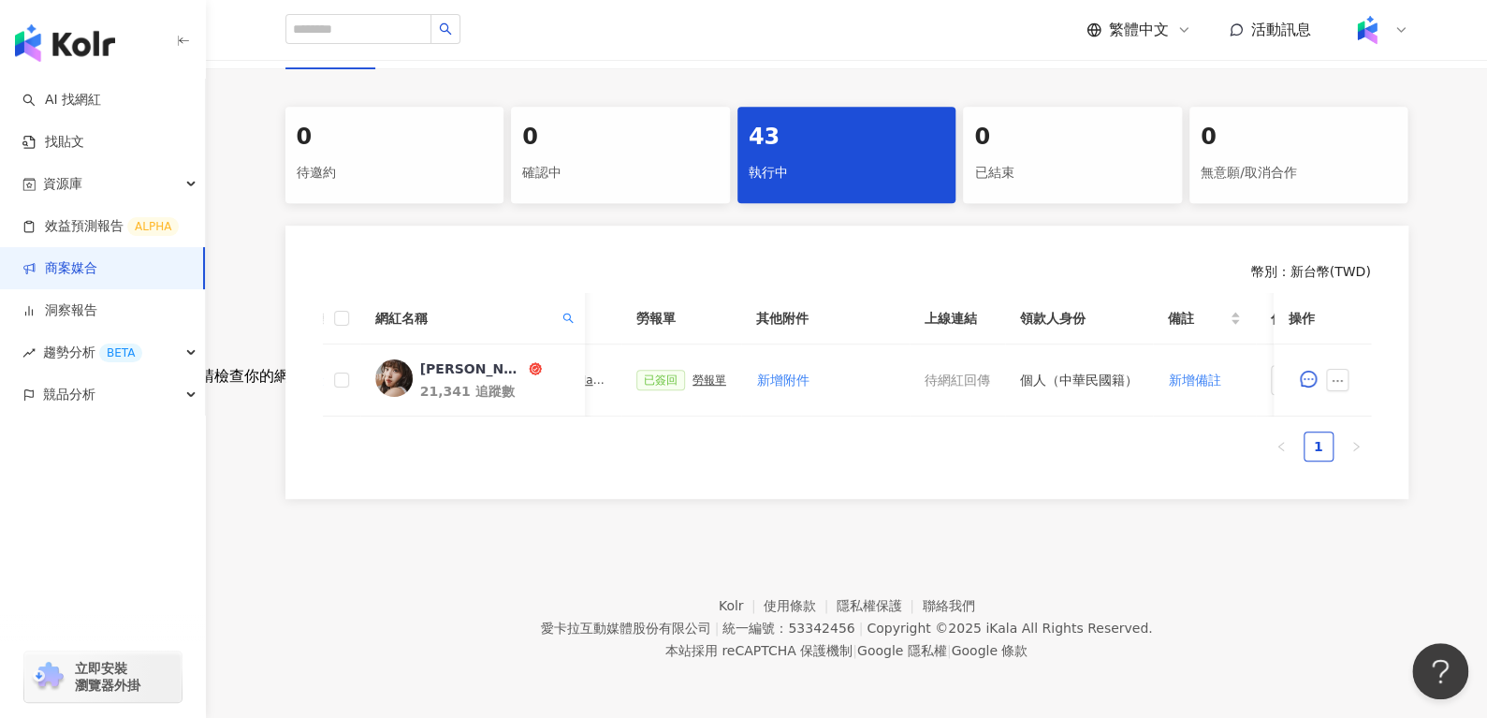
scroll to position [0, 650]
click at [705, 373] on div "勞報單" at bounding box center [712, 379] width 34 height 13
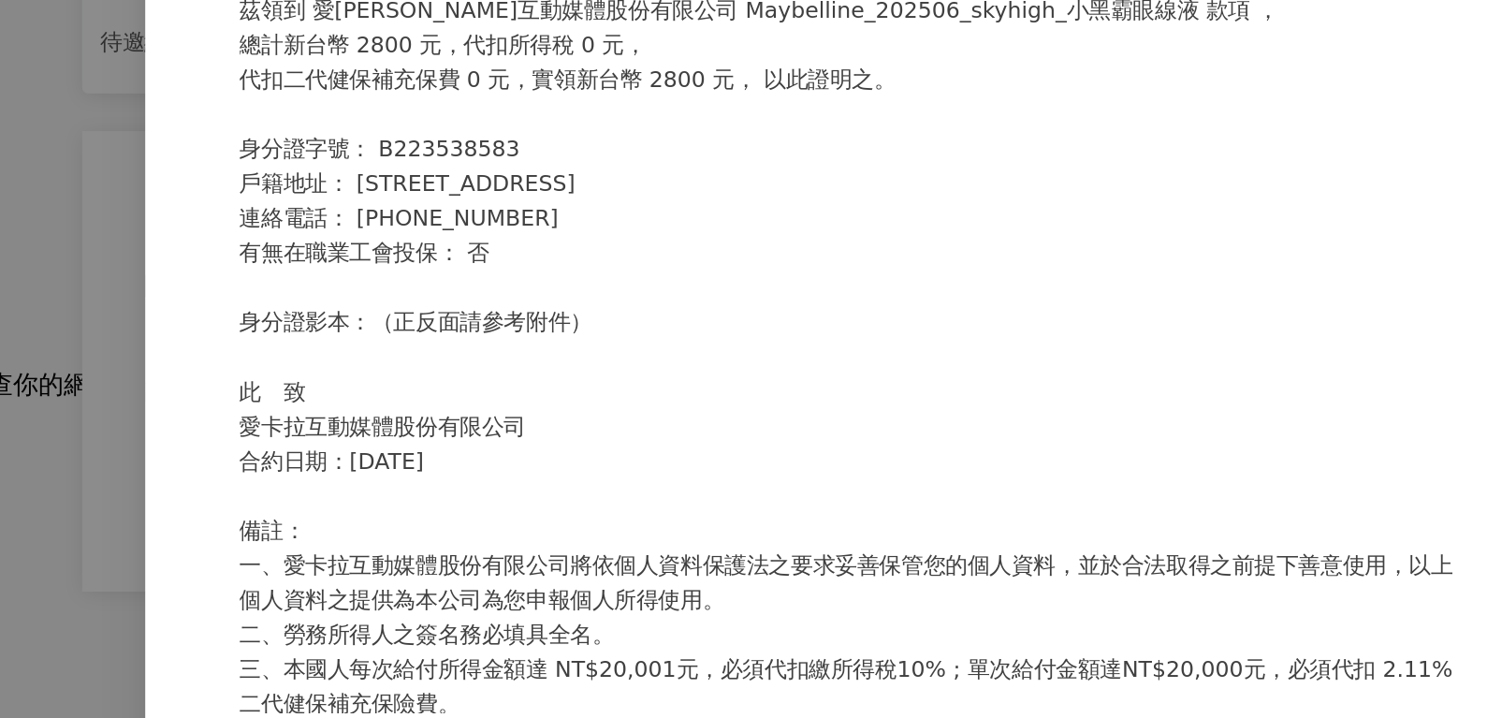
scroll to position [363, 0]
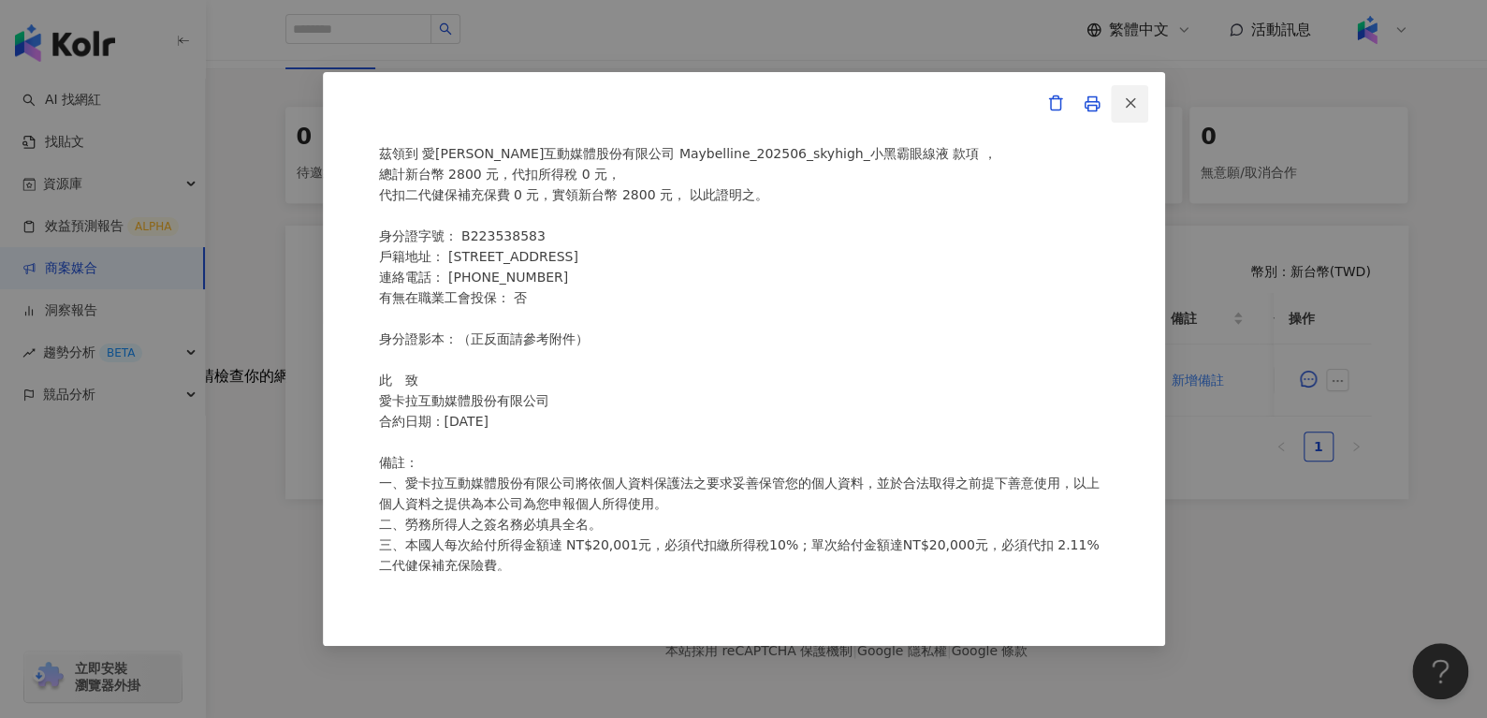
click at [1139, 99] on button "button" at bounding box center [1129, 103] width 37 height 37
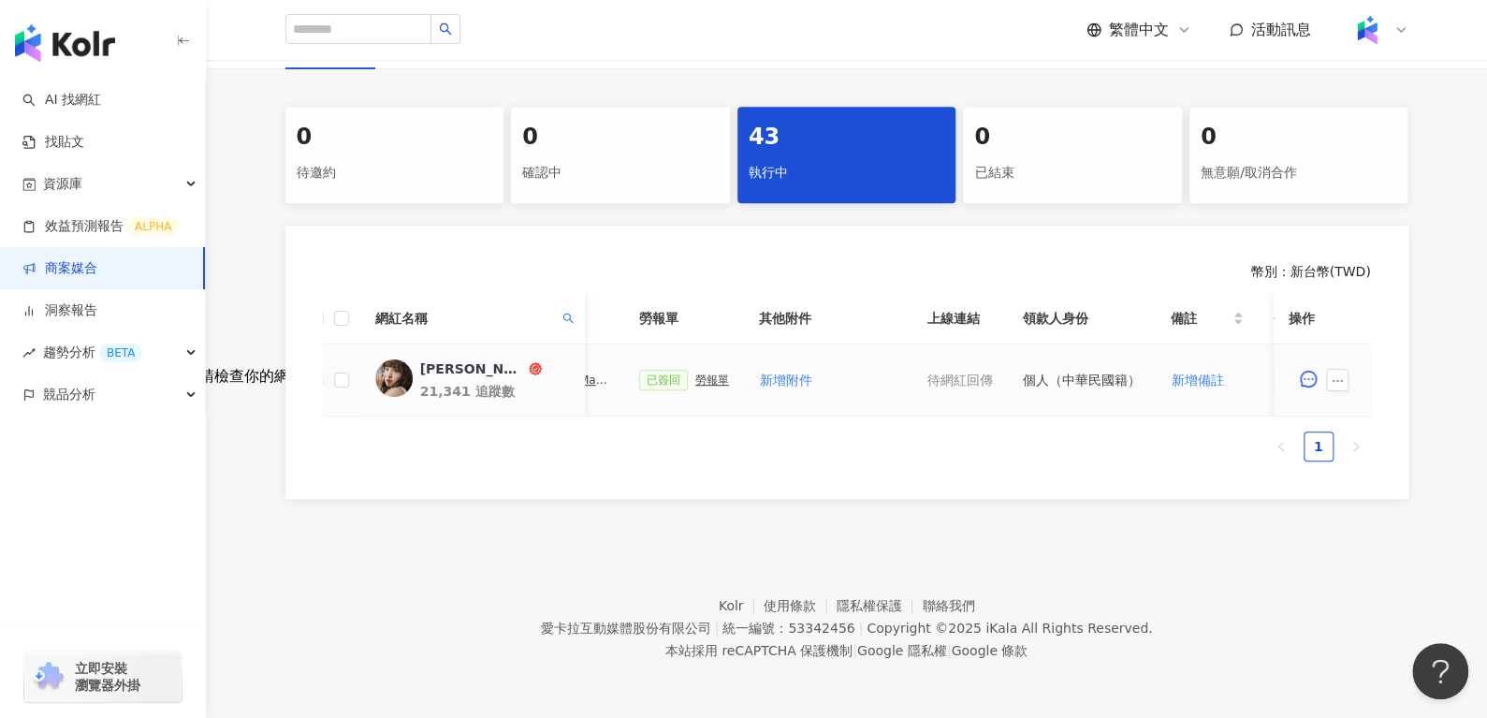
scroll to position [0, 522]
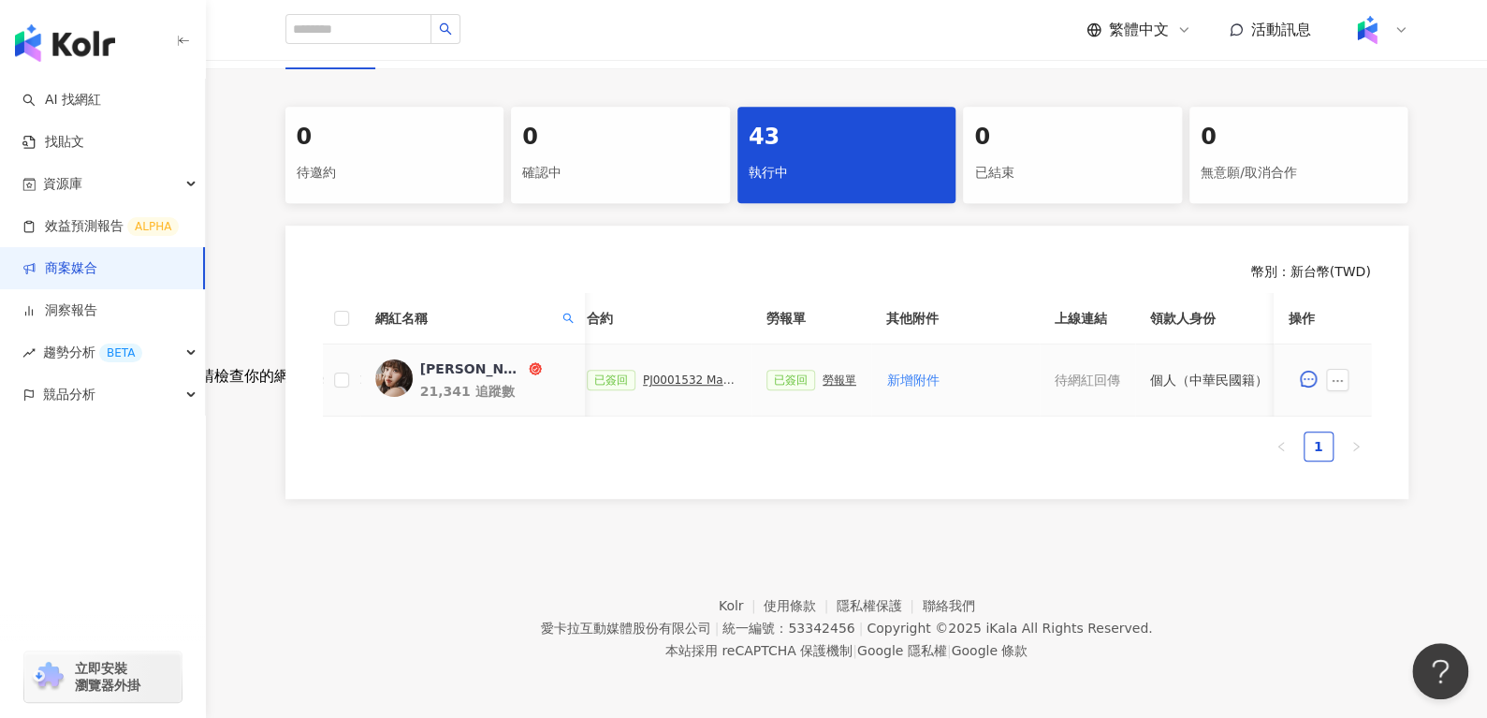
click at [662, 373] on div "PJ0001532 Maybelline_202506_skyhigh_小黑霸眼線液_萊雅合作備忘錄" at bounding box center [690, 379] width 94 height 13
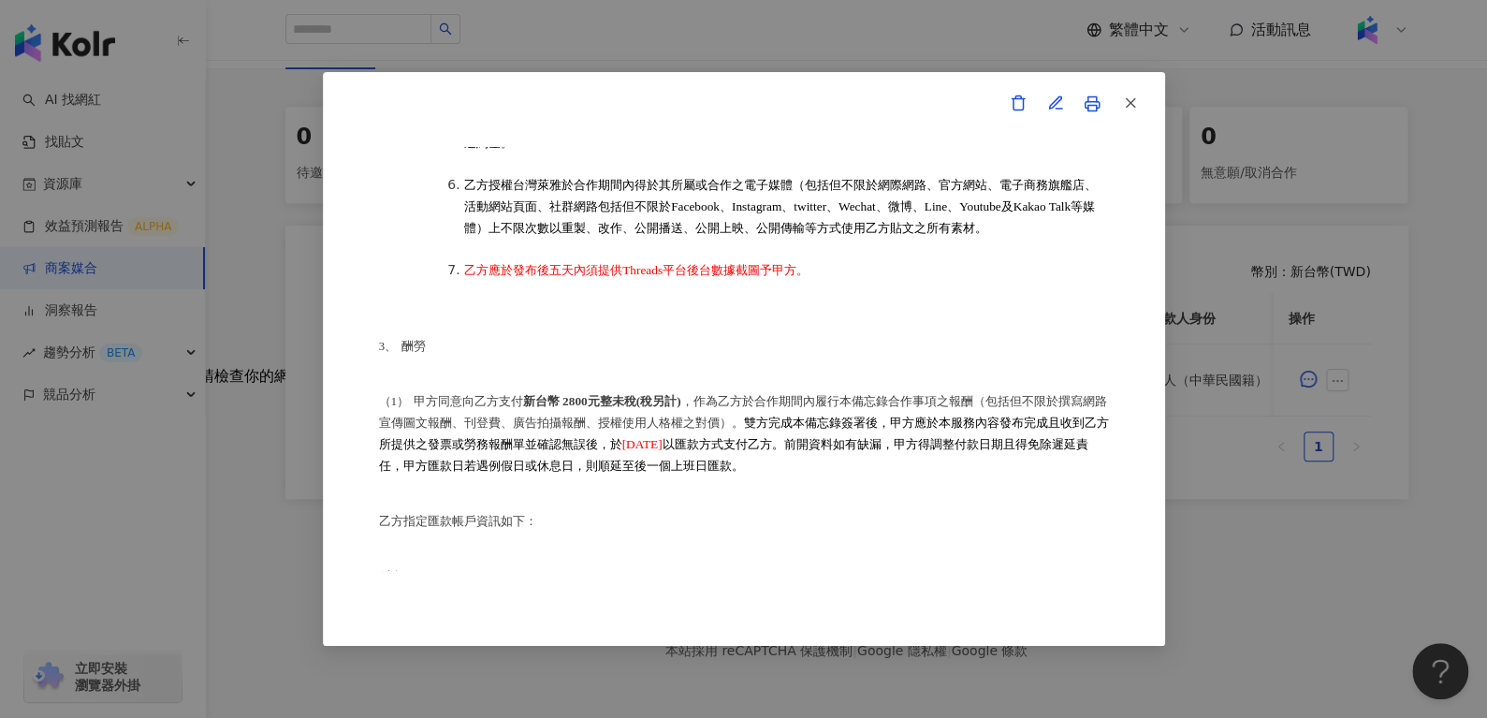
scroll to position [831, 0]
click at [1135, 103] on icon "button" at bounding box center [1130, 103] width 17 height 17
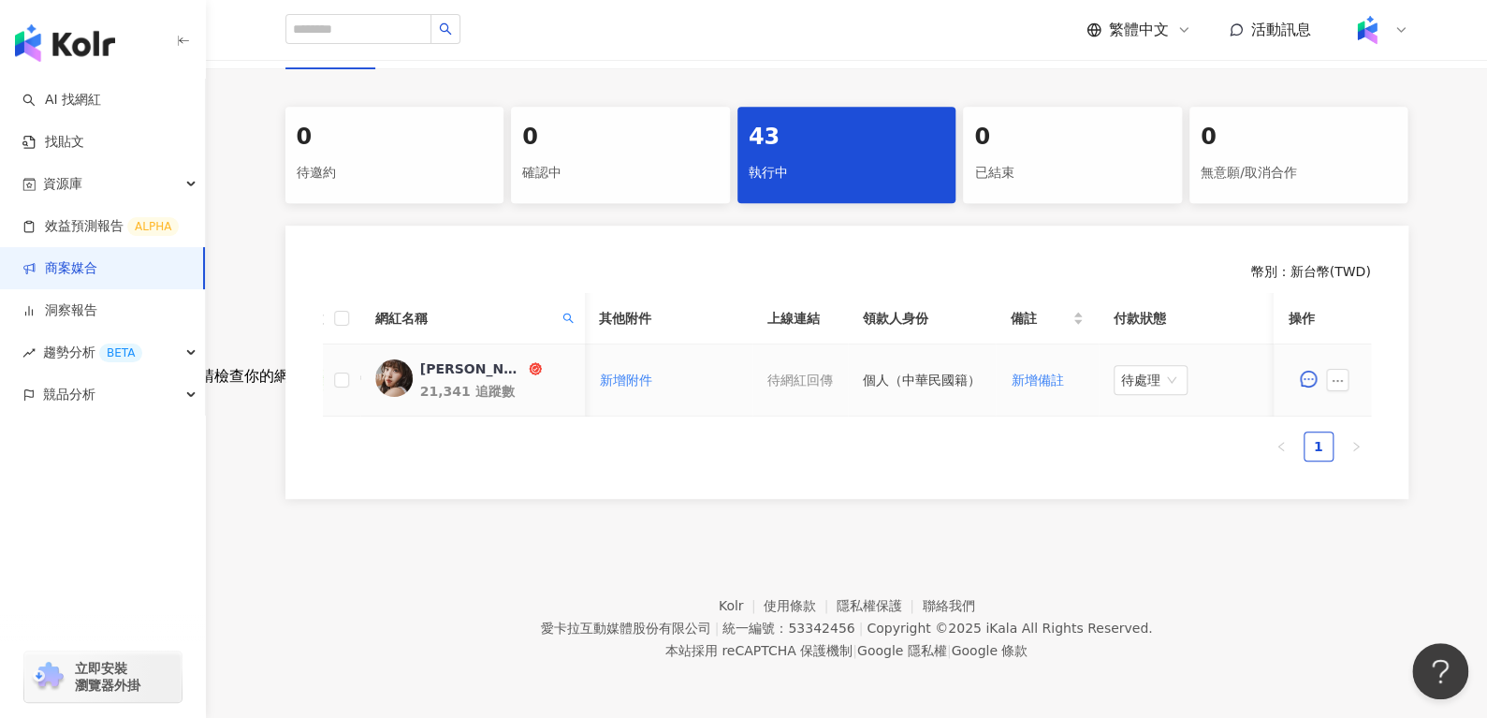
scroll to position [0, 810]
click at [1123, 366] on span "待處理" at bounding box center [1150, 380] width 59 height 28
click at [1144, 440] on div "處理中" at bounding box center [1142, 449] width 52 height 21
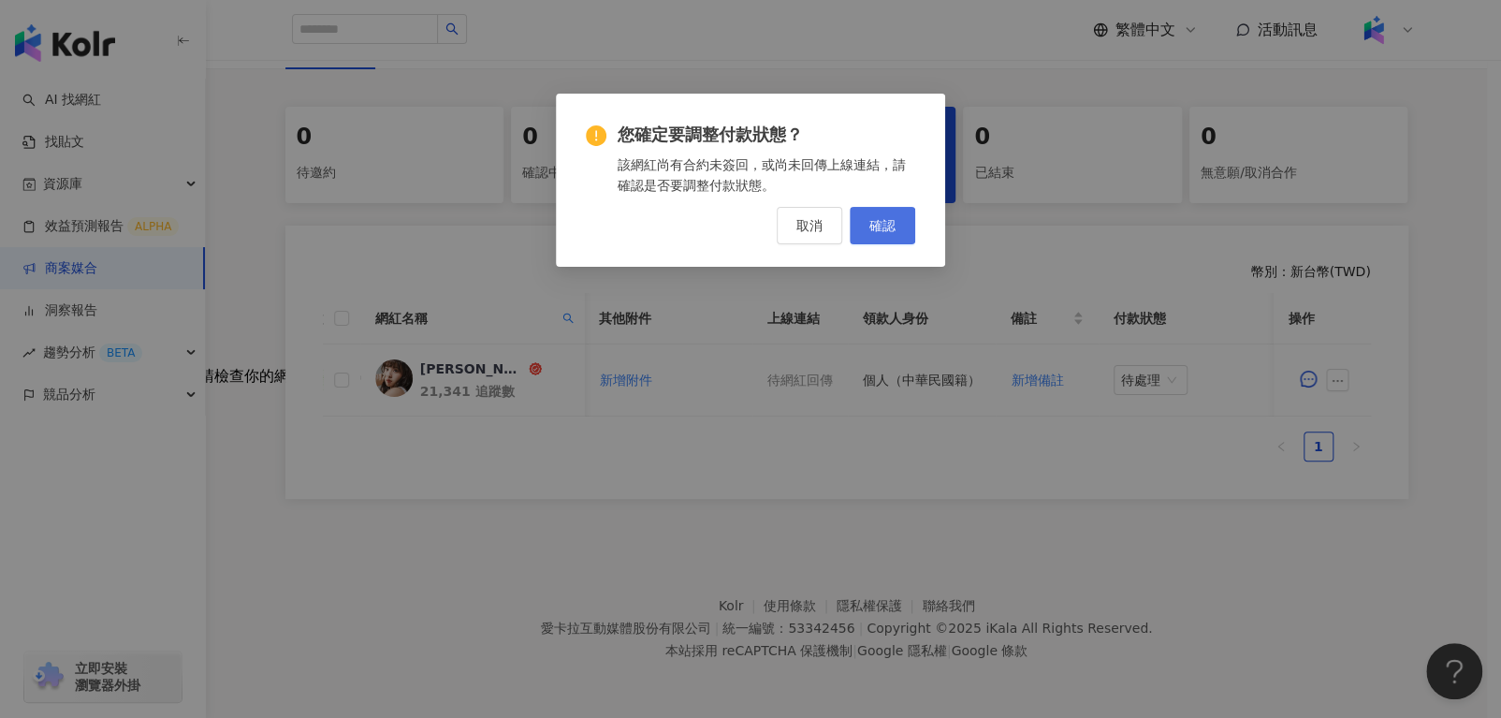
click at [889, 238] on button "確認" at bounding box center [883, 225] width 66 height 37
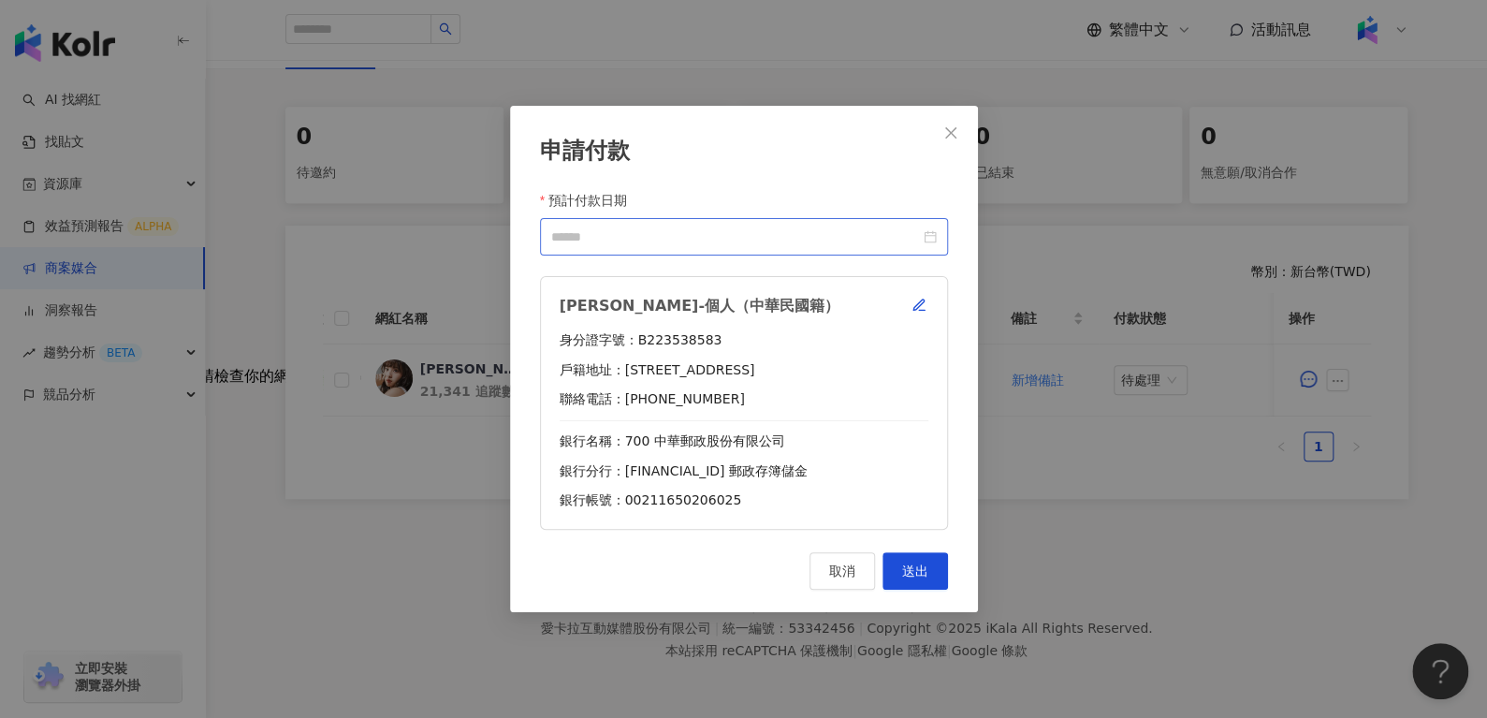
click at [931, 234] on div at bounding box center [744, 237] width 386 height 21
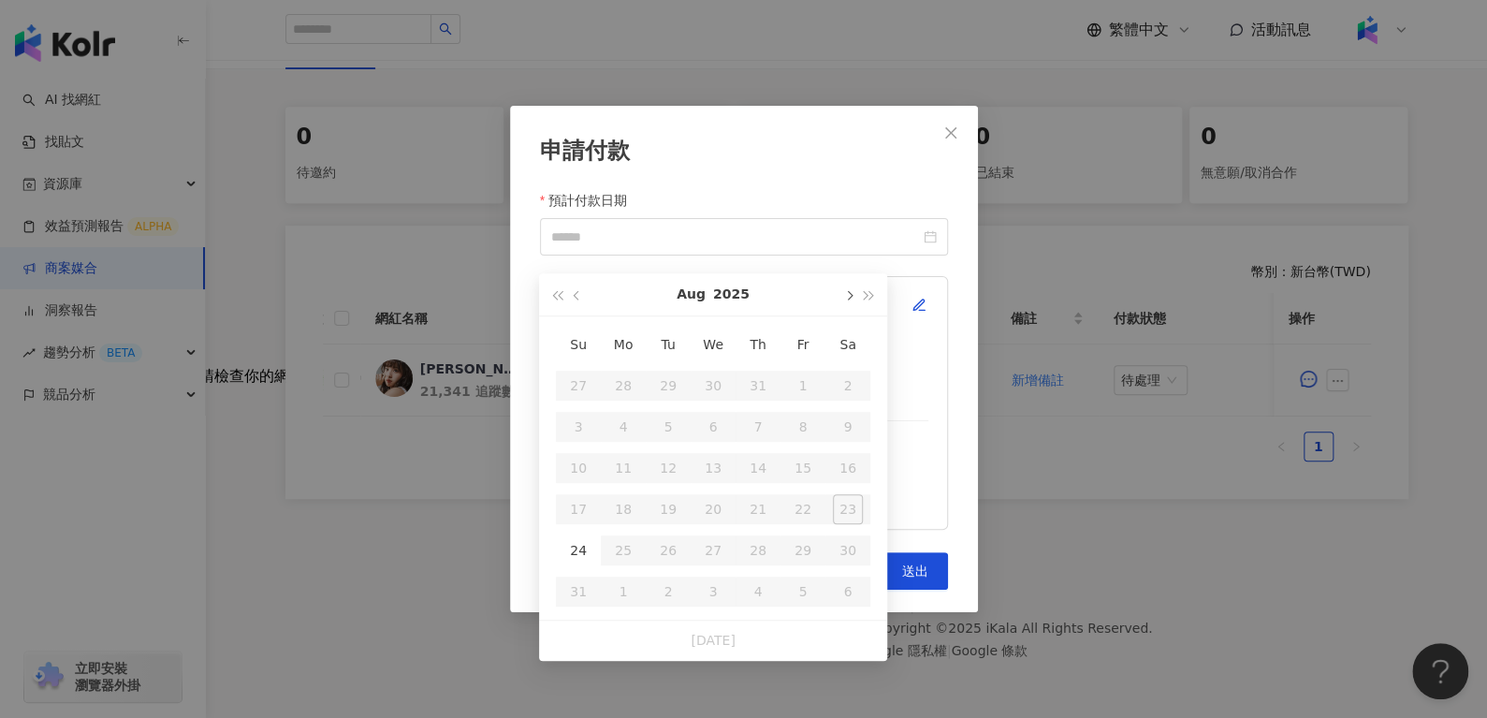
click at [848, 291] on span "button" at bounding box center [847, 295] width 9 height 9
type input "**********"
click at [704, 412] on div "10" at bounding box center [713, 427] width 30 height 30
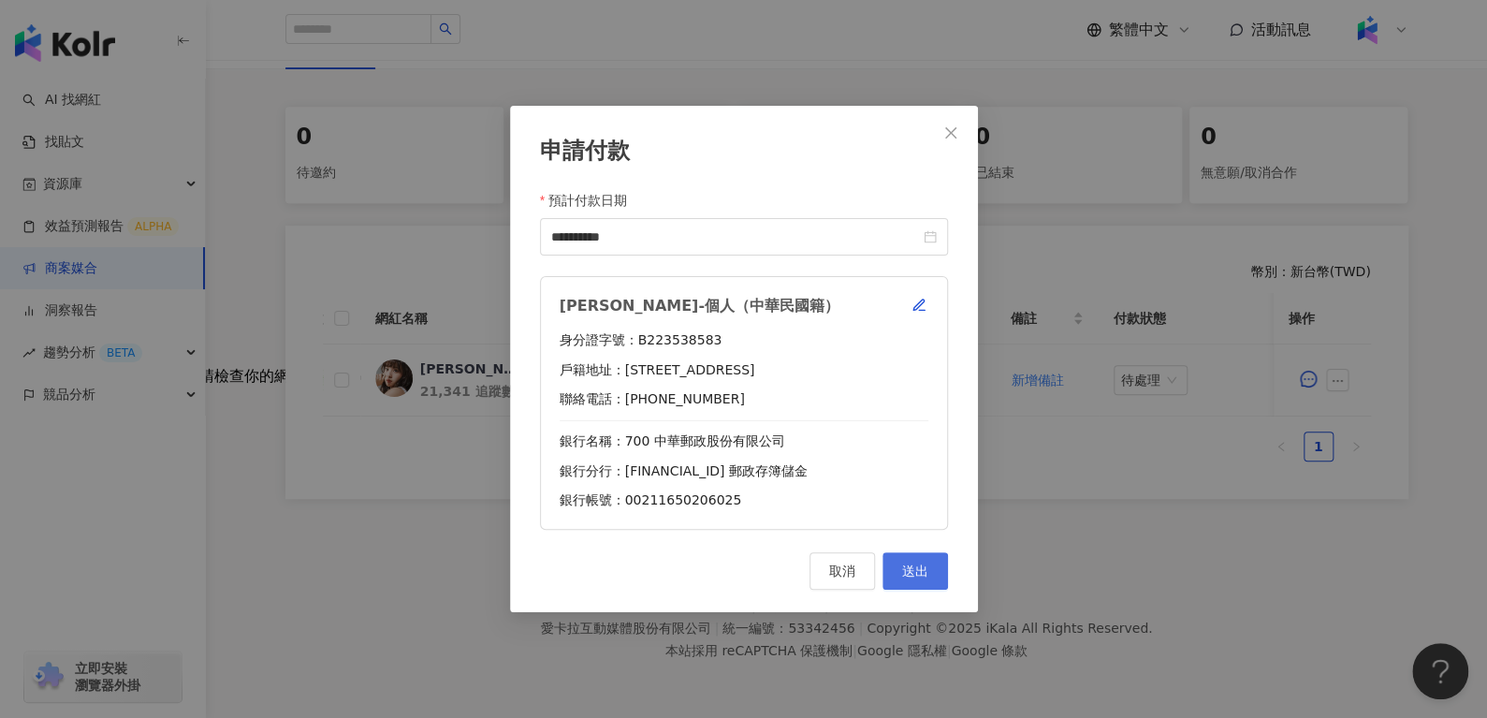
click at [901, 553] on button "送出" at bounding box center [916, 570] width 66 height 37
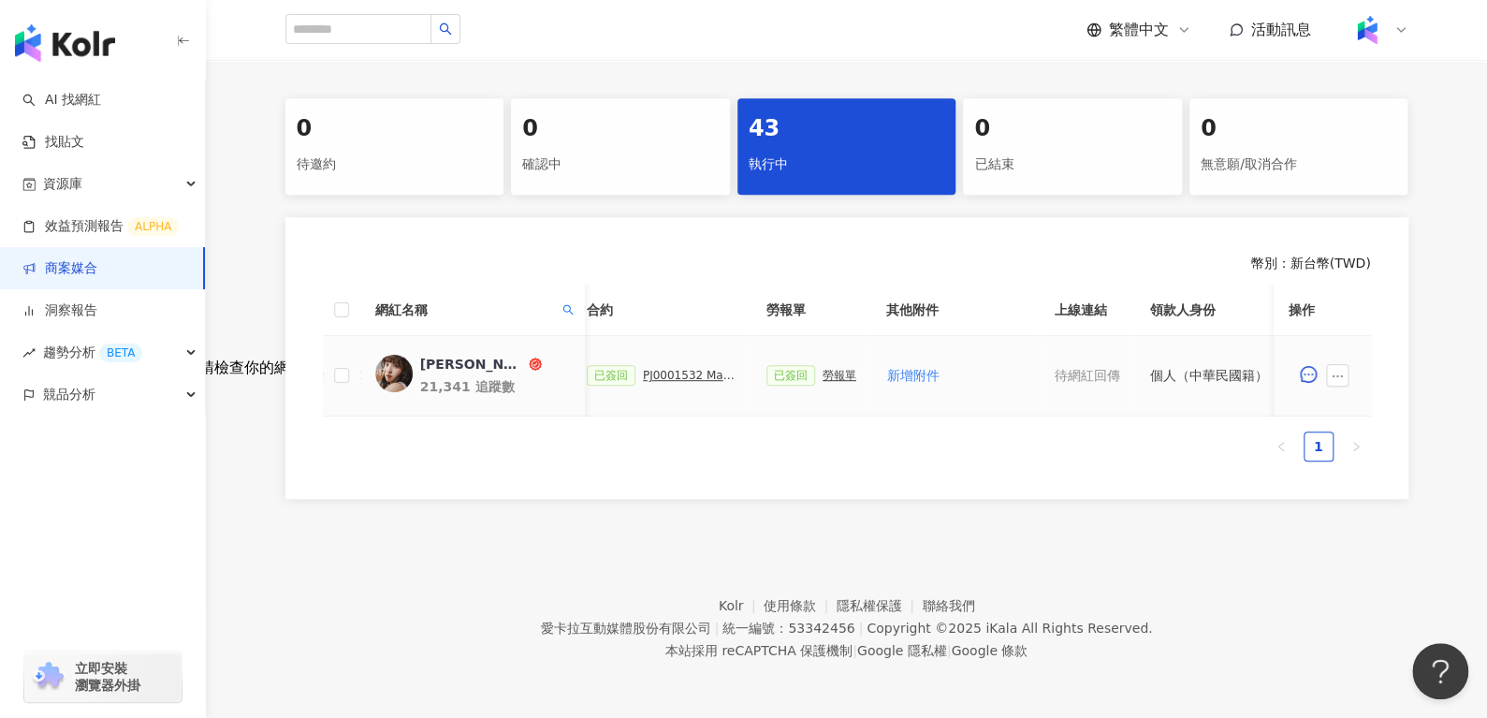
scroll to position [0, 521]
click at [824, 369] on div "勞報單" at bounding box center [841, 375] width 34 height 13
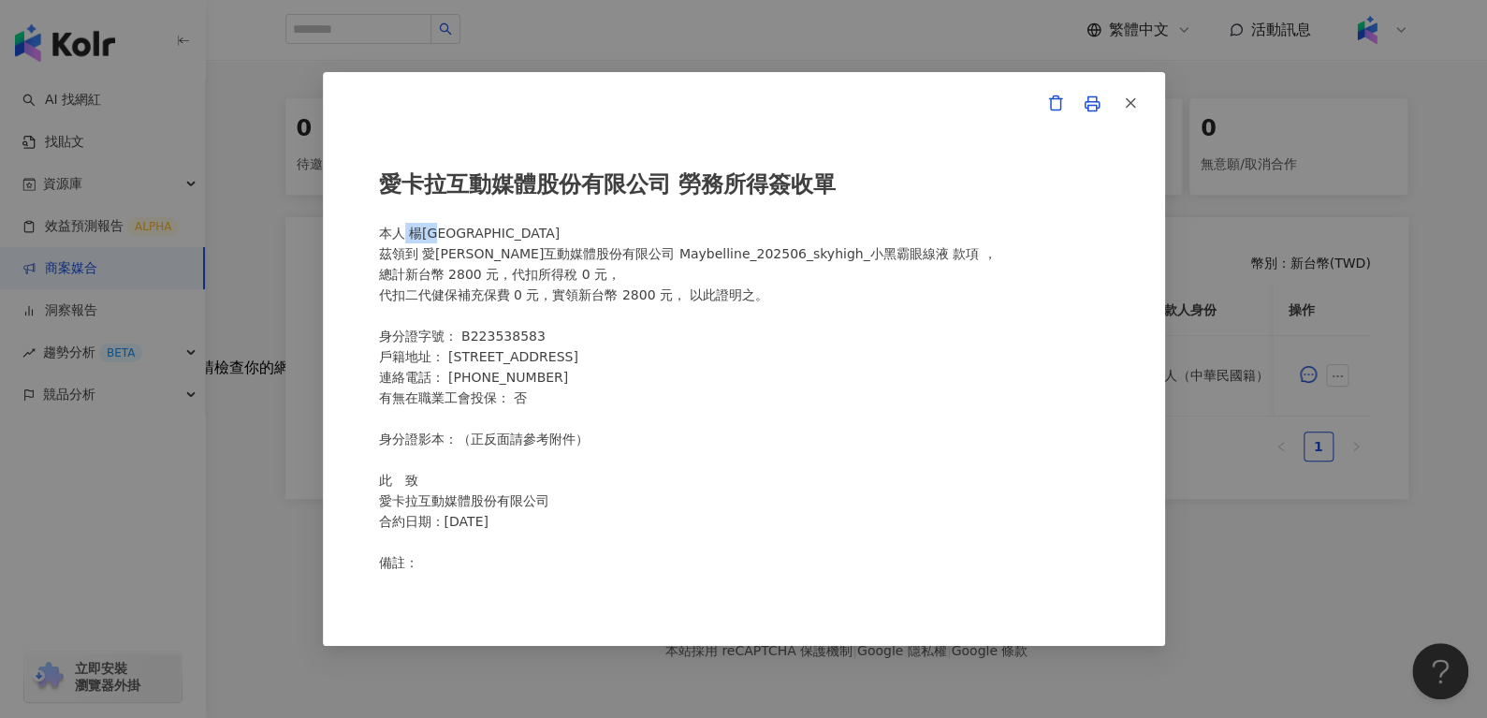
drag, startPoint x: 404, startPoint y: 232, endPoint x: 473, endPoint y: 232, distance: 68.3
click at [473, 232] on div "愛[PERSON_NAME]互動媒體股份有限公司 勞務所得簽收單 本人 [PERSON_NAME]羽 茲領到 愛[PERSON_NAME]互動媒體股份有限公司…" at bounding box center [744, 359] width 730 height 425
drag, startPoint x: 1130, startPoint y: 108, endPoint x: 1134, endPoint y: 98, distance: 10.5
click at [1134, 98] on icon "button" at bounding box center [1130, 103] width 17 height 17
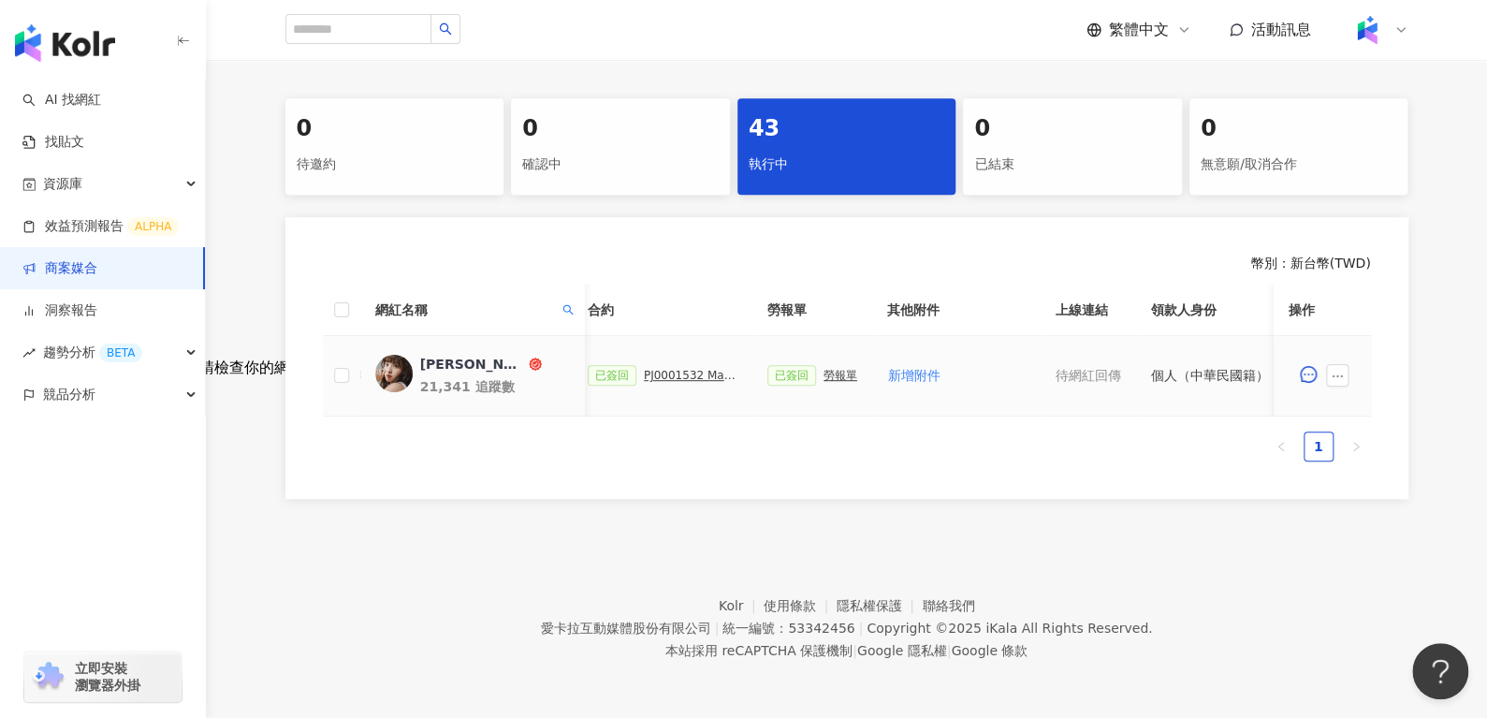
click at [659, 369] on div "PJ0001532 Maybelline_202506_skyhigh_小黑霸眼線液_萊雅合作備忘錄" at bounding box center [691, 375] width 94 height 13
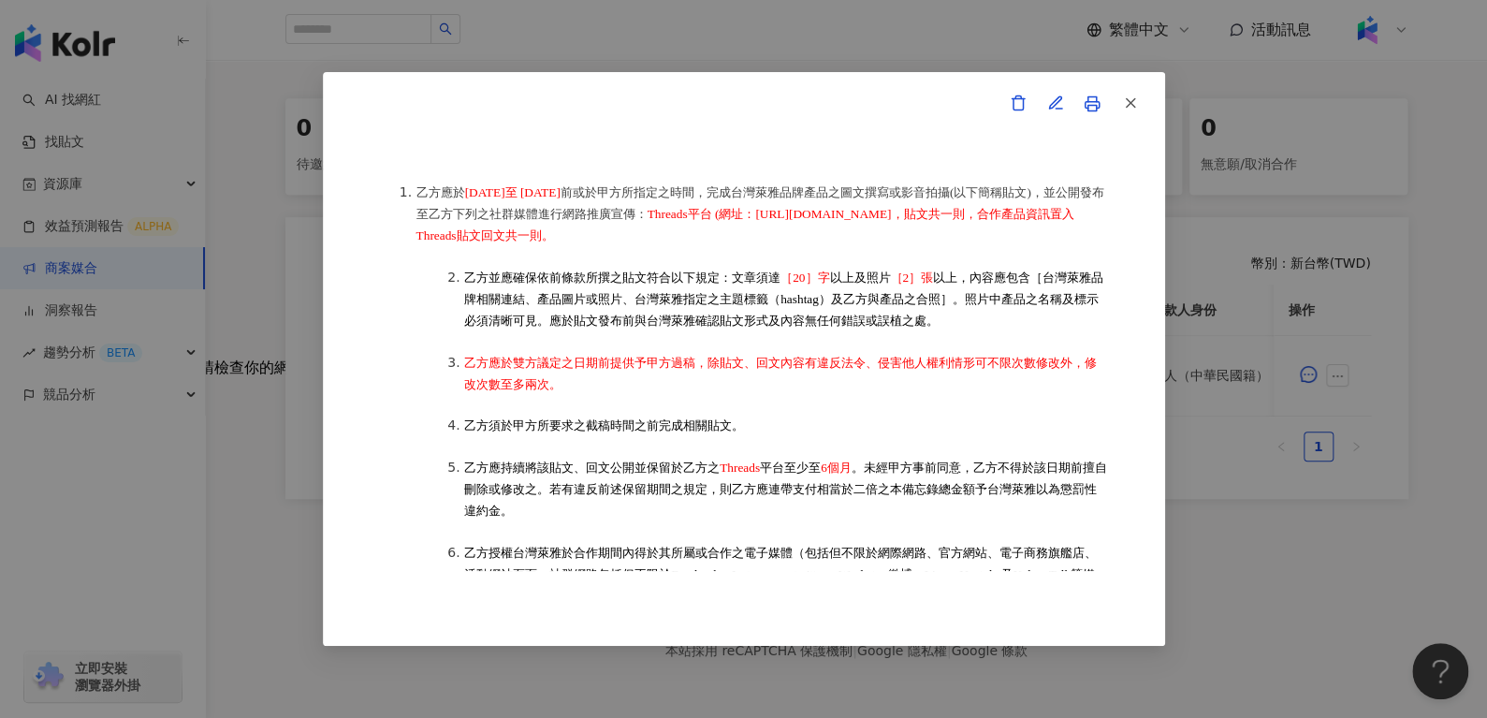
scroll to position [461, 0]
click at [1116, 104] on button "button" at bounding box center [1129, 103] width 37 height 37
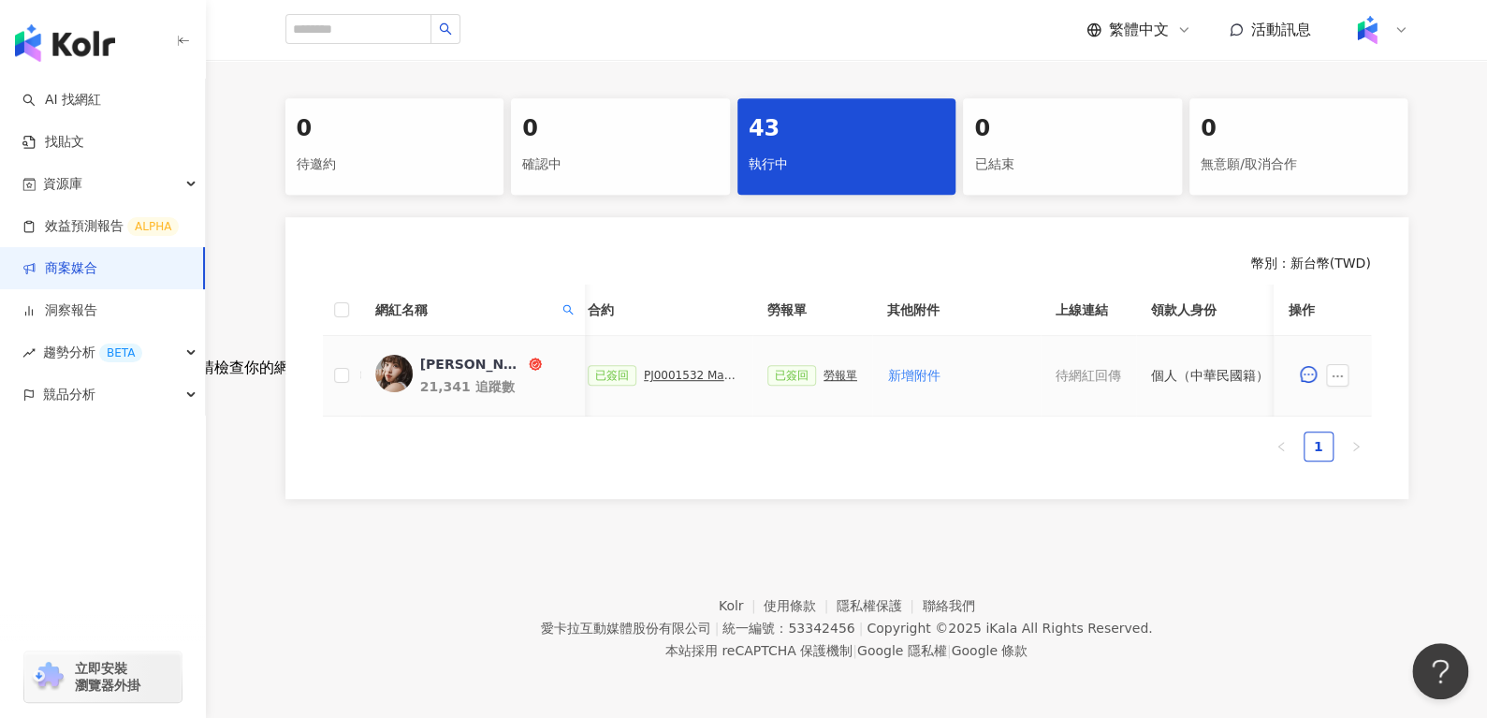
scroll to position [0, 810]
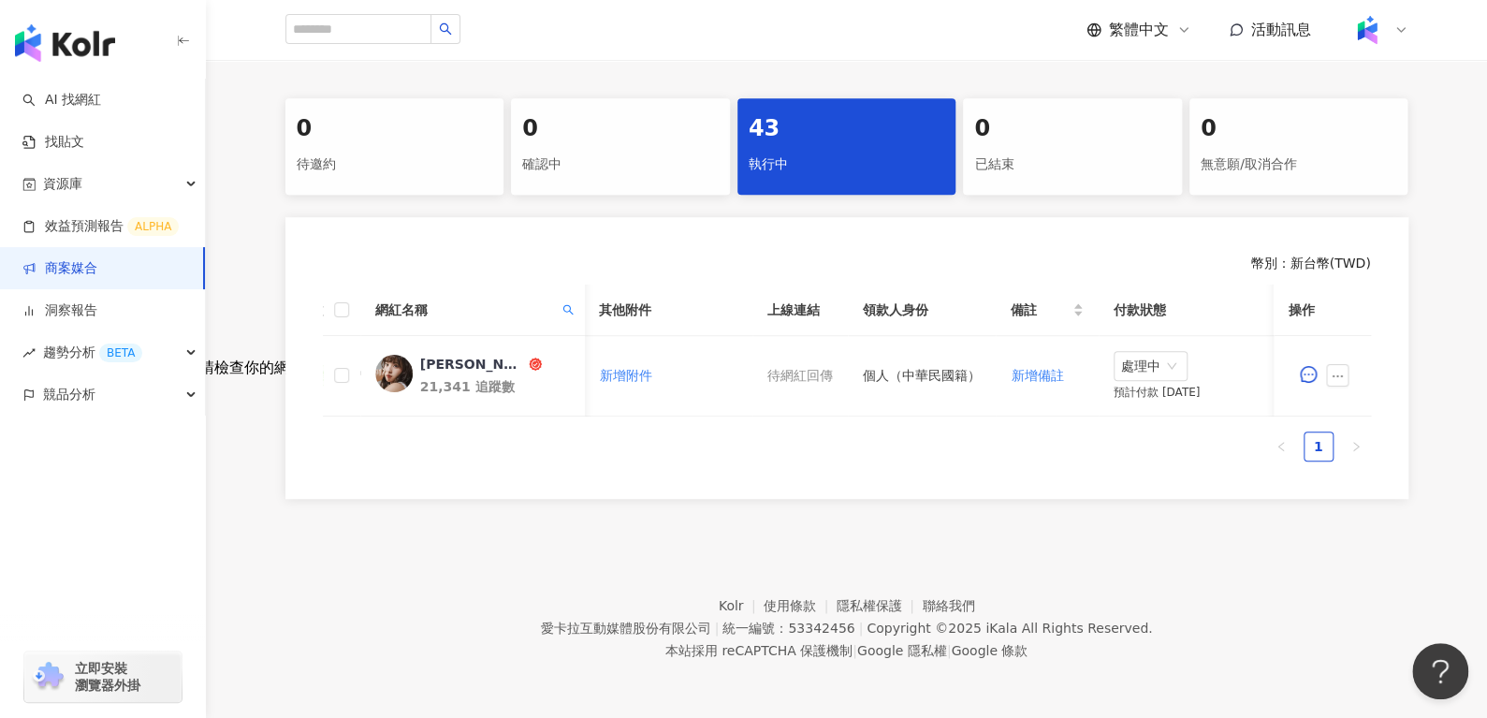
click at [590, 302] on th "其他附件" at bounding box center [668, 310] width 168 height 51
click at [569, 304] on icon "search" at bounding box center [567, 309] width 11 height 11
drag, startPoint x: 512, startPoint y: 341, endPoint x: 308, endPoint y: 374, distance: 206.8
click at [312, 359] on body "AI 找網紅 找貼文 資源庫 效益預測報告 ALPHA 商案媒合 洞察報告 趨勢分析 BETA 競品分析 立即安裝 瀏覽器外掛 繁體中文 活動訊息 活動列表 …" at bounding box center [743, 1] width 1487 height 718
paste input "text"
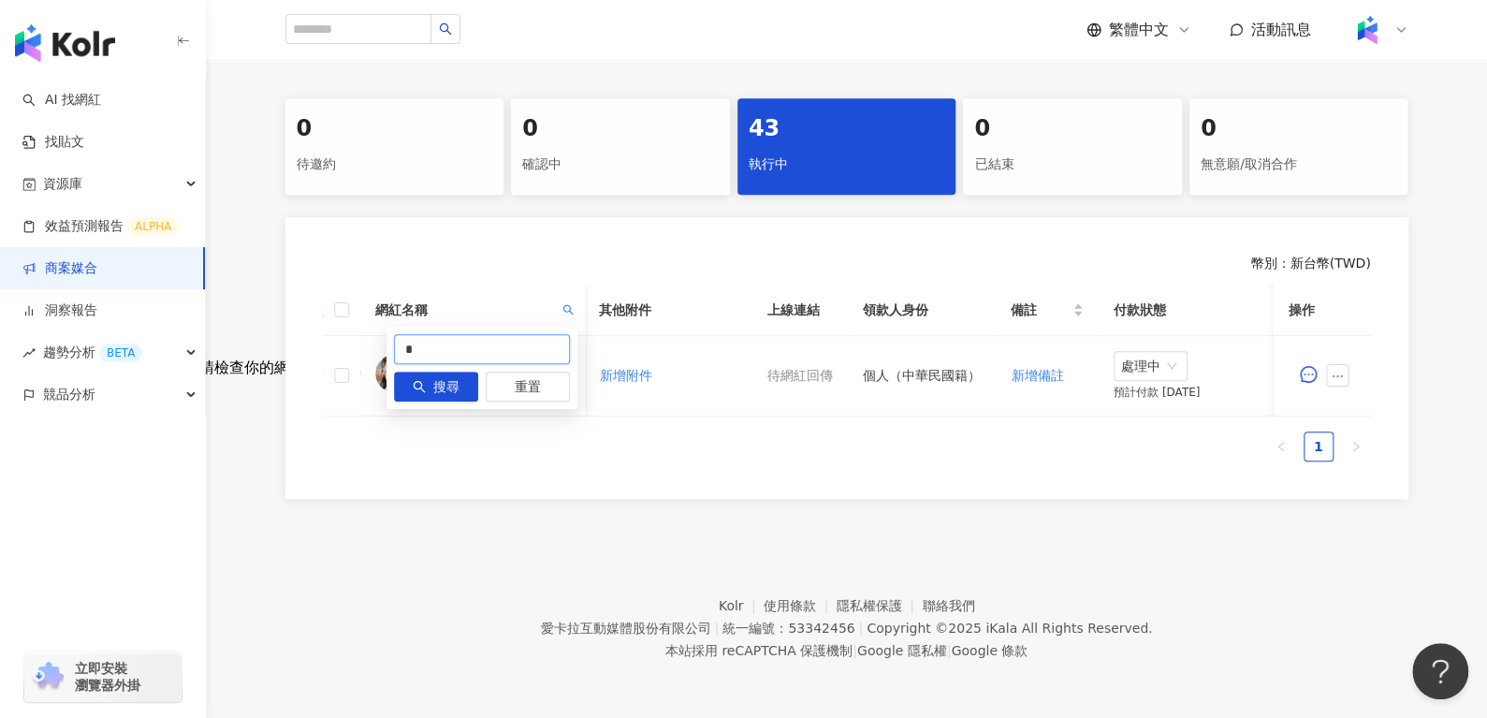
type input "*"
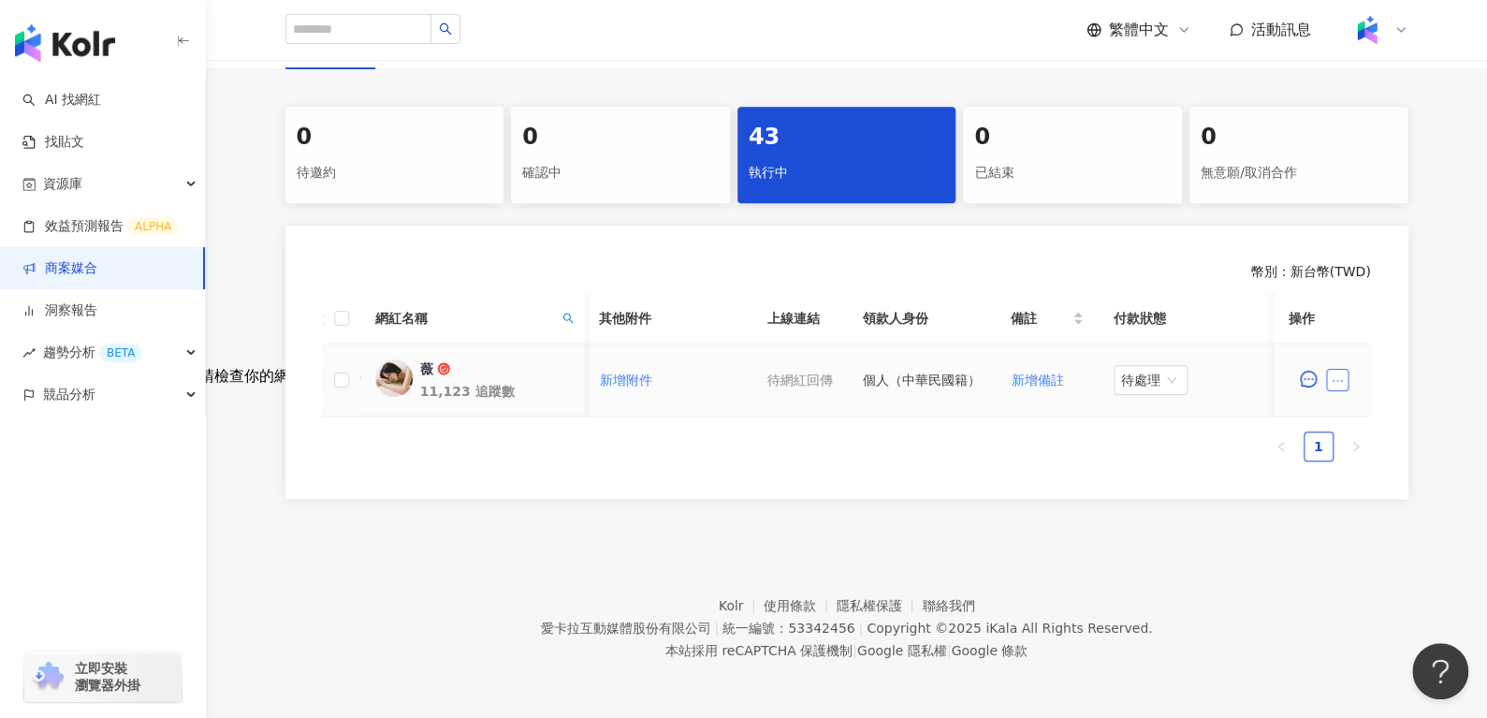
click at [1340, 374] on icon "ellipsis" at bounding box center [1337, 380] width 13 height 13
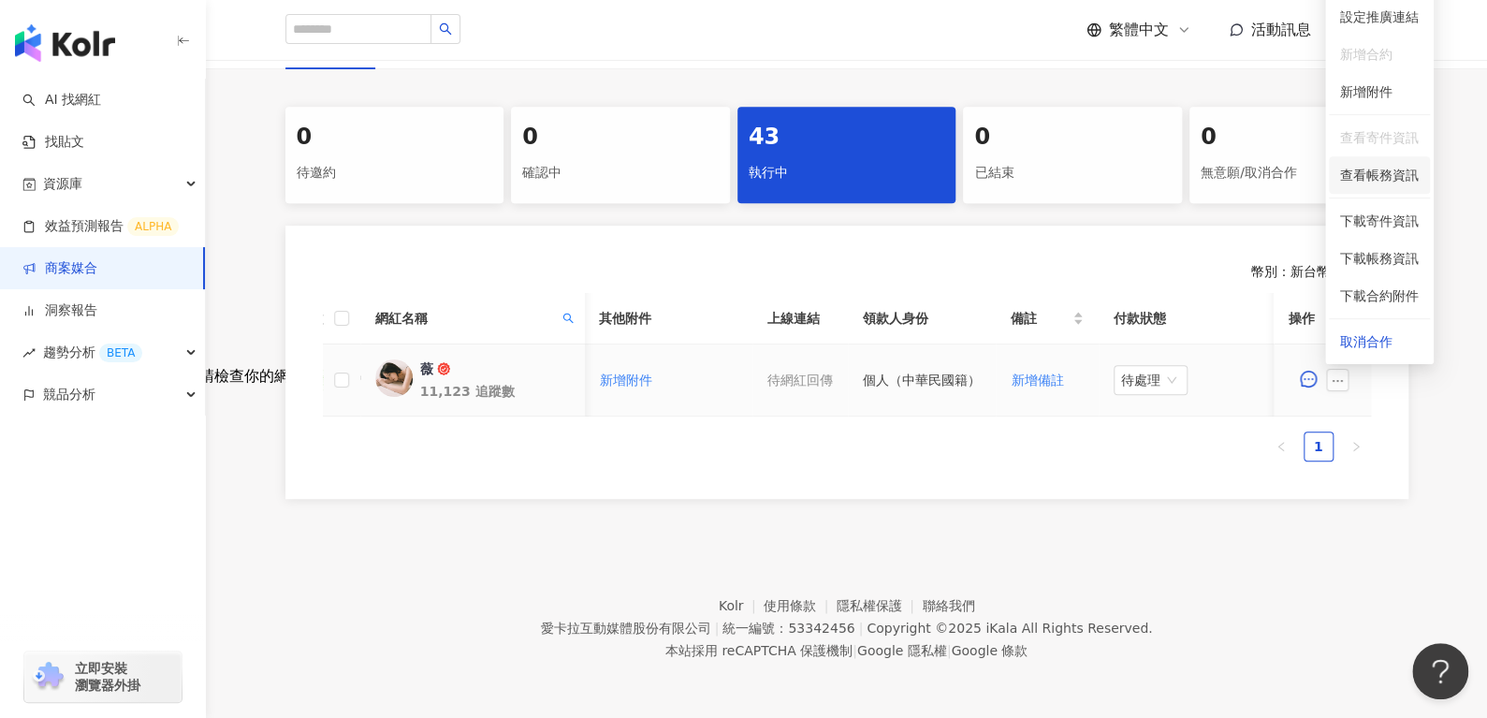
click at [1399, 165] on span "查看帳務資訊" at bounding box center [1379, 175] width 79 height 21
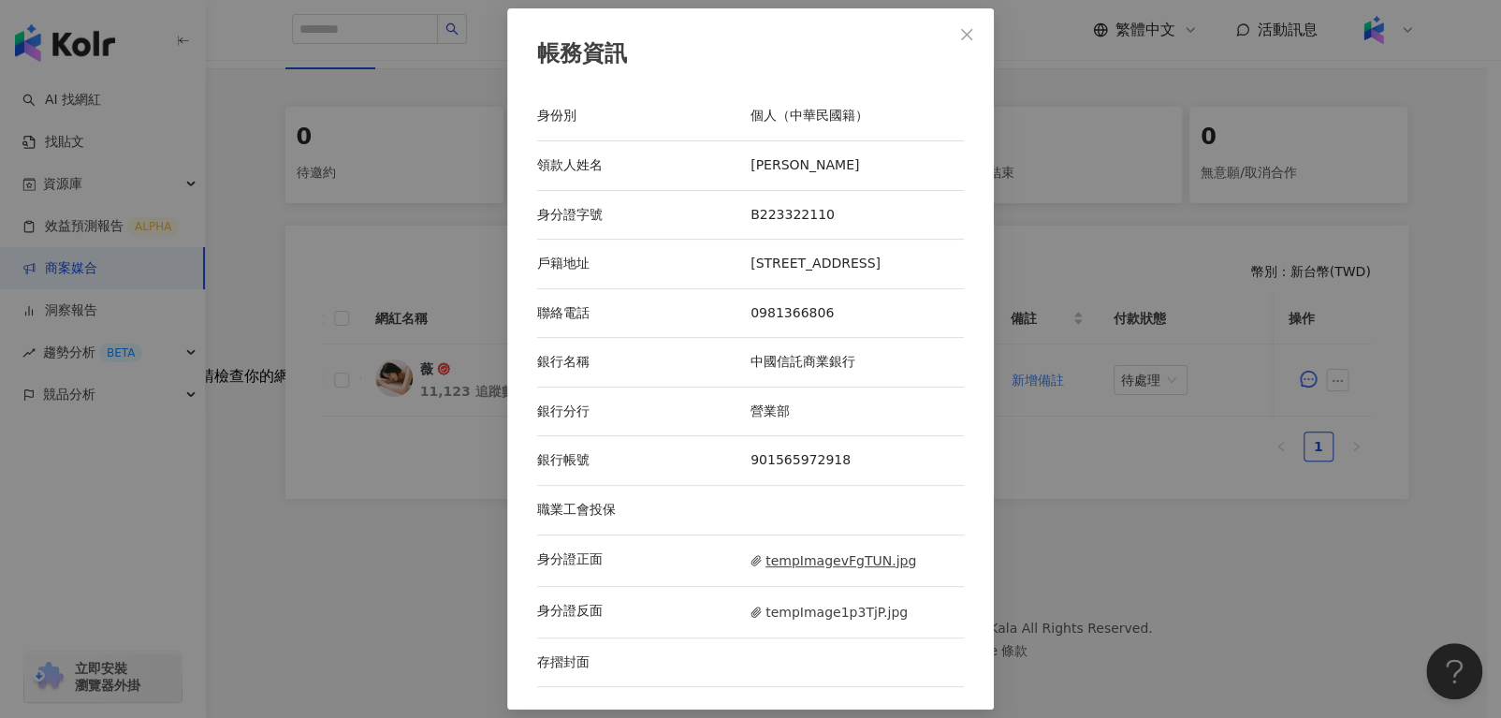
click at [805, 551] on span "tempImagevFgTUN.jpg" at bounding box center [834, 560] width 166 height 21
click at [798, 616] on span "tempImage1p3TjP.jpg" at bounding box center [829, 612] width 157 height 21
click at [974, 37] on span "Close" at bounding box center [966, 34] width 37 height 15
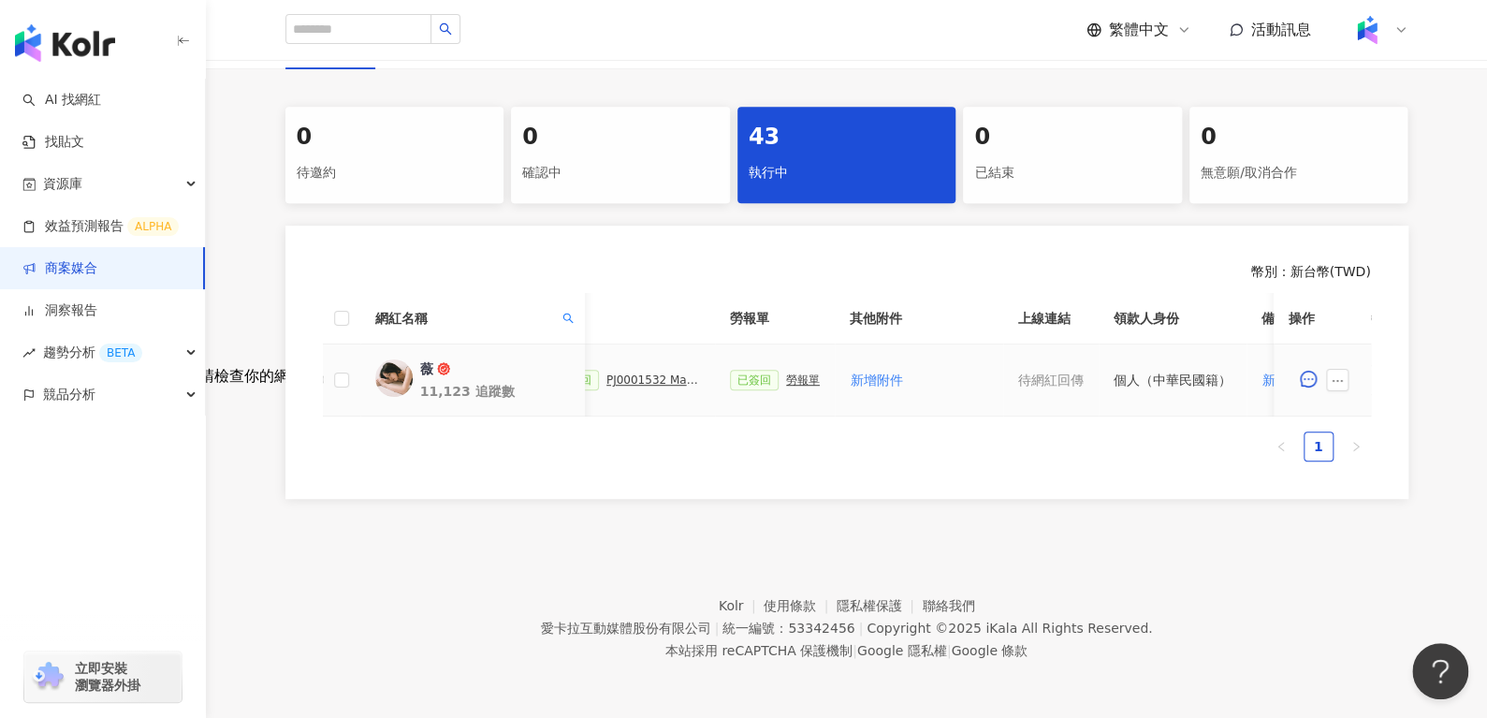
scroll to position [0, 558]
click at [790, 373] on div "勞報單" at bounding box center [804, 379] width 34 height 13
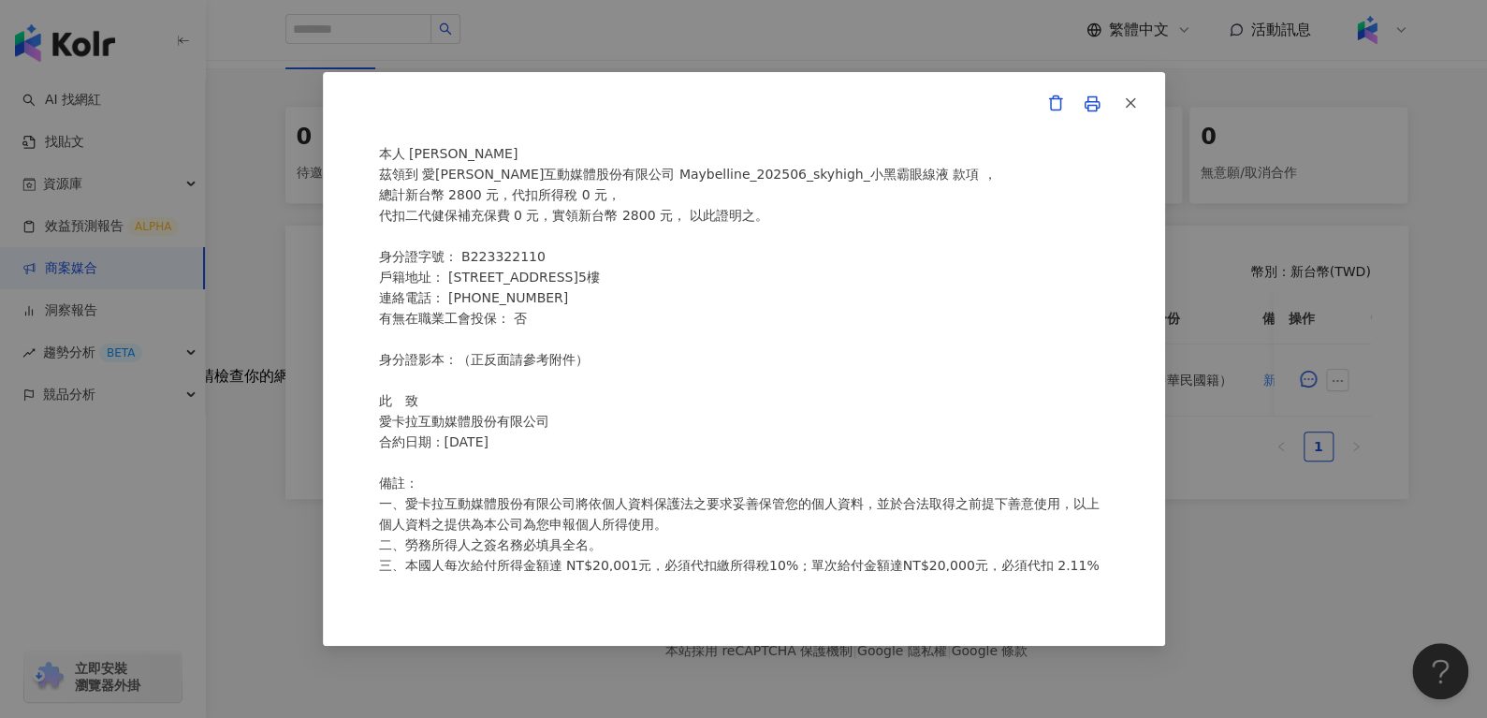
scroll to position [31, 0]
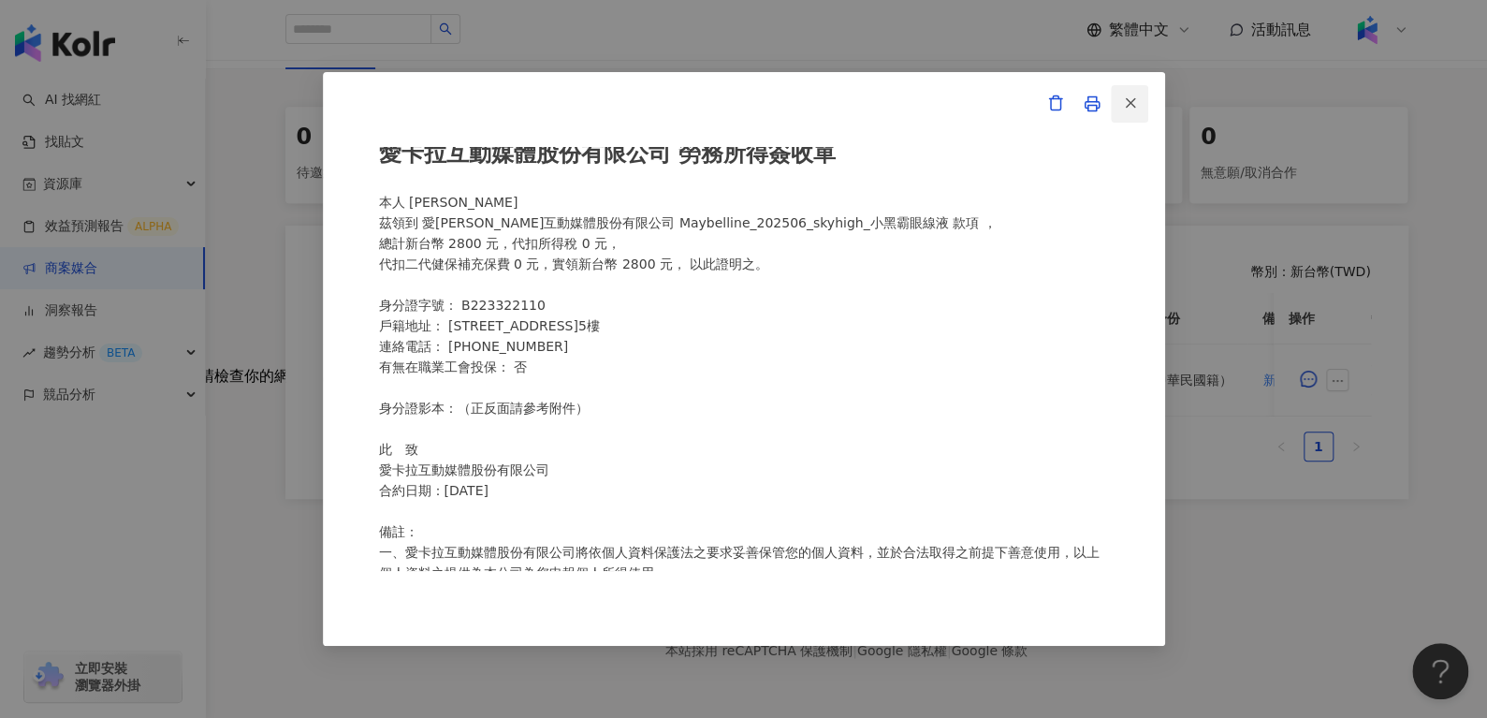
click at [1124, 103] on icon "button" at bounding box center [1130, 103] width 17 height 17
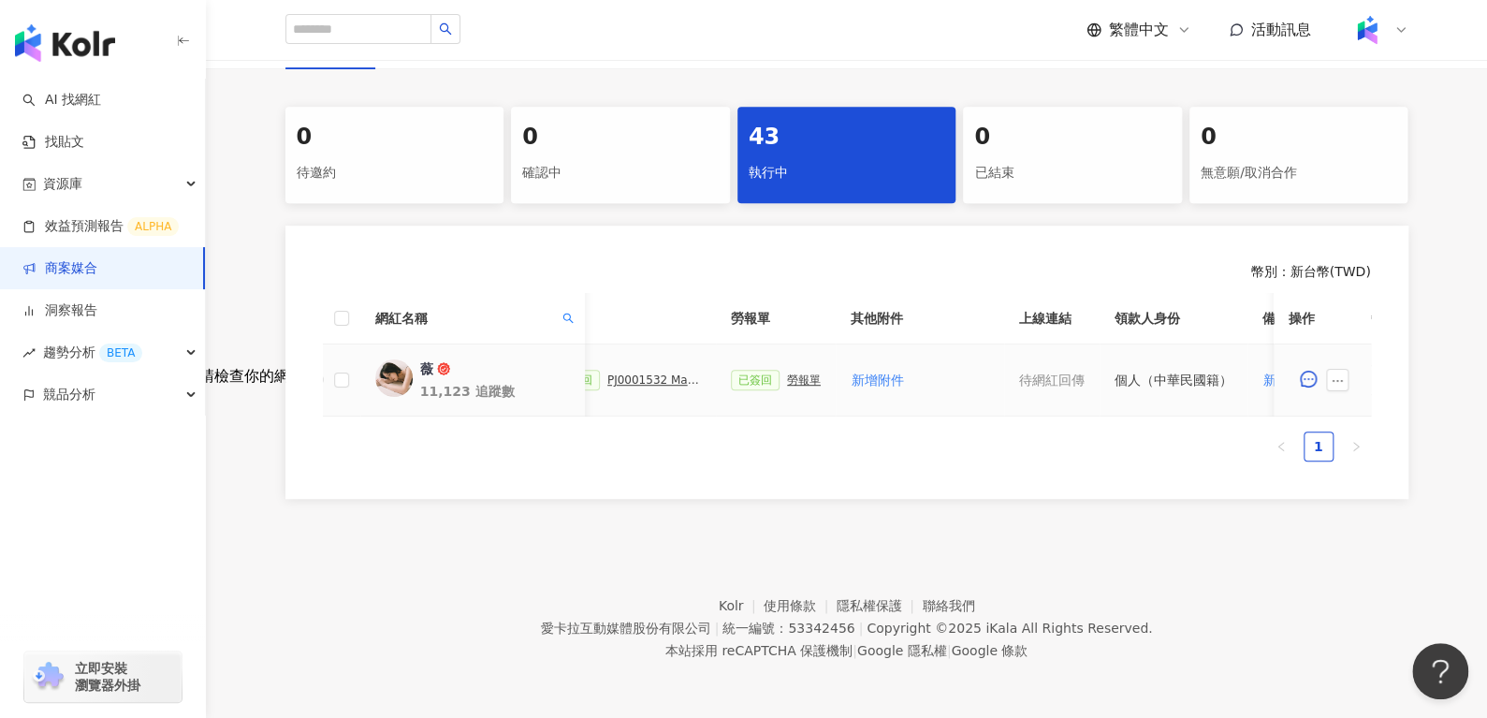
click at [609, 373] on div "PJ0001532 Maybelline_202506_skyhigh_小黑霸眼線液_萊雅合作備忘錄" at bounding box center [654, 379] width 94 height 13
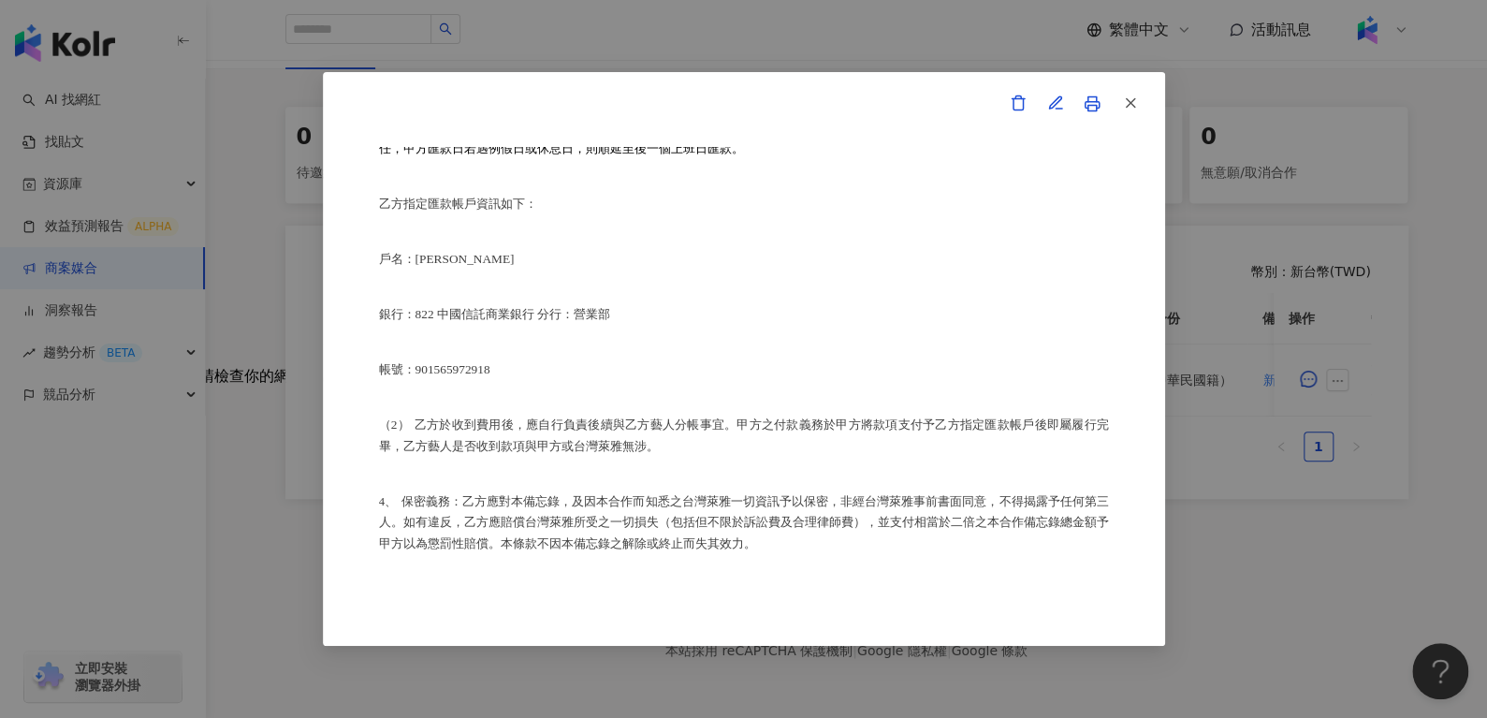
scroll to position [1230, 0]
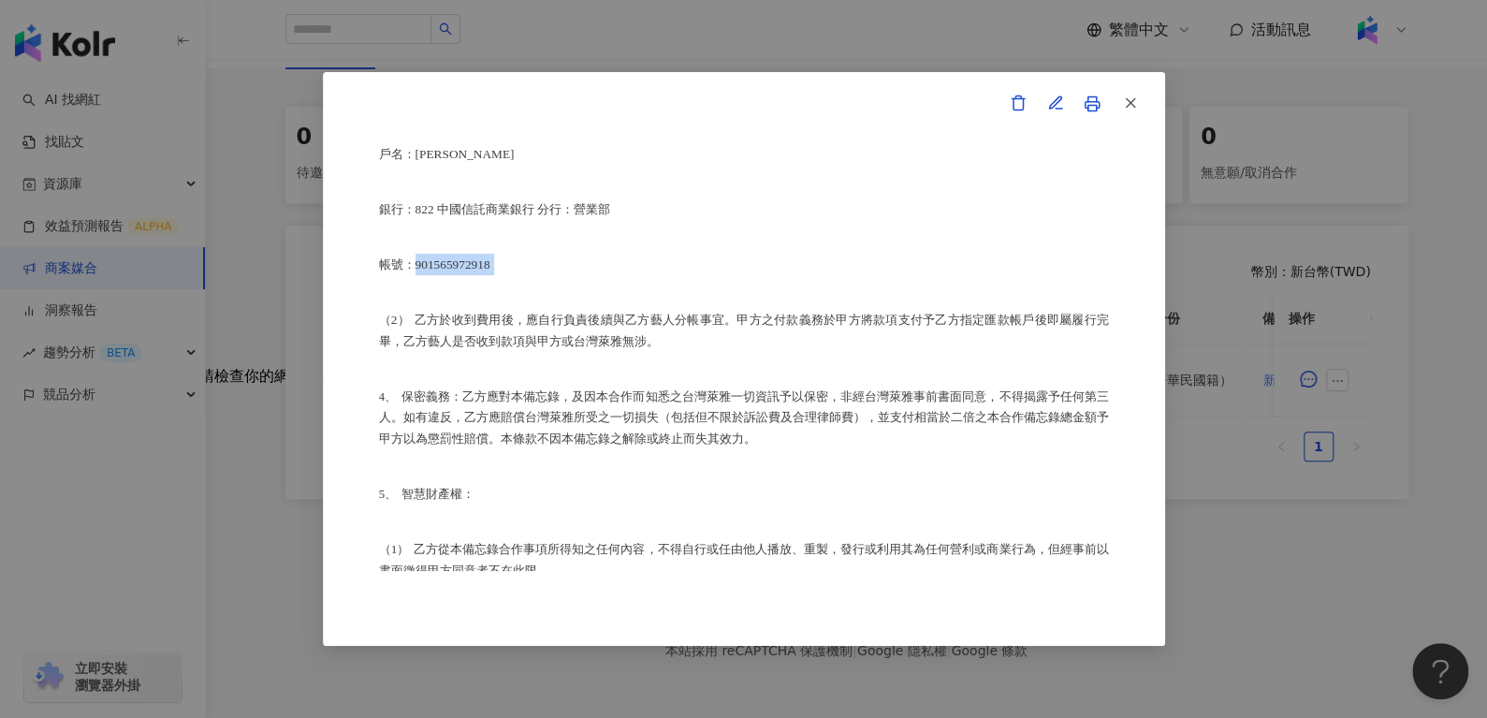
drag, startPoint x: 413, startPoint y: 326, endPoint x: 630, endPoint y: 318, distance: 217.3
click at [630, 275] on p "帳號：901565972918" at bounding box center [744, 265] width 730 height 22
click at [699, 344] on div "合作備忘錄 甲方：愛[PERSON_NAME]互動媒體股份有限公司 乙方：[PERSON_NAME]因甲方委託乙方[PERSON_NAME]進行台灣萊雅股份有…" at bounding box center [744, 359] width 730 height 425
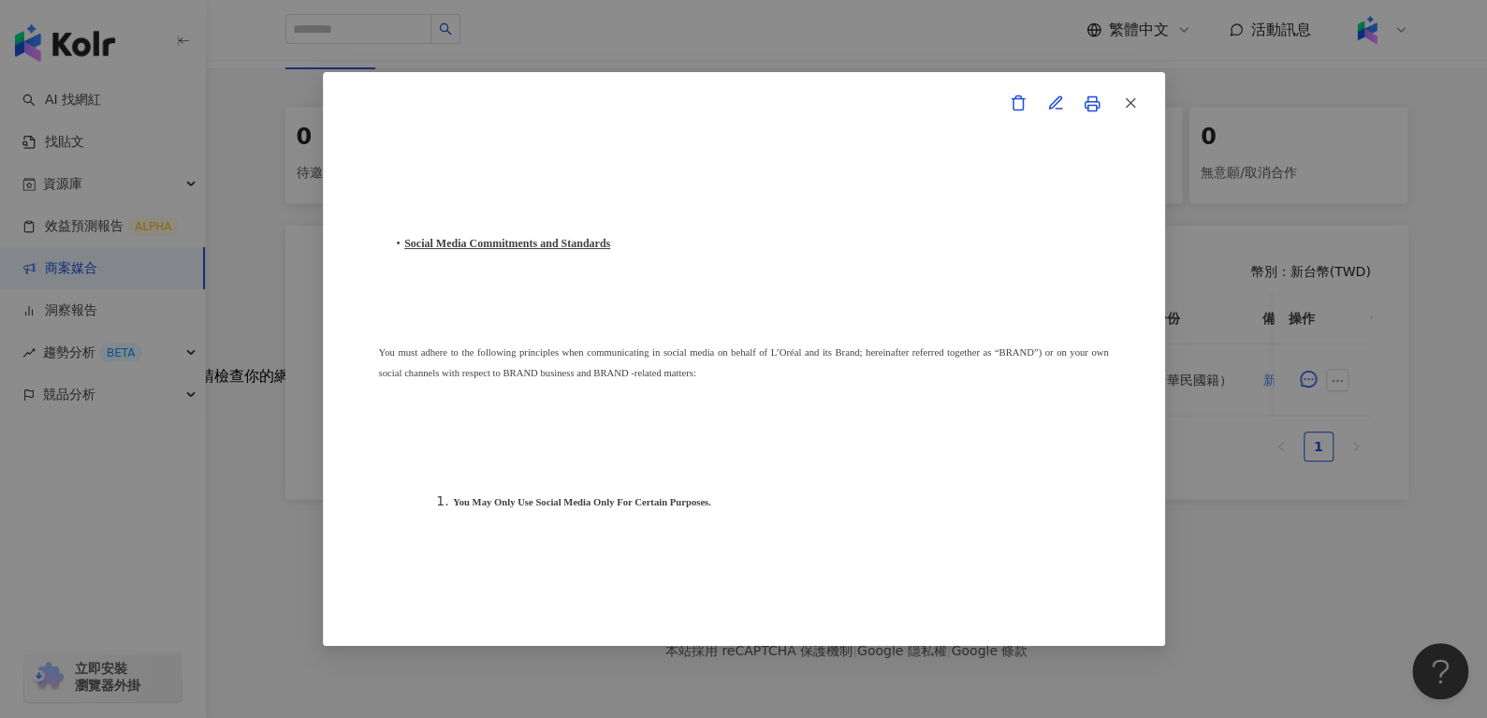
scroll to position [5116, 0]
click at [1133, 117] on button "button" at bounding box center [1129, 103] width 37 height 37
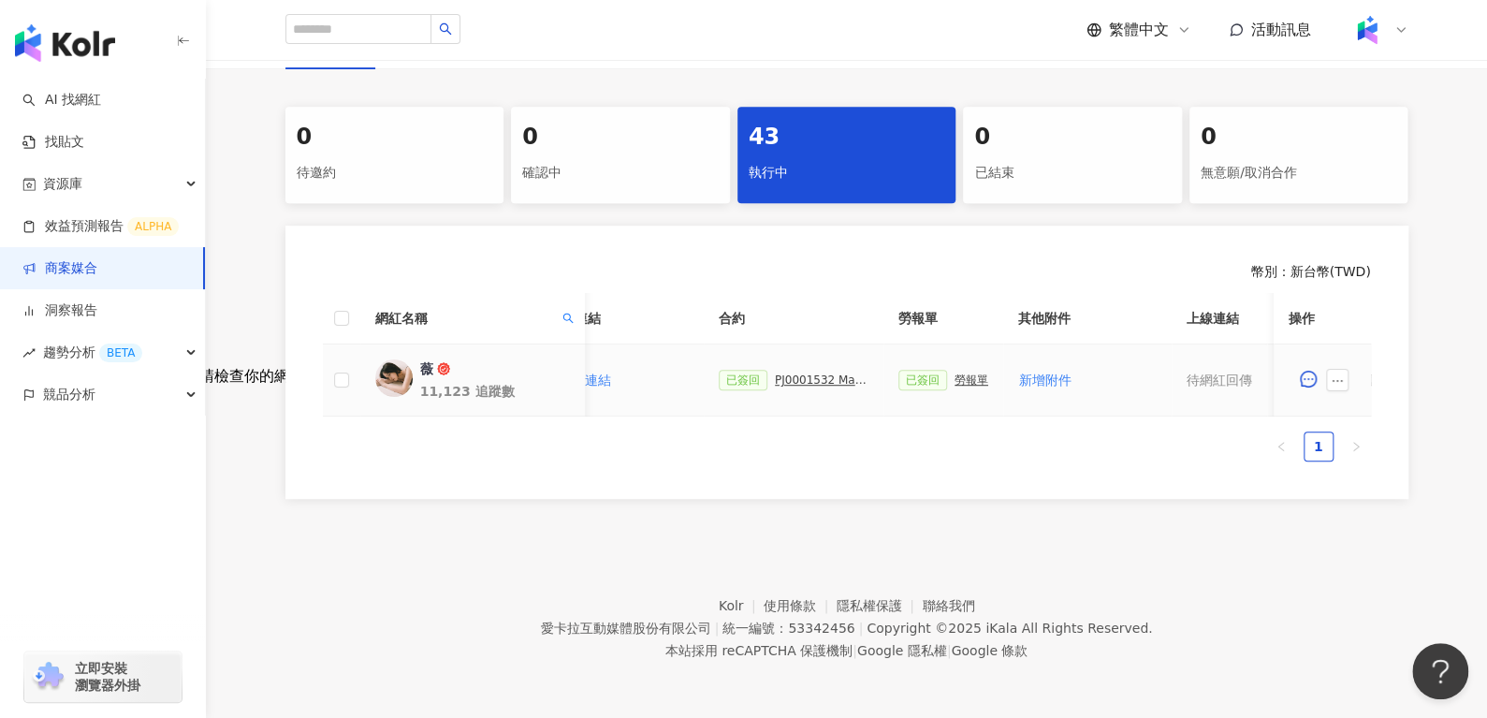
scroll to position [0, 810]
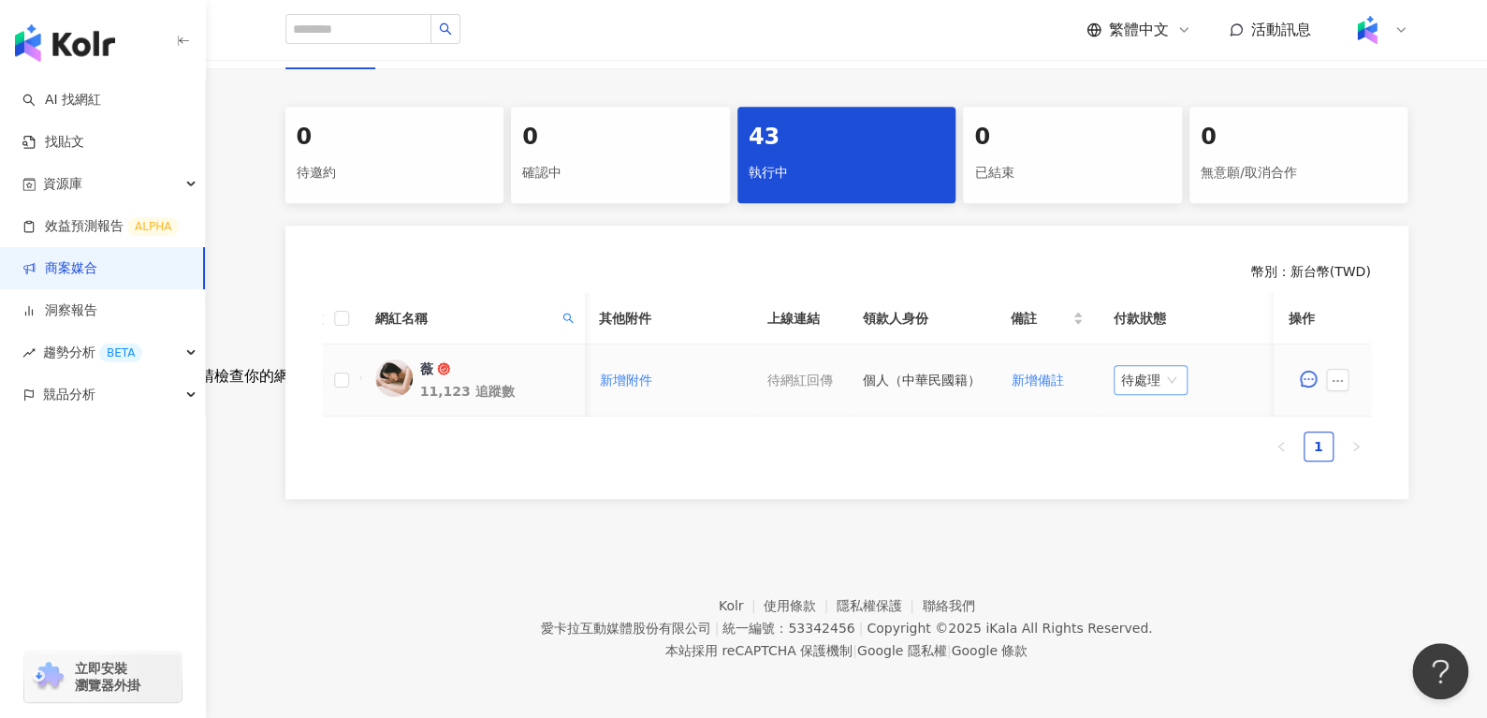
click at [1157, 366] on span "待處理" at bounding box center [1150, 380] width 59 height 28
click at [1146, 433] on div "處理中" at bounding box center [1142, 449] width 75 height 32
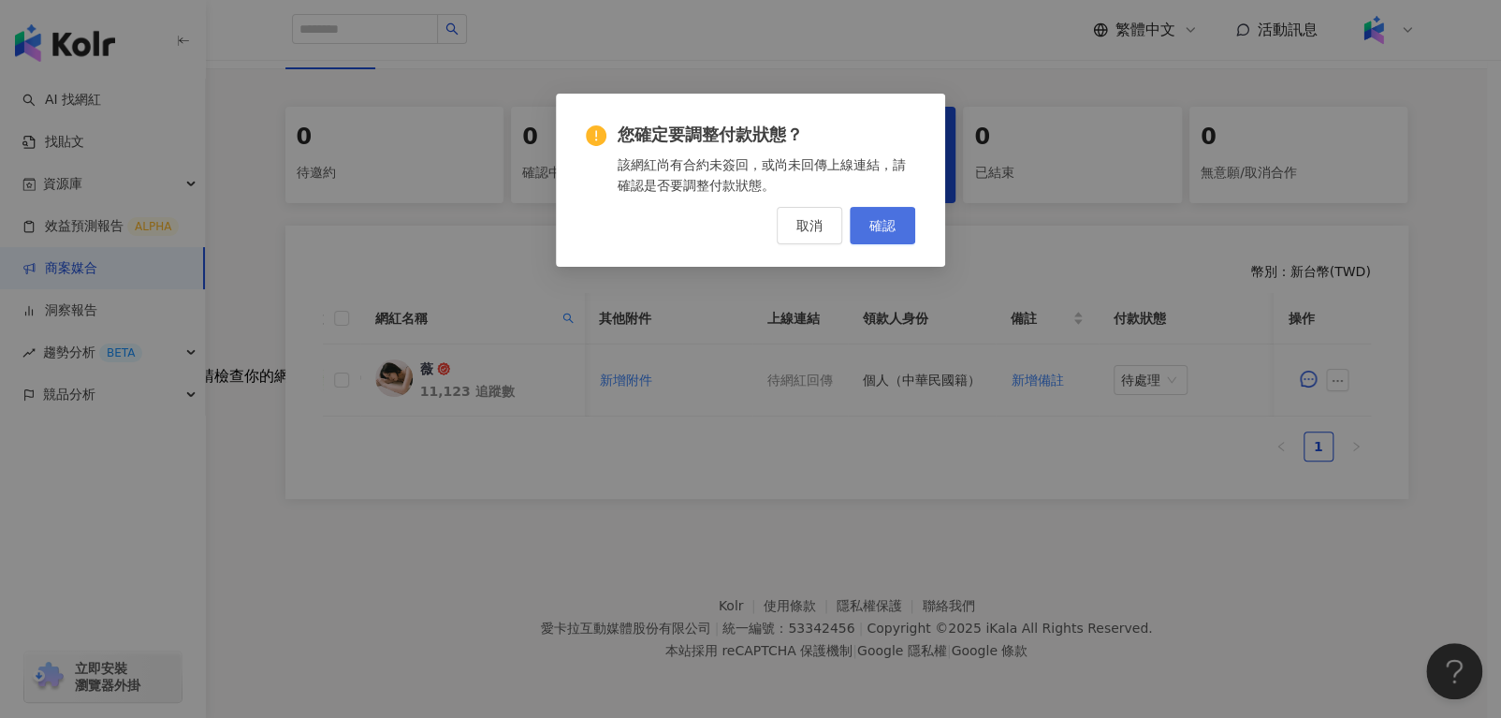
click at [884, 219] on span "確認" at bounding box center [883, 225] width 26 height 15
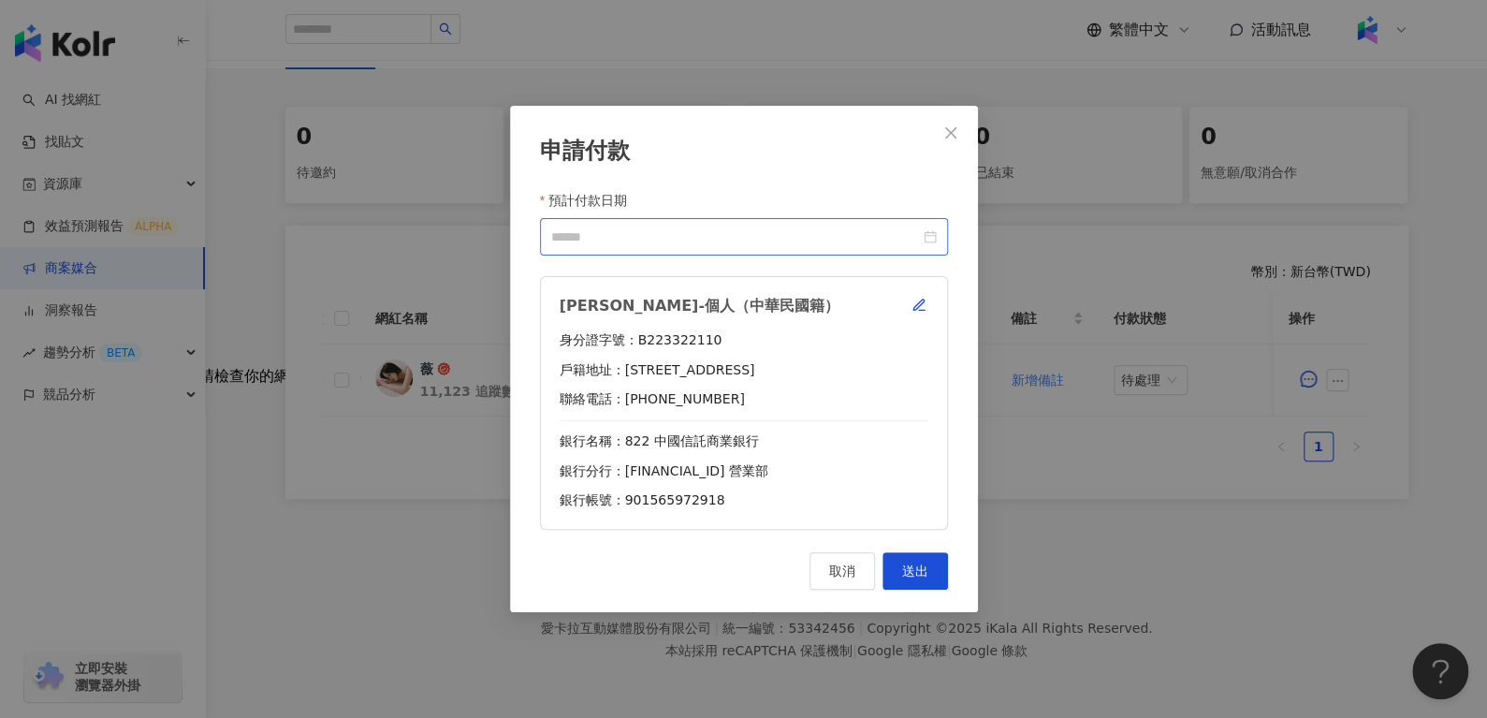
click at [931, 237] on div at bounding box center [744, 237] width 386 height 21
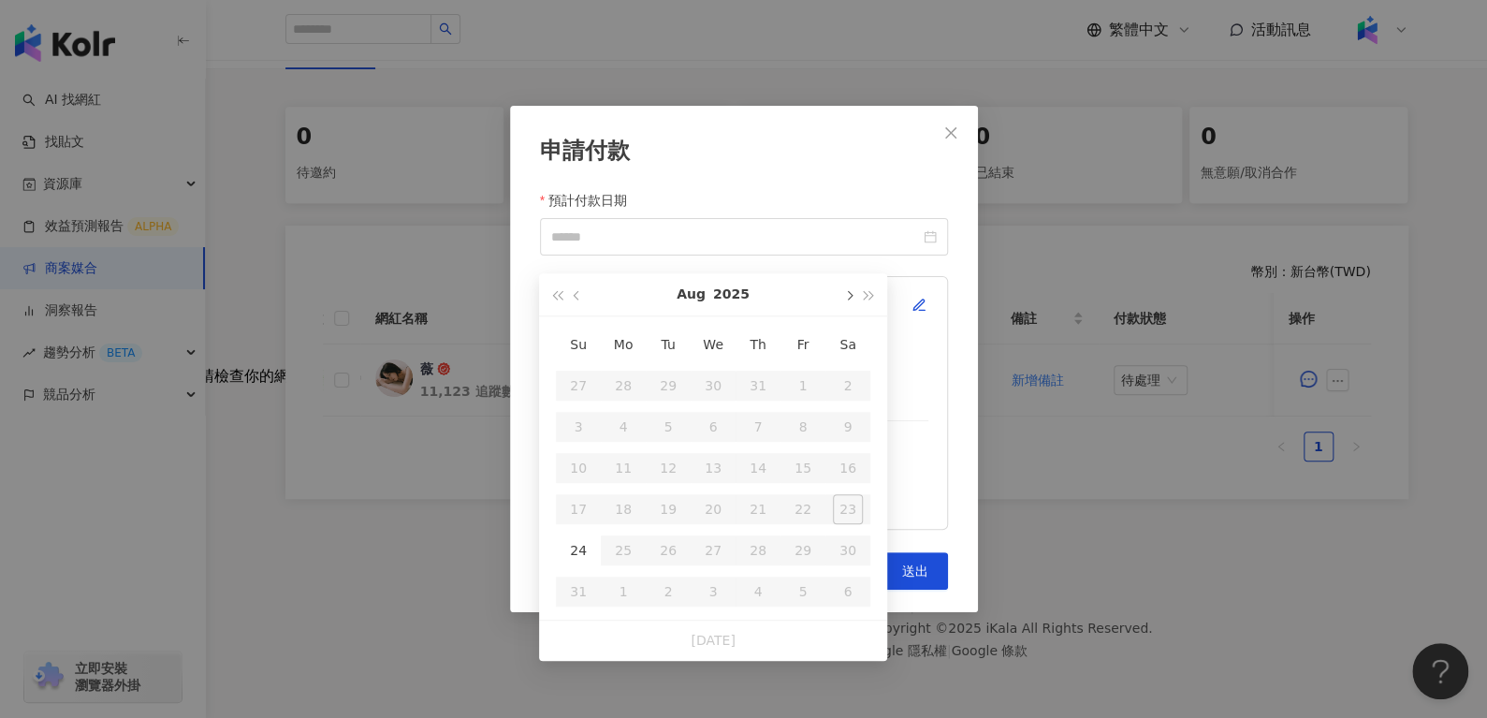
click at [846, 273] on button "button" at bounding box center [848, 294] width 21 height 42
type input "**********"
click at [723, 412] on div "10" at bounding box center [713, 427] width 30 height 30
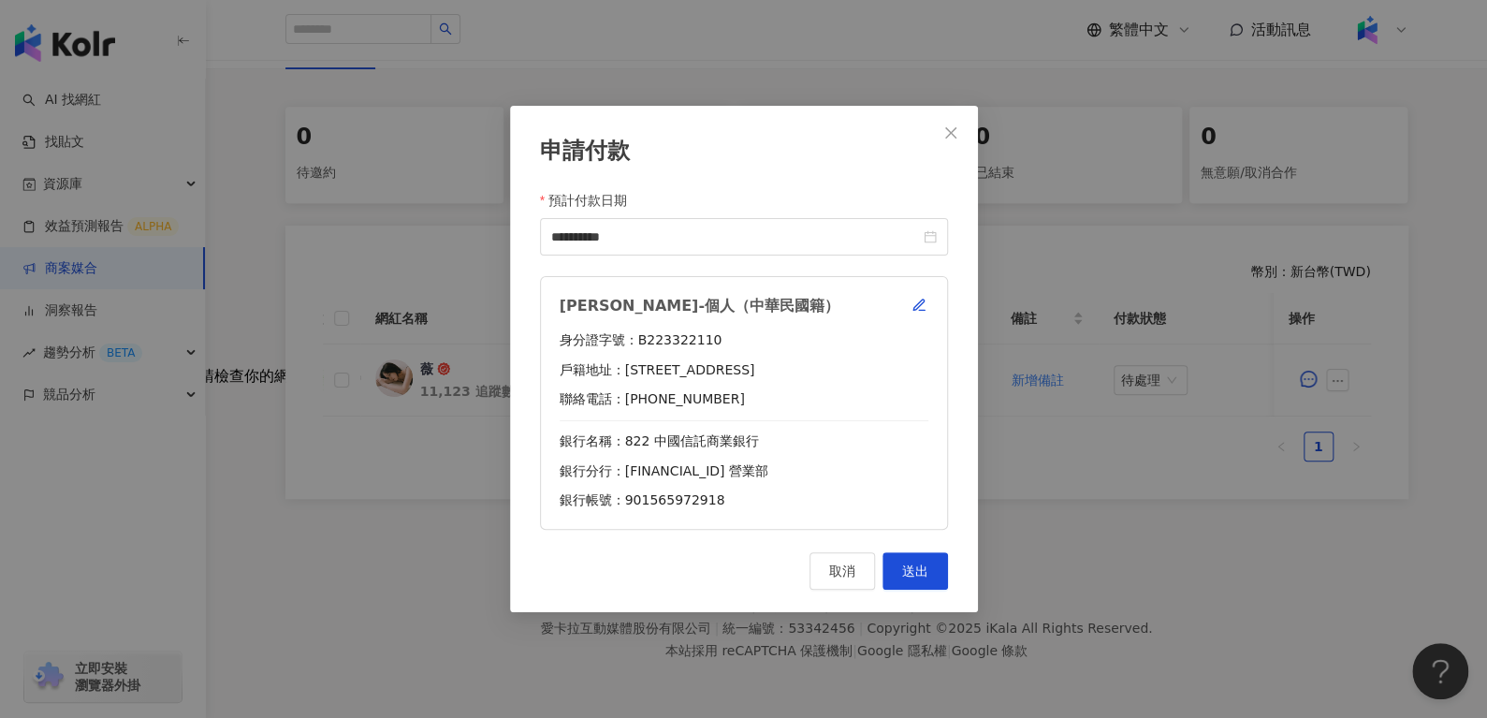
click at [929, 594] on div "**********" at bounding box center [744, 359] width 468 height 506
click at [926, 574] on span "送出" at bounding box center [915, 570] width 26 height 15
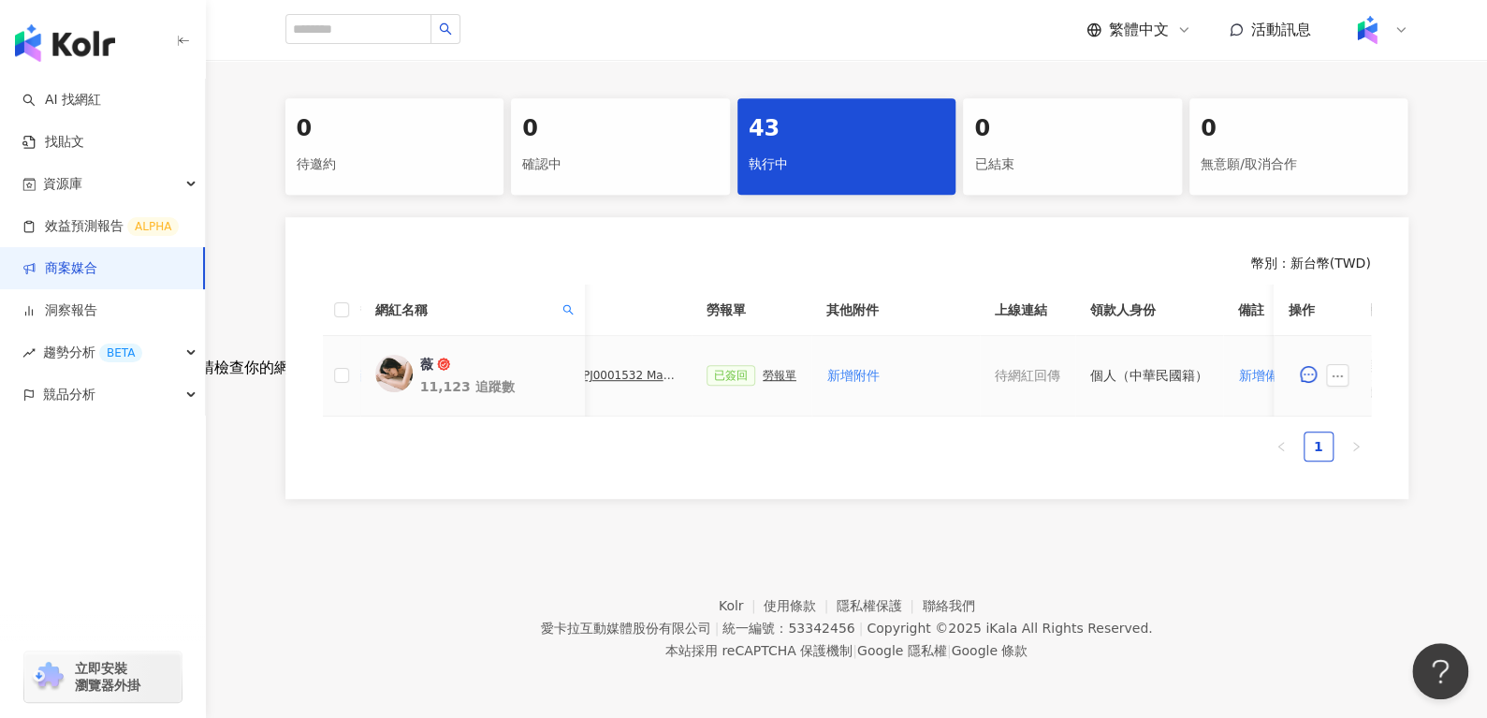
scroll to position [0, 542]
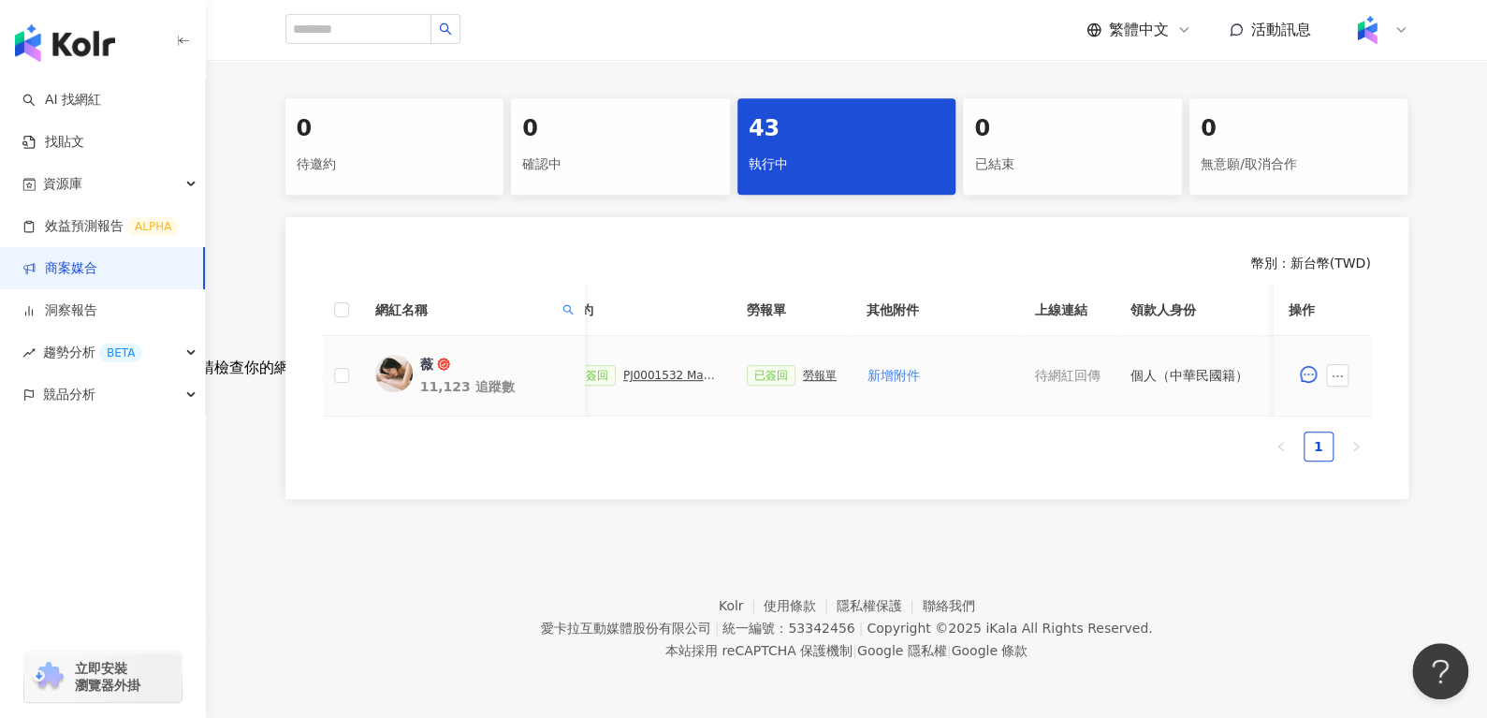
click at [818, 369] on div "勞報單" at bounding box center [820, 375] width 34 height 13
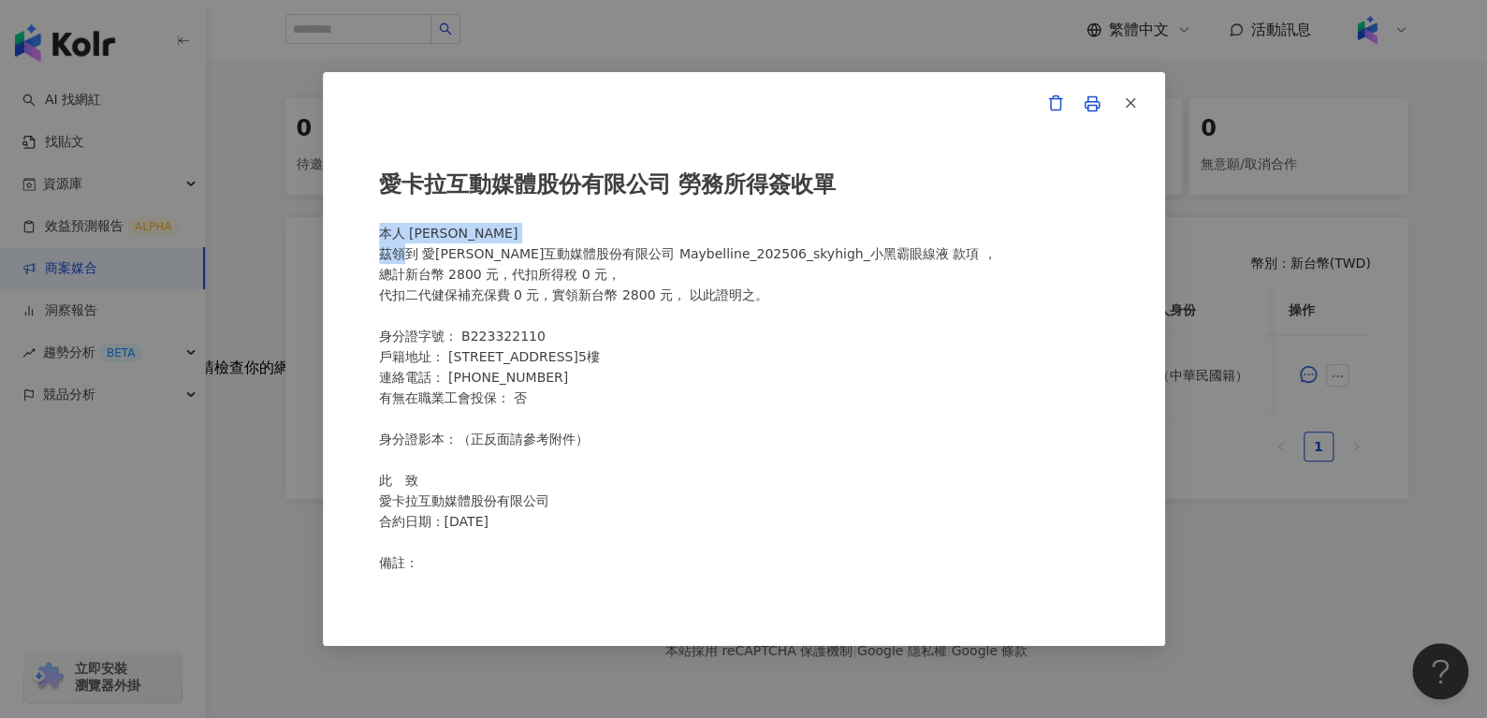
drag, startPoint x: 408, startPoint y: 244, endPoint x: 474, endPoint y: 232, distance: 66.6
click at [474, 232] on div "愛[PERSON_NAME]互動媒體股份有限公司 勞務所得簽收單 本人 [PERSON_NAME]領到 愛[PERSON_NAME]互動媒體股份有限公司 Ma…" at bounding box center [744, 359] width 730 height 425
drag, startPoint x: 407, startPoint y: 228, endPoint x: 458, endPoint y: 234, distance: 50.9
click at [458, 234] on div "愛[PERSON_NAME]互動媒體股份有限公司 勞務所得簽收單 本人 [PERSON_NAME]領到 愛[PERSON_NAME]互動媒體股份有限公司 Ma…" at bounding box center [744, 359] width 730 height 425
click at [1134, 100] on icon "button" at bounding box center [1130, 103] width 17 height 17
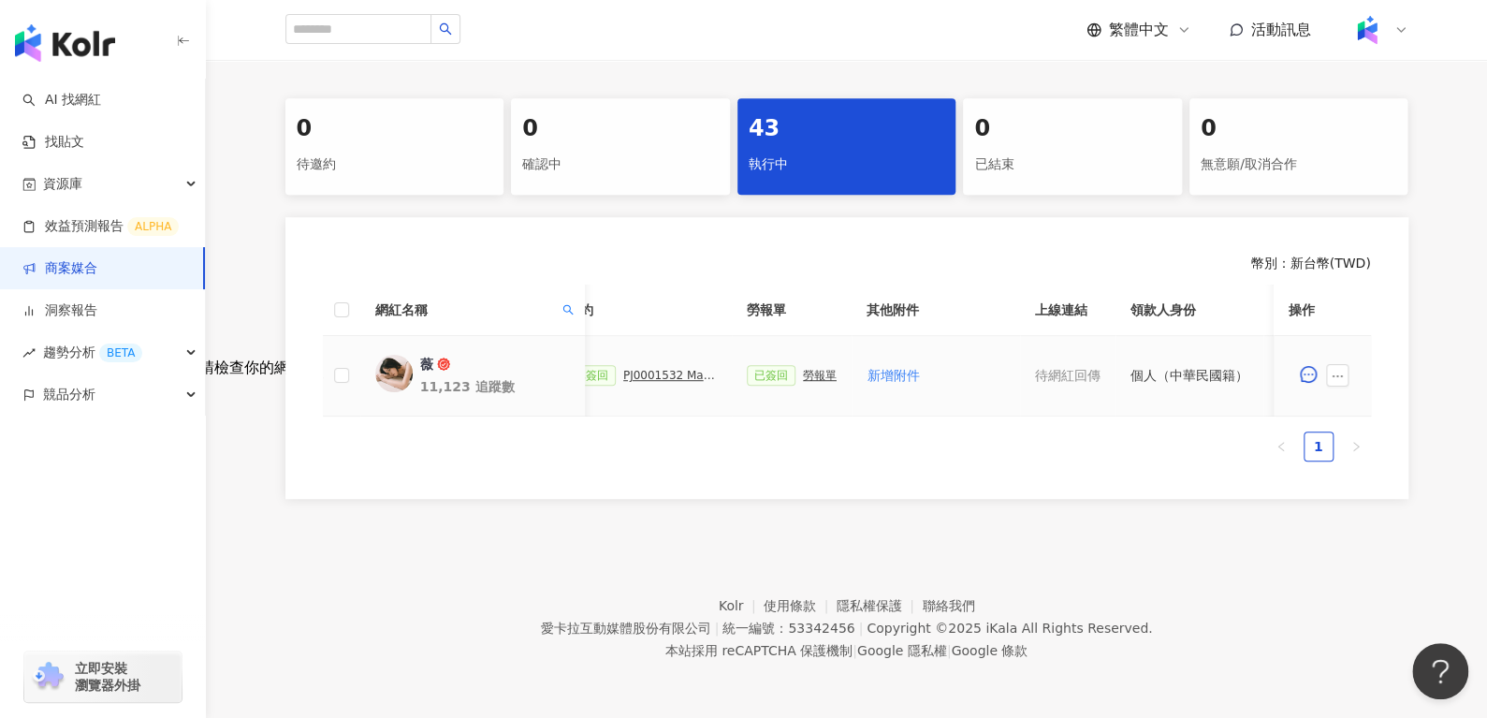
click at [426, 356] on div "薇" at bounding box center [425, 364] width 13 height 19
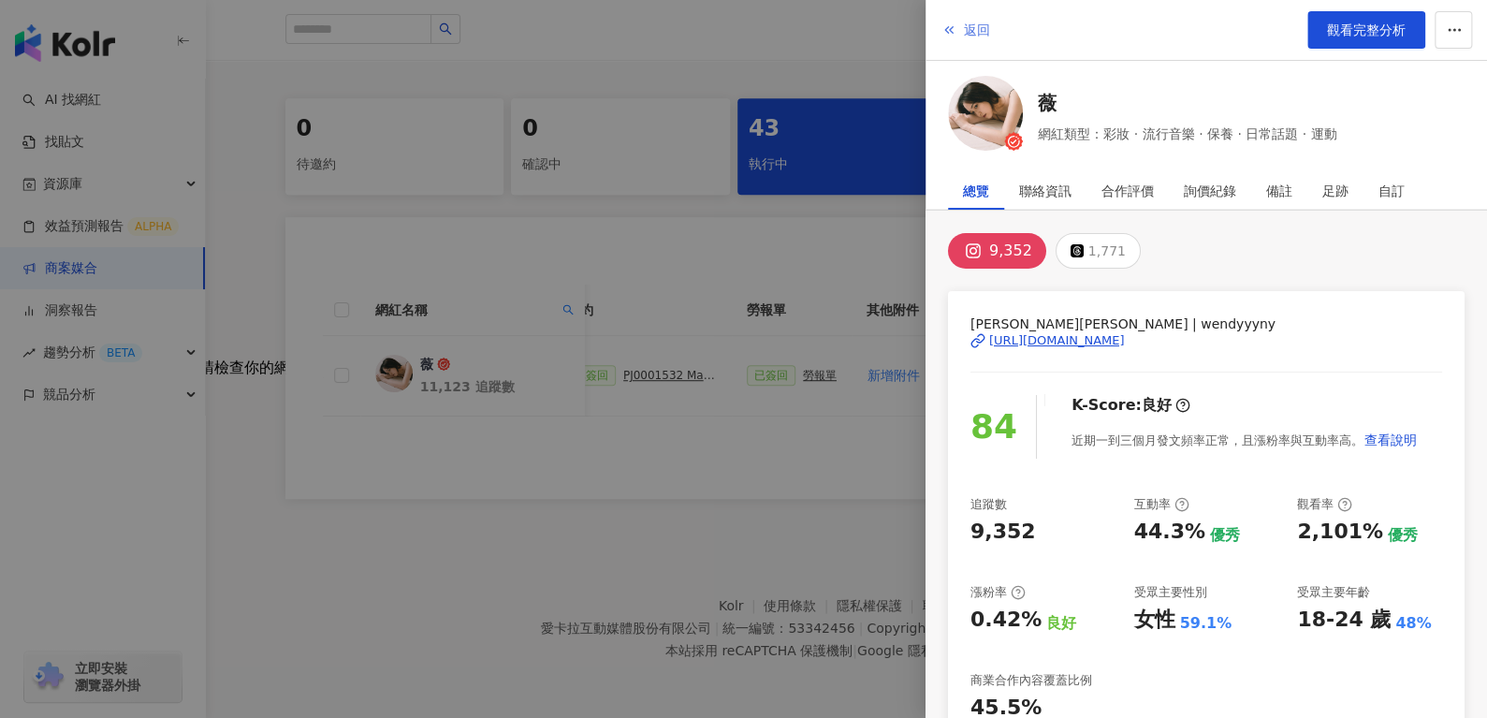
click at [975, 22] on span "返回" at bounding box center [977, 29] width 26 height 15
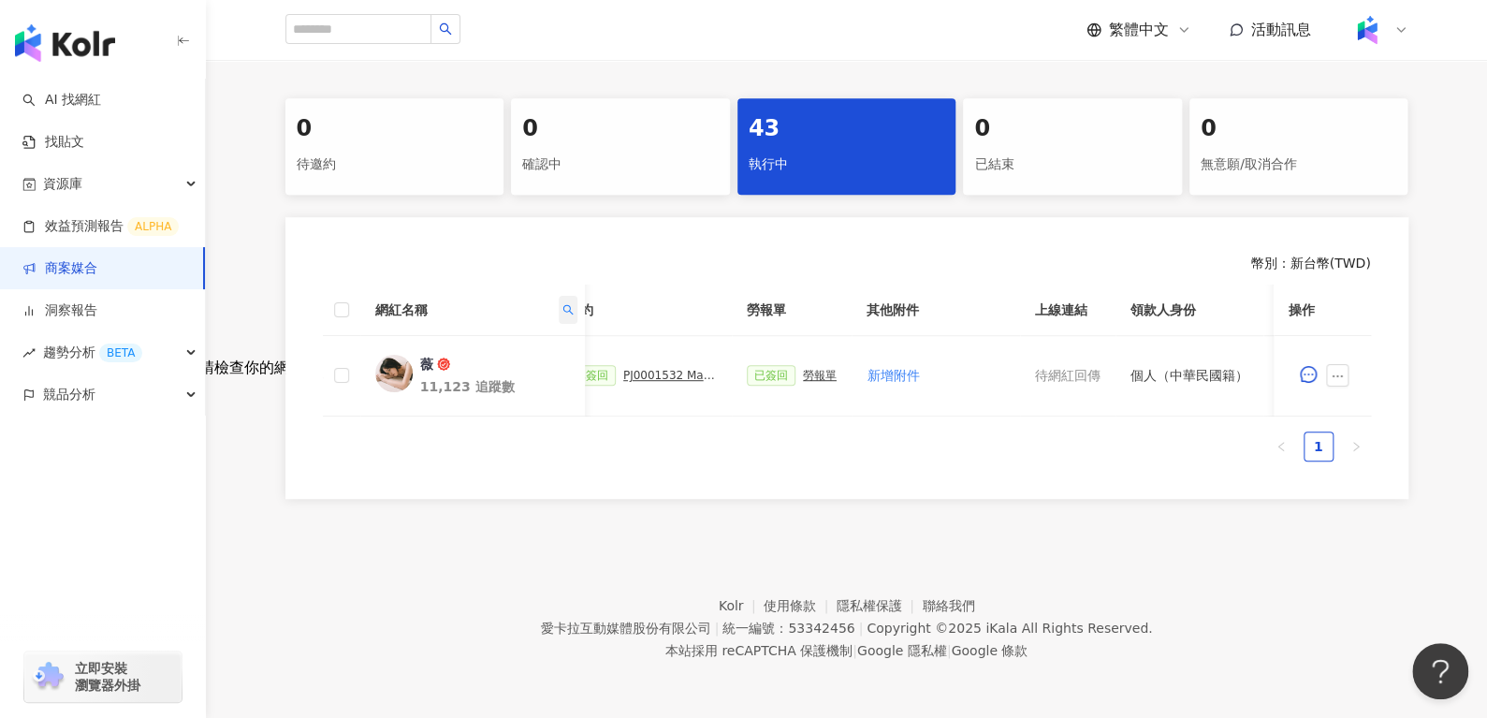
click at [562, 304] on icon "search" at bounding box center [567, 309] width 11 height 11
click at [500, 334] on input "*" at bounding box center [482, 349] width 176 height 30
paste input "********"
type input "********"
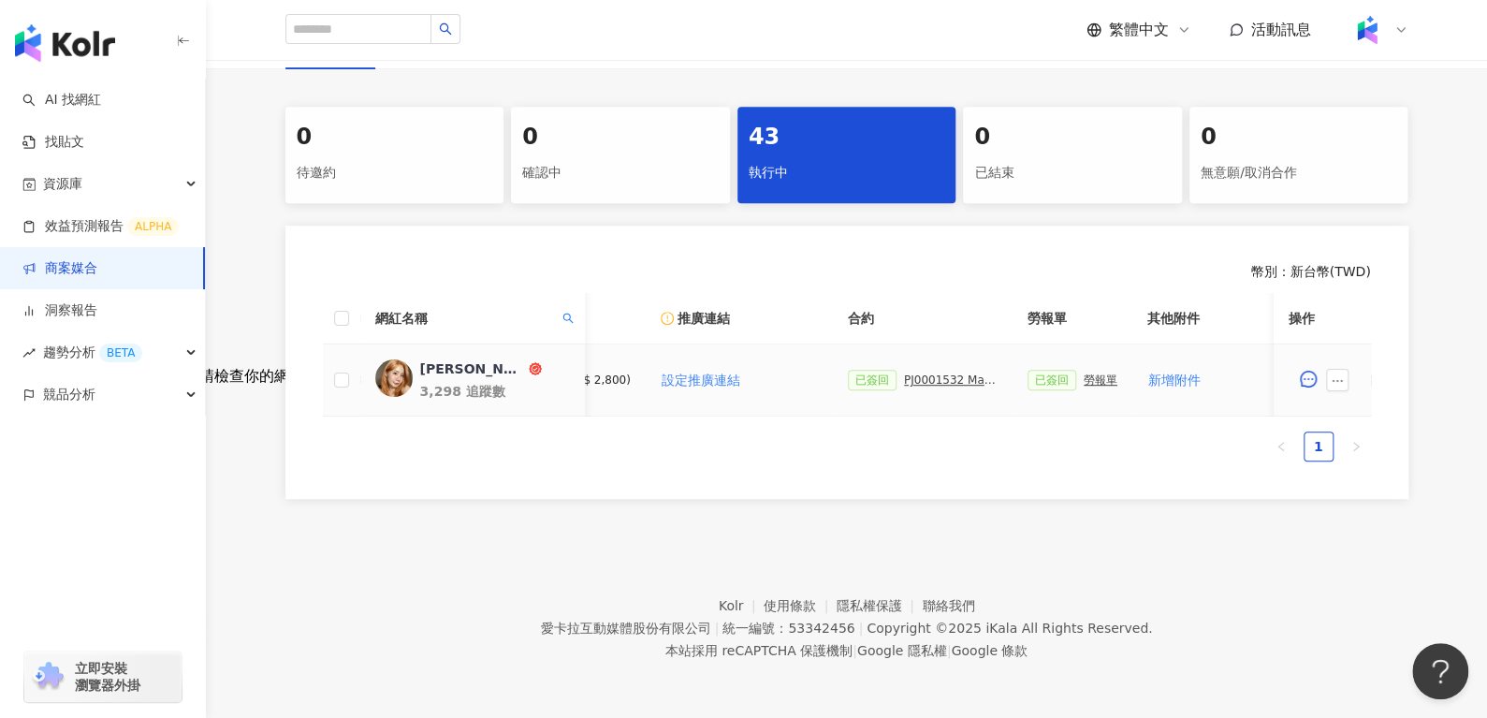
scroll to position [0, 810]
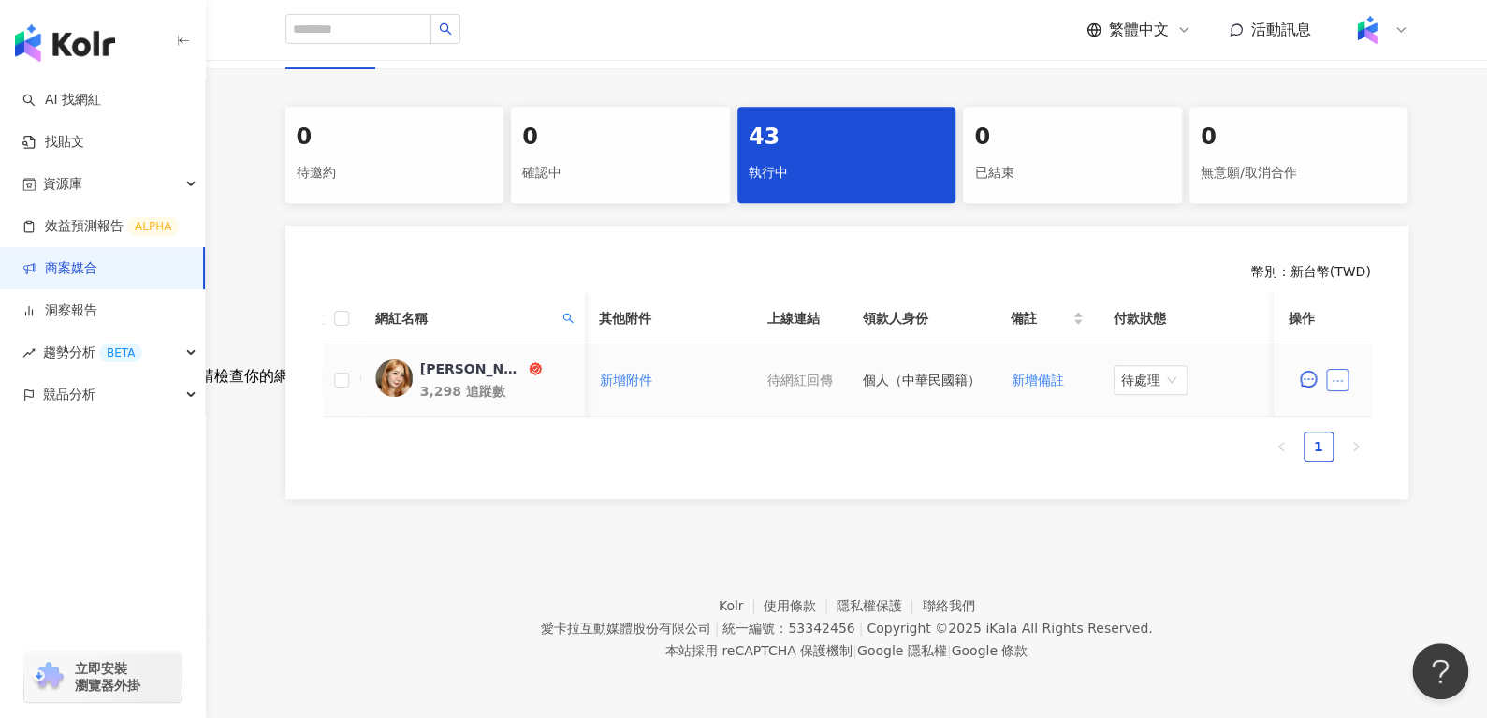
click at [1343, 371] on button "button" at bounding box center [1337, 380] width 22 height 22
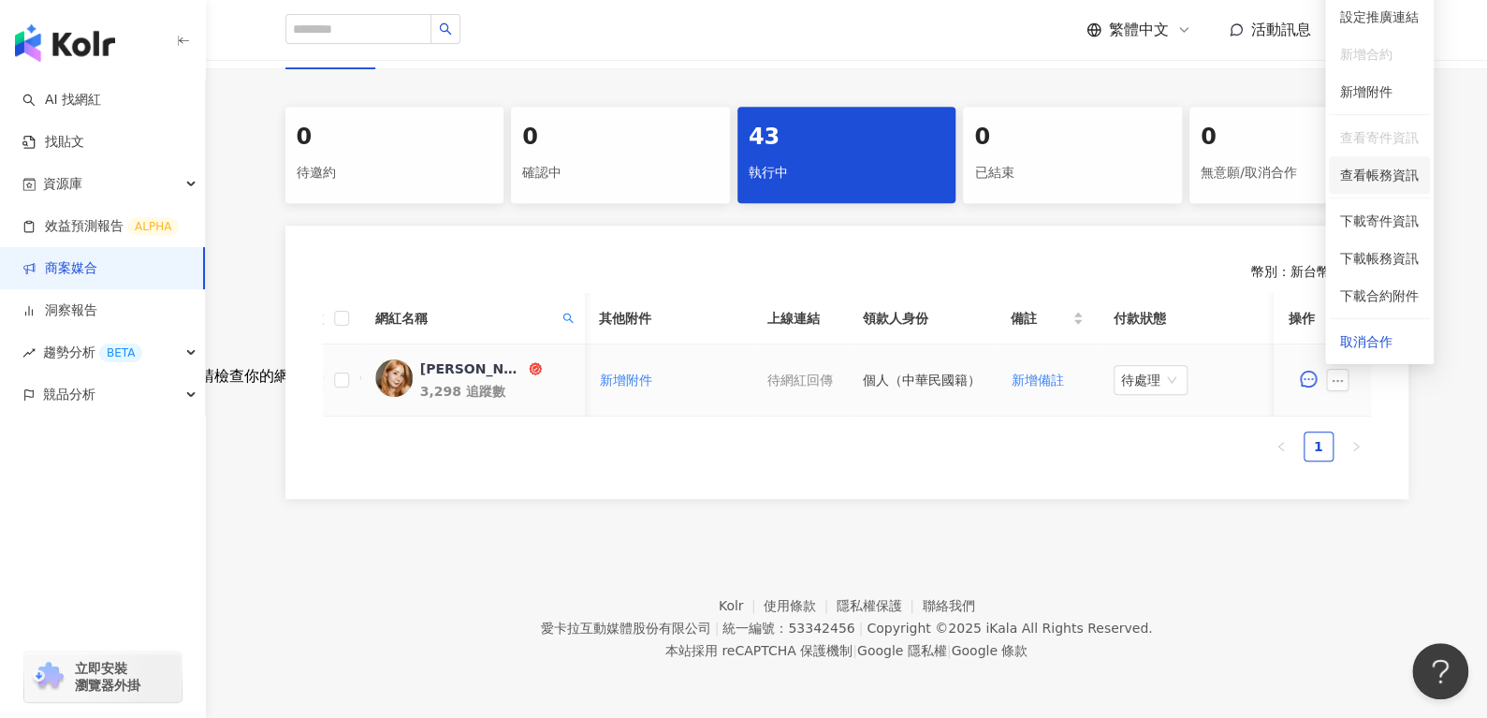
click at [1413, 165] on span "查看帳務資訊" at bounding box center [1379, 175] width 79 height 21
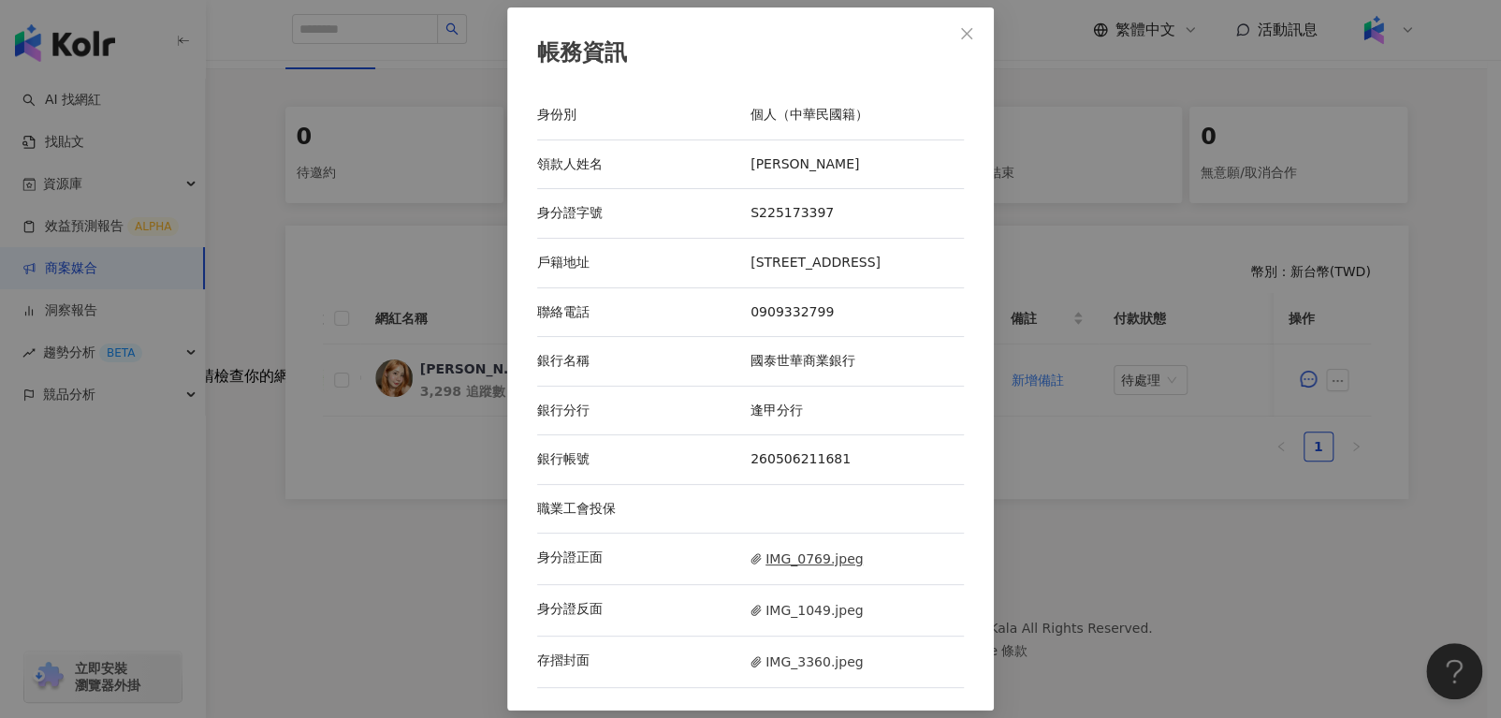
click at [773, 569] on span "IMG_0769.jpeg" at bounding box center [807, 559] width 112 height 21
click at [804, 621] on span "IMG_1049.jpeg" at bounding box center [807, 610] width 112 height 21
click at [775, 670] on span "IMG_3360.jpeg" at bounding box center [807, 661] width 112 height 21
click at [948, 38] on button "Close" at bounding box center [966, 33] width 37 height 37
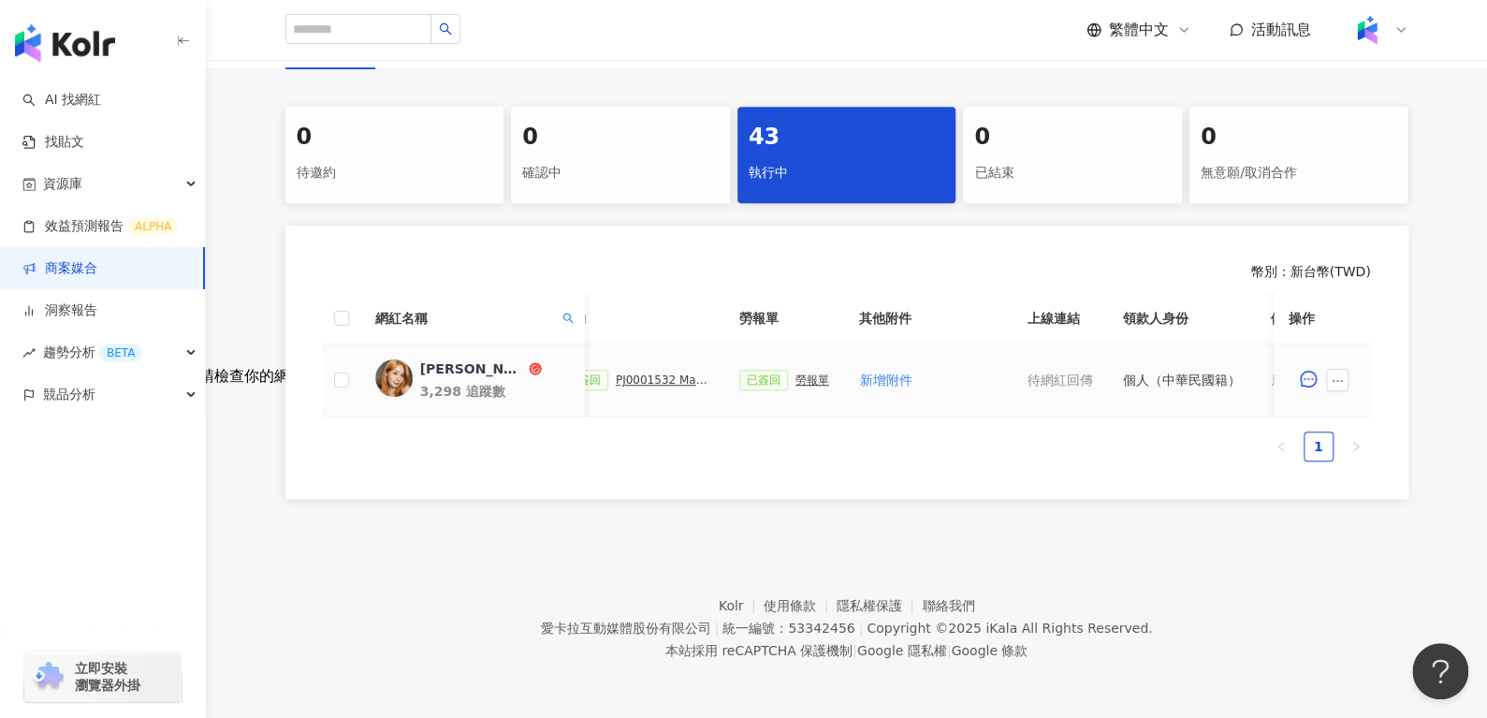
scroll to position [0, 536]
click at [809, 373] on div "勞報單" at bounding box center [826, 379] width 34 height 13
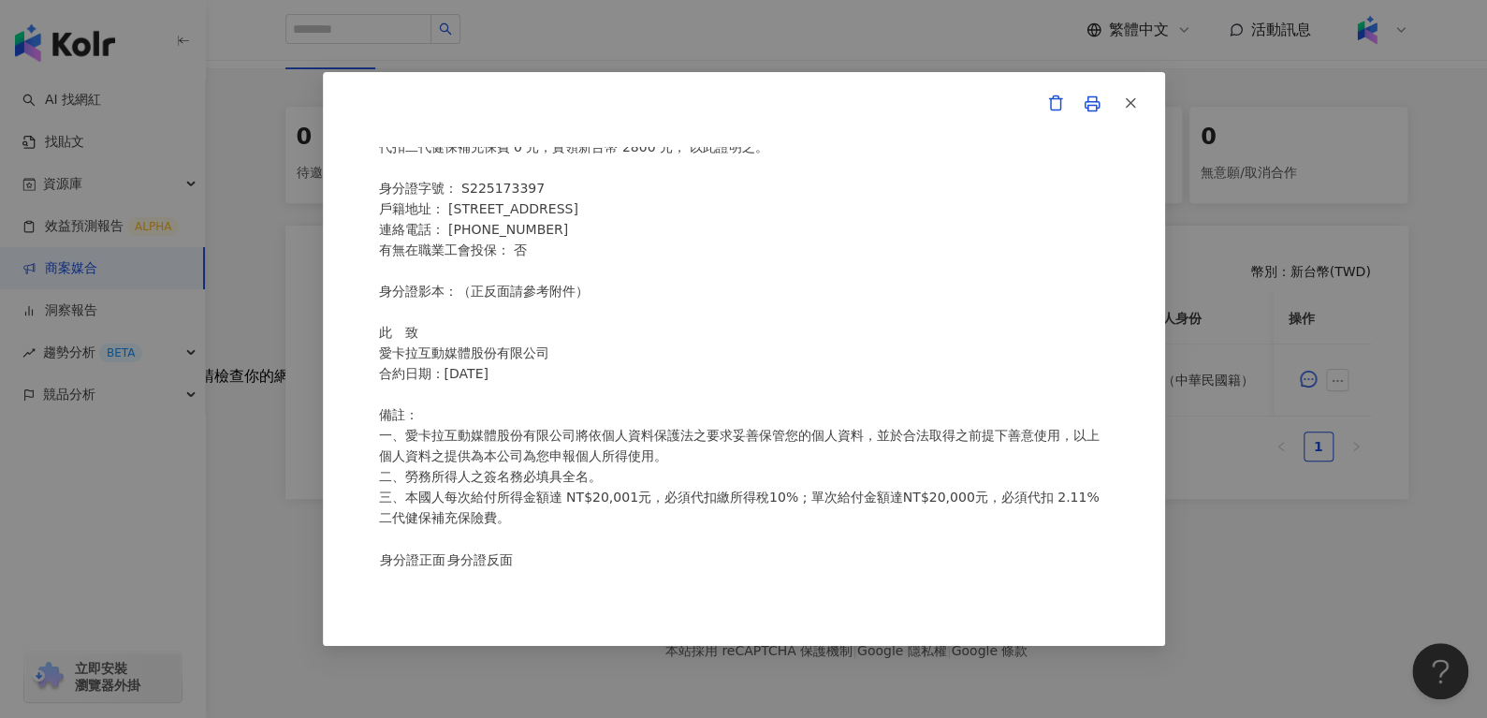
scroll to position [493, 0]
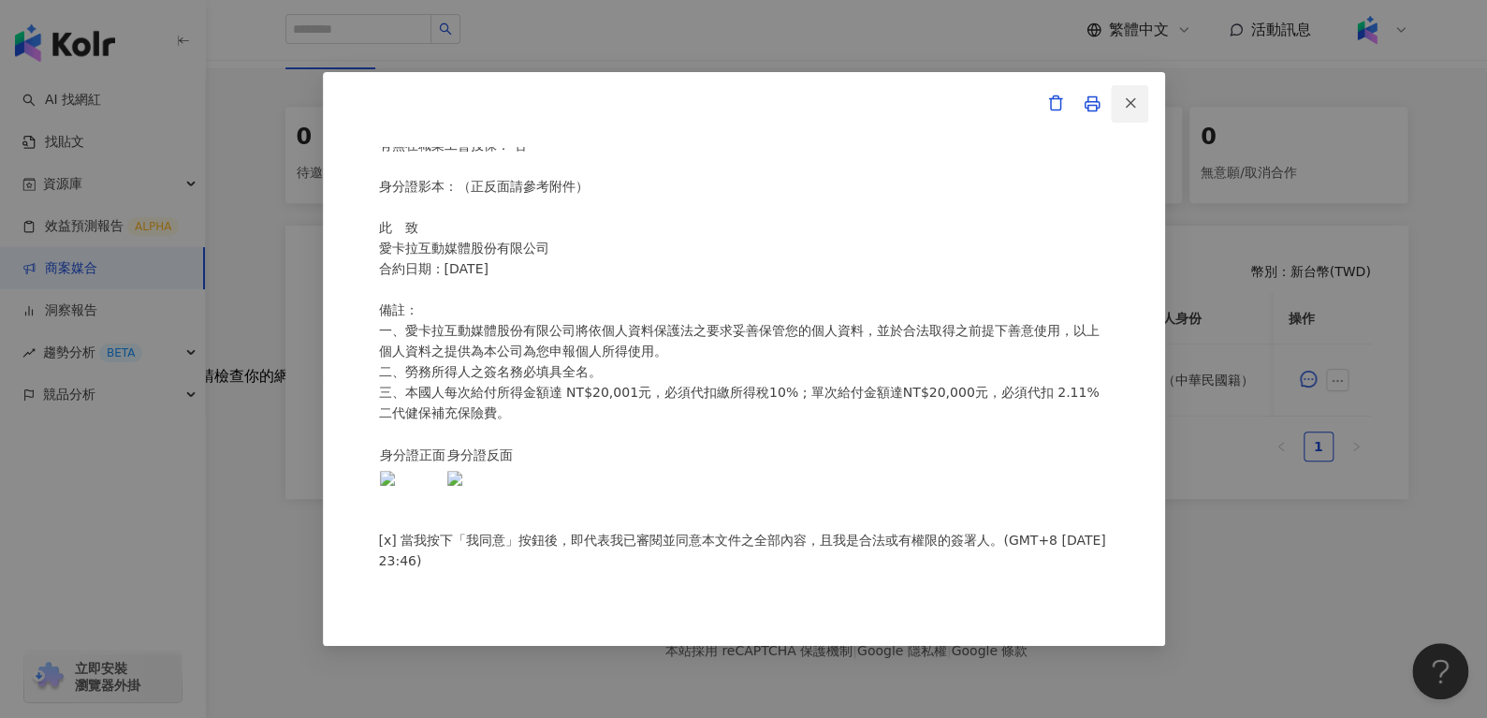
click at [1132, 101] on line "button" at bounding box center [1130, 103] width 8 height 8
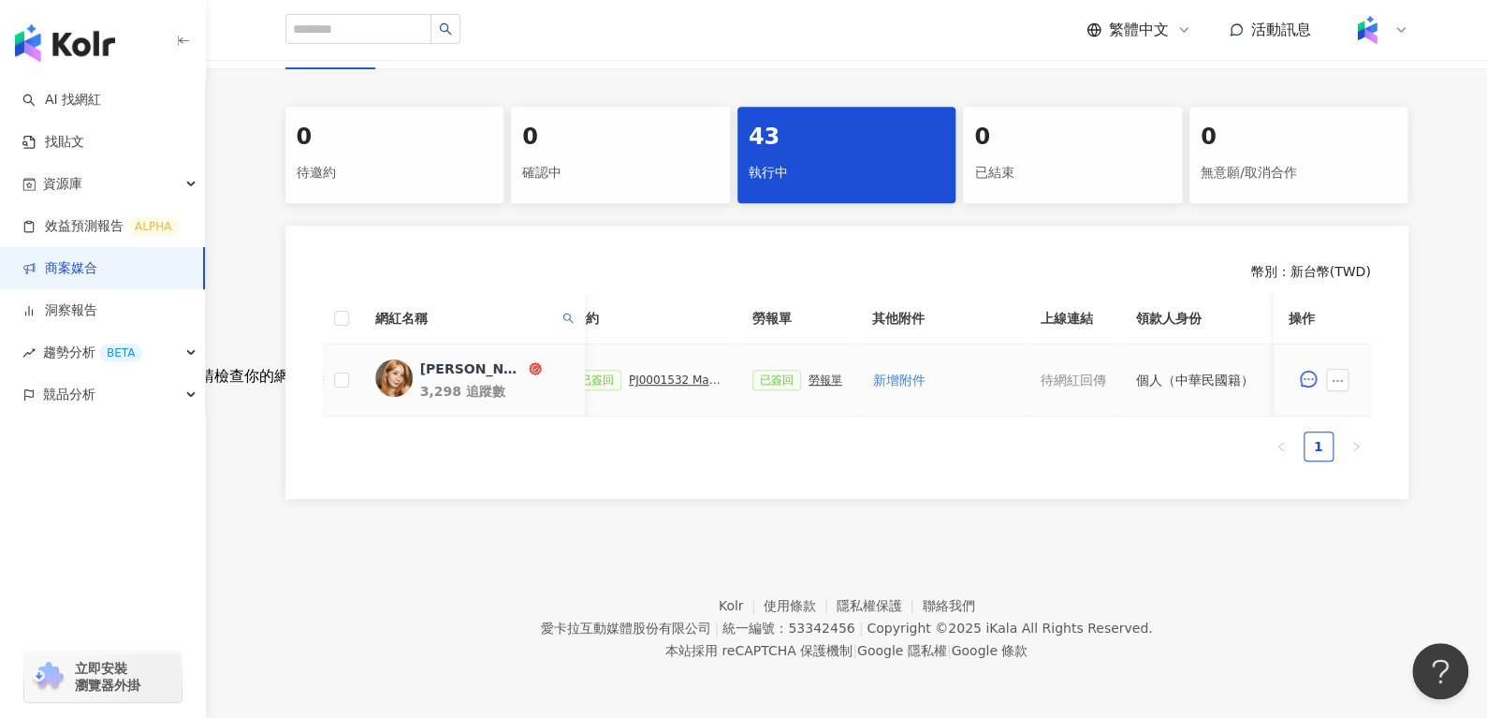
click at [652, 373] on div "PJ0001532 Maybelline_202506_skyhigh_小黑霸眼線液_萊雅合作備忘錄" at bounding box center [676, 379] width 94 height 13
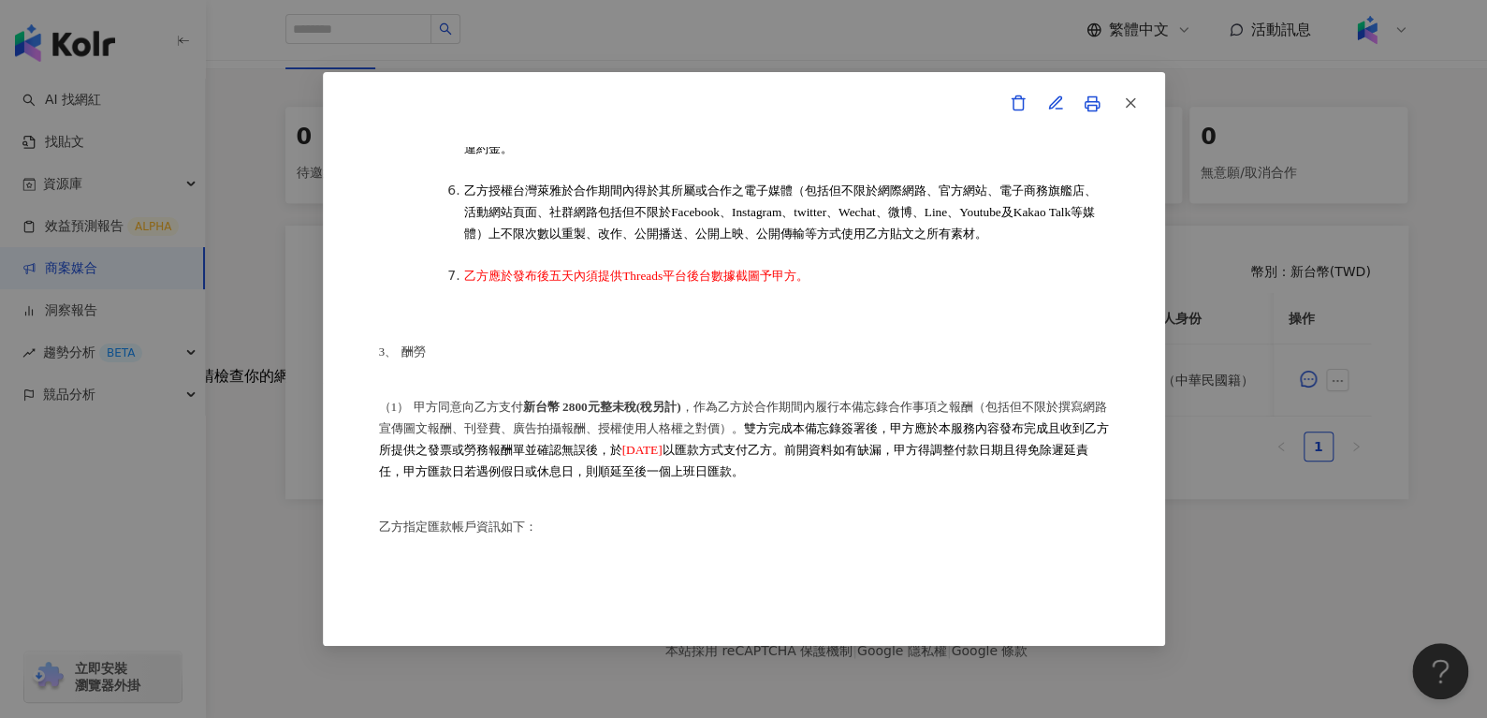
scroll to position [1059, 0]
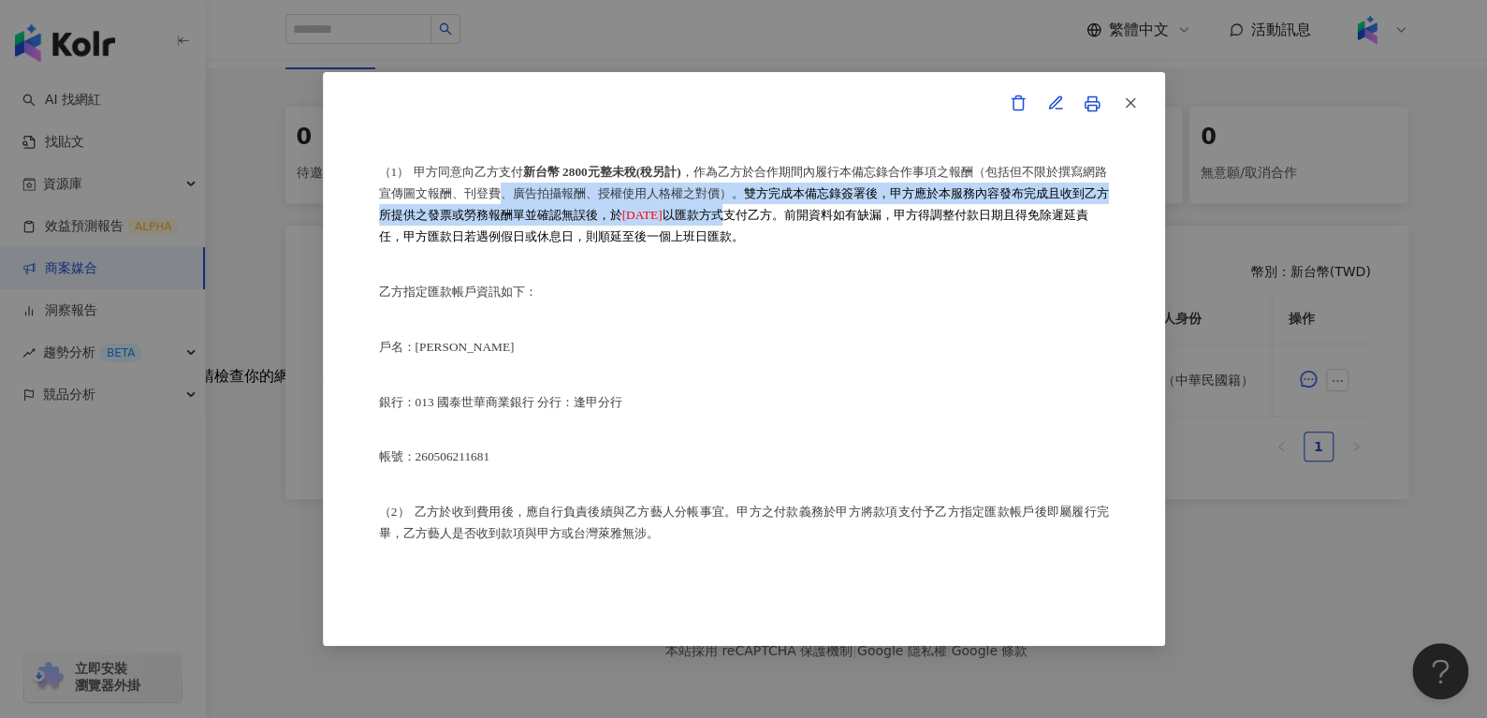
drag, startPoint x: 538, startPoint y: 218, endPoint x: 882, endPoint y: 249, distance: 344.9
click at [882, 247] on p "（1） 甲方同意向乙方支付 新台幣 2800元整未稅(稅另計) ，作為乙方於合作期間內履行本備忘錄合作事項之報酬（包括但不限於撰寫網路宣傳圖文報酬、刊登費、廣…" at bounding box center [744, 204] width 730 height 86
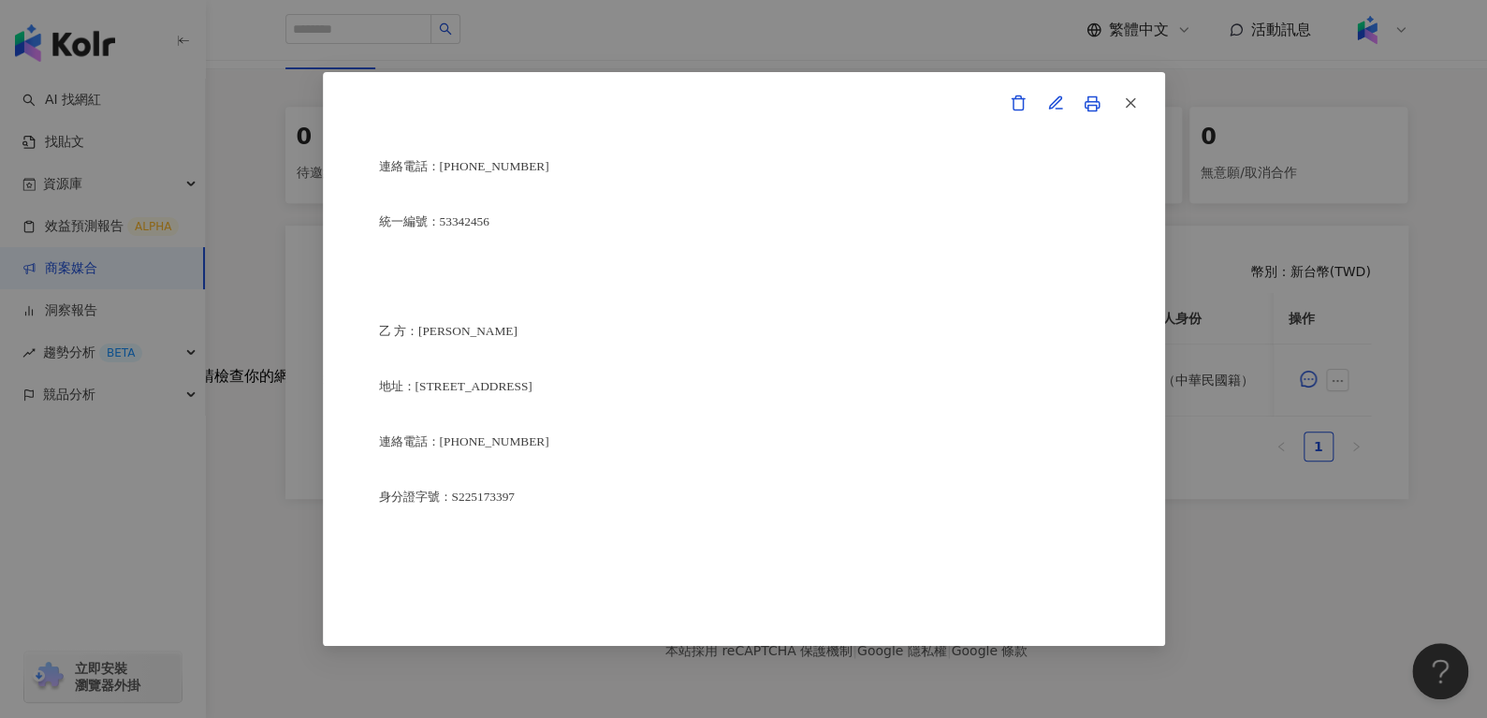
scroll to position [4756, 0]
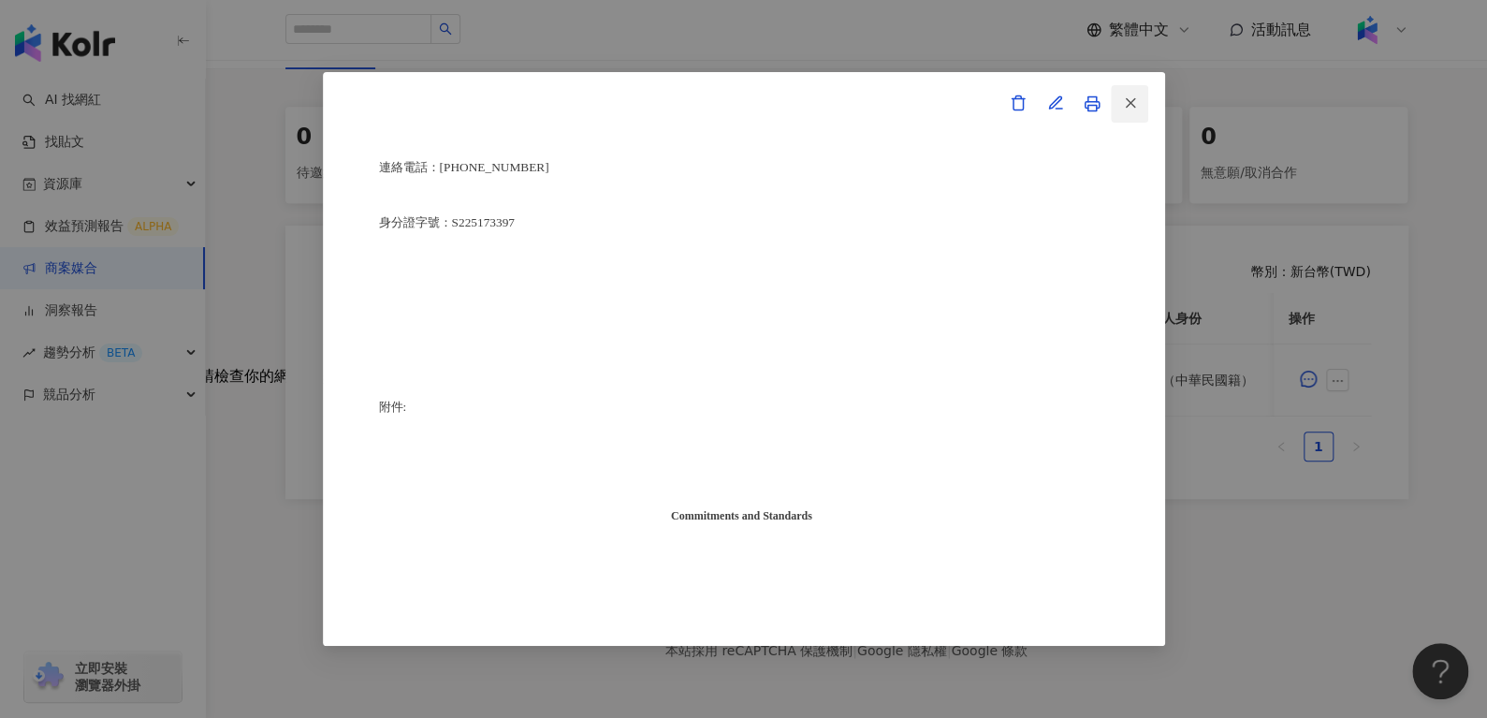
click at [1145, 98] on button "button" at bounding box center [1129, 103] width 37 height 37
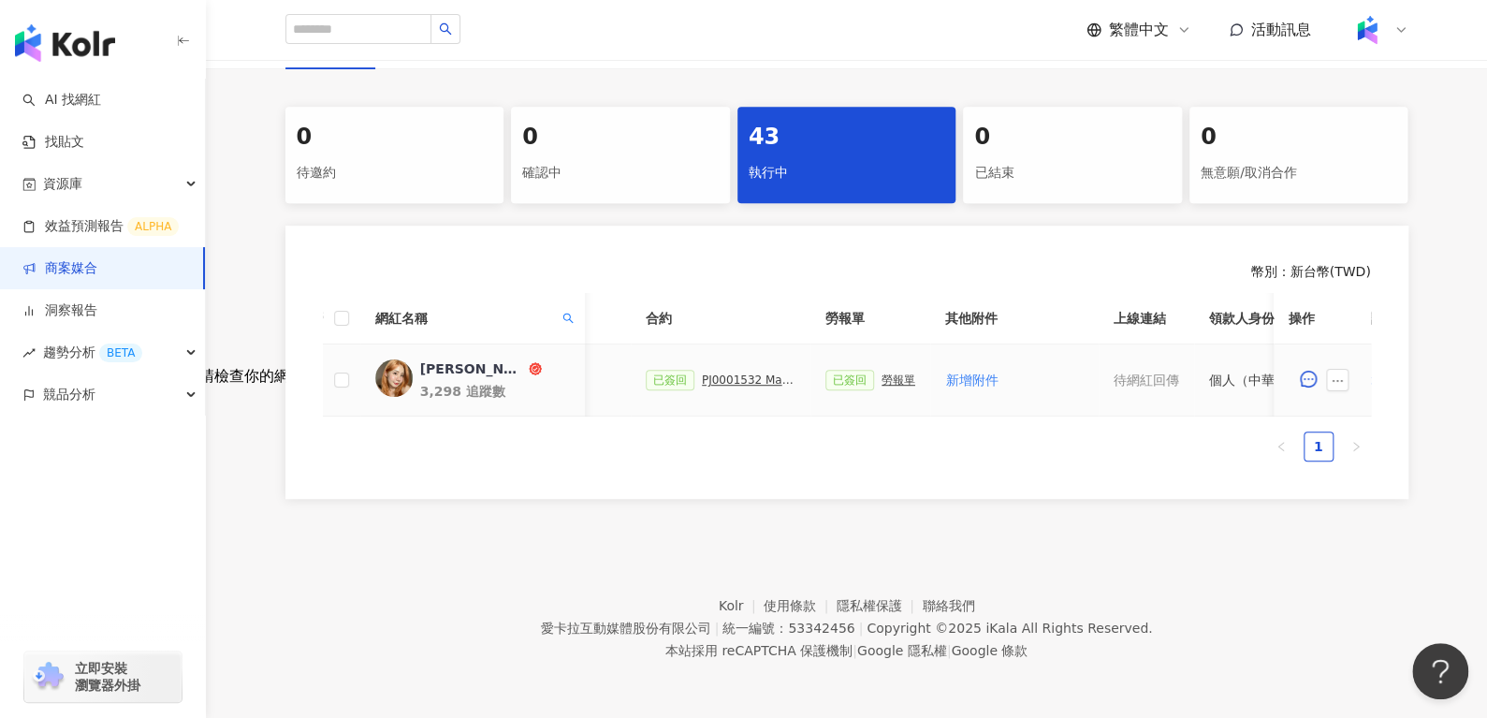
scroll to position [0, 460]
click at [707, 370] on div "已簽回 PJ0001532 Maybelline_202506_skyhigh_小黑霸眼線液_萊雅合作備忘錄" at bounding box center [725, 380] width 150 height 21
click at [713, 373] on div "PJ0001532 Maybelline_202506_skyhigh_小黑霸眼線液_萊雅合作備忘錄" at bounding box center [753, 379] width 94 height 13
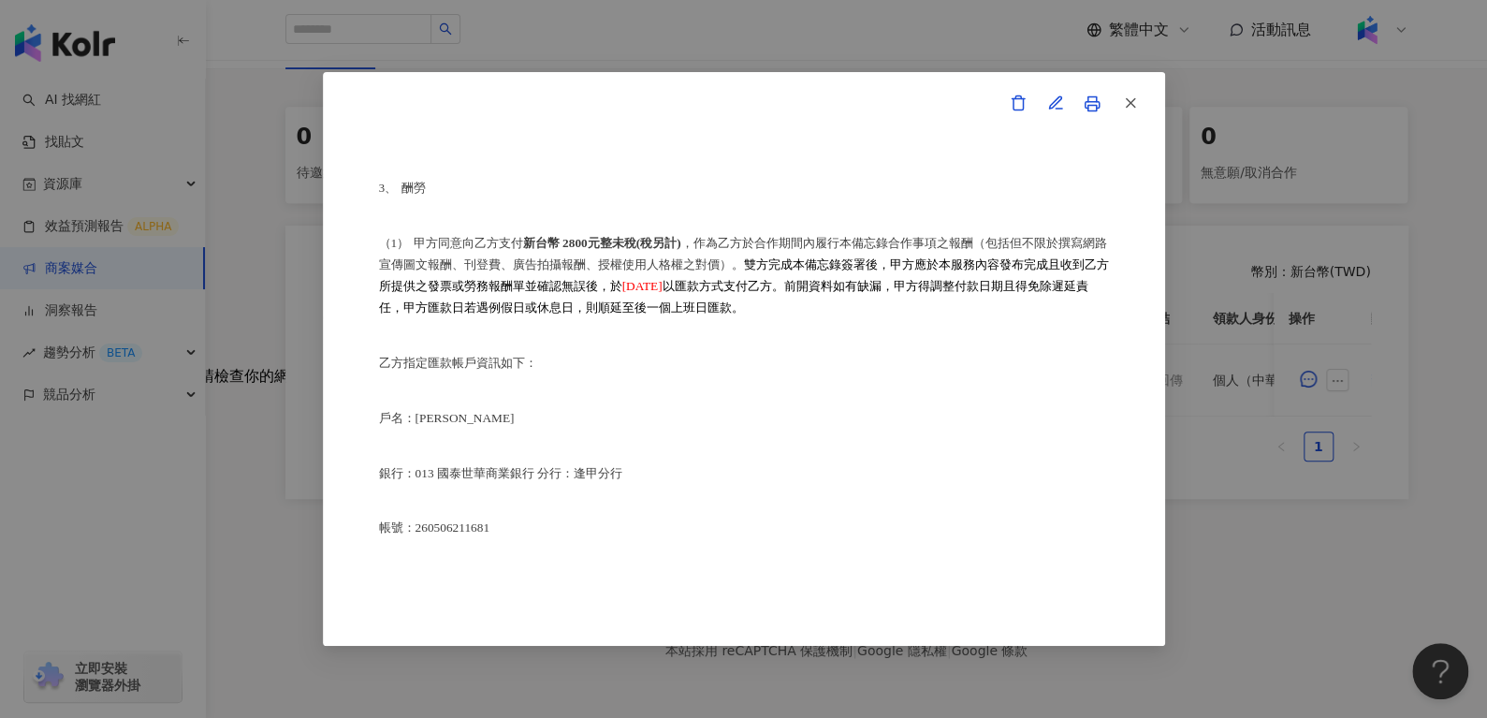
scroll to position [988, 0]
click at [1127, 99] on line "button" at bounding box center [1130, 103] width 8 height 8
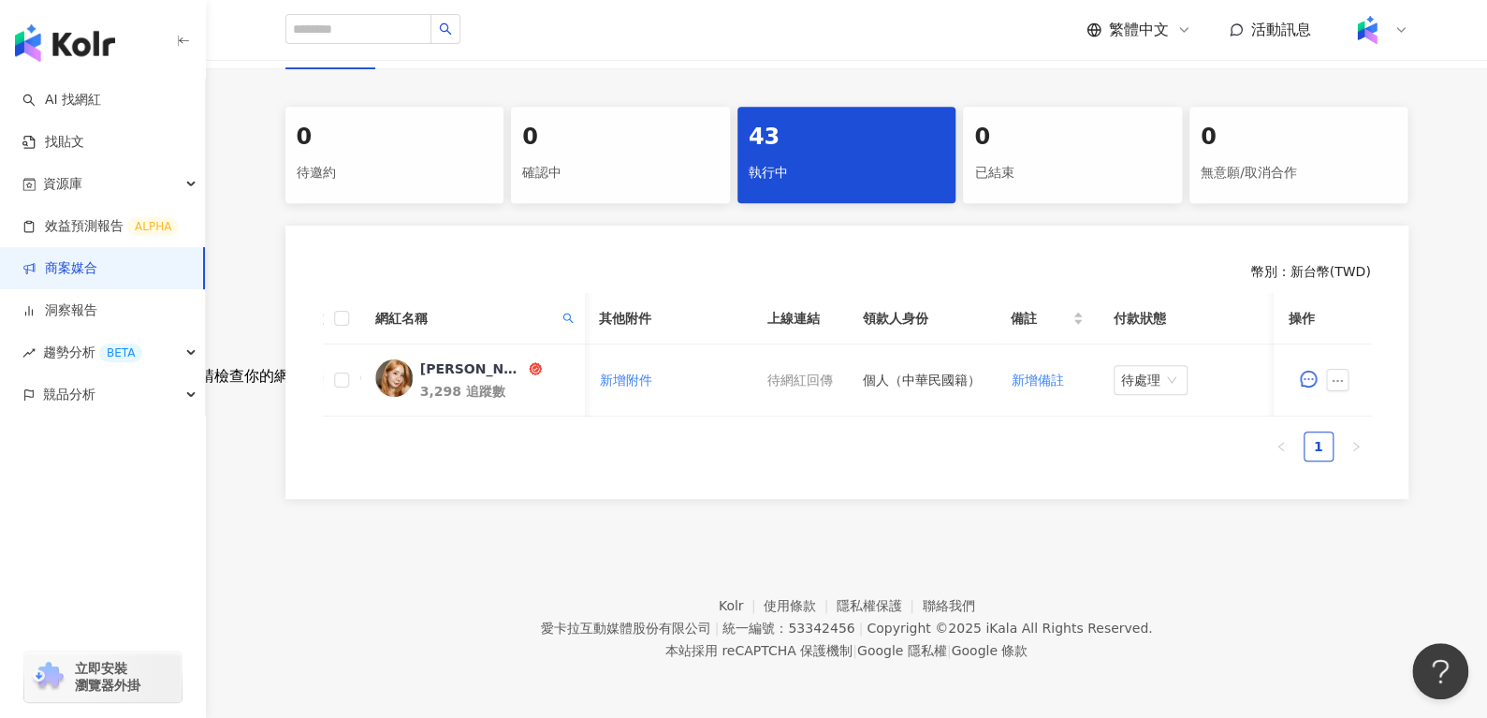
scroll to position [0, 809]
click at [1134, 366] on span "待處理" at bounding box center [1151, 380] width 59 height 28
click at [1140, 442] on div "處理中" at bounding box center [1143, 449] width 52 height 21
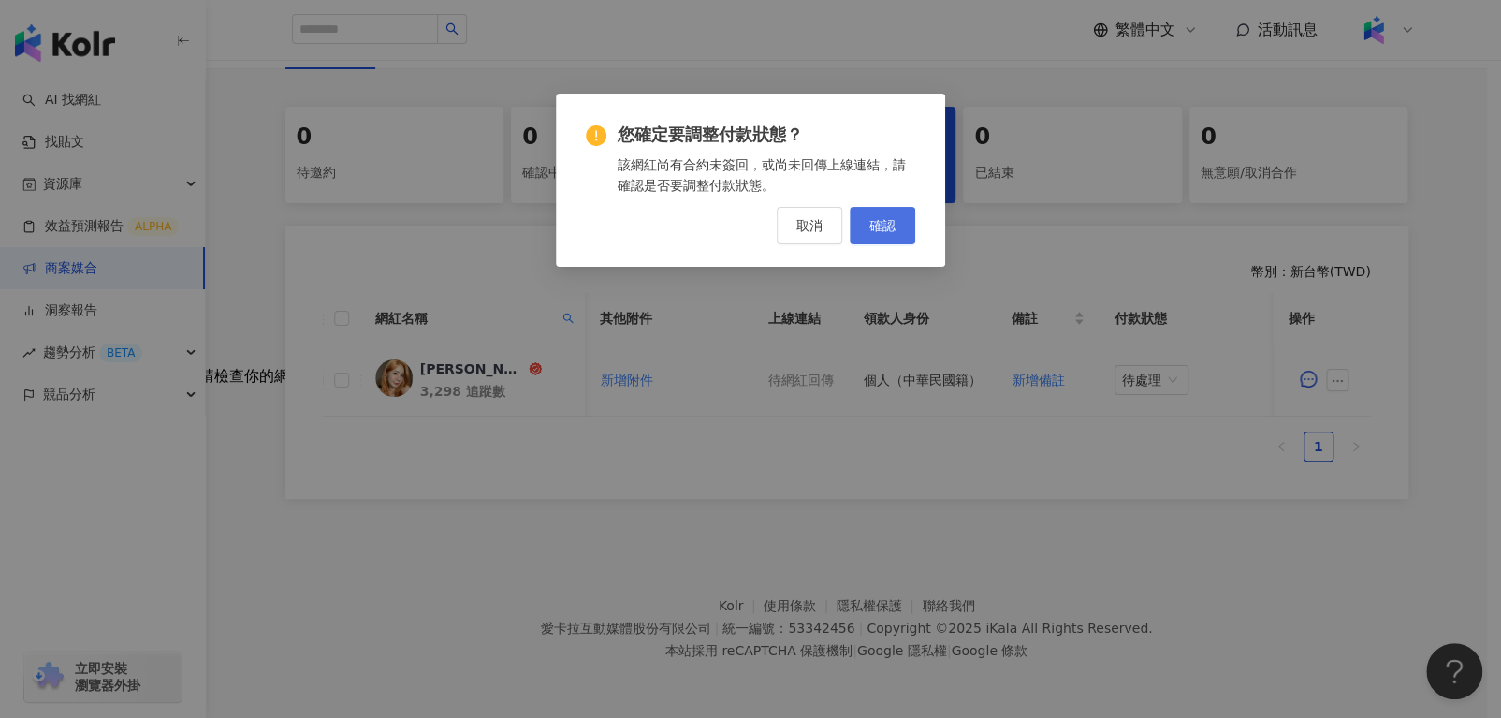
click at [899, 233] on button "確認" at bounding box center [883, 225] width 66 height 37
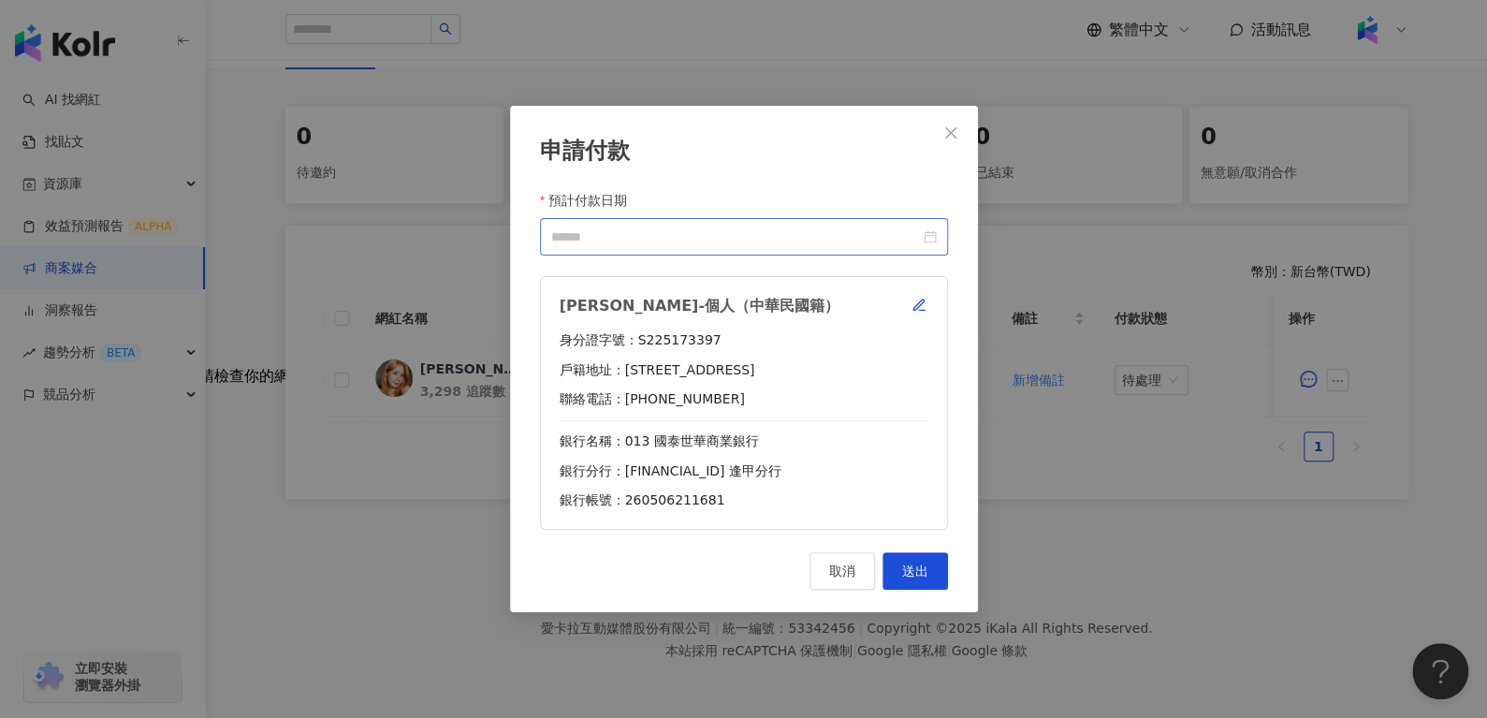
click at [928, 239] on div at bounding box center [744, 237] width 386 height 21
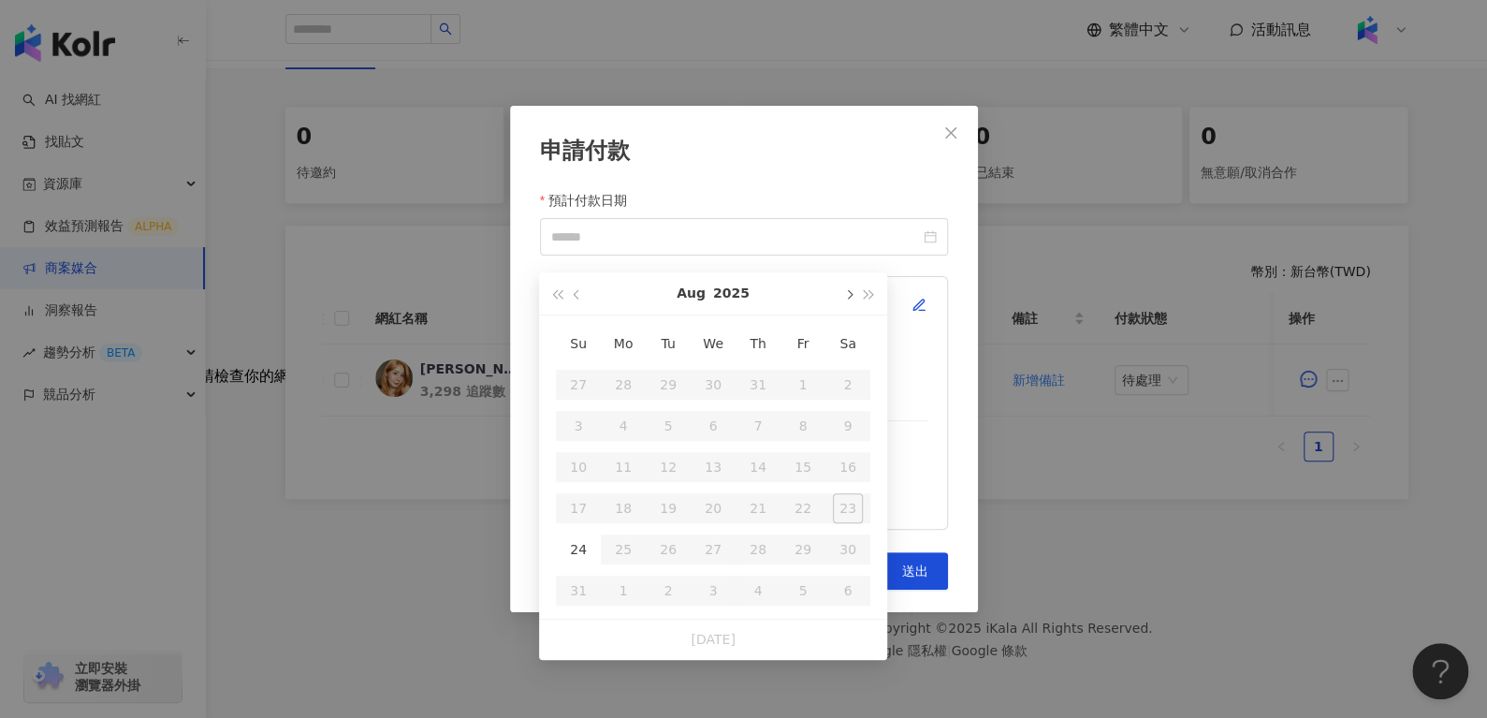
click at [852, 280] on button "button" at bounding box center [848, 293] width 21 height 42
type input "**********"
click at [716, 415] on div "10" at bounding box center [713, 426] width 30 height 30
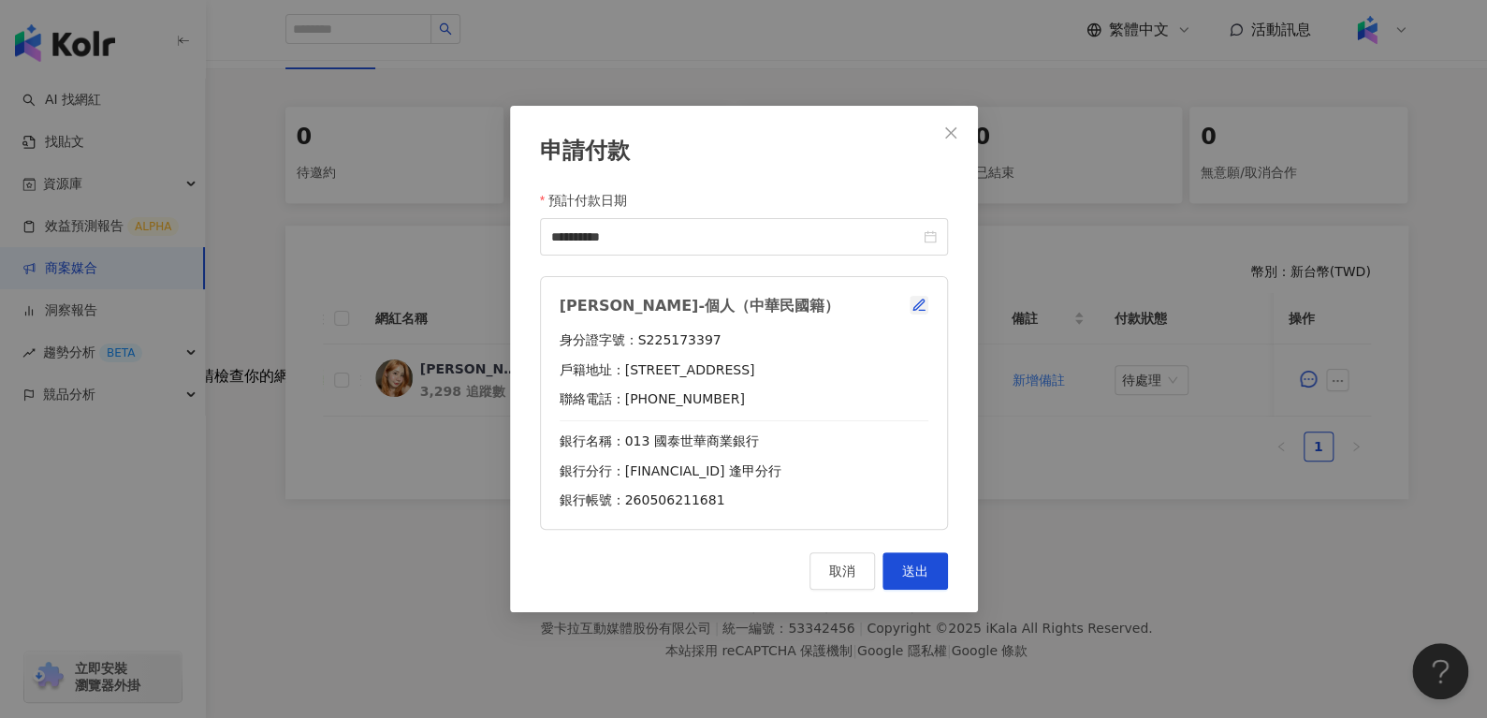
click at [914, 299] on icon "button" at bounding box center [919, 305] width 15 height 15
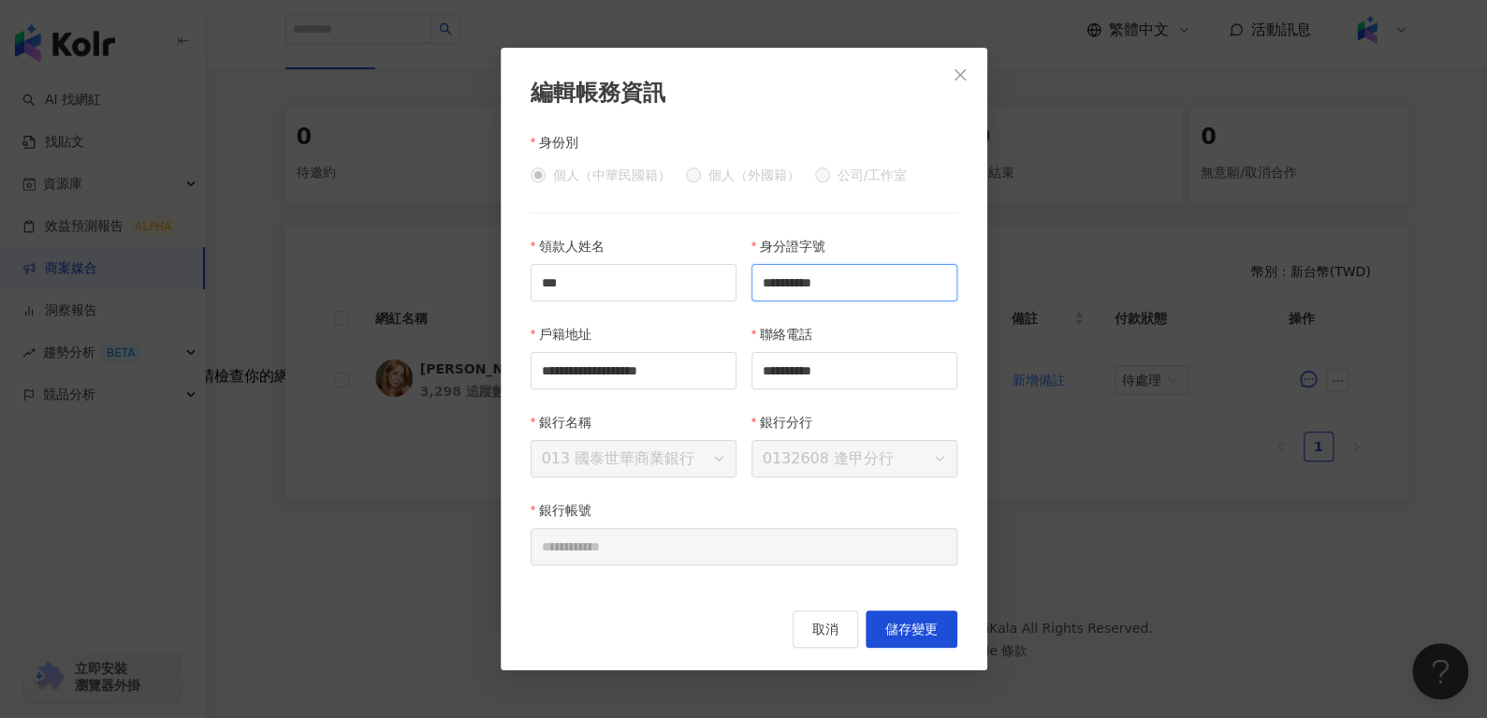
click at [885, 283] on input "**********" at bounding box center [855, 282] width 206 height 37
click at [827, 610] on div "**********" at bounding box center [744, 359] width 487 height 622
click at [812, 622] on span "取消" at bounding box center [825, 629] width 26 height 15
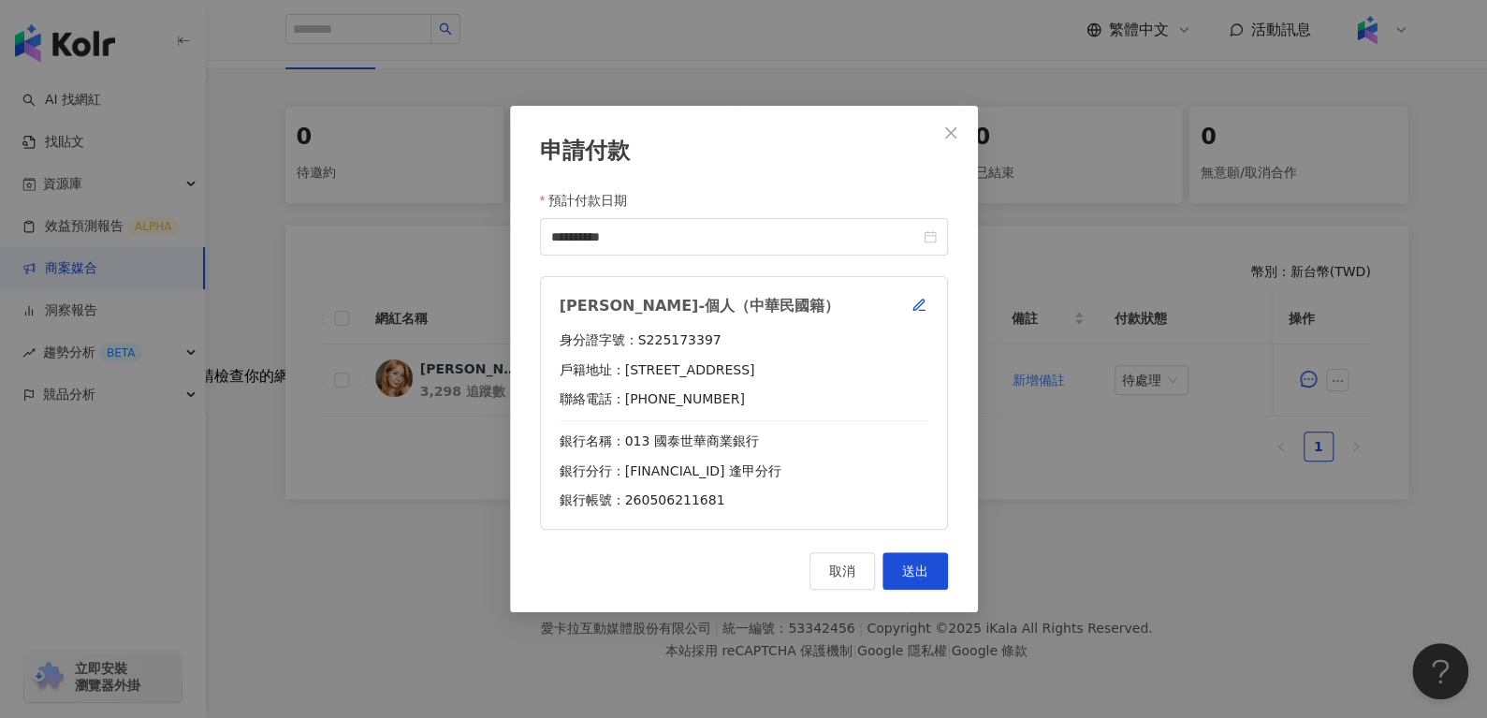
click at [917, 550] on div "**********" at bounding box center [744, 359] width 468 height 506
click at [917, 563] on span "送出" at bounding box center [915, 570] width 26 height 15
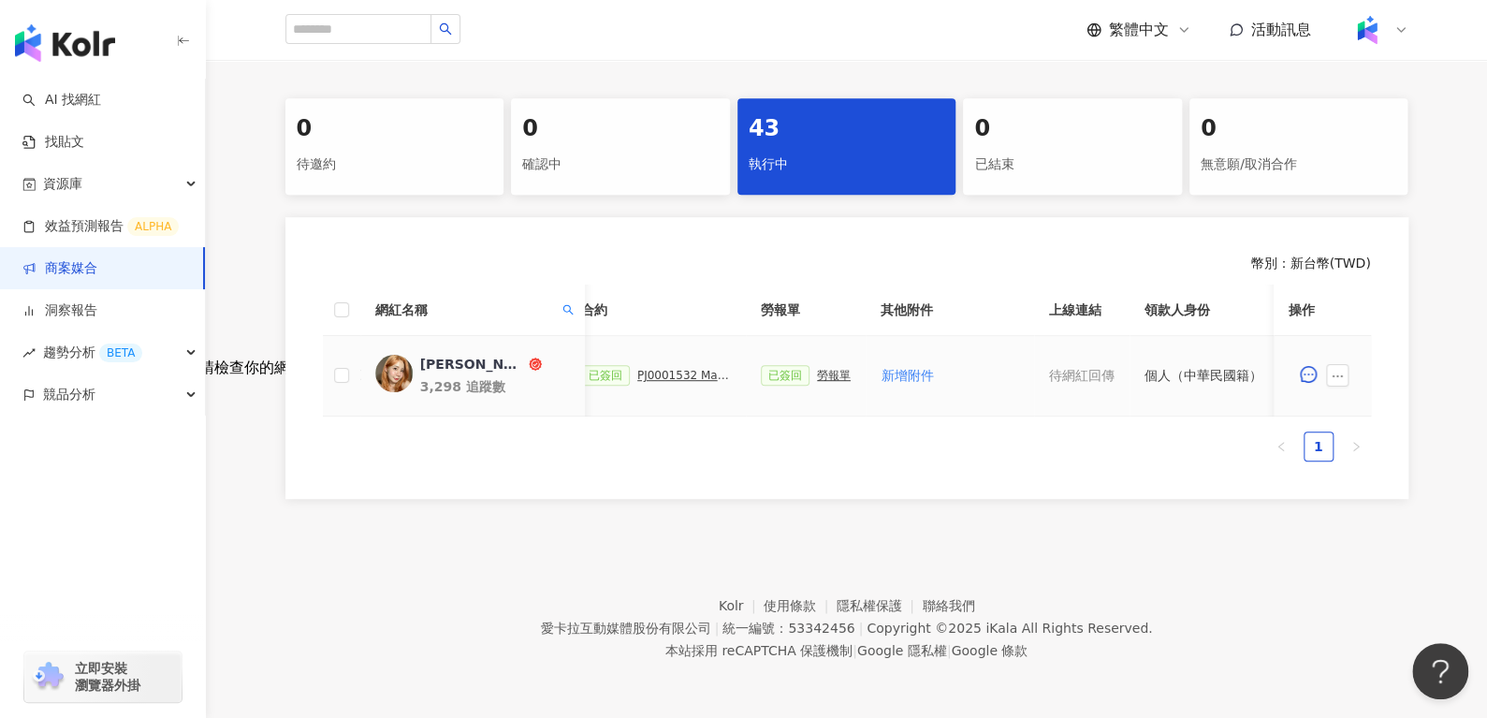
scroll to position [0, 527]
click at [828, 357] on td "已簽回 勞報單" at bounding box center [807, 376] width 120 height 80
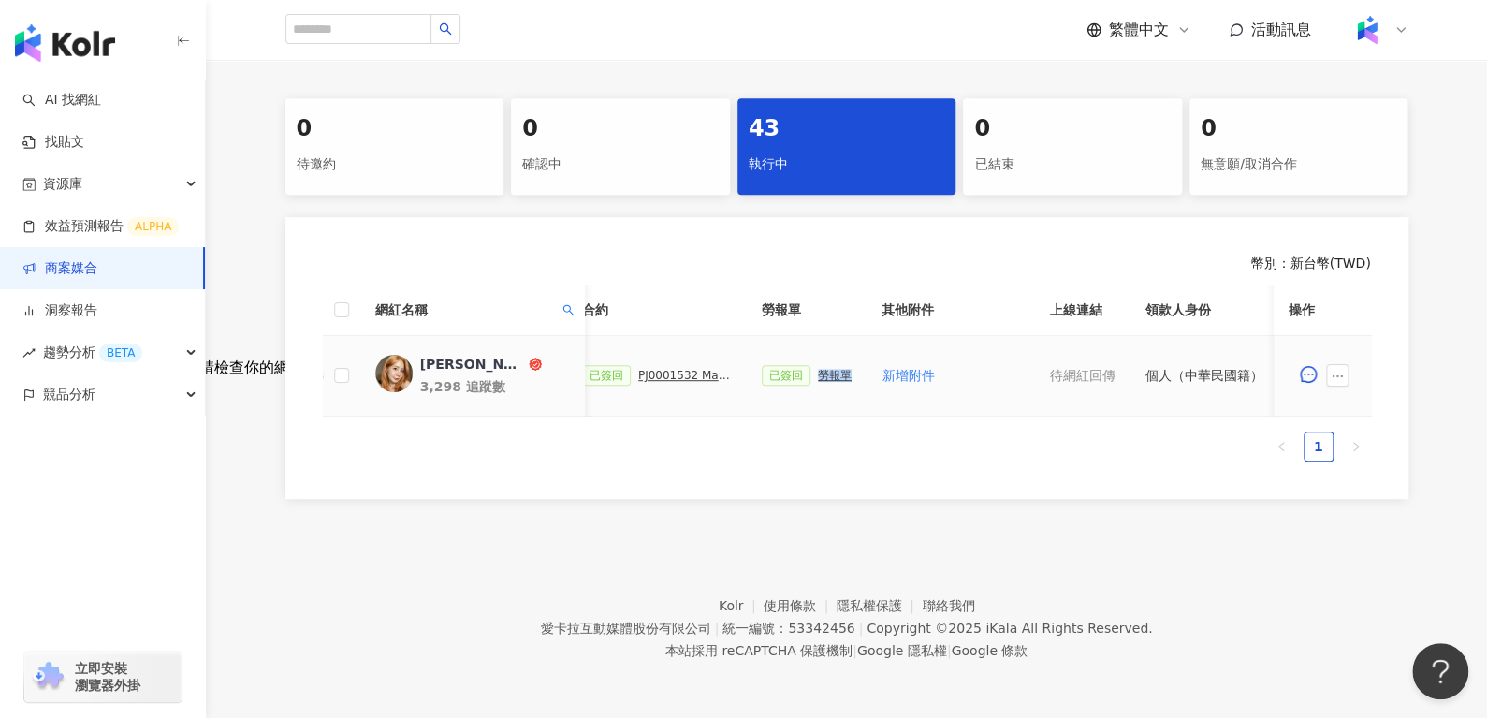
click at [827, 369] on div "勞報單" at bounding box center [835, 375] width 34 height 13
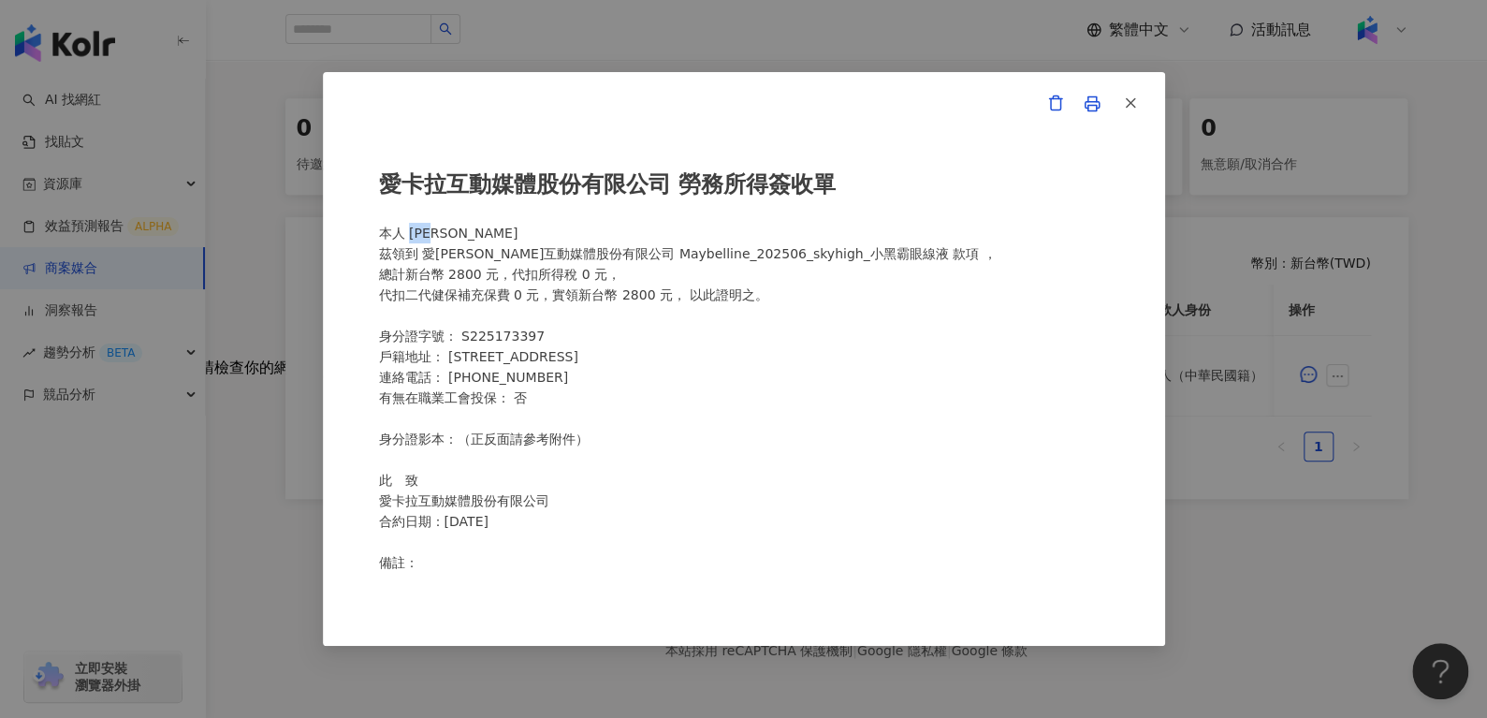
drag, startPoint x: 424, startPoint y: 231, endPoint x: 504, endPoint y: 241, distance: 80.1
click at [504, 241] on div "愛[PERSON_NAME]互動媒體股份有限公司 勞務所得簽收單 本人 [PERSON_NAME]領到 愛[PERSON_NAME]互動媒體股份有限公司 Ma…" at bounding box center [744, 359] width 730 height 425
click at [1132, 102] on icon "button" at bounding box center [1130, 103] width 17 height 17
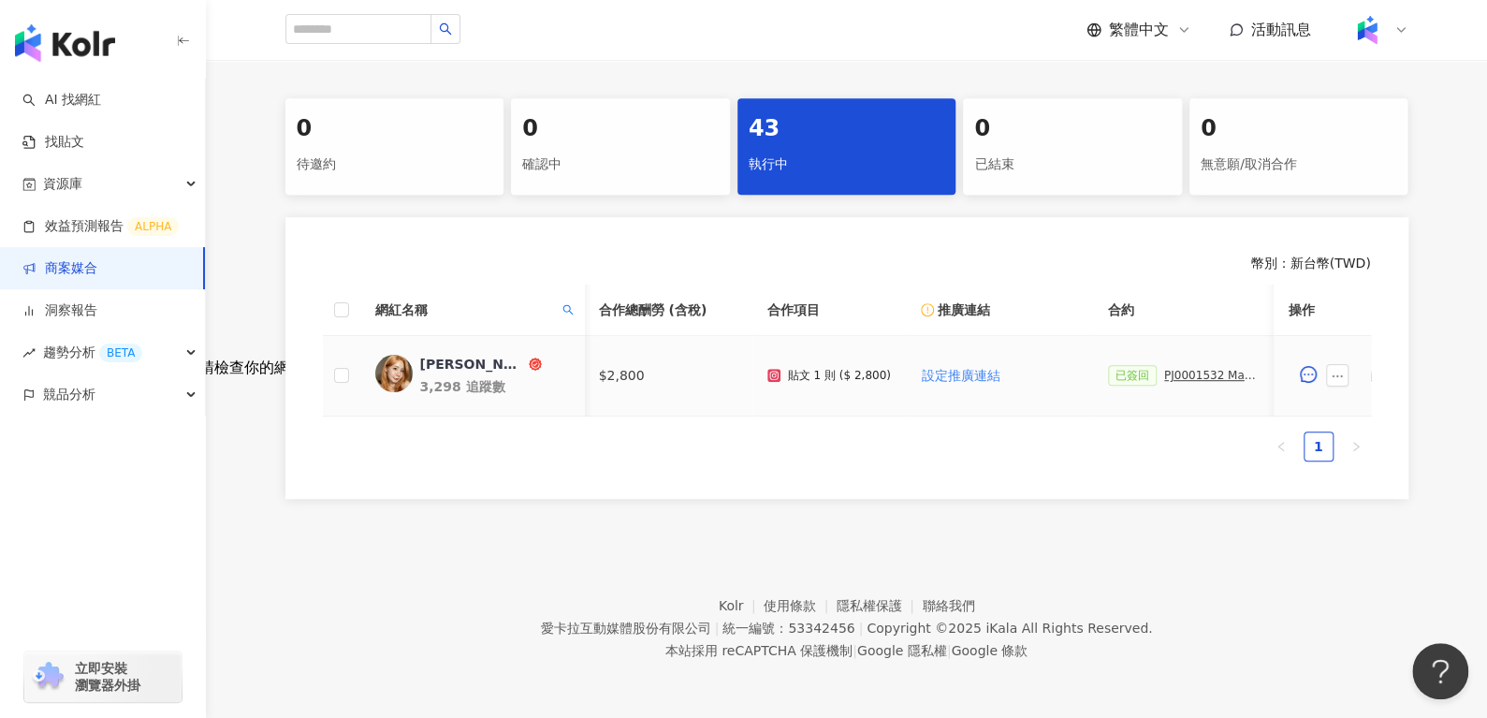
scroll to position [0, 91]
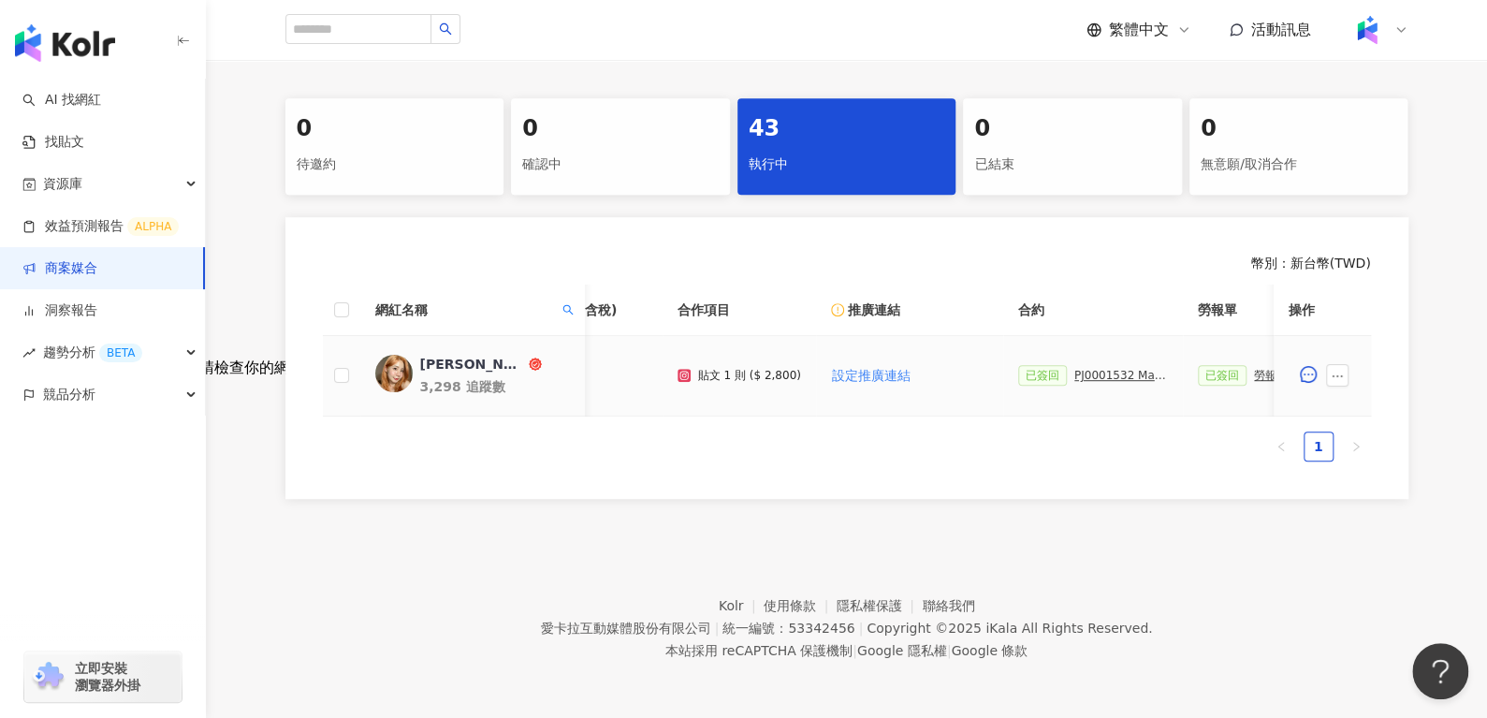
click at [1084, 369] on div "PJ0001532 Maybelline_202506_skyhigh_小黑霸眼線液_萊雅合作備忘錄" at bounding box center [1122, 375] width 94 height 13
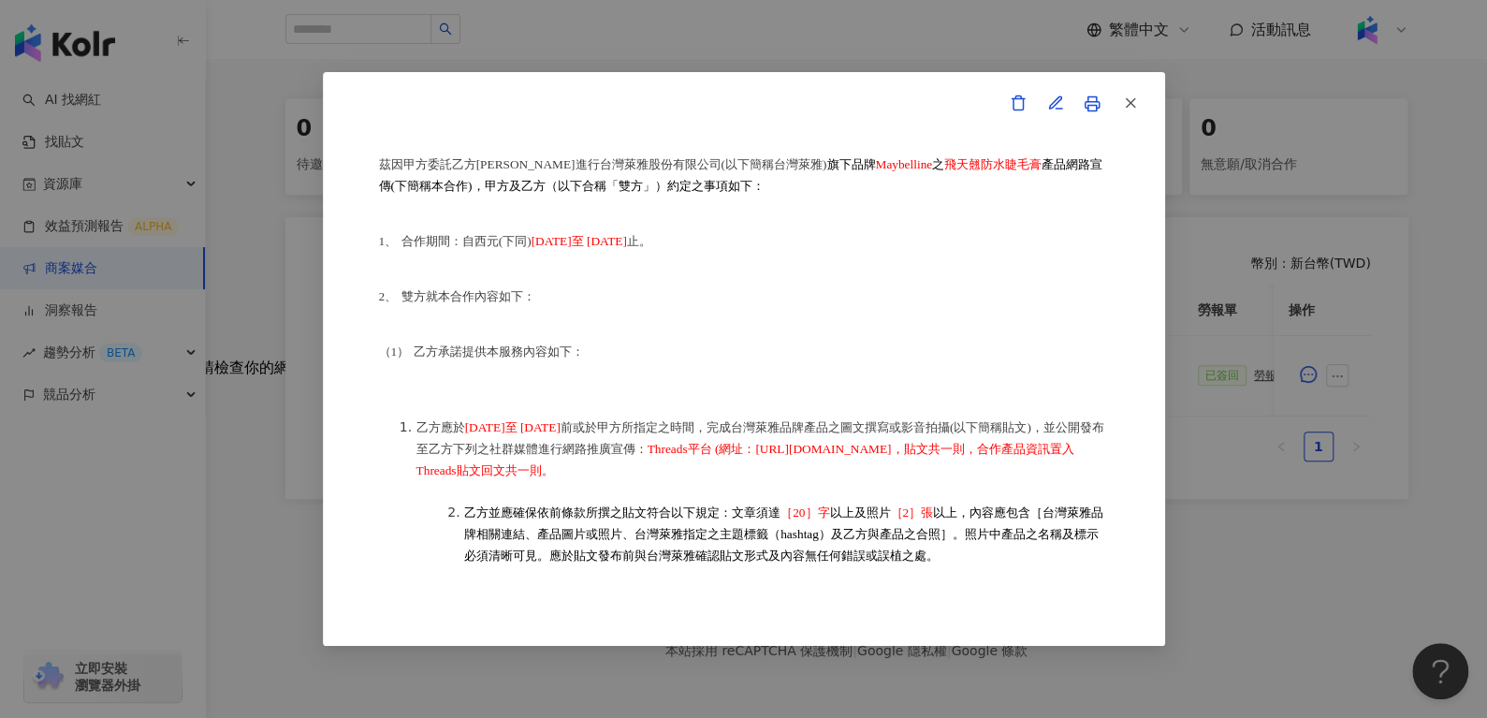
scroll to position [161, 0]
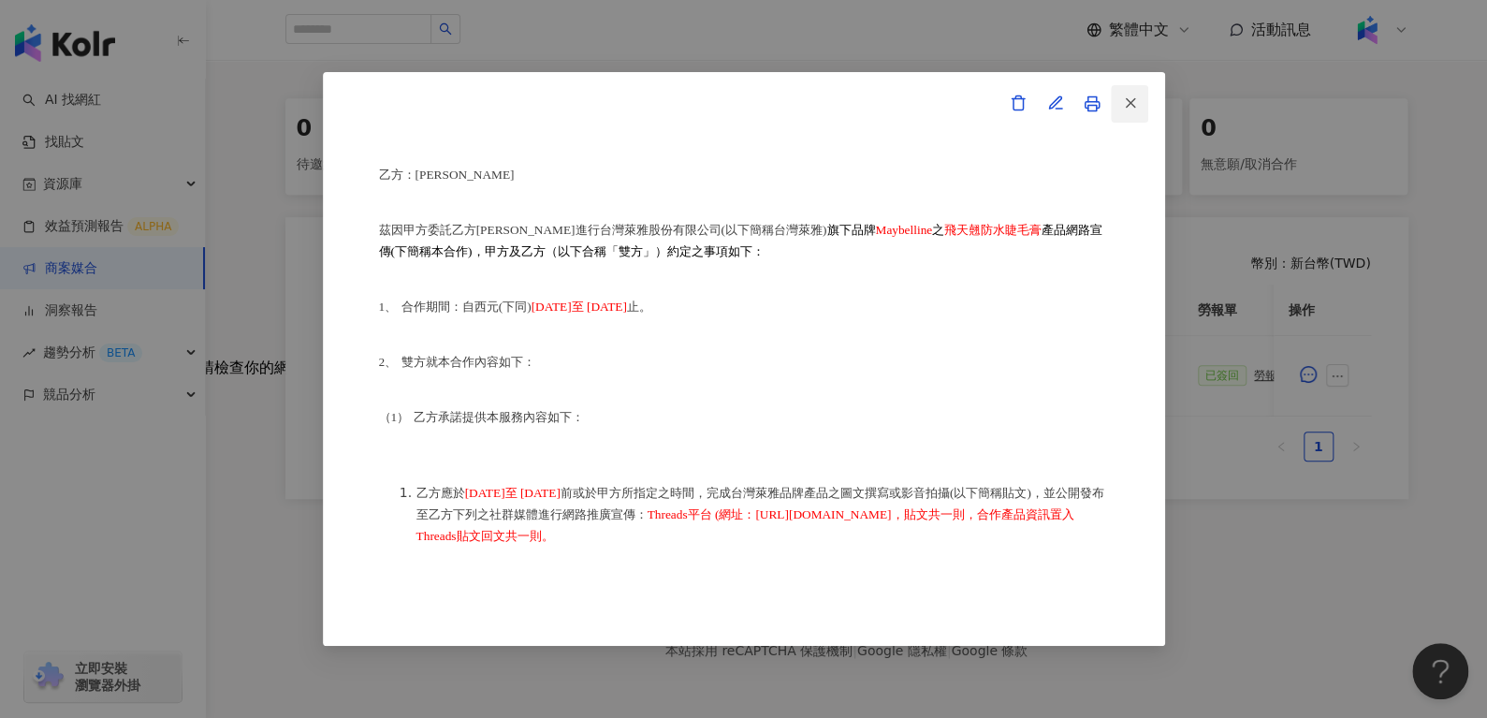
click at [1139, 103] on button "button" at bounding box center [1129, 103] width 37 height 37
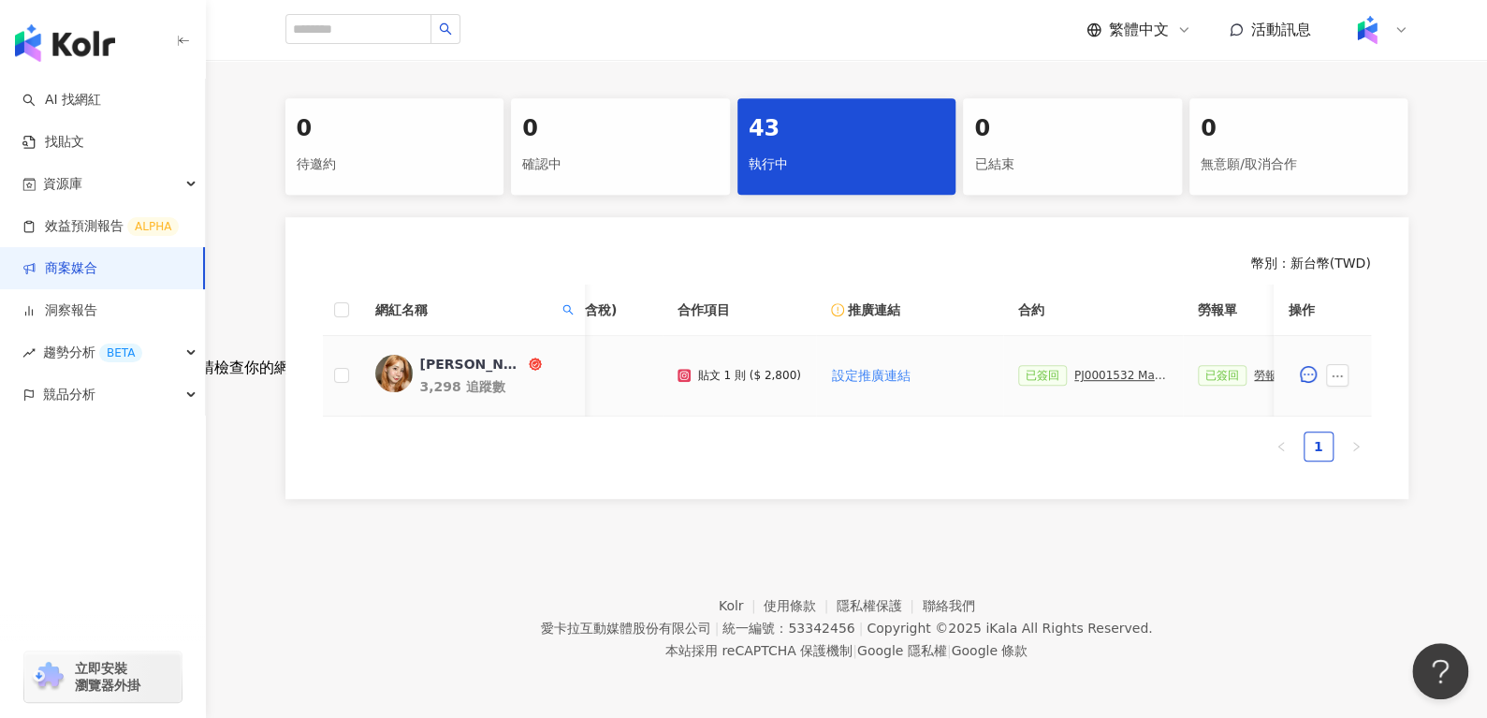
click at [1257, 373] on div "勞報單" at bounding box center [1271, 375] width 34 height 13
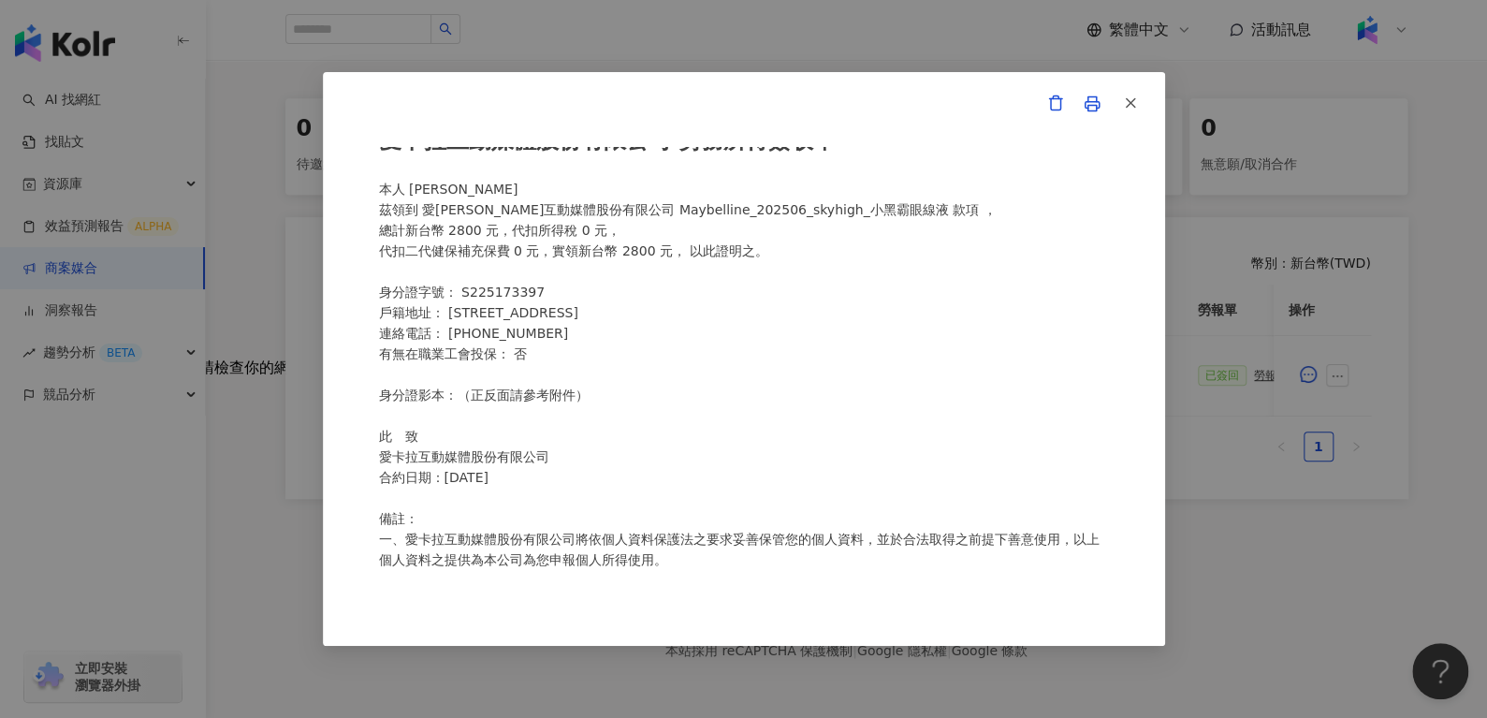
scroll to position [0, 0]
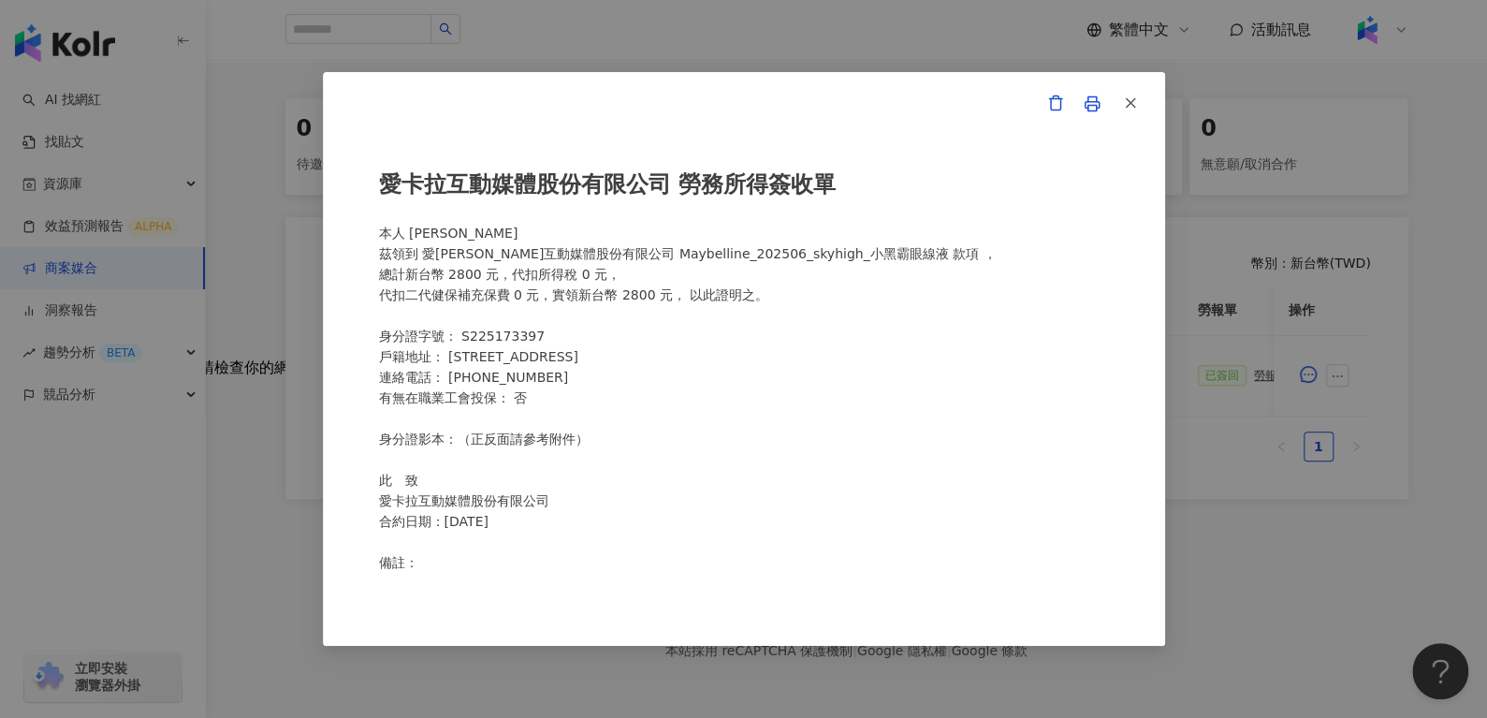
click at [1128, 101] on line "button" at bounding box center [1130, 103] width 8 height 8
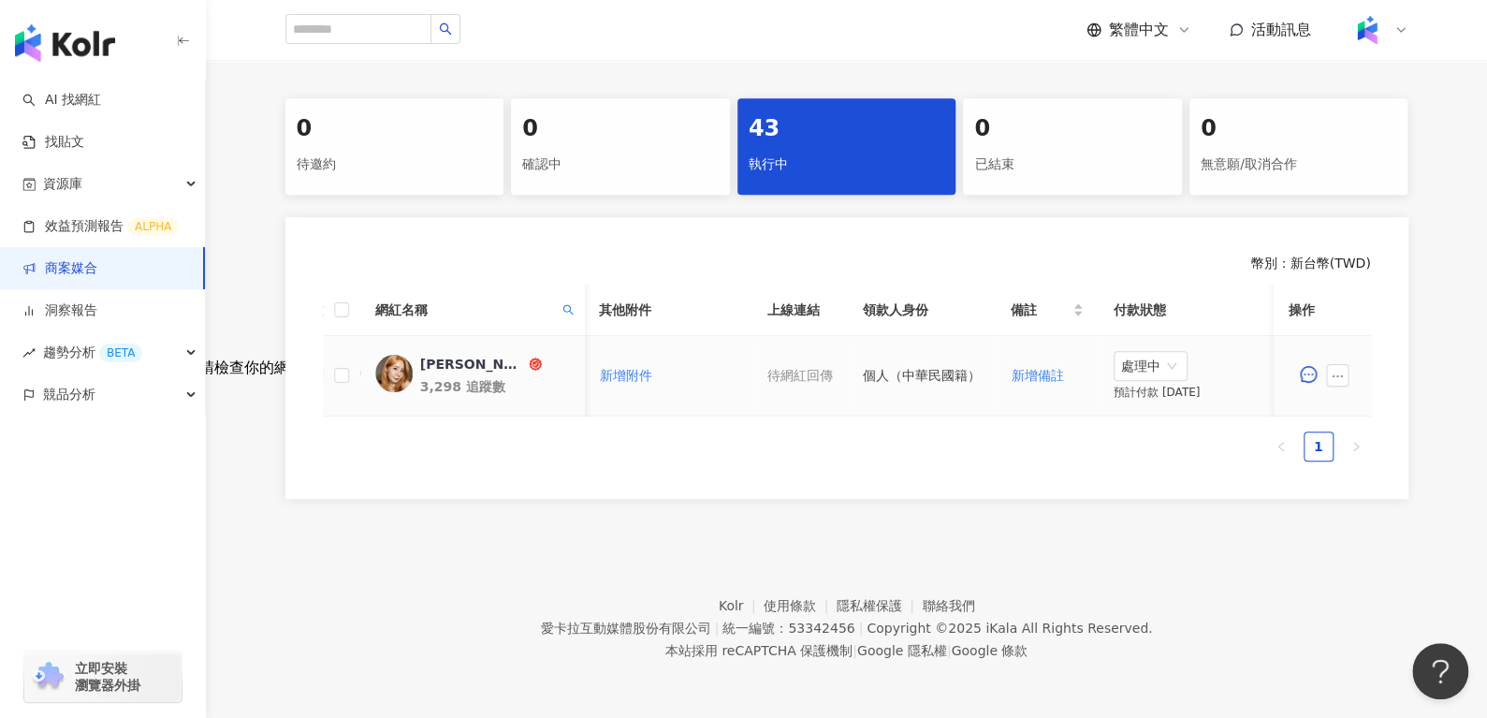
scroll to position [0, 809]
click at [566, 304] on icon "search" at bounding box center [567, 309] width 11 height 11
drag, startPoint x: 501, startPoint y: 334, endPoint x: 313, endPoint y: 381, distance: 193.9
click at [330, 359] on body "AI 找網紅 找貼文 資源庫 效益預測報告 ALPHA 商案媒合 洞察報告 趨勢分析 BETA 競品分析 立即安裝 瀏覽器外掛 繁體中文 活動訊息 活動列表 …" at bounding box center [743, 1] width 1487 height 718
paste input "text"
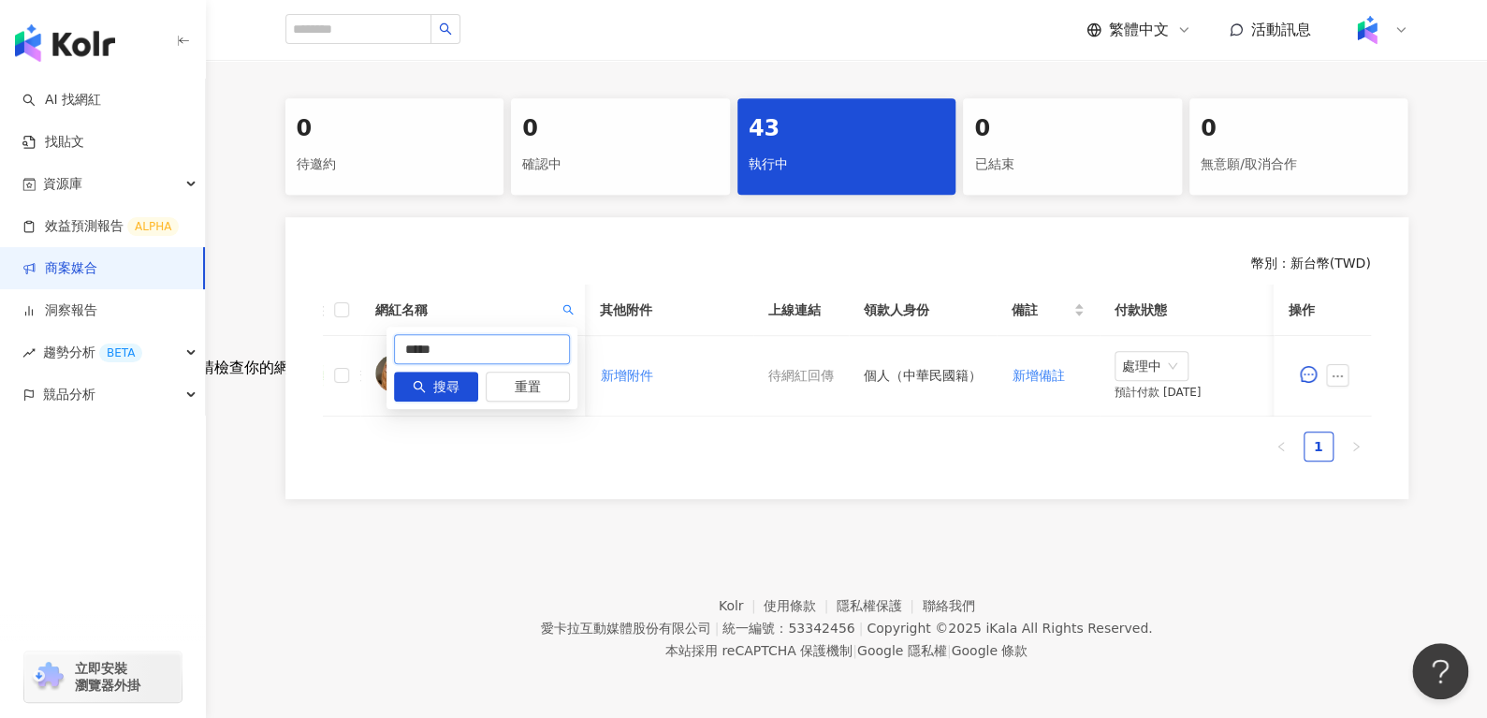
type input "*****"
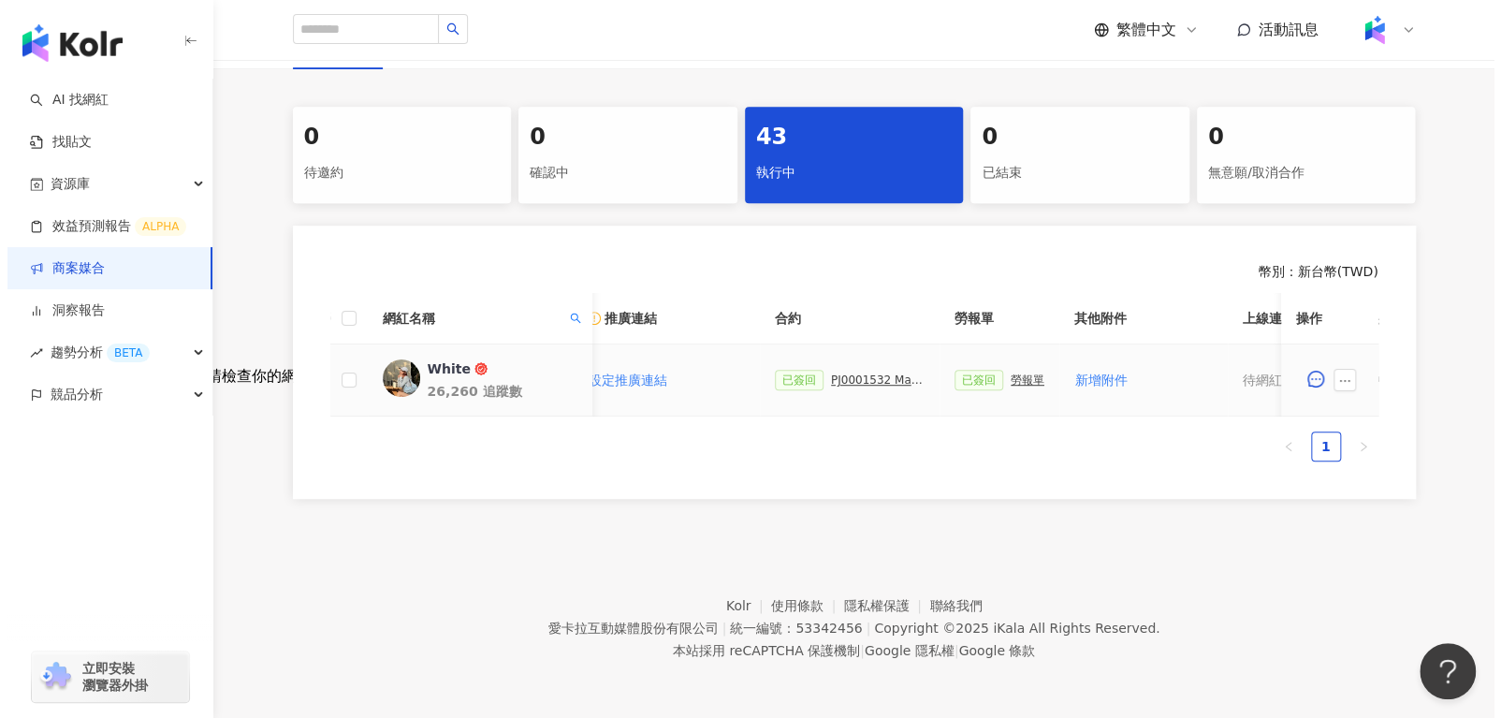
scroll to position [0, 810]
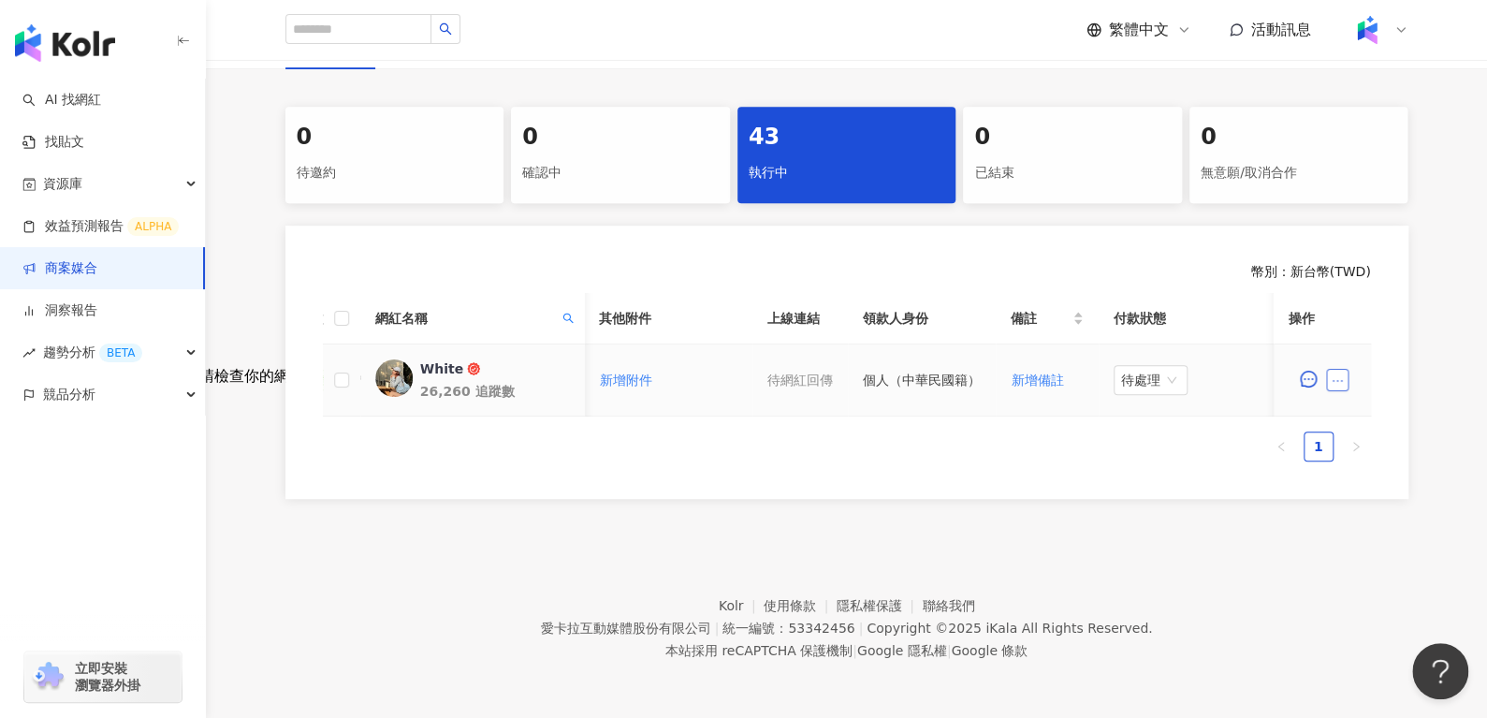
click at [1331, 374] on icon "ellipsis" at bounding box center [1337, 380] width 13 height 13
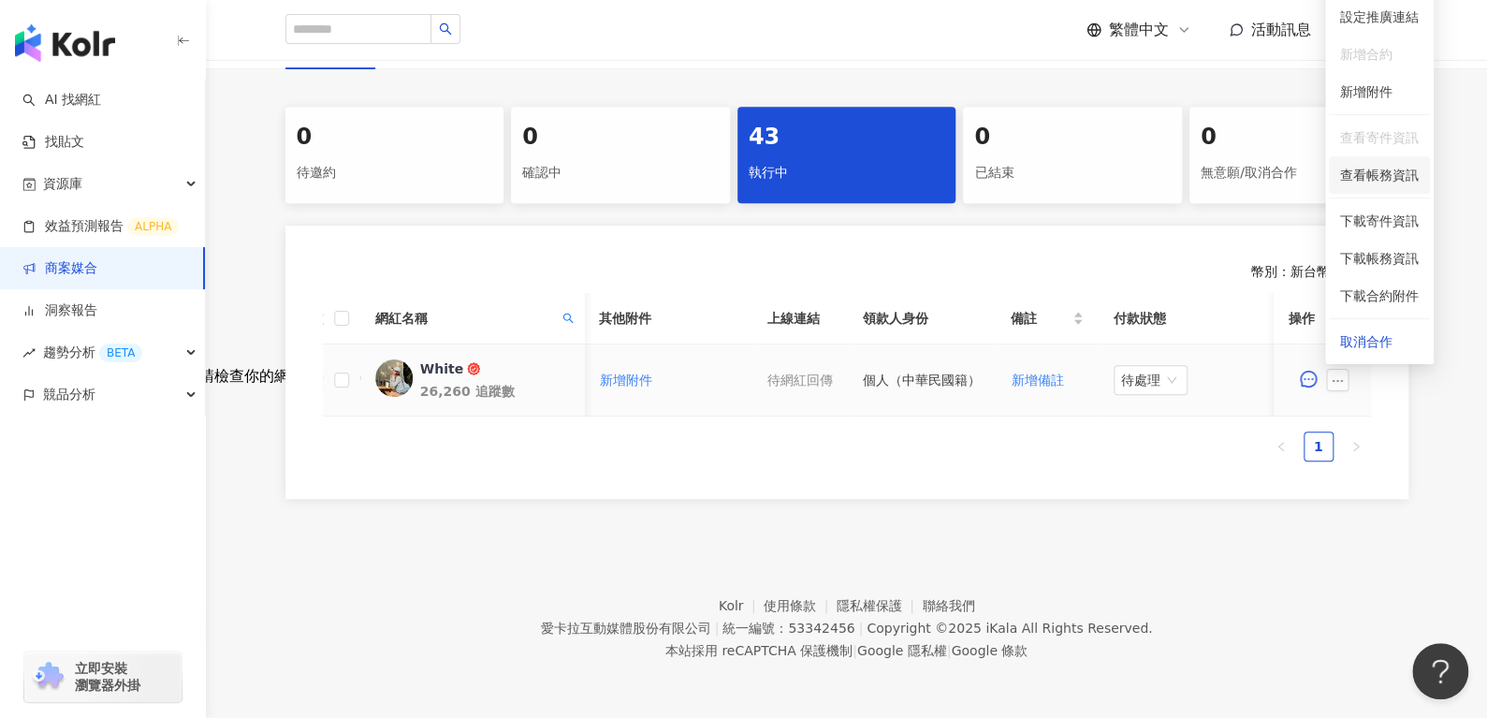
click at [1388, 165] on span "查看帳務資訊" at bounding box center [1379, 175] width 79 height 21
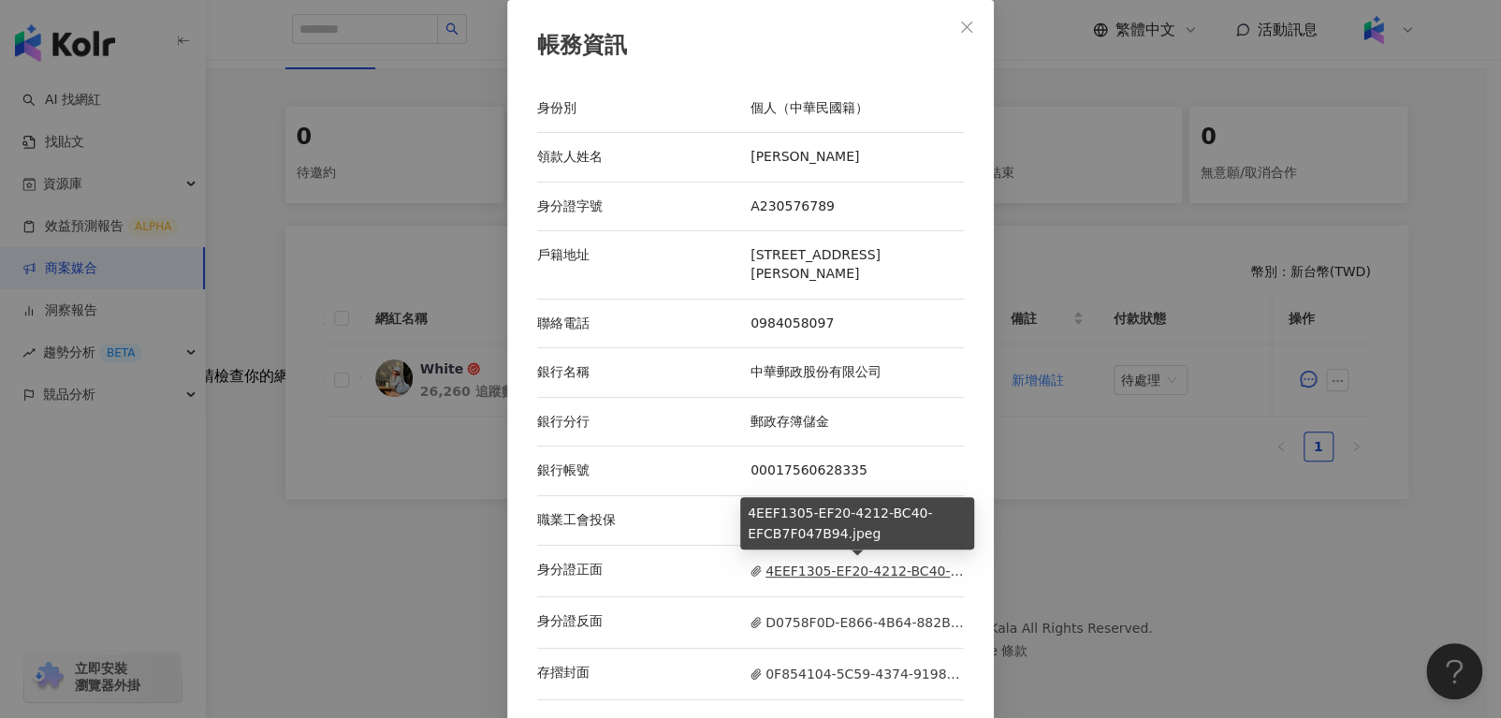
click at [784, 566] on span "4EEF1305-EF20-4212-BC40-EFCB7F047B94.jpeg" at bounding box center [857, 571] width 213 height 21
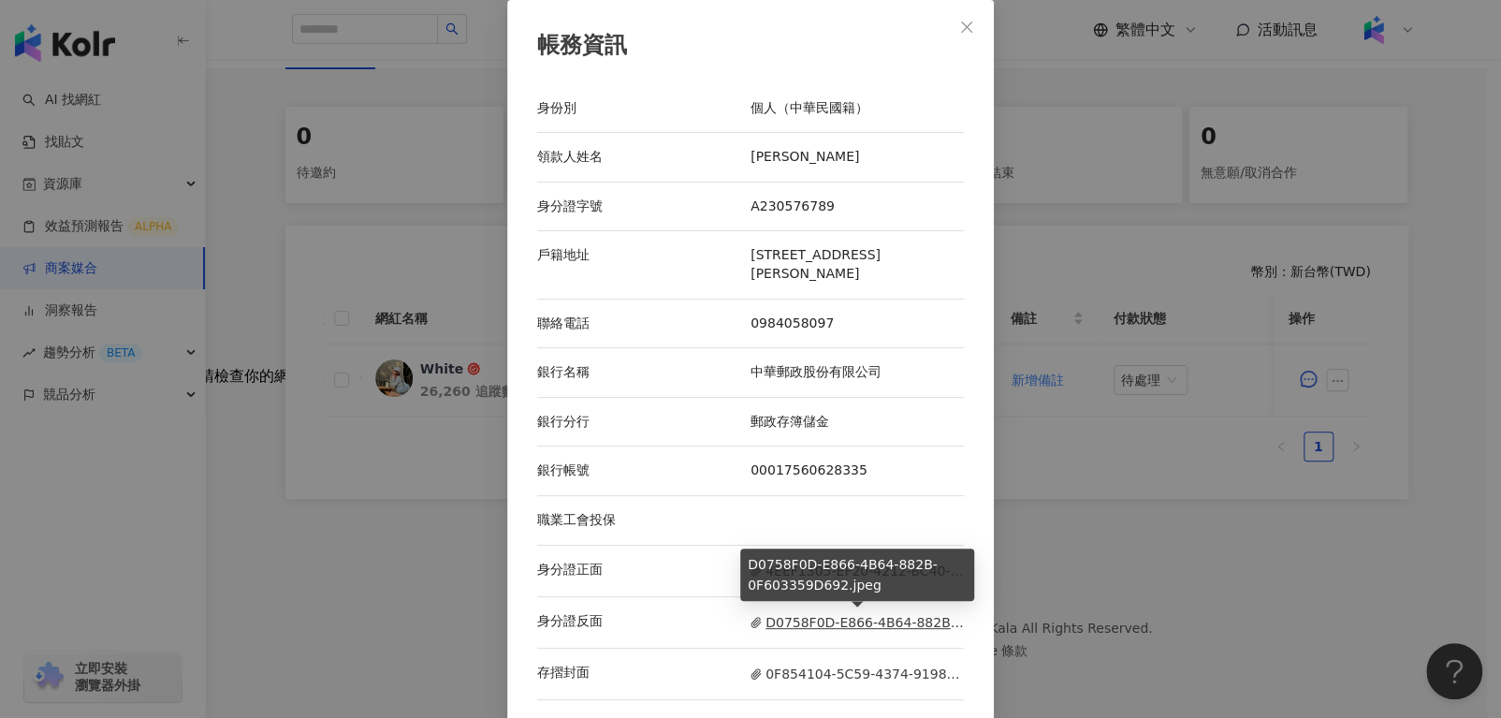
click at [818, 612] on span "D0758F0D-E866-4B64-882B-0F603359D692.jpeg" at bounding box center [857, 622] width 213 height 21
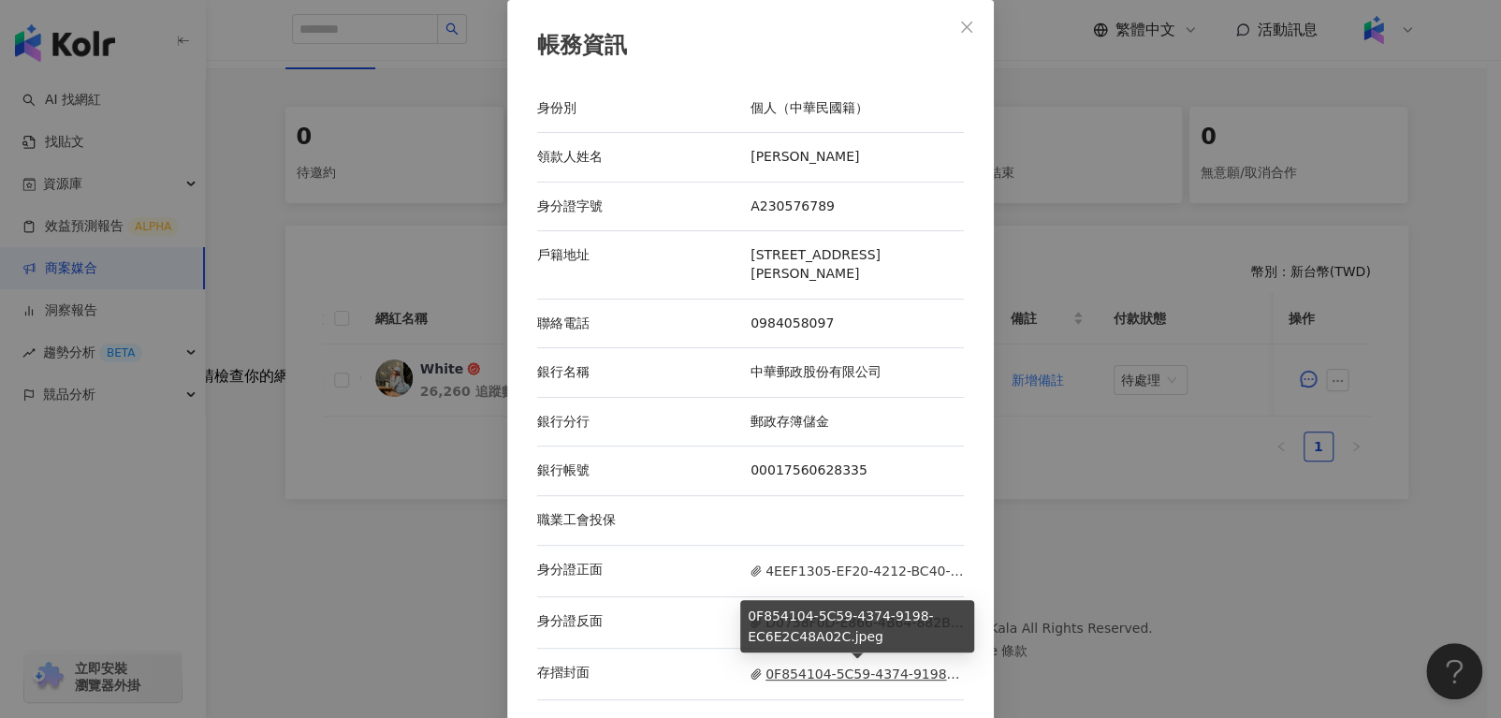
click at [826, 669] on span "0F854104-5C59-4374-9198-EC6E2C48A02C.jpeg" at bounding box center [857, 674] width 213 height 21
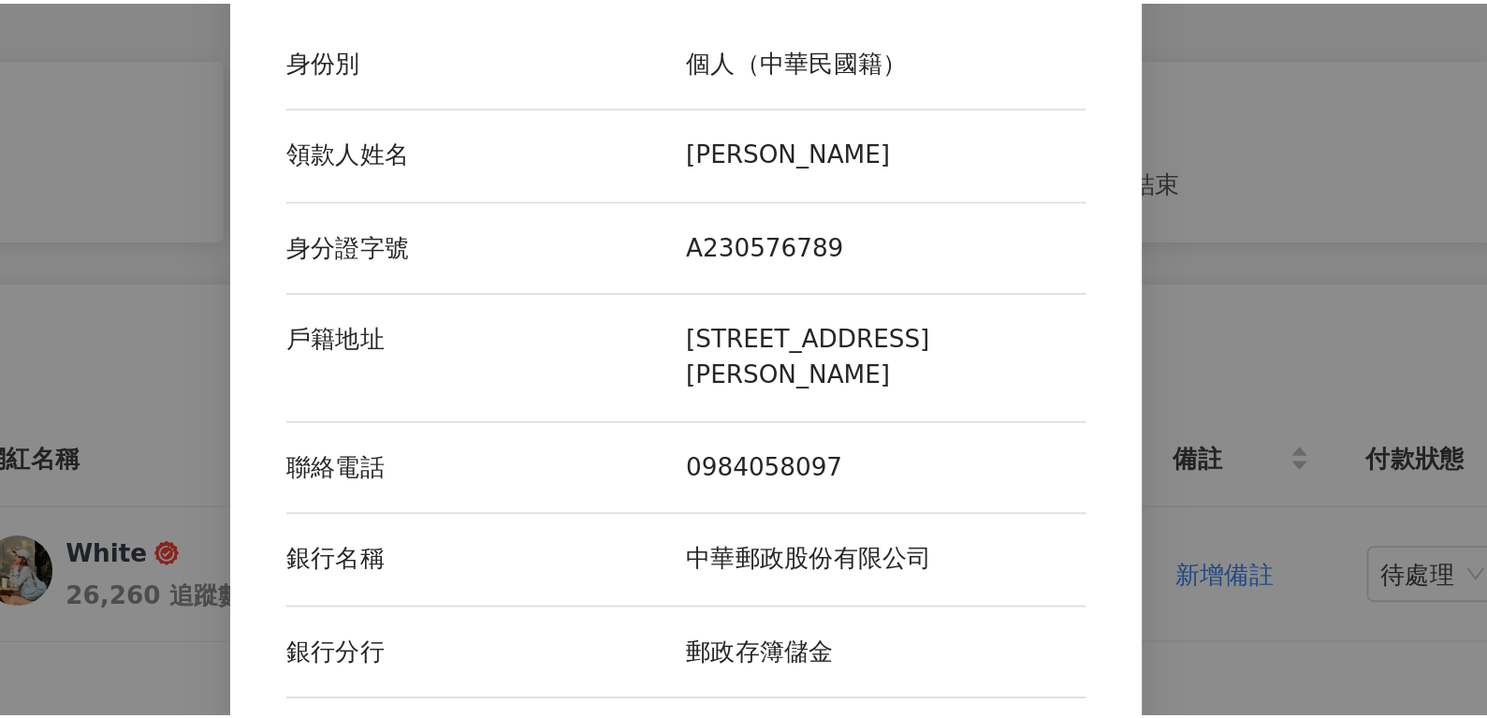
scroll to position [362, 0]
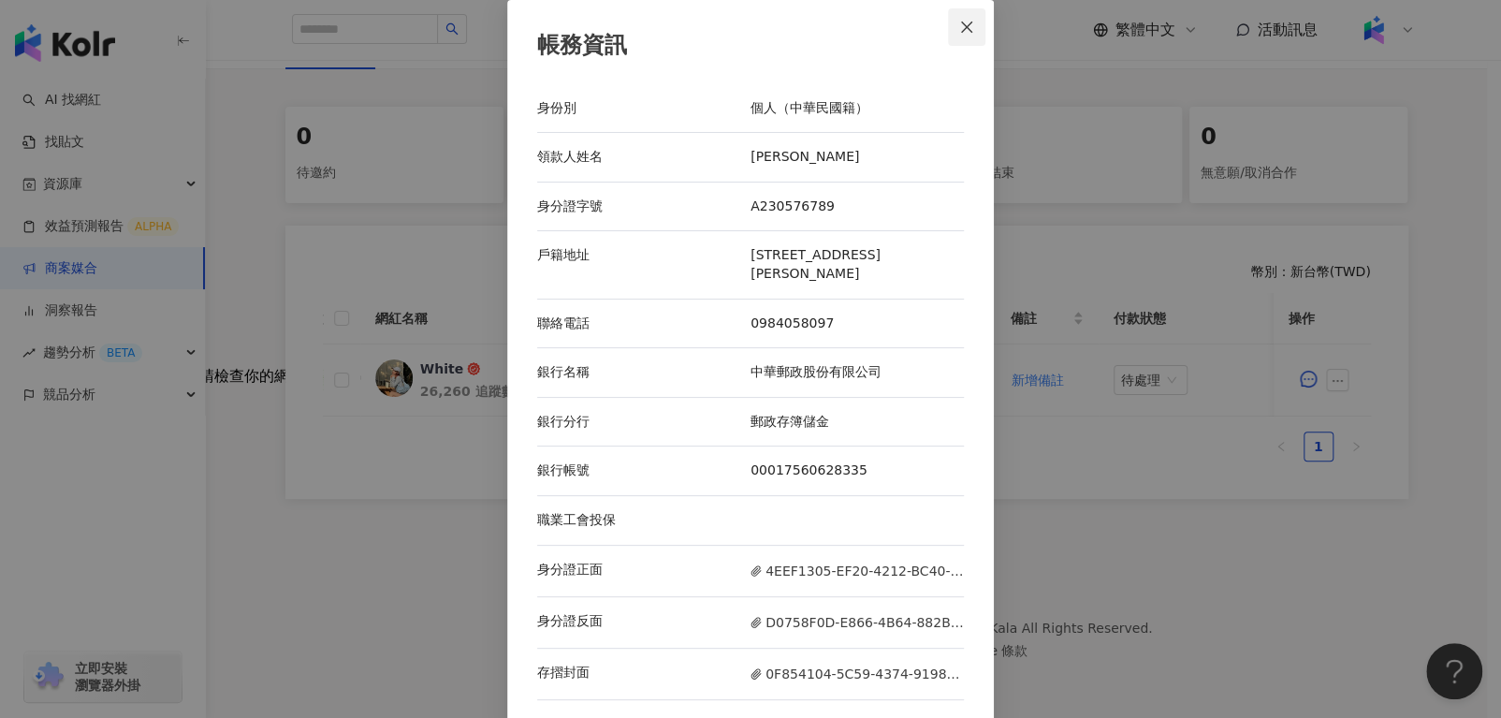
click at [969, 46] on button "Close" at bounding box center [966, 26] width 37 height 37
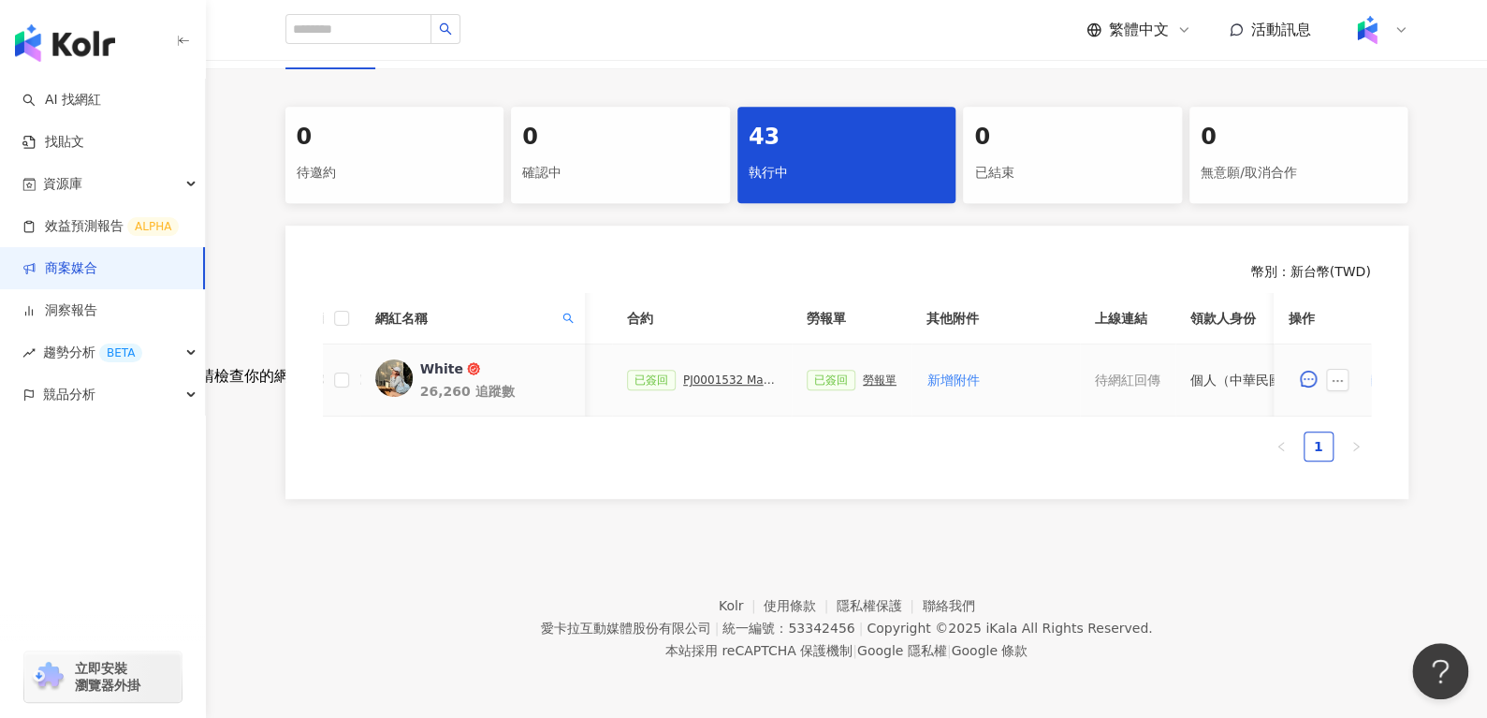
scroll to position [0, 438]
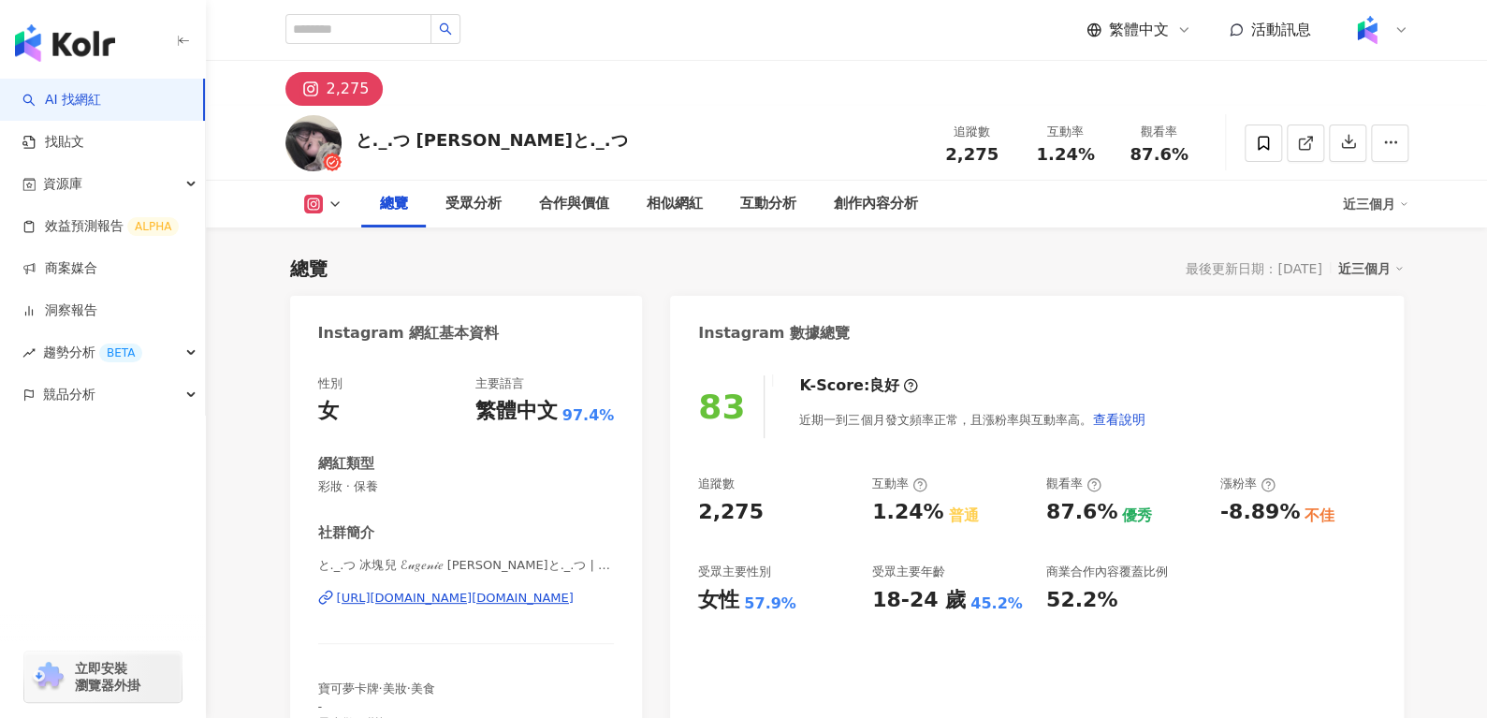
drag, startPoint x: 499, startPoint y: 146, endPoint x: 535, endPoint y: 144, distance: 36.6
click at [535, 144] on div "と._.つ [PERSON_NAME]と._.つ" at bounding box center [492, 139] width 272 height 23
click at [499, 141] on div "と._.つ [PERSON_NAME]と._.つ" at bounding box center [492, 139] width 272 height 23
click at [518, 256] on div "總覽 最後更新日期：2025/8/10 近三個月" at bounding box center [847, 269] width 1114 height 26
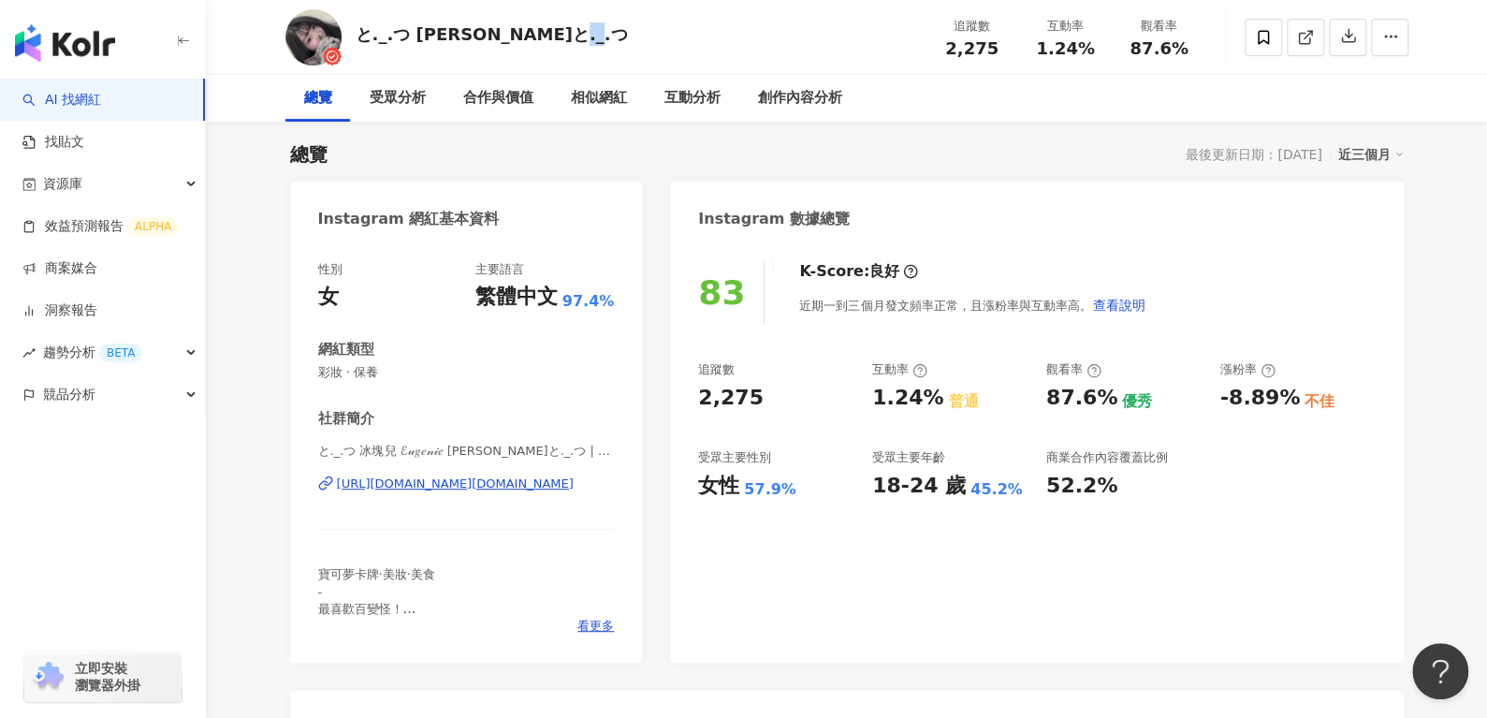
drag, startPoint x: 490, startPoint y: 39, endPoint x: 519, endPoint y: 39, distance: 30.0
click at [519, 39] on div "と._.つ [PERSON_NAME]と._.つ" at bounding box center [492, 33] width 272 height 23
copy div "つ"
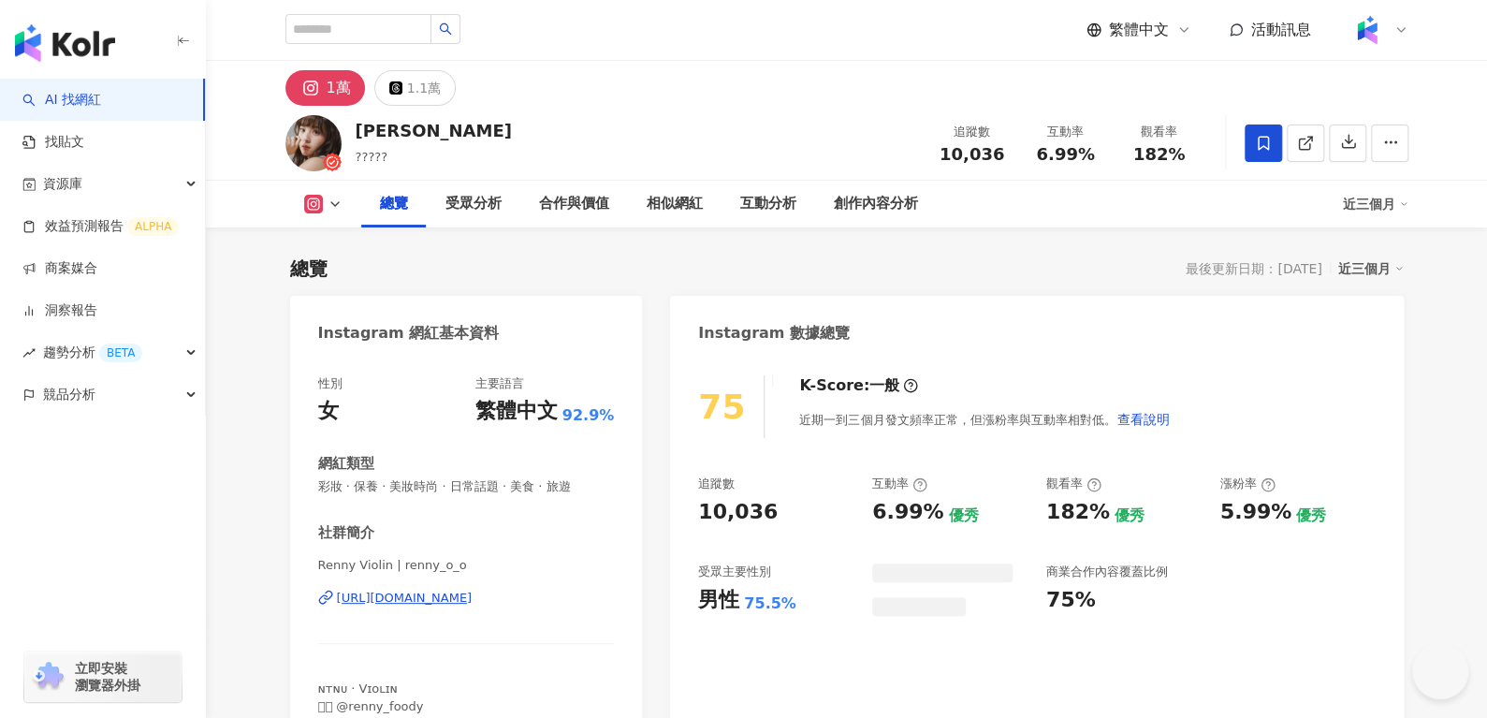
click at [354, 127] on div "楊荏羽 ????? 追蹤數 10,036 互動率 6.99% 觀看率 182%" at bounding box center [847, 143] width 1198 height 74
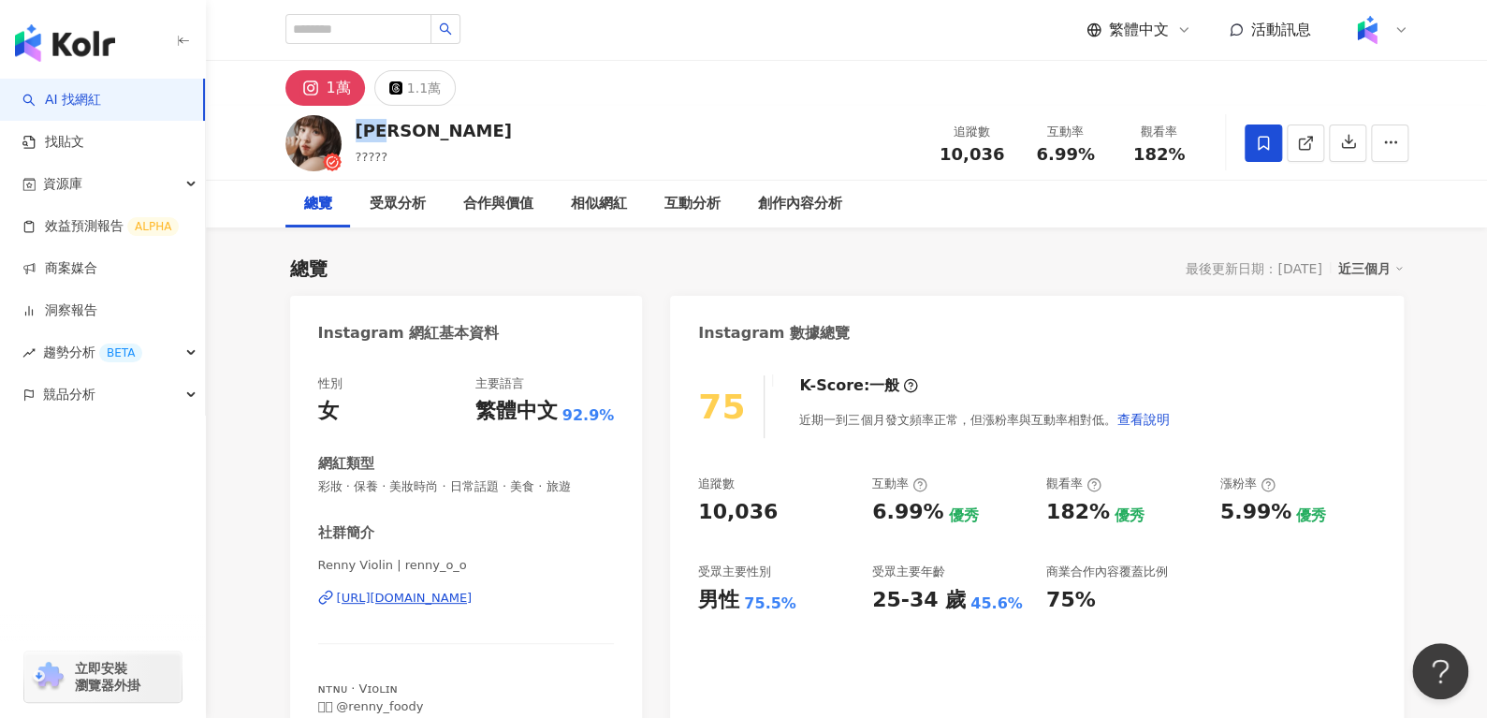
scroll to position [114, 0]
